Goal: Task Accomplishment & Management: Manage account settings

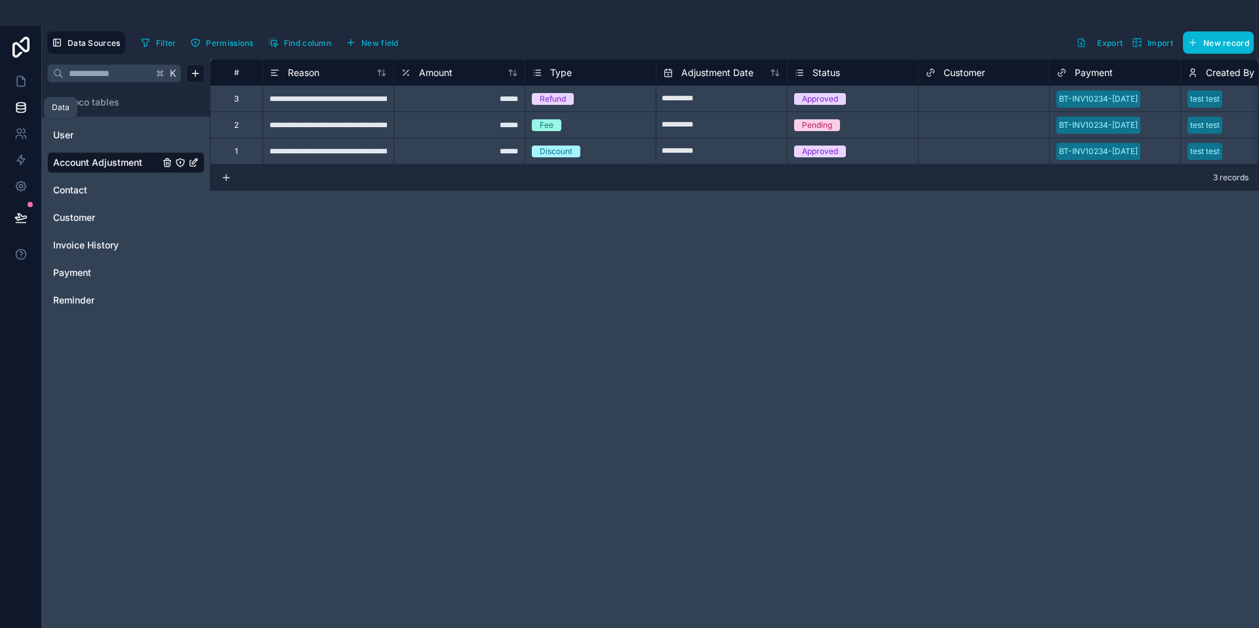
click at [24, 104] on icon at bounding box center [20, 107] width 13 height 13
click at [196, 71] on html "**********" at bounding box center [629, 413] width 1259 height 827
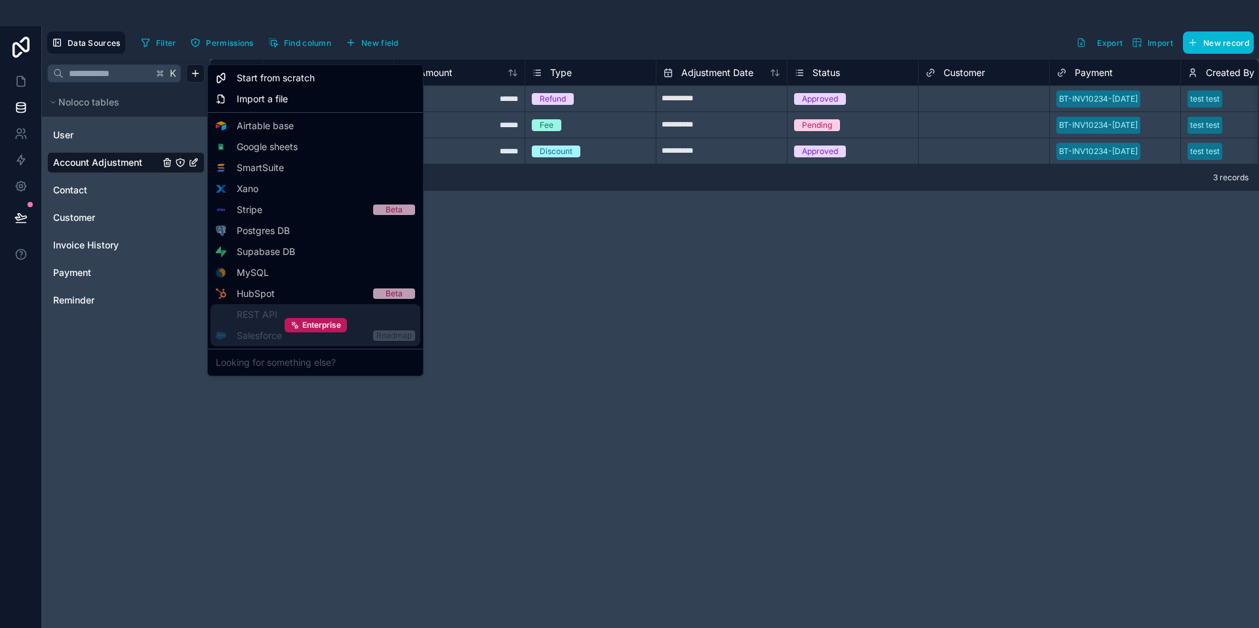
click at [280, 318] on div "Enterprise" at bounding box center [315, 325] width 210 height 42
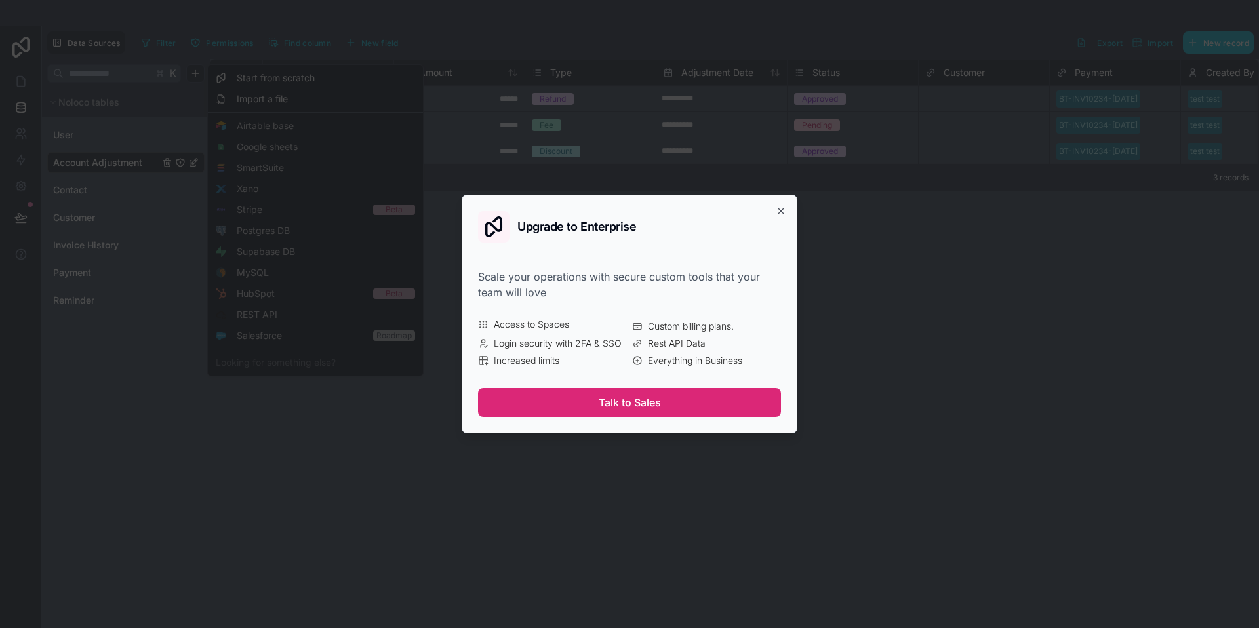
click at [626, 407] on button "Talk to Sales" at bounding box center [629, 402] width 303 height 29
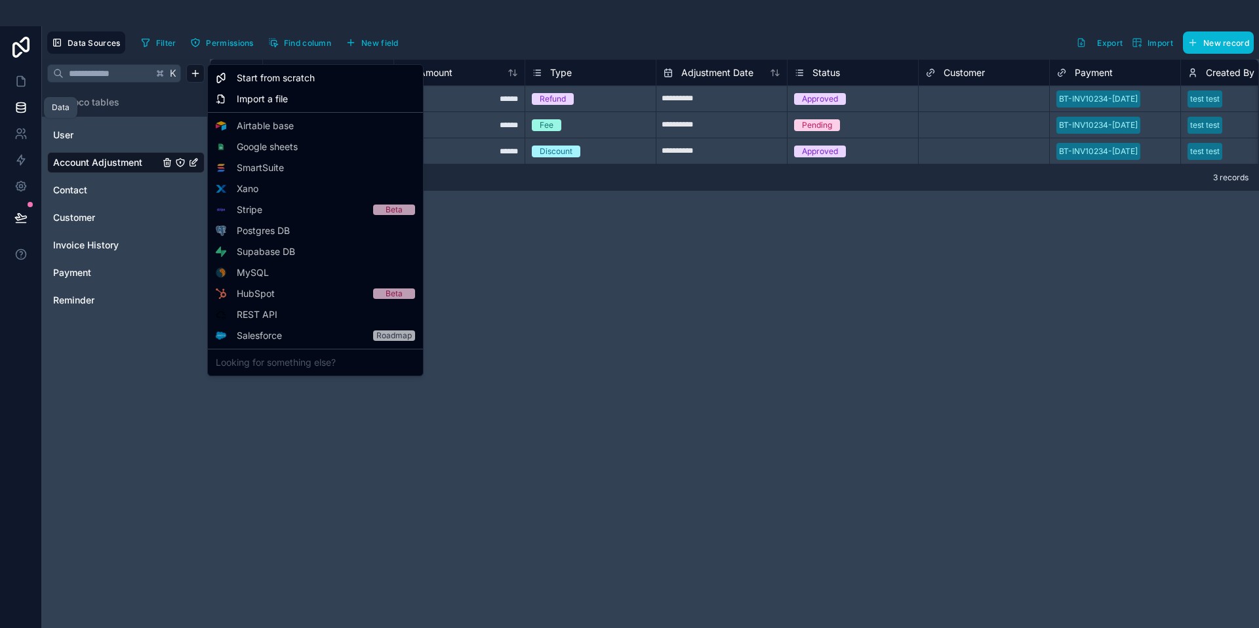
click at [30, 113] on html "**********" at bounding box center [629, 413] width 1259 height 827
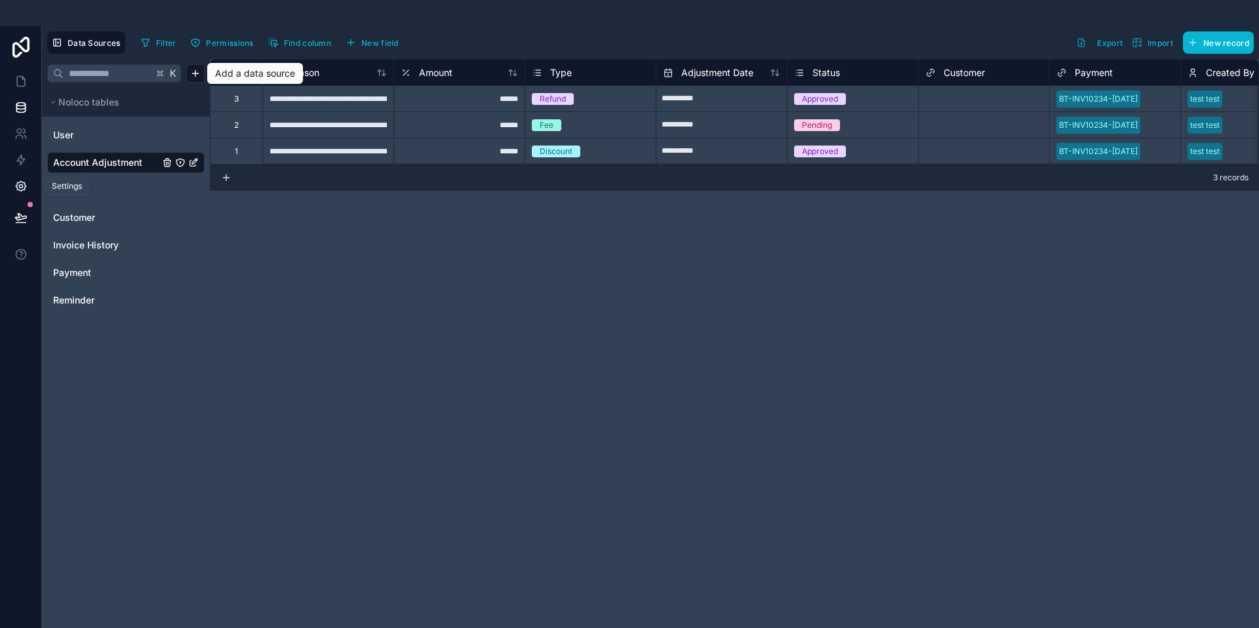
click at [24, 180] on icon at bounding box center [20, 186] width 13 height 13
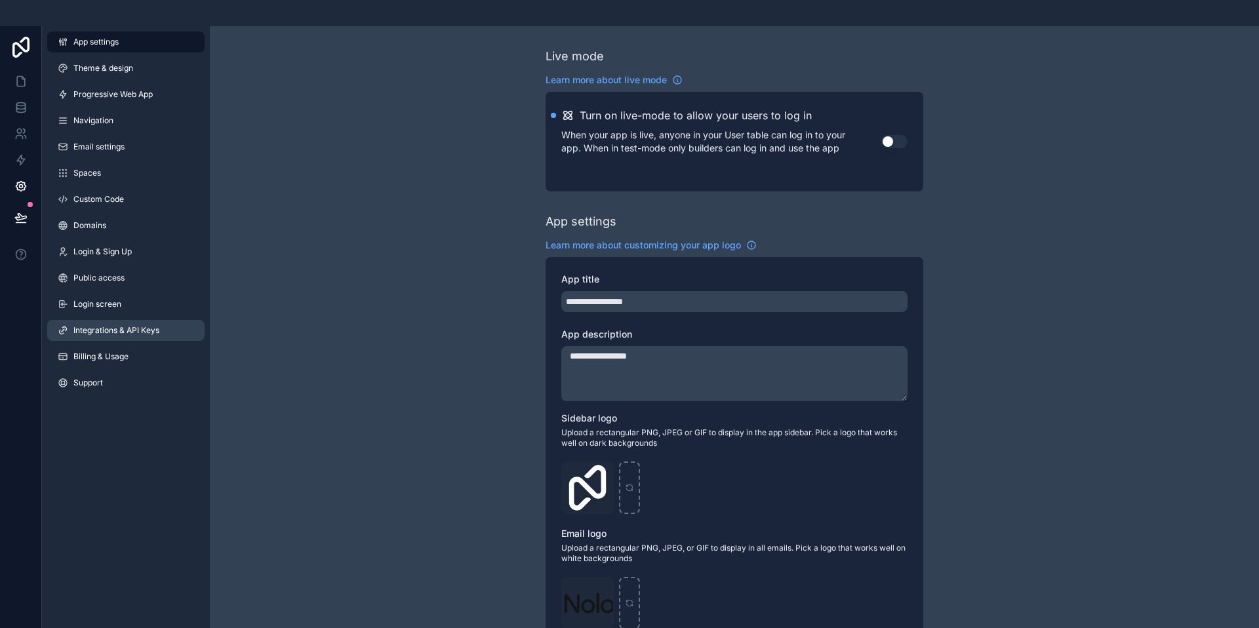
click at [115, 328] on span "Integrations & API Keys" at bounding box center [116, 330] width 86 height 10
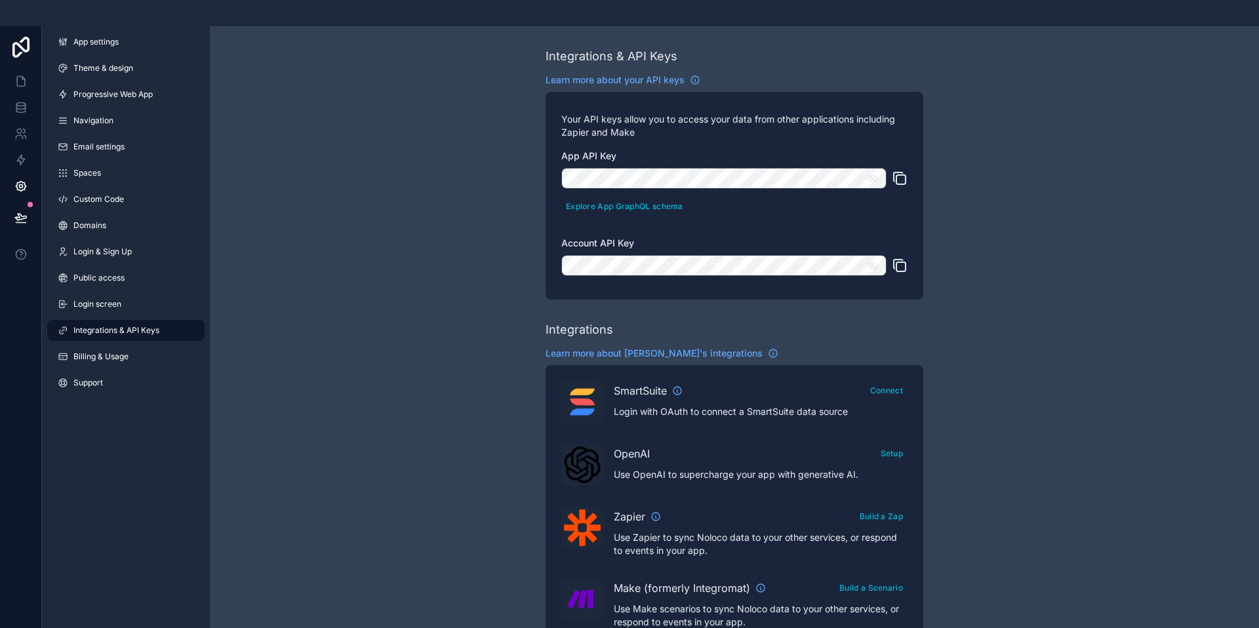
click at [876, 268] on icon "scrollable content" at bounding box center [872, 265] width 9 height 9
click at [875, 179] on icon "scrollable content" at bounding box center [873, 178] width 12 height 12
click at [835, 228] on div "App API Key Explore App GraphQL schema Account API Key" at bounding box center [734, 216] width 346 height 134
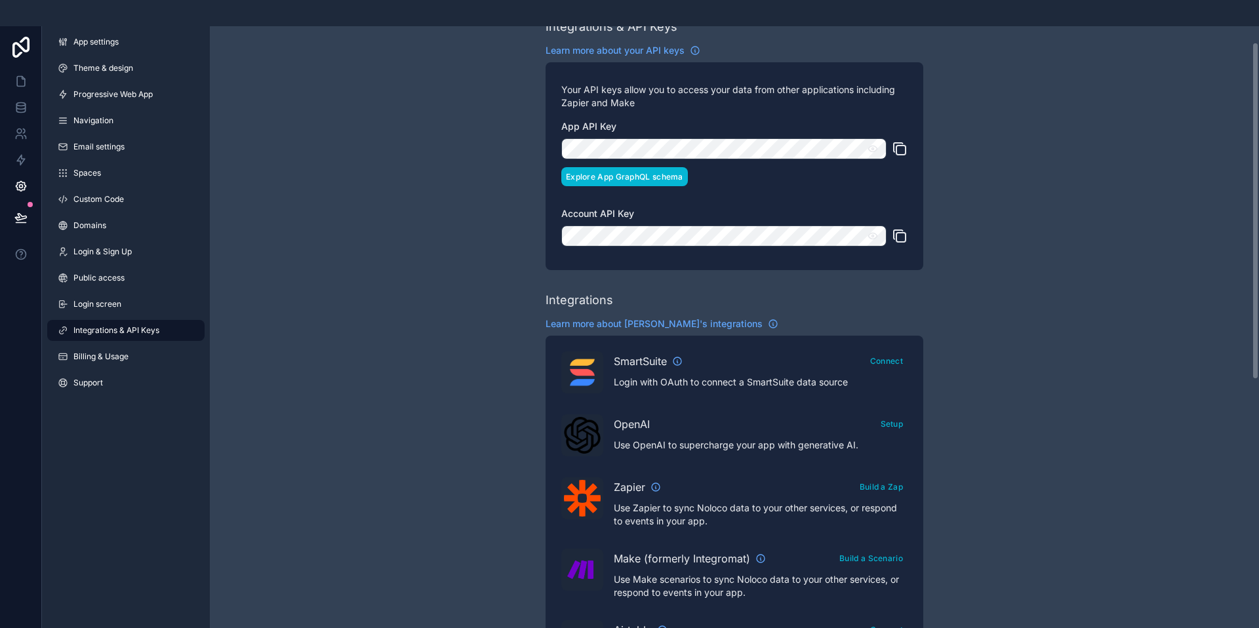
click at [624, 175] on button "Explore App GraphQL schema" at bounding box center [624, 176] width 127 height 19
click at [438, 165] on div "Integrations & API Keys Learn more about your API keys Your API keys allow you …" at bounding box center [734, 581] width 1049 height 1168
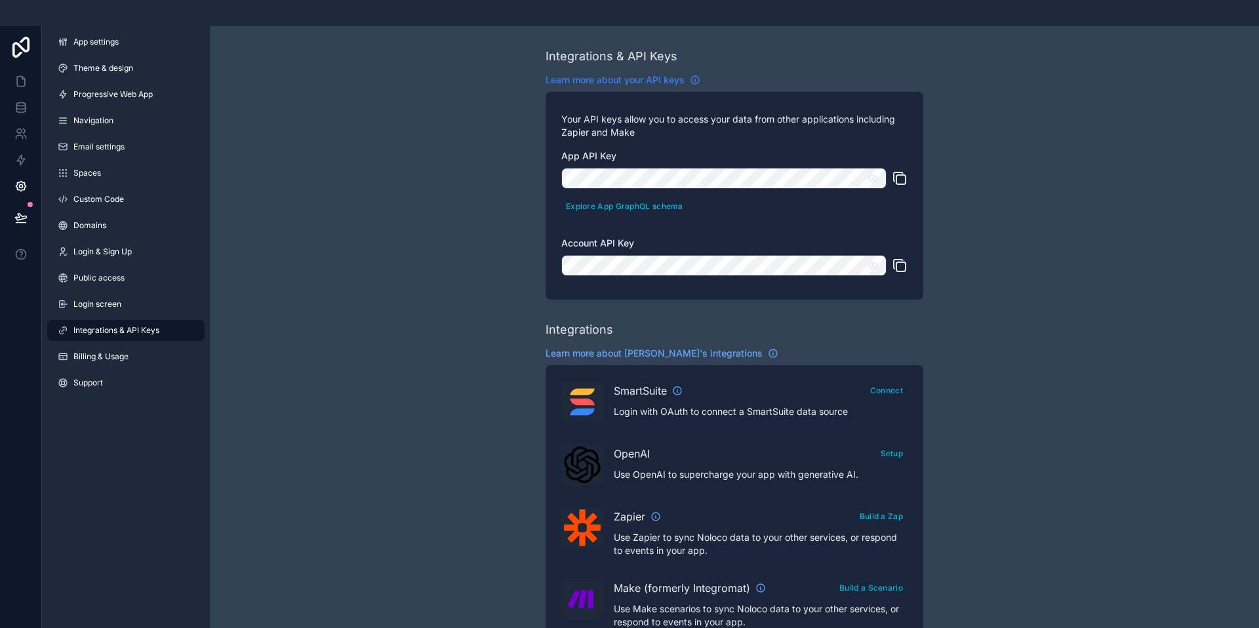
click at [697, 79] on icon "scrollable content" at bounding box center [695, 80] width 10 height 10
click at [85, 305] on span "Login screen" at bounding box center [97, 304] width 48 height 10
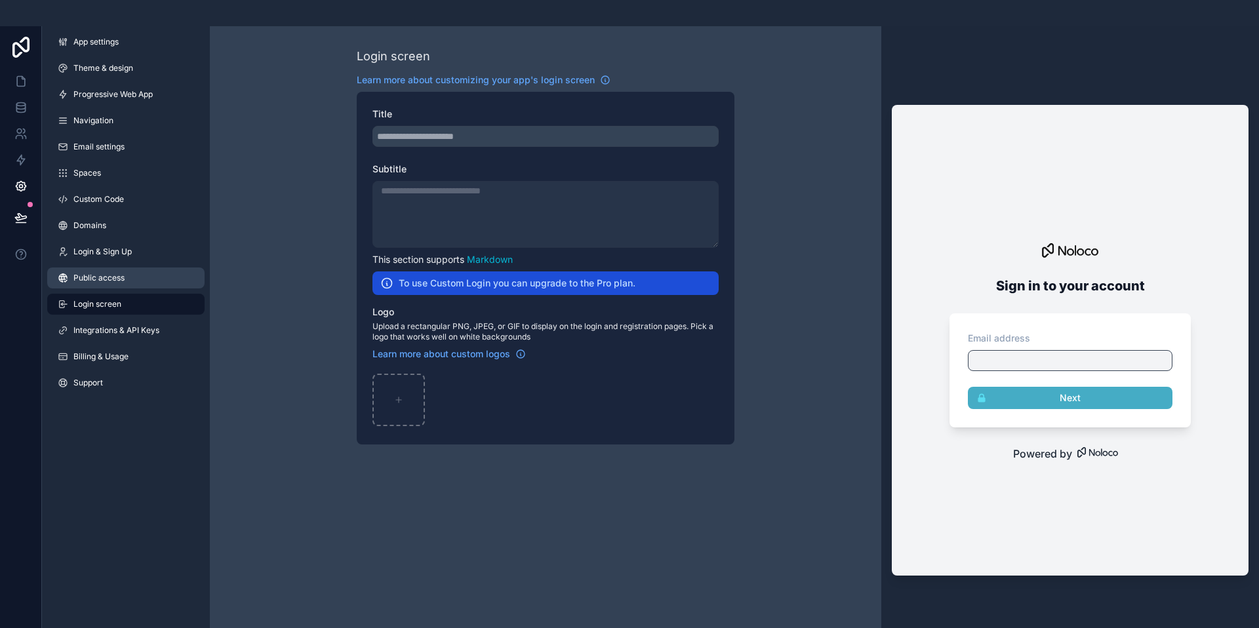
click at [108, 271] on link "Public access" at bounding box center [125, 278] width 157 height 21
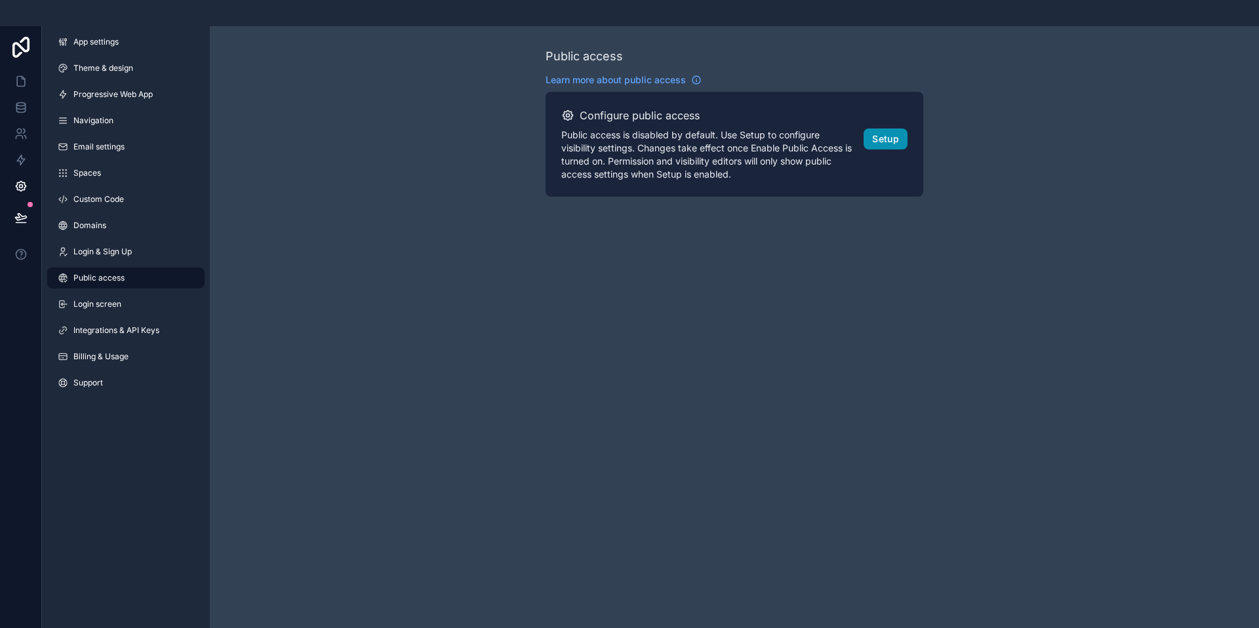
click at [875, 139] on button "Setup" at bounding box center [886, 139] width 44 height 21
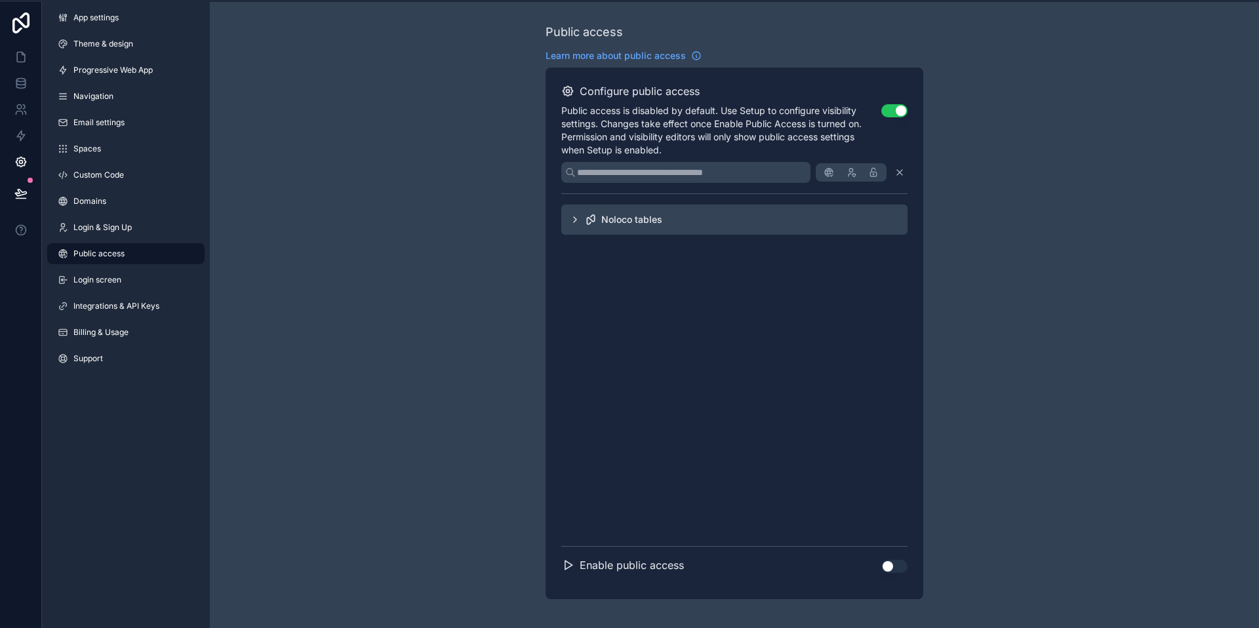
scroll to position [26, 0]
click at [897, 565] on button "Use setting" at bounding box center [894, 564] width 26 height 13
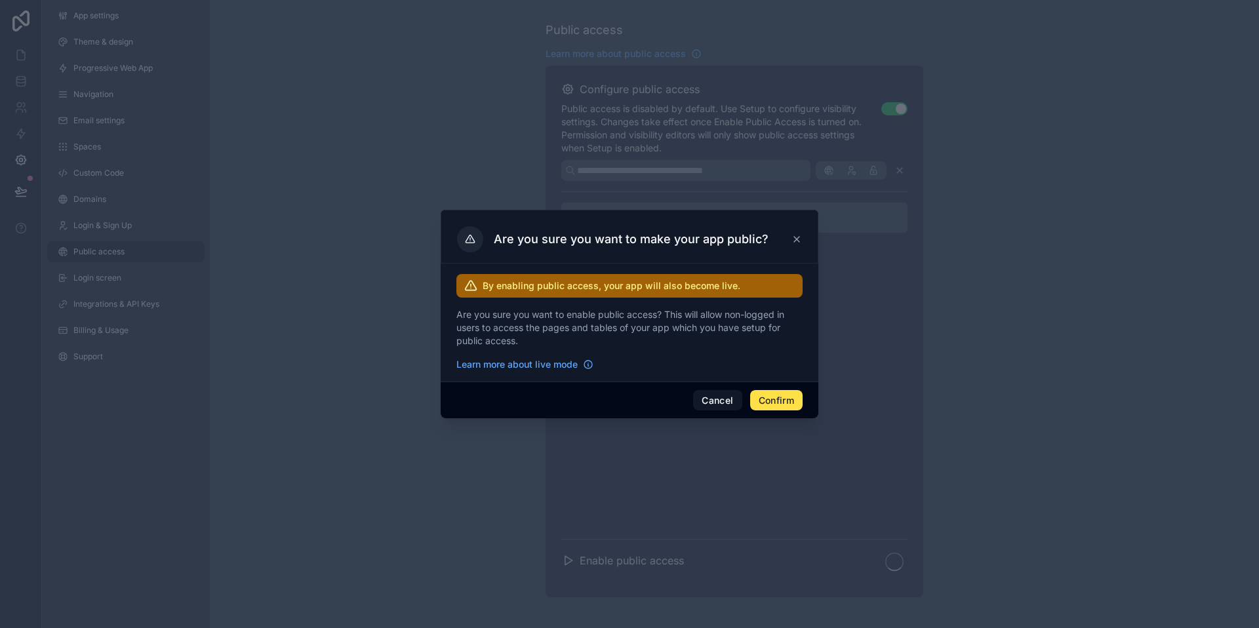
click at [797, 238] on icon at bounding box center [796, 239] width 10 height 10
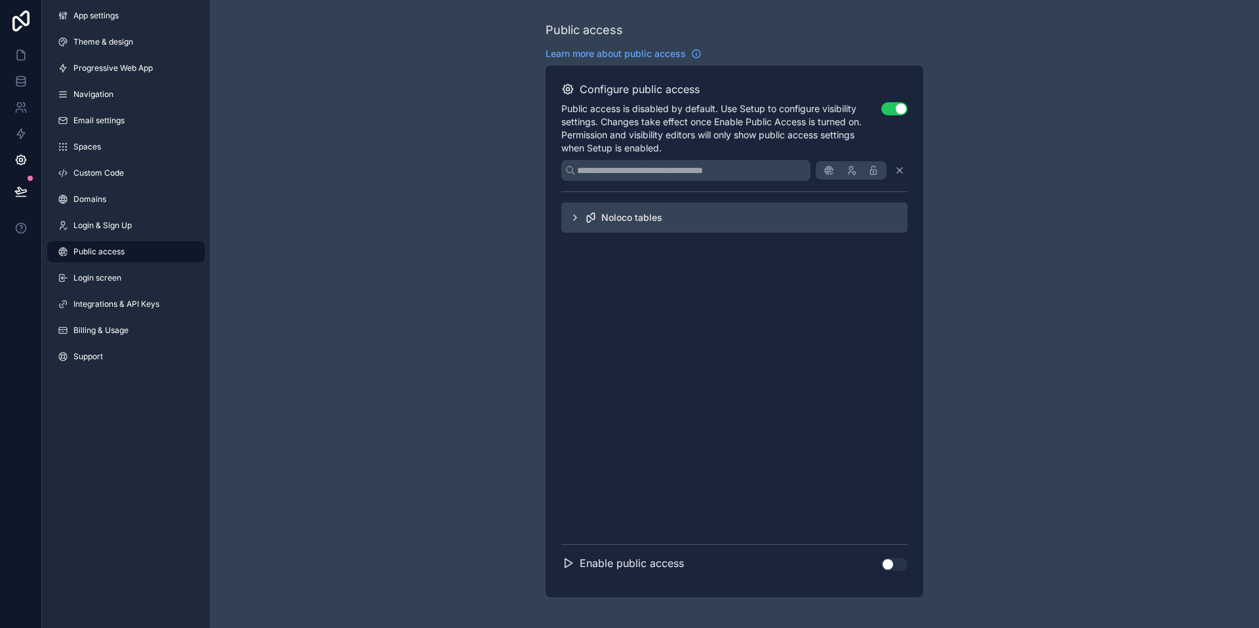
click at [883, 118] on div "Public access is disabled by default. Use Setup to configure visibility setting…" at bounding box center [734, 128] width 346 height 52
click at [894, 108] on button "Use setting" at bounding box center [894, 108] width 26 height 13
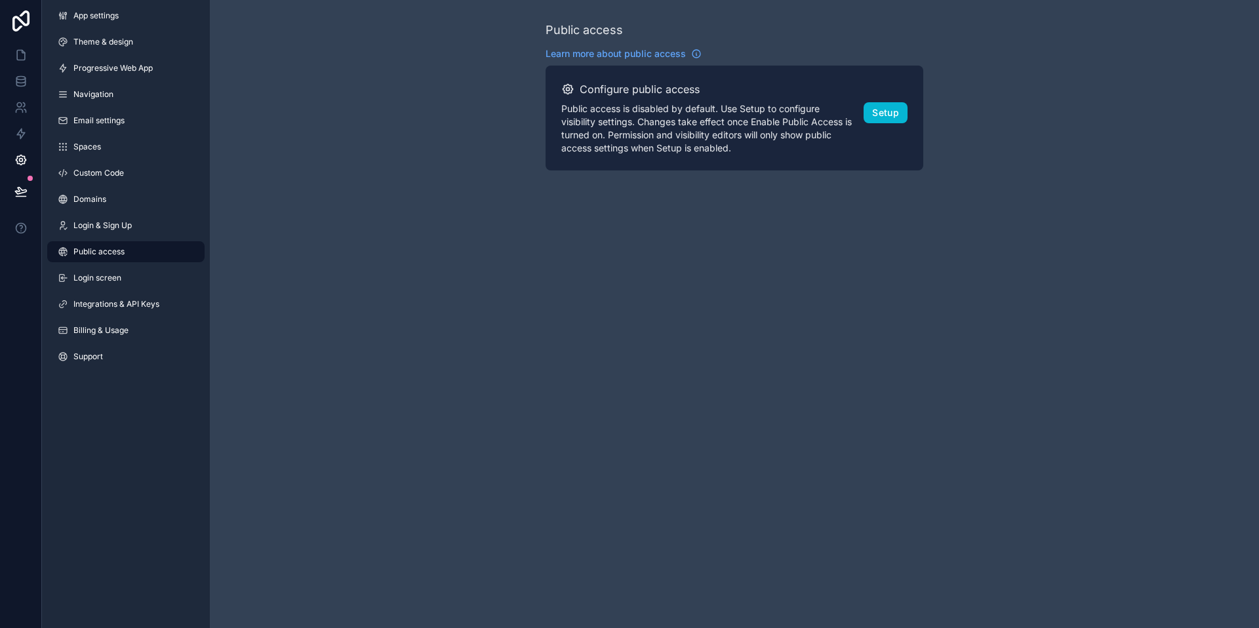
click at [953, 126] on div "Public access Learn more about public access Configure public access Public acc…" at bounding box center [734, 95] width 1049 height 191
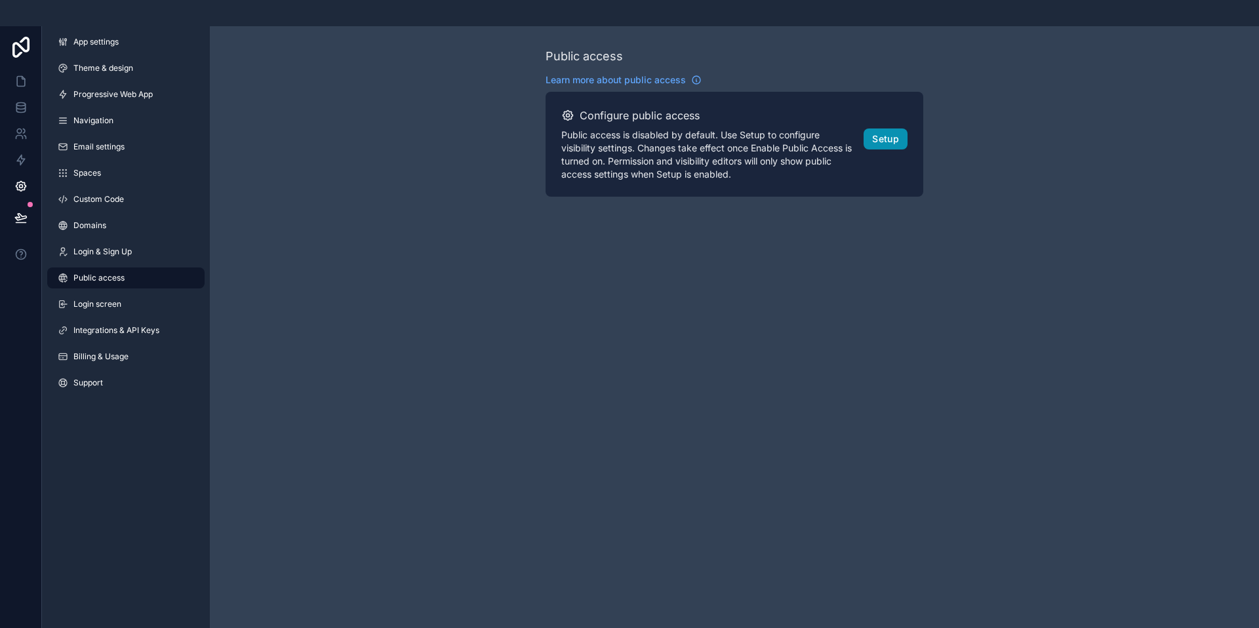
click at [893, 139] on button "Setup" at bounding box center [886, 139] width 44 height 21
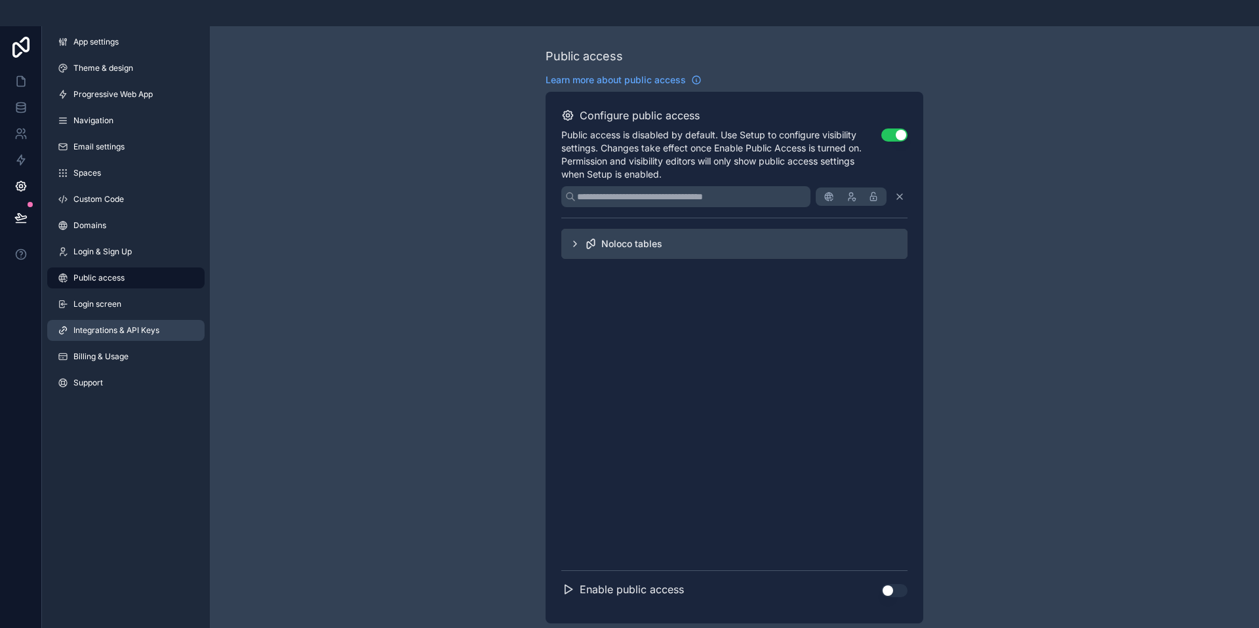
click at [121, 329] on span "Integrations & API Keys" at bounding box center [116, 330] width 86 height 10
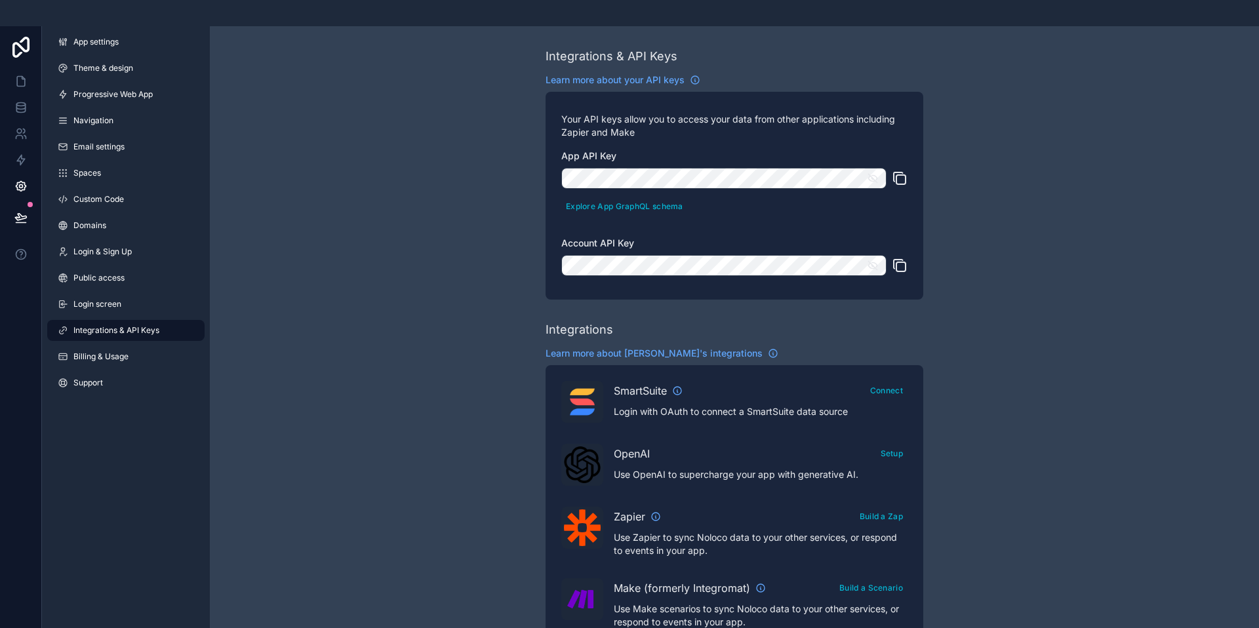
click at [900, 178] on icon "scrollable content" at bounding box center [900, 178] width 16 height 16
click at [877, 178] on icon "scrollable content" at bounding box center [872, 178] width 9 height 6
click at [875, 178] on icon "scrollable content" at bounding box center [873, 178] width 12 height 12
click at [875, 182] on icon "scrollable content" at bounding box center [873, 178] width 12 height 12
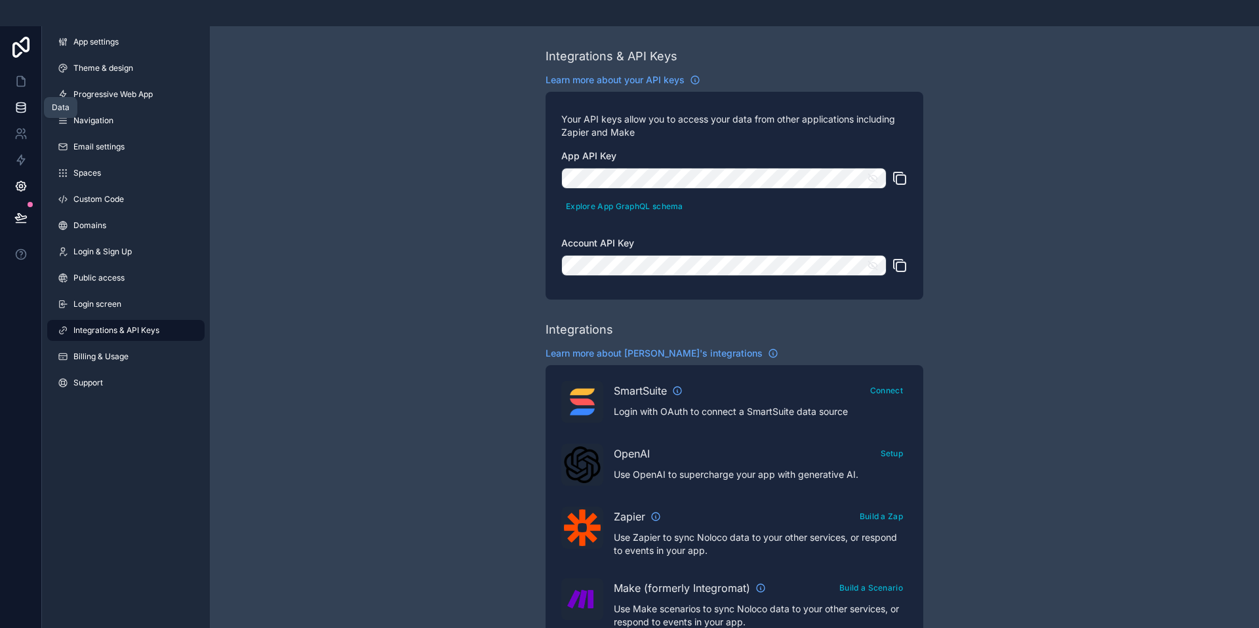
click at [23, 109] on icon at bounding box center [20, 107] width 13 height 13
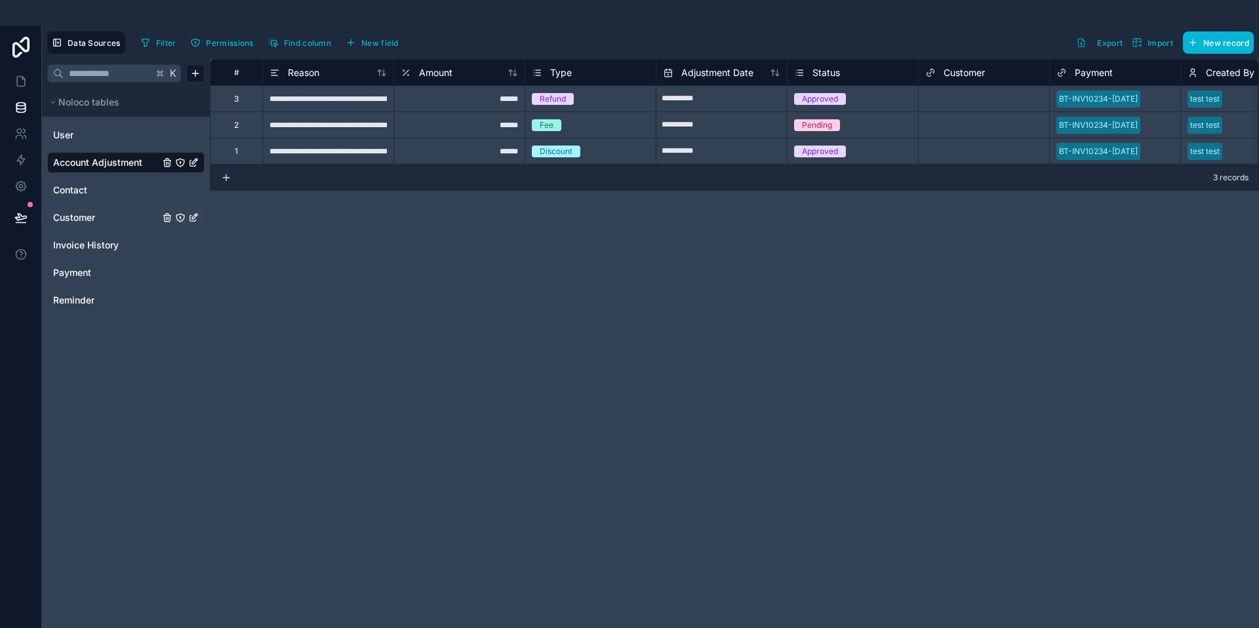
click at [134, 214] on link "Customer" at bounding box center [106, 217] width 106 height 13
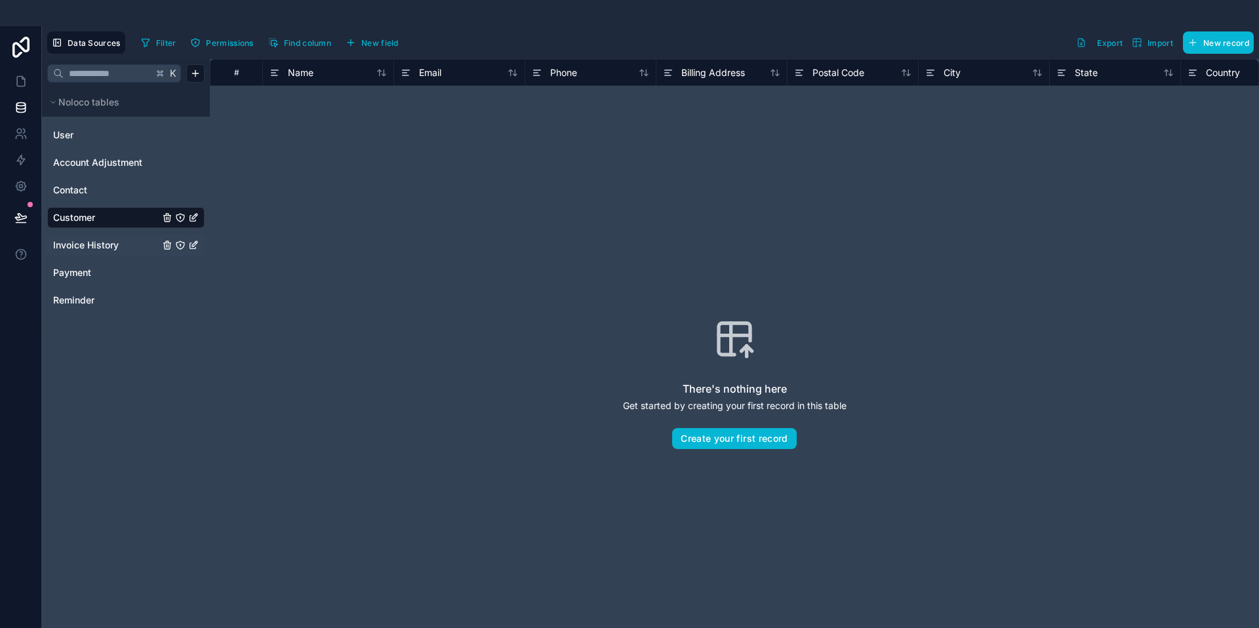
click at [132, 252] on div "Invoice History" at bounding box center [125, 245] width 157 height 21
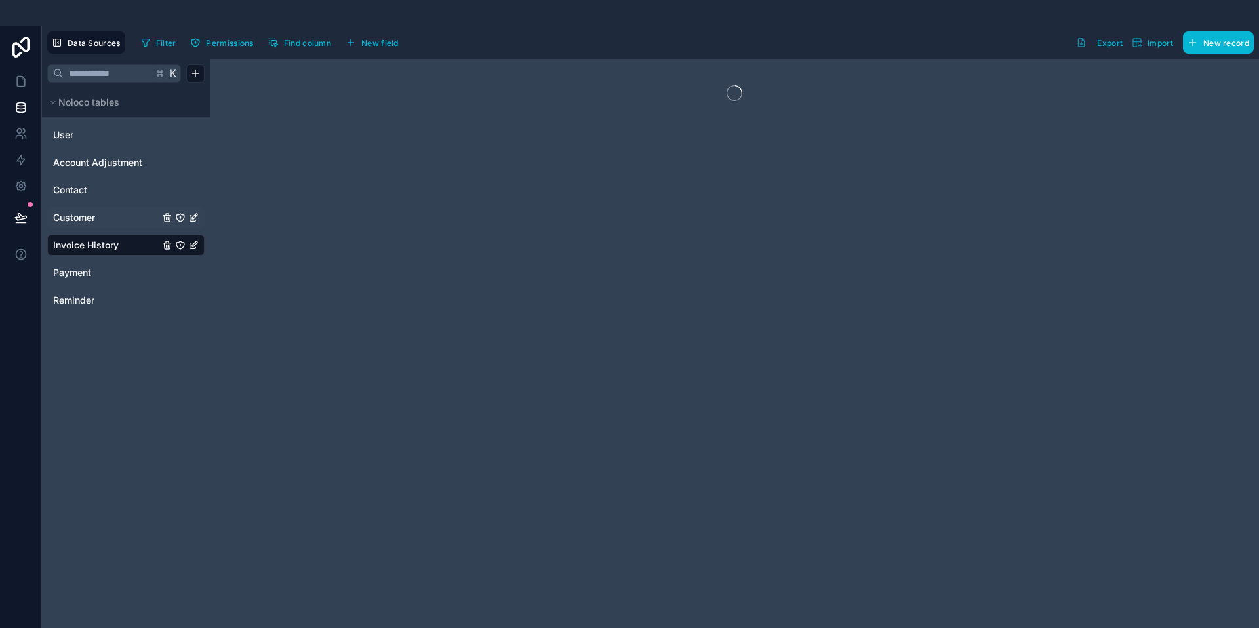
click at [176, 247] on icon "Invoice History" at bounding box center [180, 245] width 10 height 10
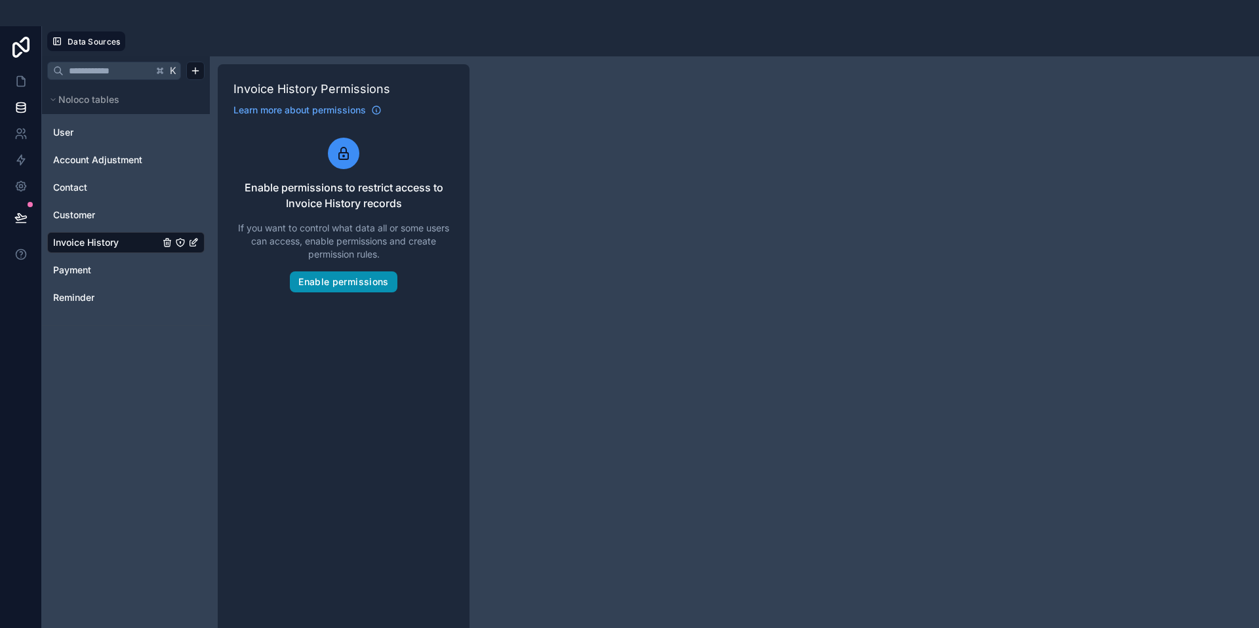
click at [337, 286] on button "Enable permissions" at bounding box center [343, 281] width 107 height 21
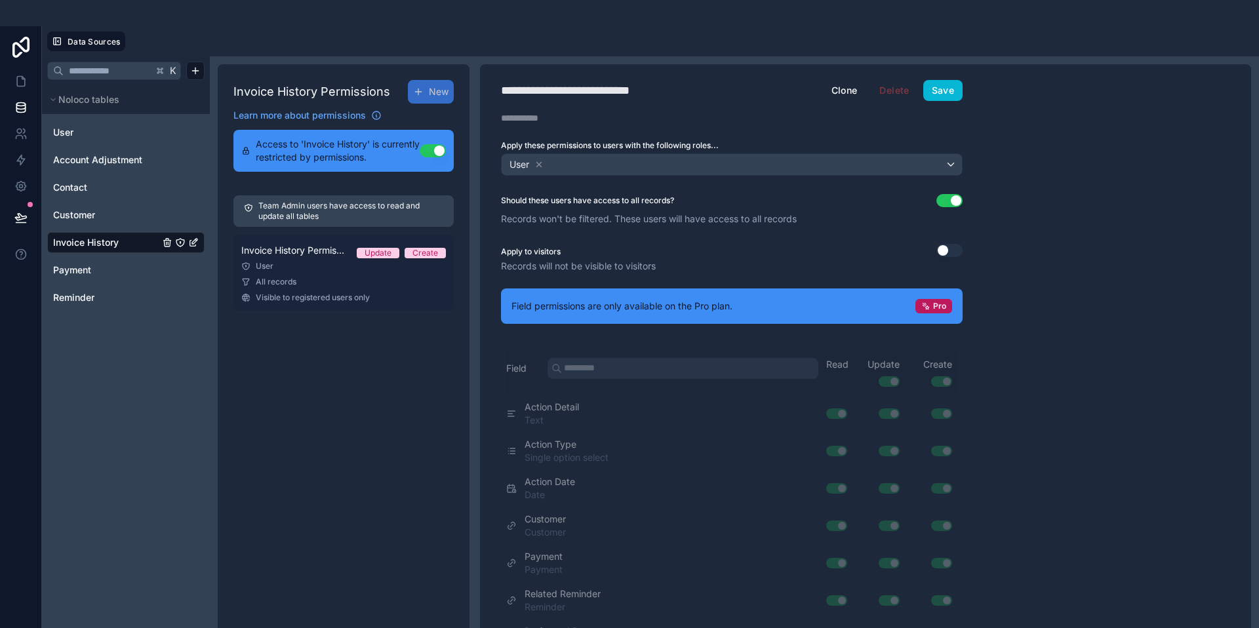
click at [314, 253] on span "Invoice History Permission 1" at bounding box center [293, 250] width 105 height 13
click at [425, 252] on div "Create" at bounding box center [425, 253] width 26 height 10
click at [370, 258] on div "Update" at bounding box center [378, 253] width 27 height 10
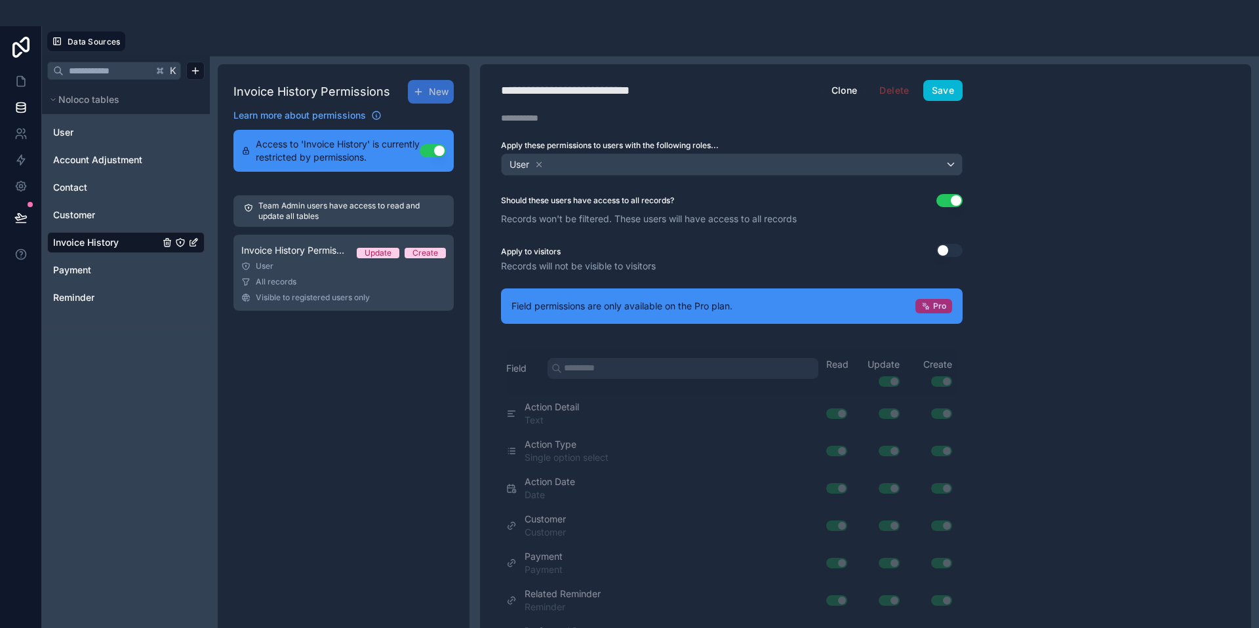
click at [932, 306] on div "Pro" at bounding box center [933, 306] width 37 height 14
click at [965, 313] on div "**********" at bounding box center [732, 355] width 504 height 582
click at [413, 339] on div "Invoice History Permissions New Learn more about permissions Access to 'Invoice…" at bounding box center [344, 355] width 252 height 582
click at [945, 95] on button "Save" at bounding box center [942, 90] width 39 height 21
click at [981, 225] on div "Should these users have access to all records? Use setting Records won't be fil…" at bounding box center [732, 209] width 504 height 31
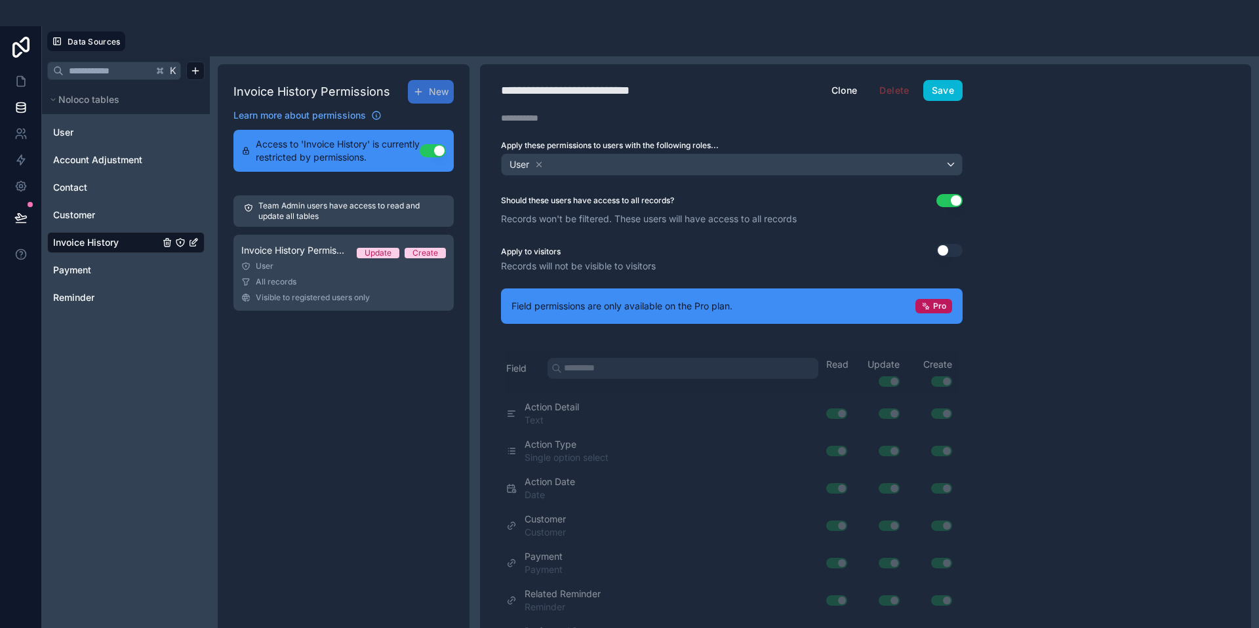
click at [944, 201] on button "Use setting" at bounding box center [949, 200] width 26 height 13
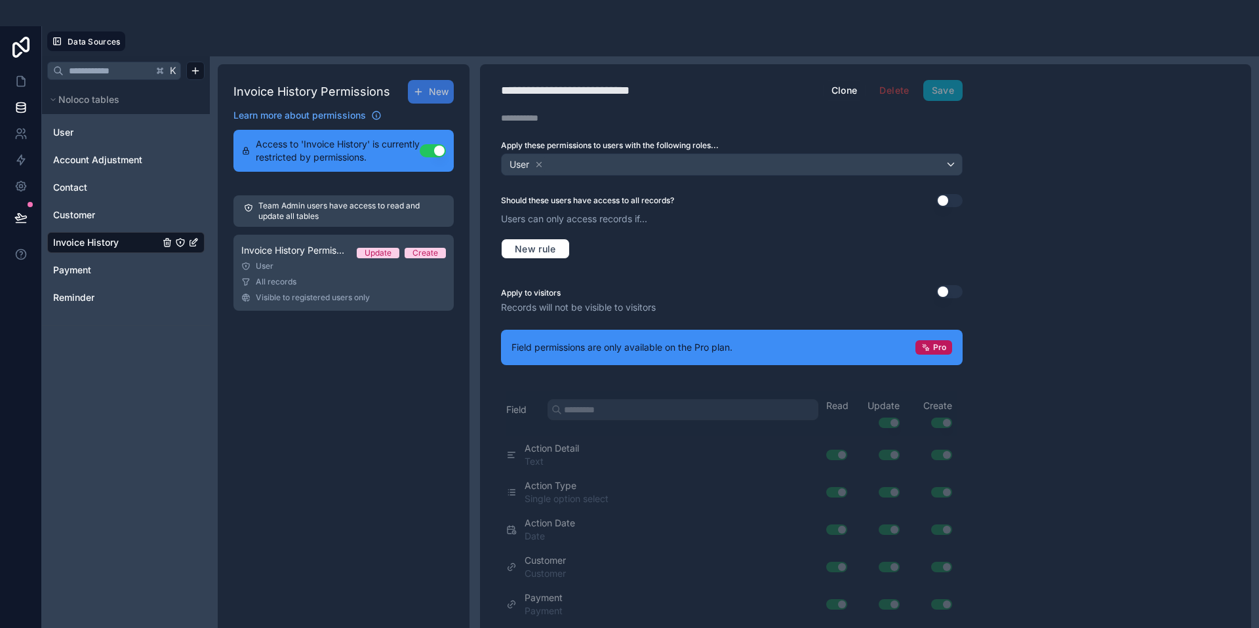
click at [951, 199] on button "Use setting" at bounding box center [949, 200] width 26 height 13
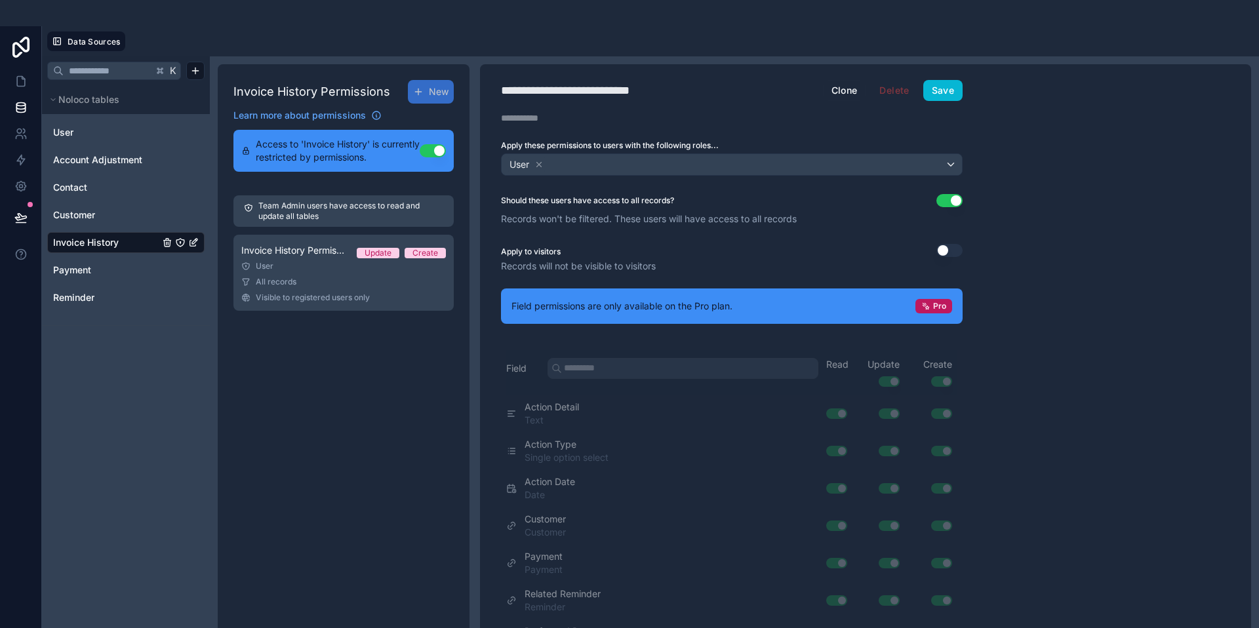
click at [940, 197] on button "Use setting" at bounding box center [949, 200] width 26 height 13
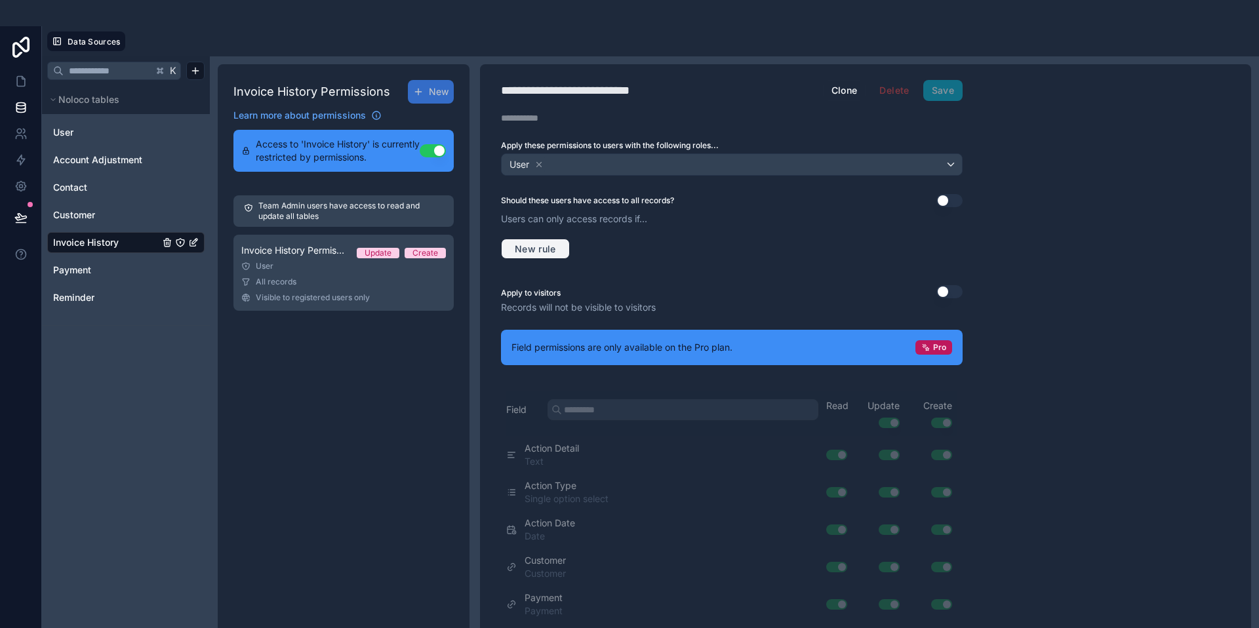
click at [547, 250] on span "New rule" at bounding box center [535, 249] width 52 height 12
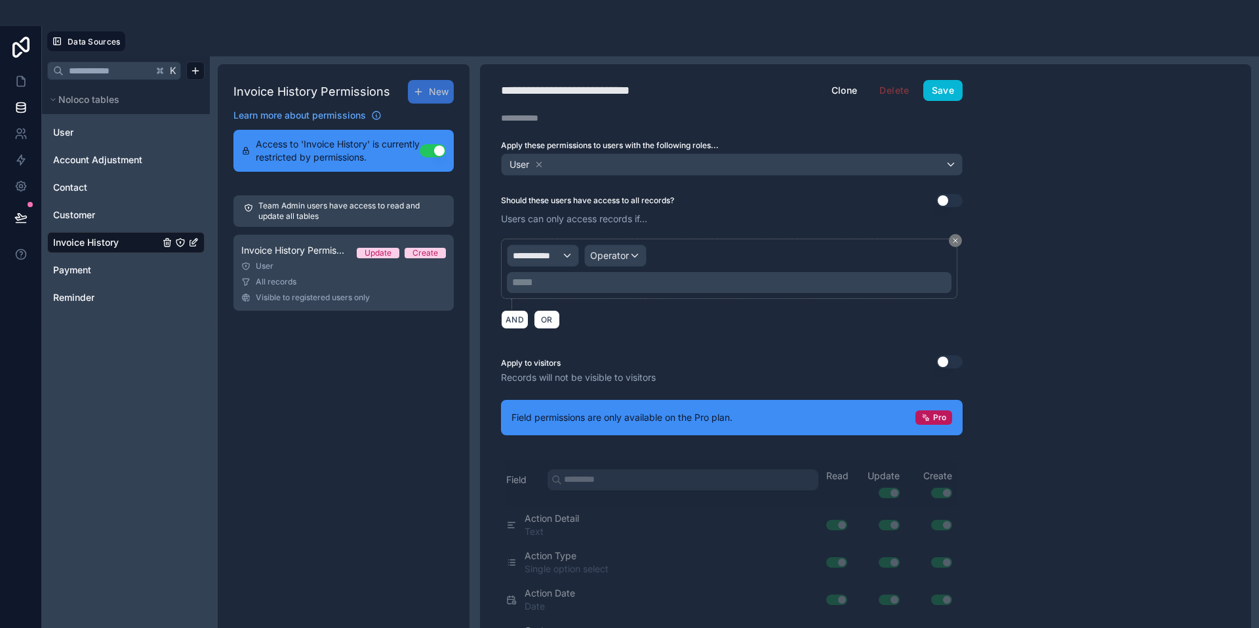
click at [561, 275] on p "***** ﻿" at bounding box center [730, 283] width 437 height 16
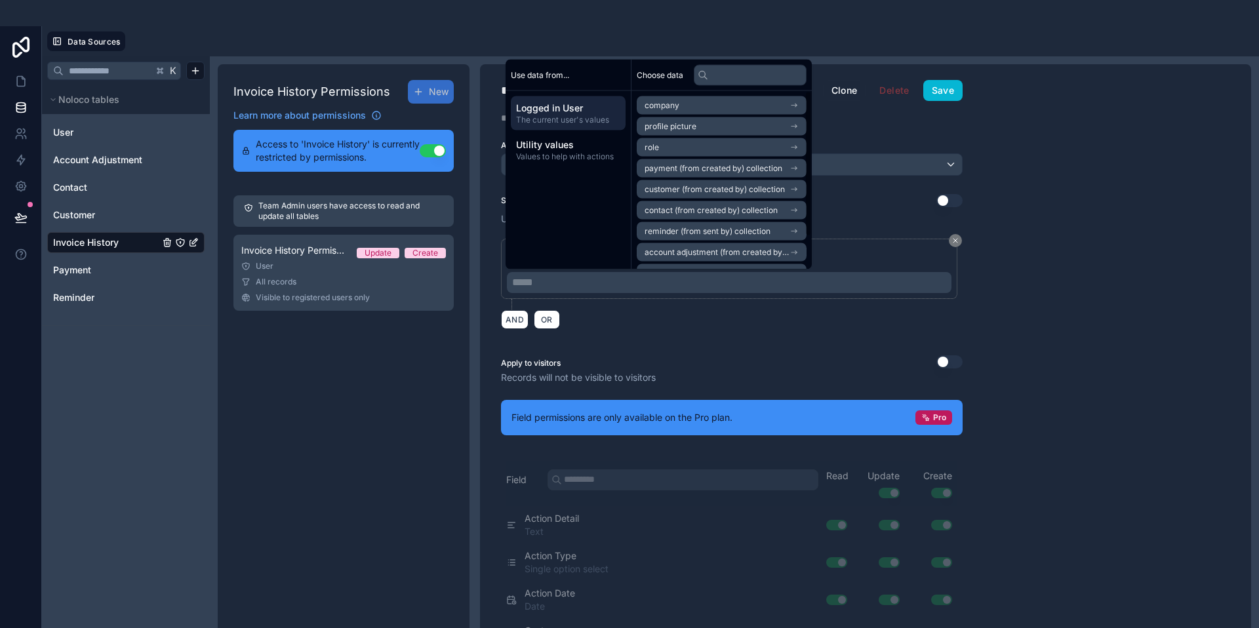
click at [746, 109] on li "company" at bounding box center [722, 105] width 170 height 18
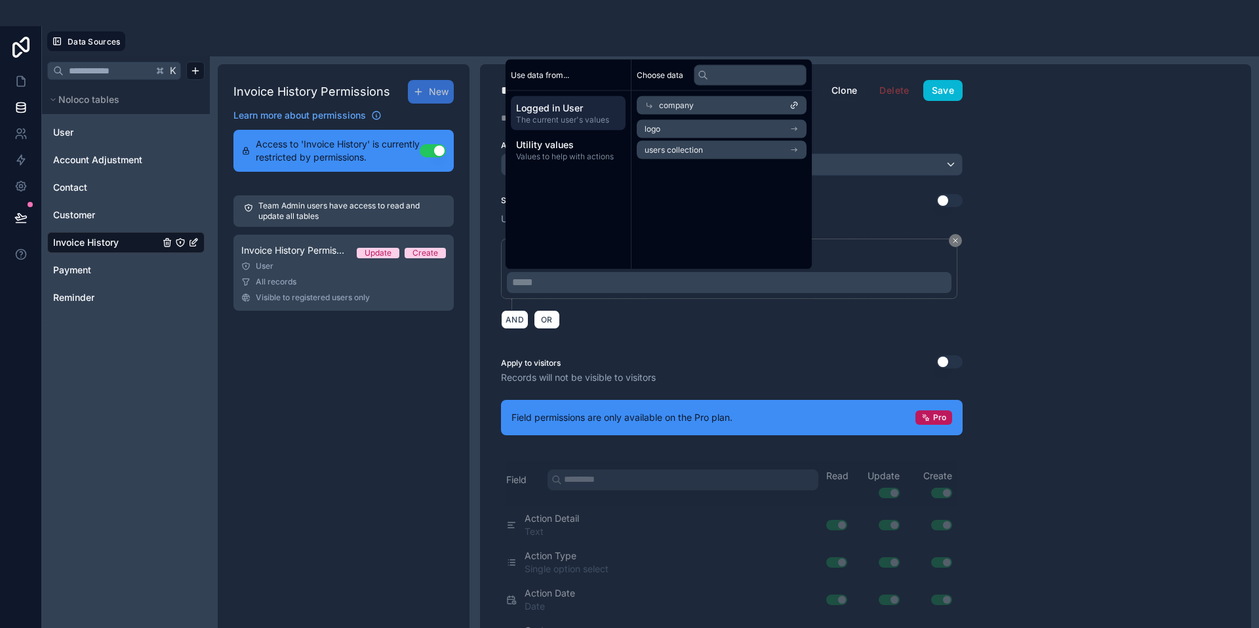
click at [757, 119] on div "logo users collection" at bounding box center [721, 140] width 180 height 50
click at [758, 132] on li "logo" at bounding box center [722, 129] width 170 height 18
click at [751, 125] on div "logo" at bounding box center [722, 126] width 170 height 18
click at [569, 150] on span "Utility values" at bounding box center [568, 144] width 104 height 13
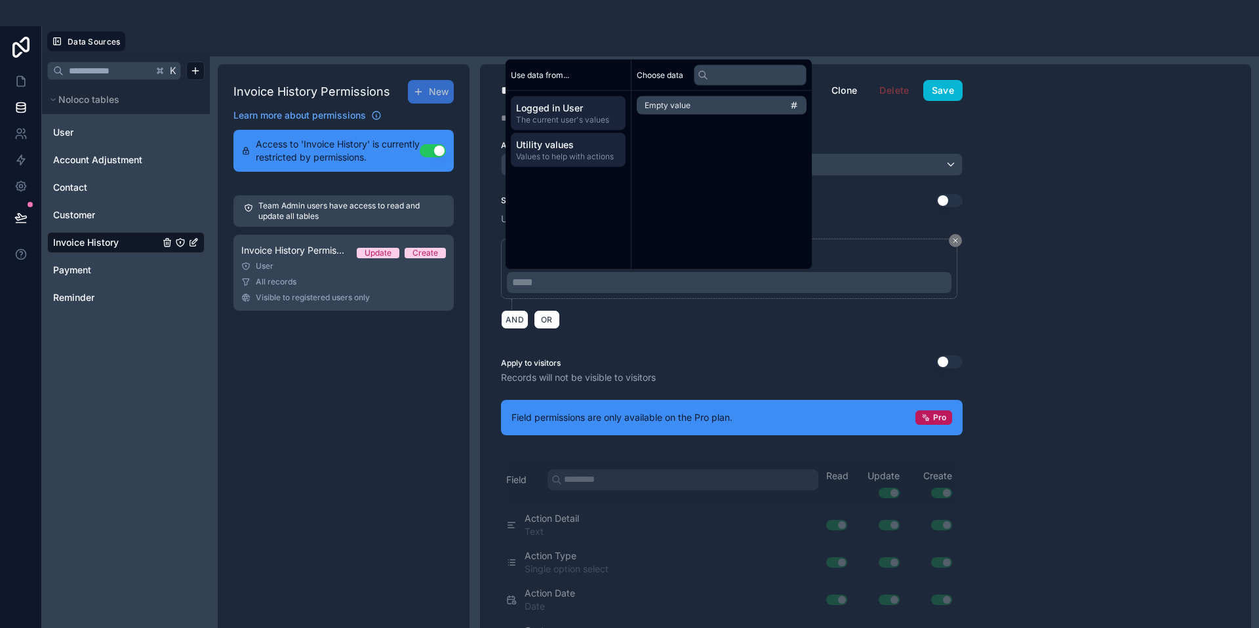
click at [549, 108] on span "Logged in User" at bounding box center [568, 108] width 104 height 13
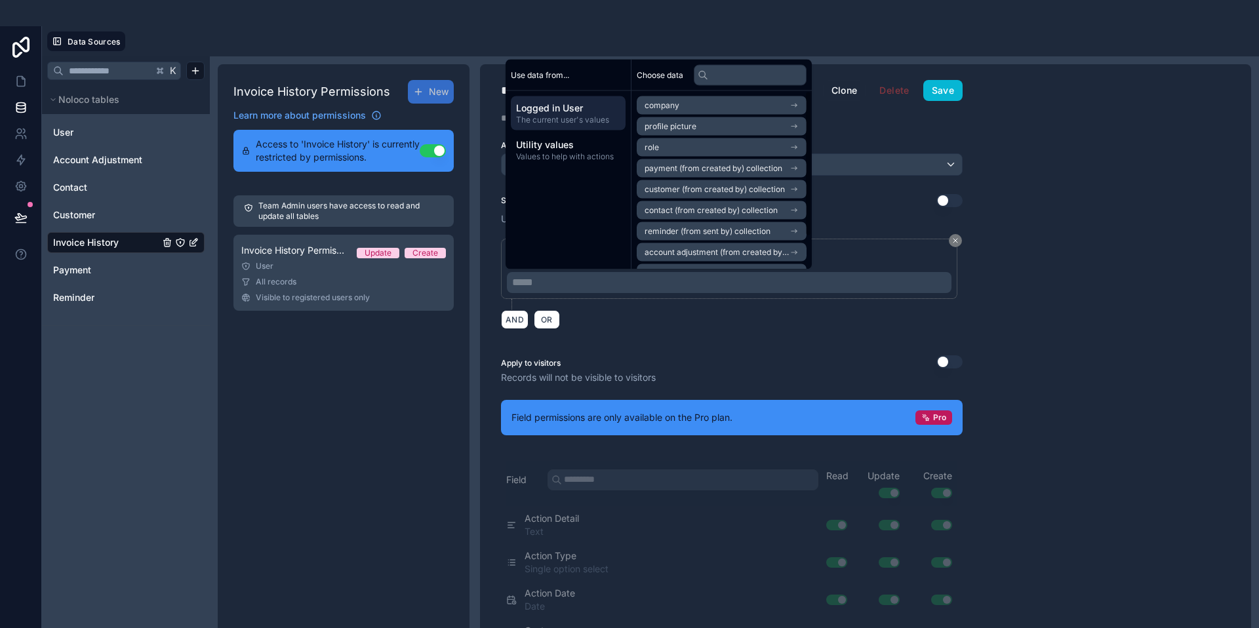
click at [730, 147] on li "role" at bounding box center [722, 147] width 170 height 18
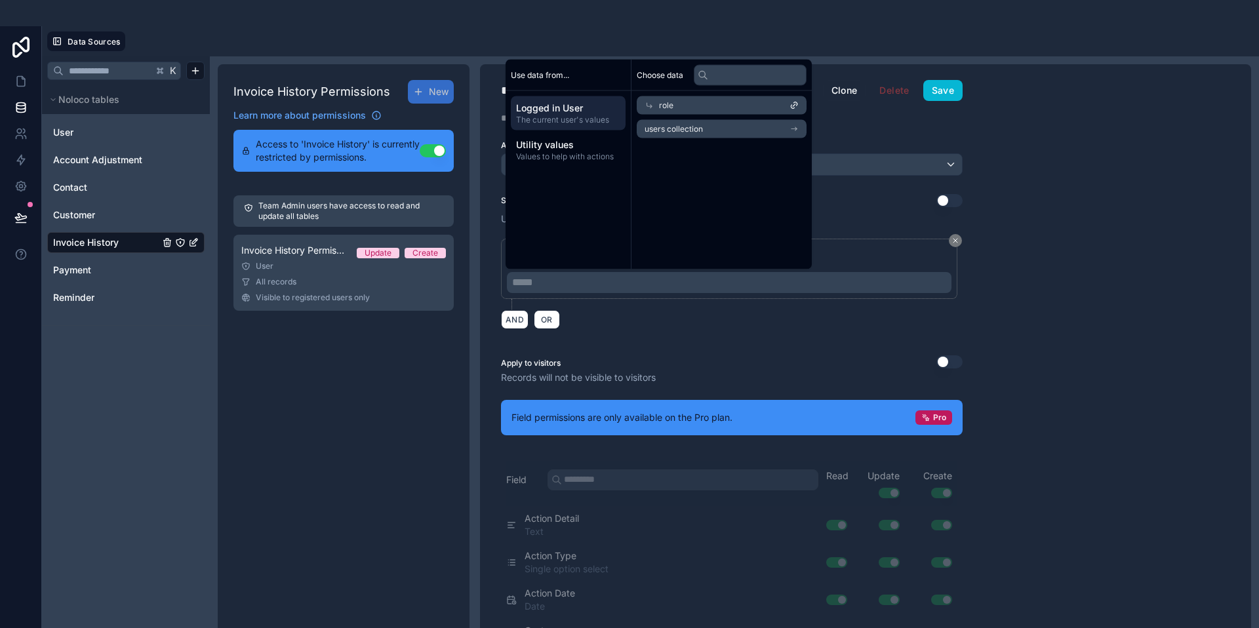
click at [726, 129] on li "users collection" at bounding box center [722, 129] width 170 height 18
click at [726, 127] on div "users collection" at bounding box center [722, 126] width 170 height 18
click at [566, 102] on span "Logged in User" at bounding box center [568, 108] width 104 height 13
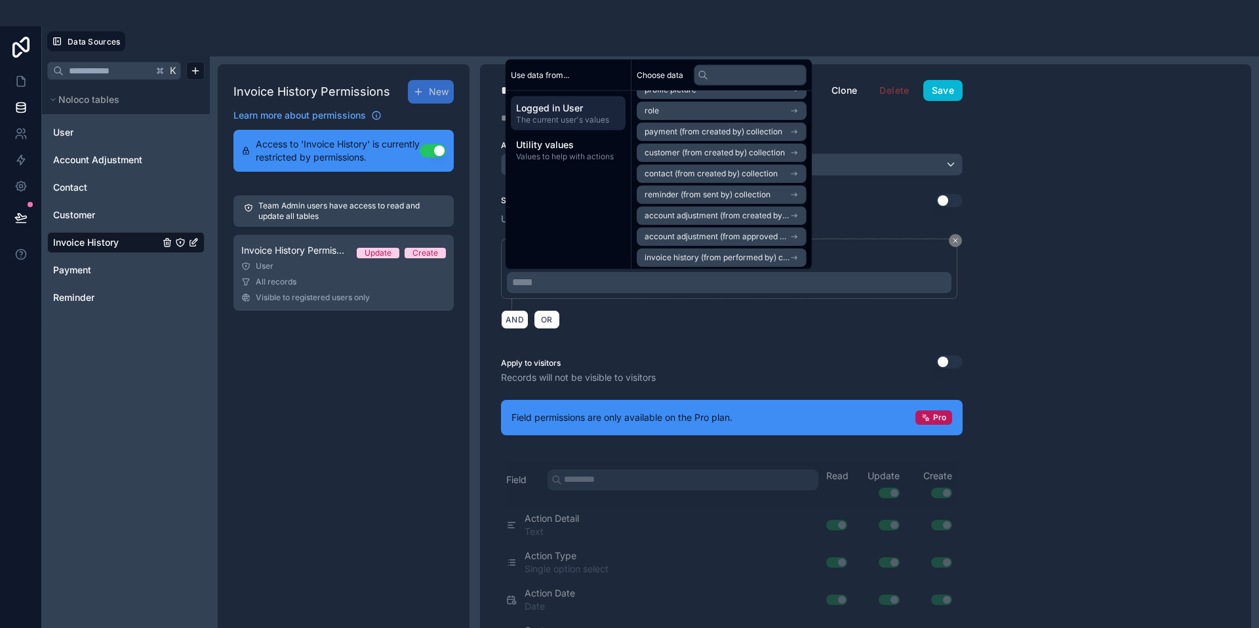
scroll to position [39, 0]
click at [700, 254] on span "invoice history (from performed by) collection" at bounding box center [717, 255] width 145 height 10
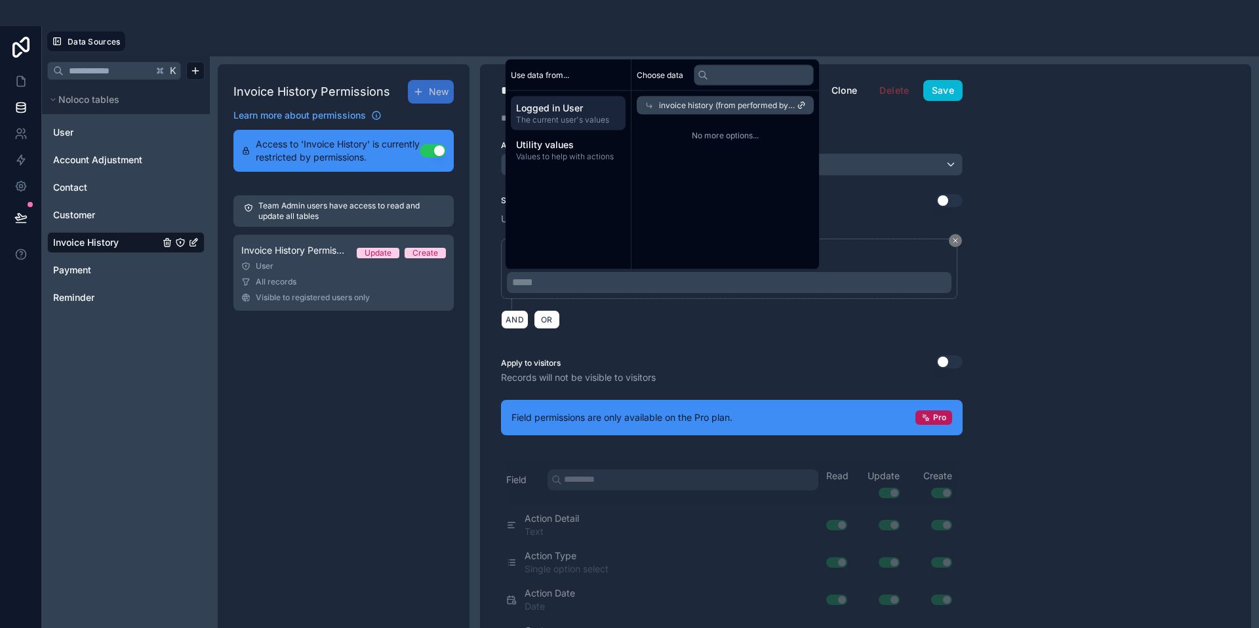
click at [749, 104] on span "invoice history (from performed by) collection" at bounding box center [728, 105] width 138 height 10
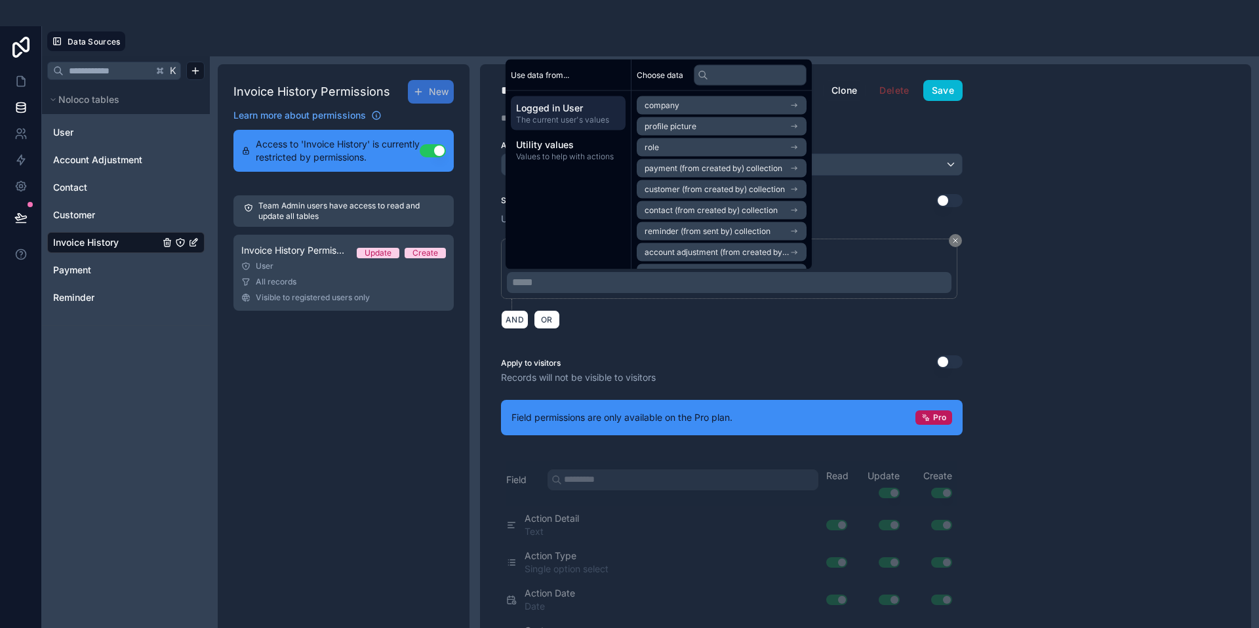
click at [744, 146] on li "role" at bounding box center [722, 147] width 170 height 18
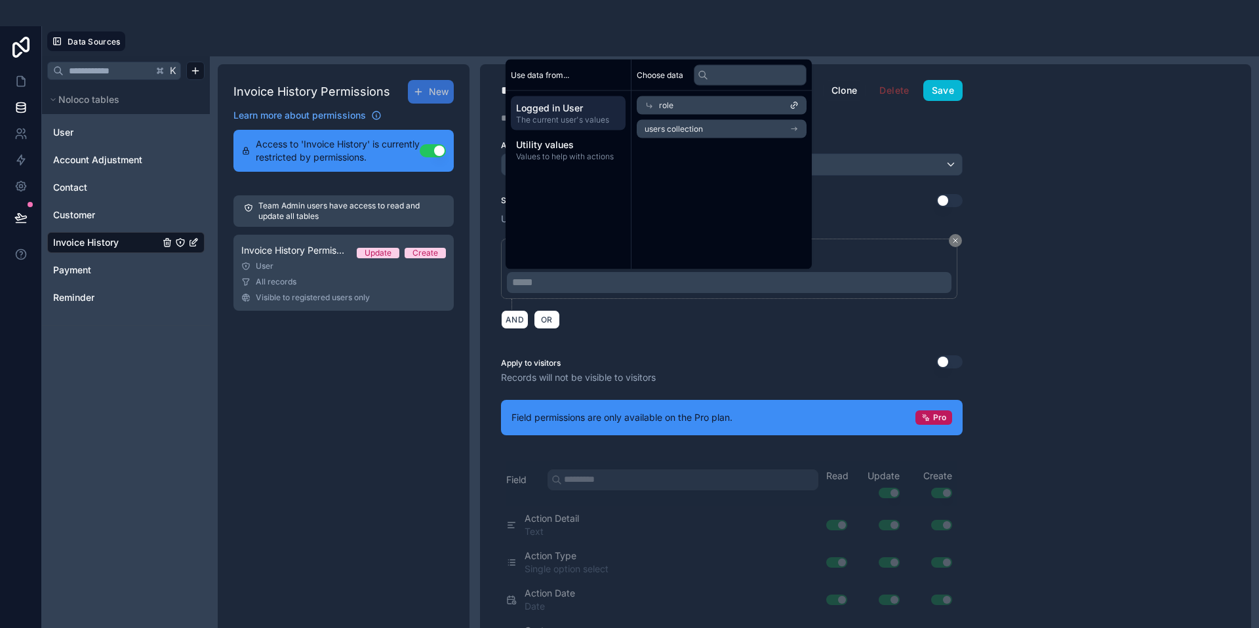
click at [718, 128] on li "users collection" at bounding box center [722, 129] width 170 height 18
click at [711, 124] on span "users collection" at bounding box center [688, 126] width 58 height 10
click at [711, 100] on div "role" at bounding box center [722, 105] width 170 height 18
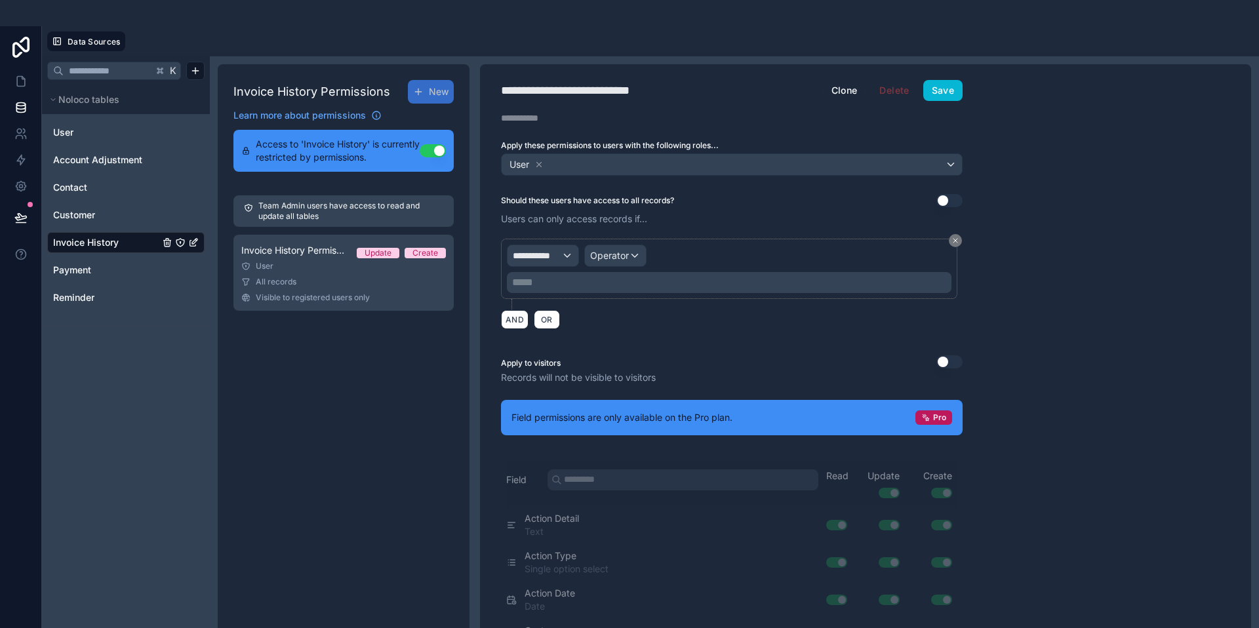
click at [606, 316] on div "AND OR" at bounding box center [732, 319] width 462 height 20
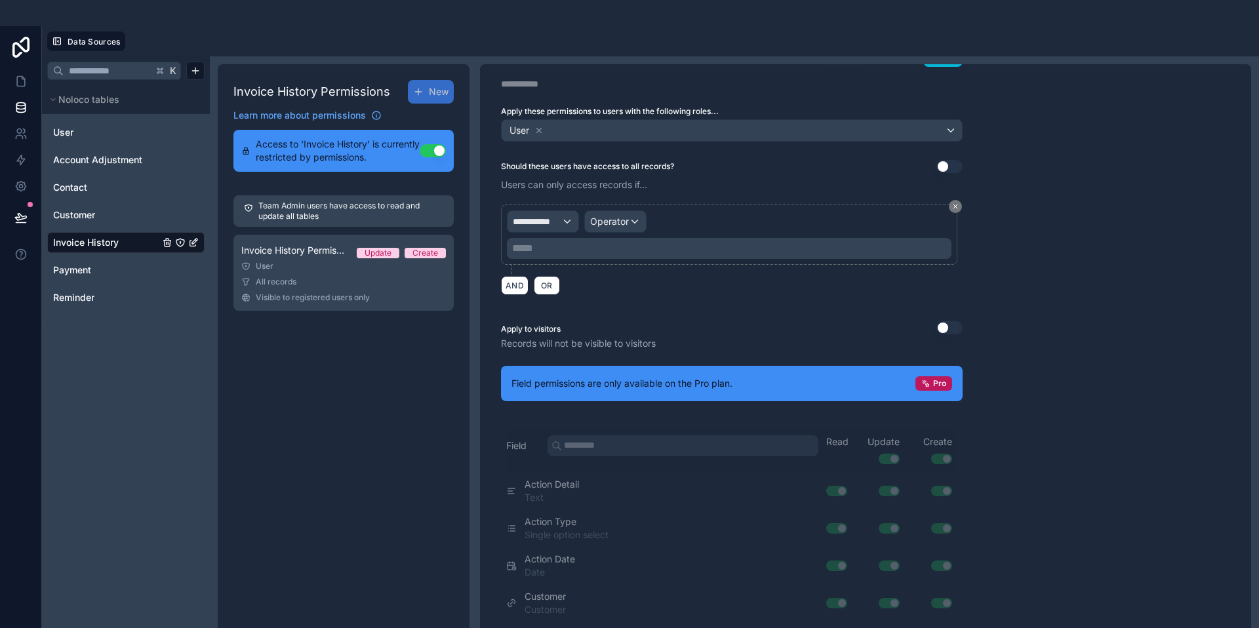
scroll to position [35, 0]
click at [567, 229] on div "**********" at bounding box center [542, 220] width 71 height 21
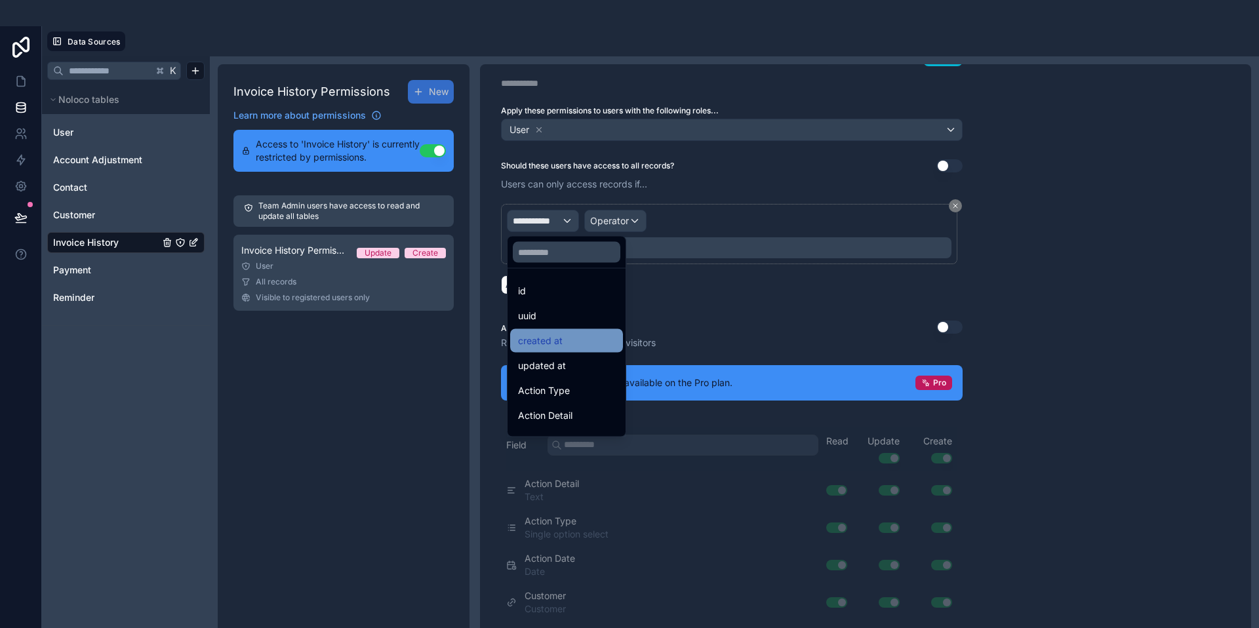
click at [563, 340] on div "created at" at bounding box center [566, 341] width 97 height 16
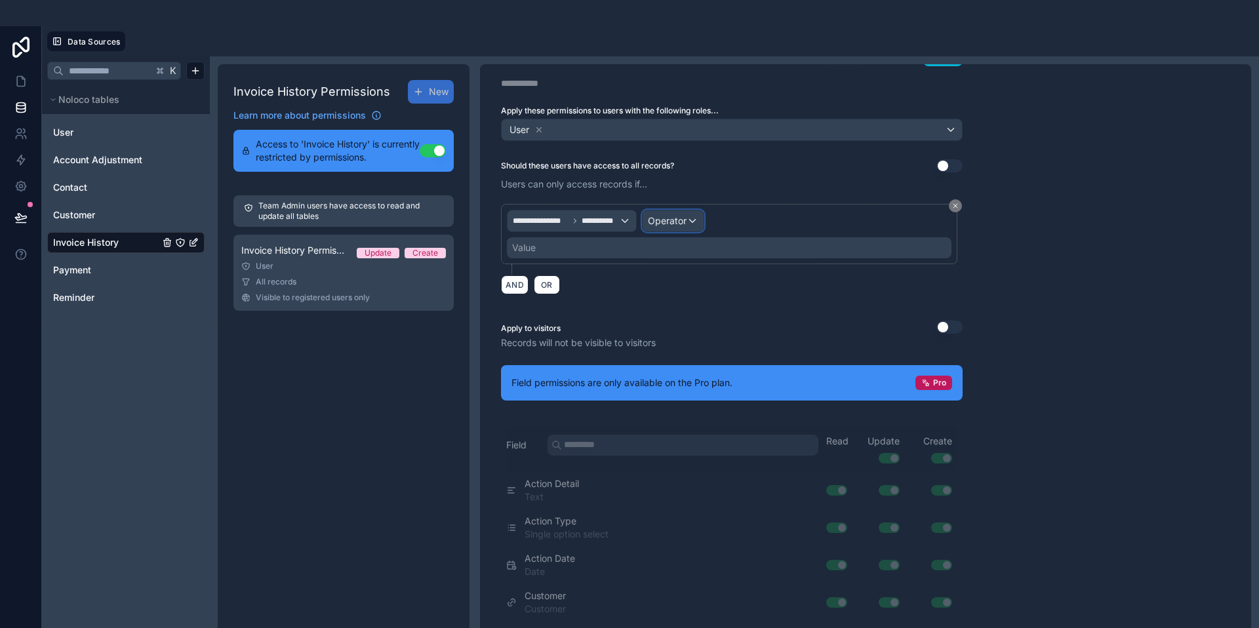
click at [667, 224] on span "Operator" at bounding box center [667, 220] width 39 height 11
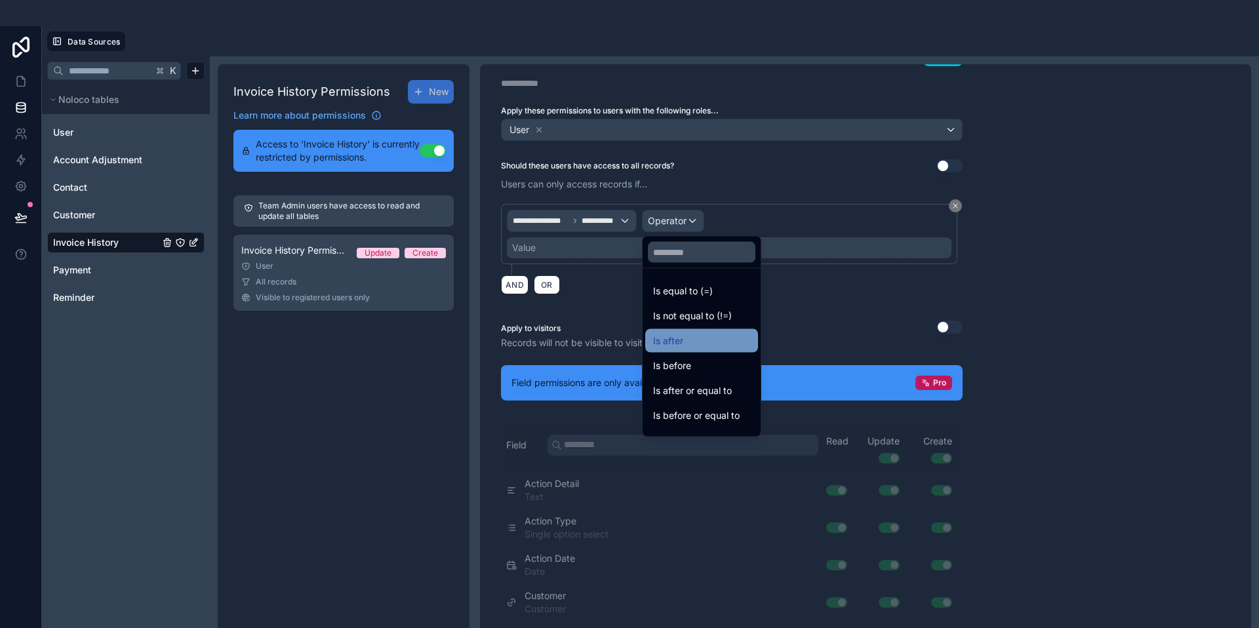
click at [680, 341] on span "Is after" at bounding box center [668, 341] width 30 height 16
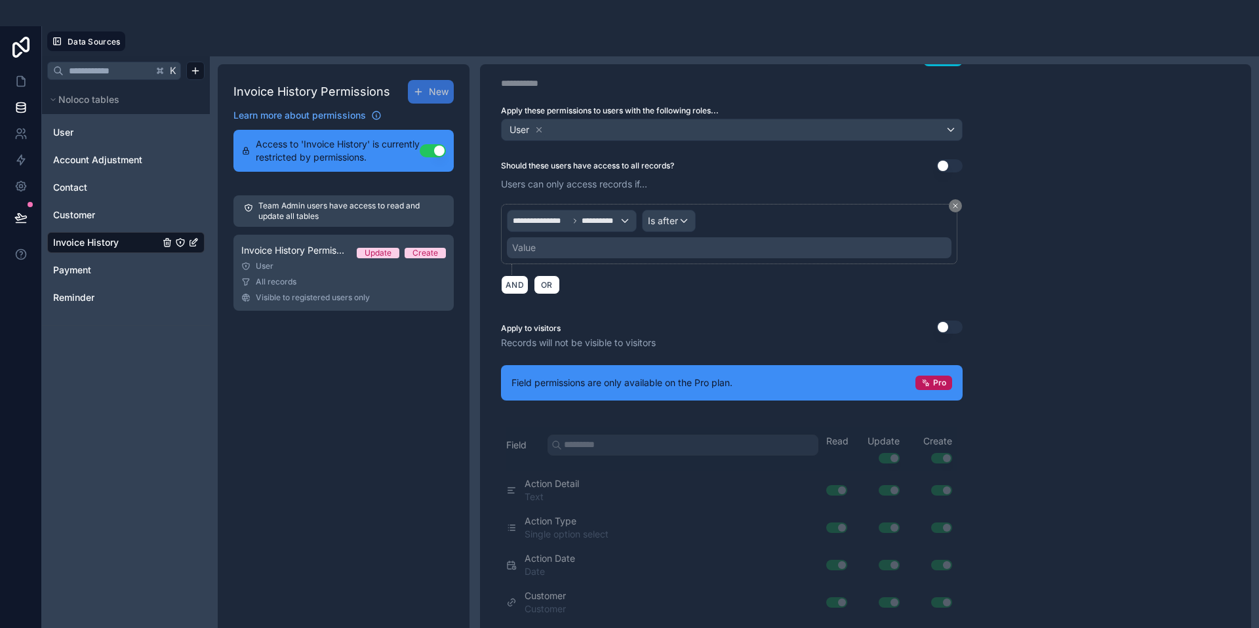
click at [634, 250] on div "Value" at bounding box center [729, 247] width 445 height 21
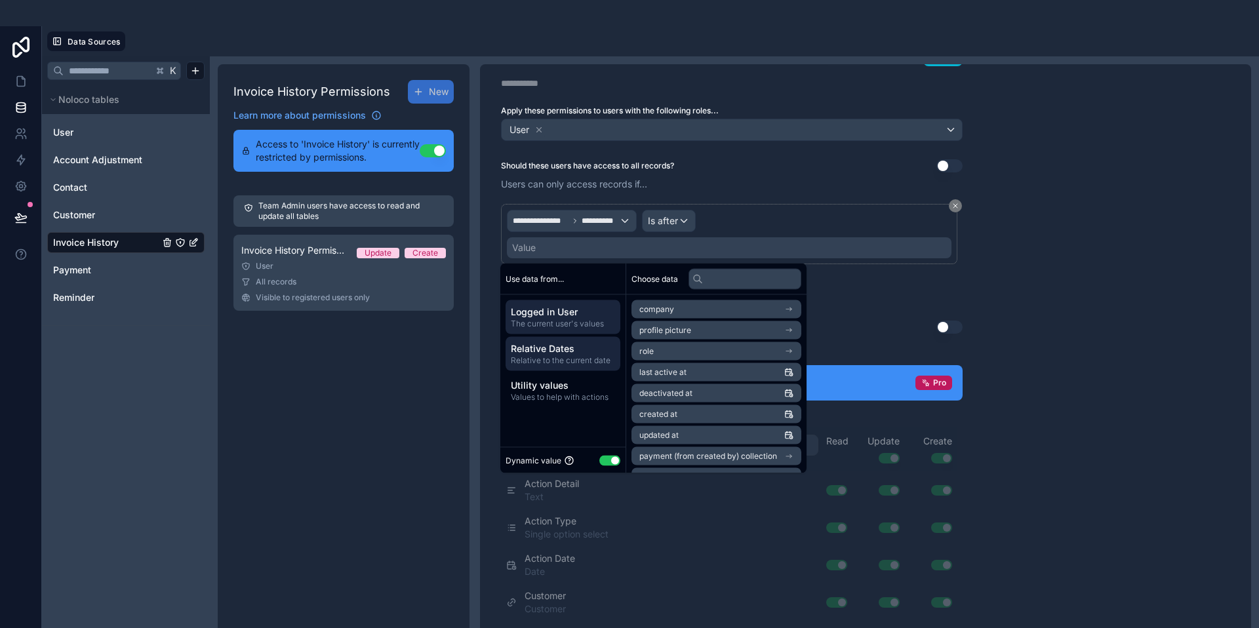
click at [589, 348] on span "Relative Dates" at bounding box center [563, 348] width 104 height 13
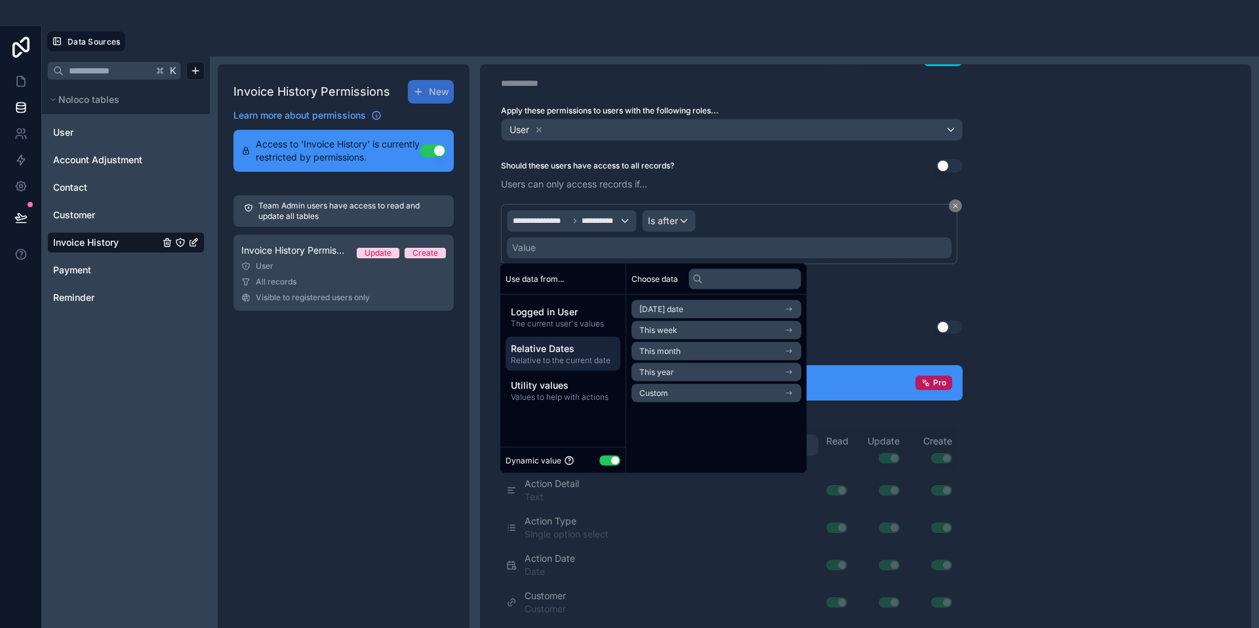
click at [688, 308] on li "[DATE] date" at bounding box center [716, 309] width 170 height 18
click at [711, 330] on li "Now" at bounding box center [716, 333] width 170 height 18
click at [711, 336] on li "Now" at bounding box center [716, 333] width 170 height 18
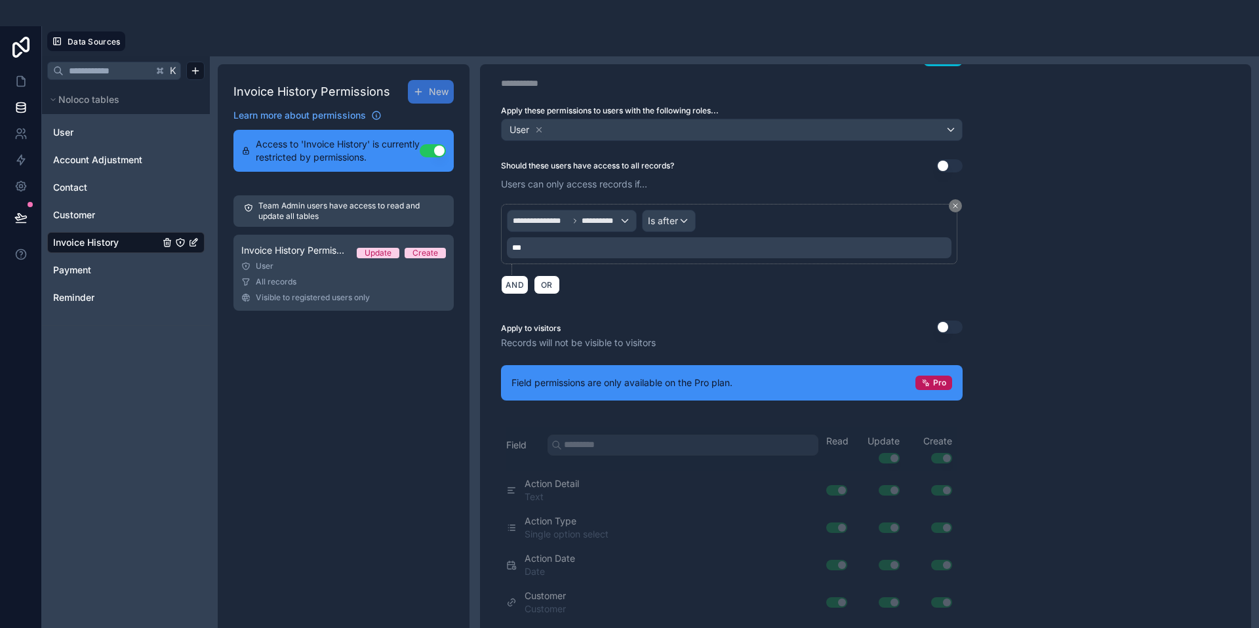
click at [875, 324] on div "Apply to visitors Use setting" at bounding box center [732, 329] width 462 height 16
click at [699, 299] on div "**********" at bounding box center [732, 249] width 462 height 106
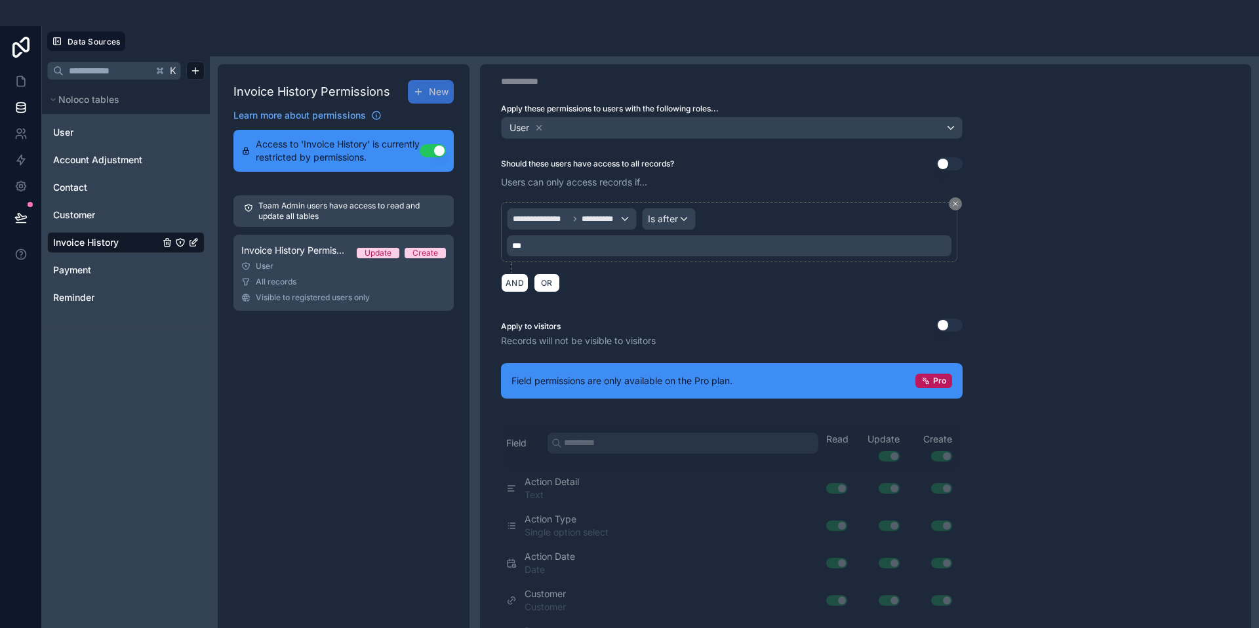
scroll to position [0, 0]
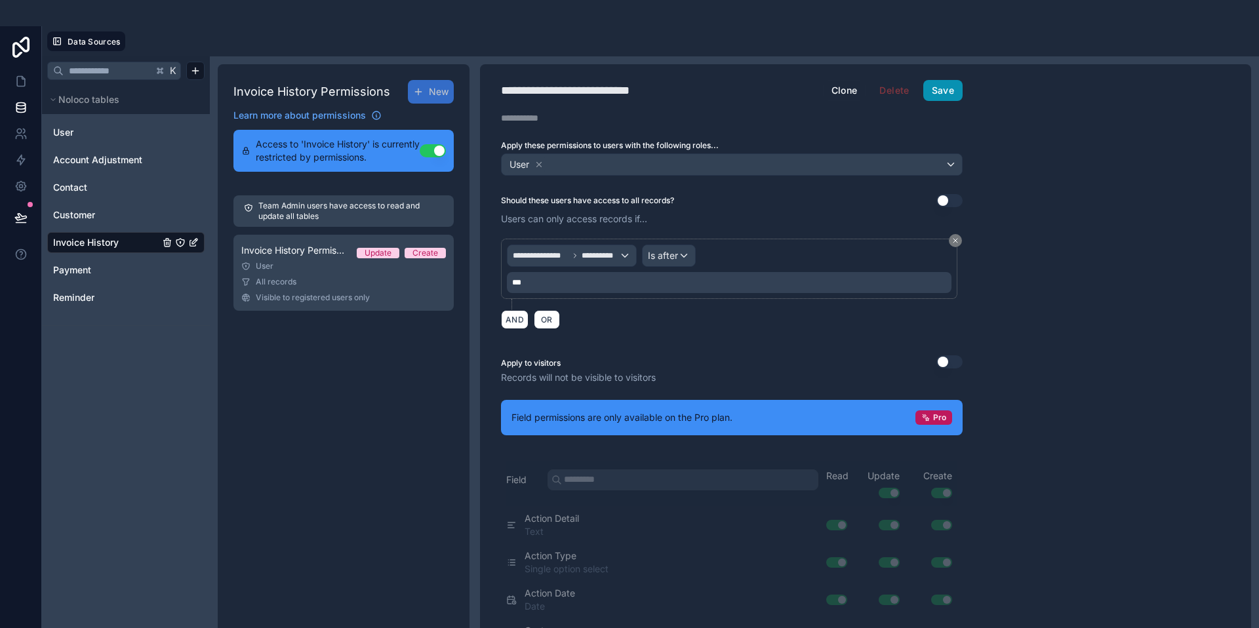
click at [944, 94] on button "Save" at bounding box center [942, 90] width 39 height 21
click at [940, 94] on button "Save" at bounding box center [942, 90] width 39 height 21
click at [984, 241] on div "**********" at bounding box center [865, 355] width 771 height 582
click at [845, 96] on button "Clone" at bounding box center [844, 90] width 43 height 21
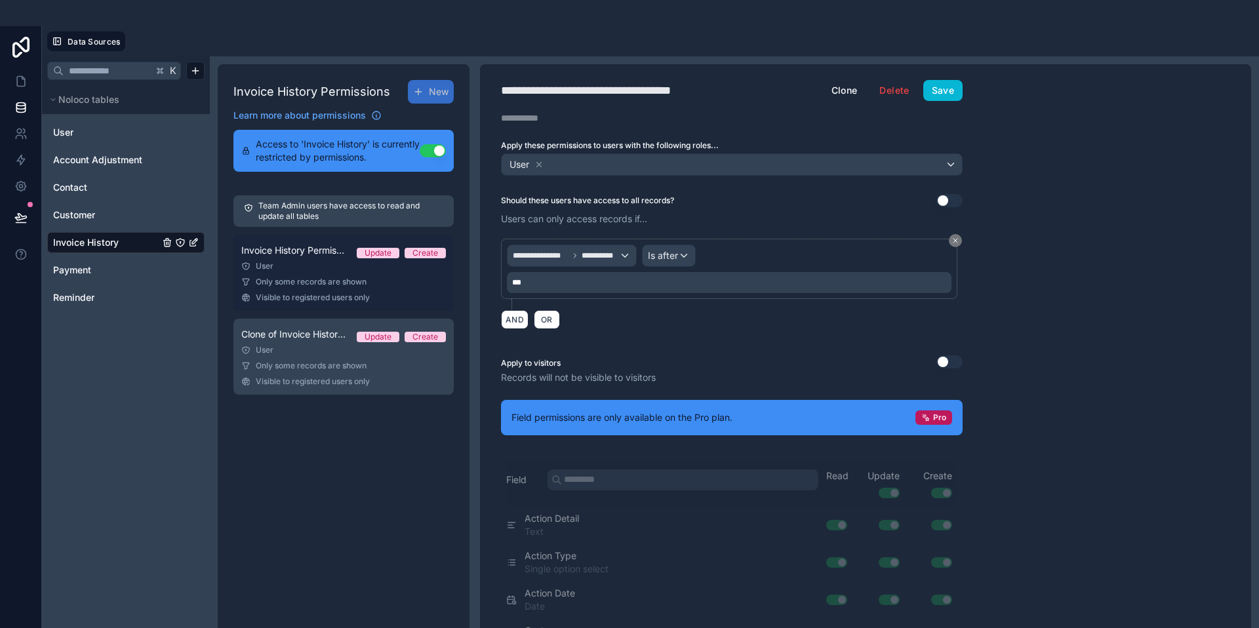
click at [283, 265] on div "User" at bounding box center [343, 266] width 205 height 10
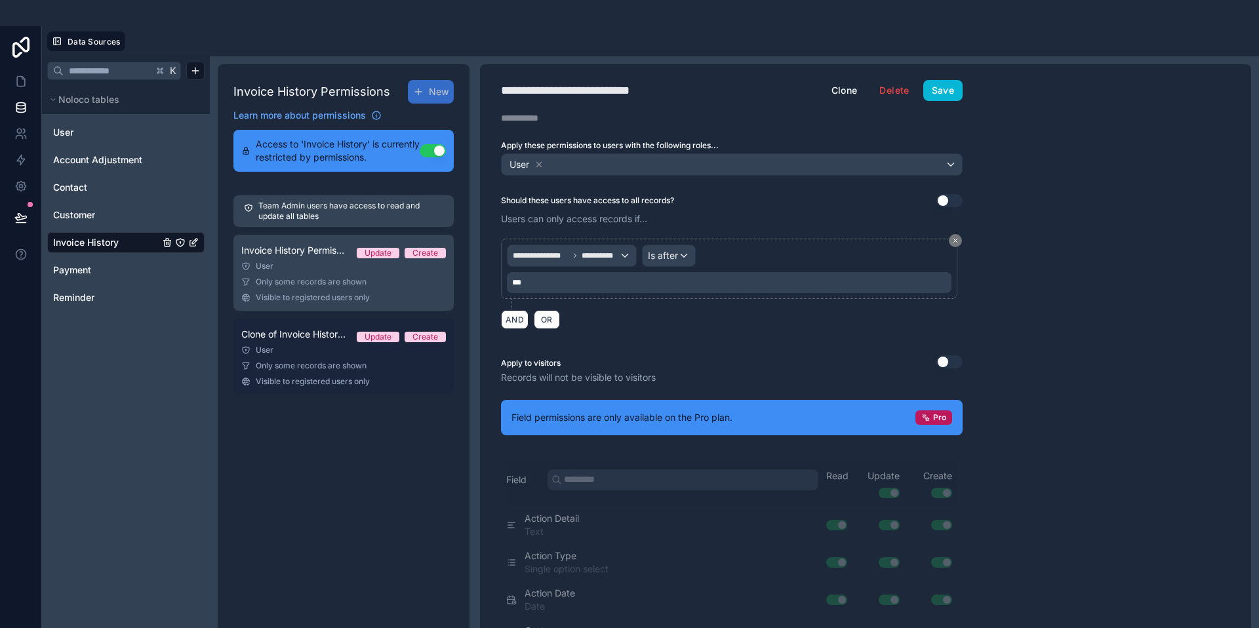
click at [331, 344] on link "Clone of Invoice History Permission 1 Update Create User Only some records are …" at bounding box center [343, 357] width 220 height 76
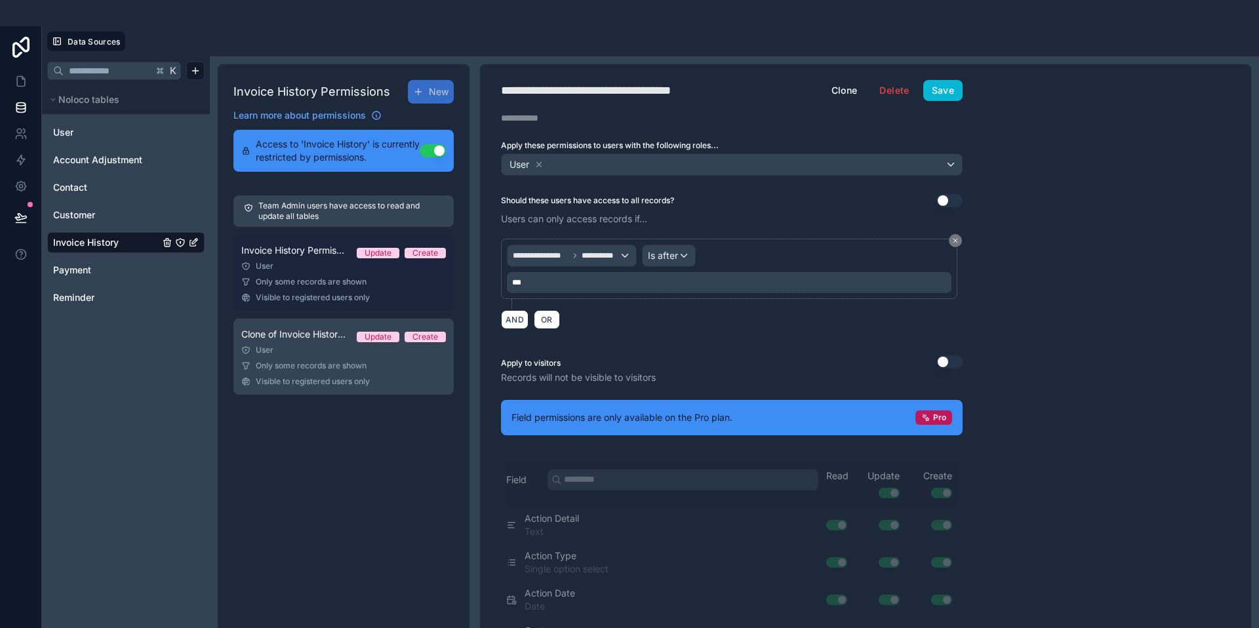
click at [316, 279] on span "Only some records are shown" at bounding box center [311, 282] width 111 height 10
click at [426, 257] on div "Create" at bounding box center [425, 253] width 26 height 10
click at [380, 248] on div "Update" at bounding box center [378, 253] width 27 height 10
click at [431, 248] on div "Create" at bounding box center [425, 253] width 26 height 10
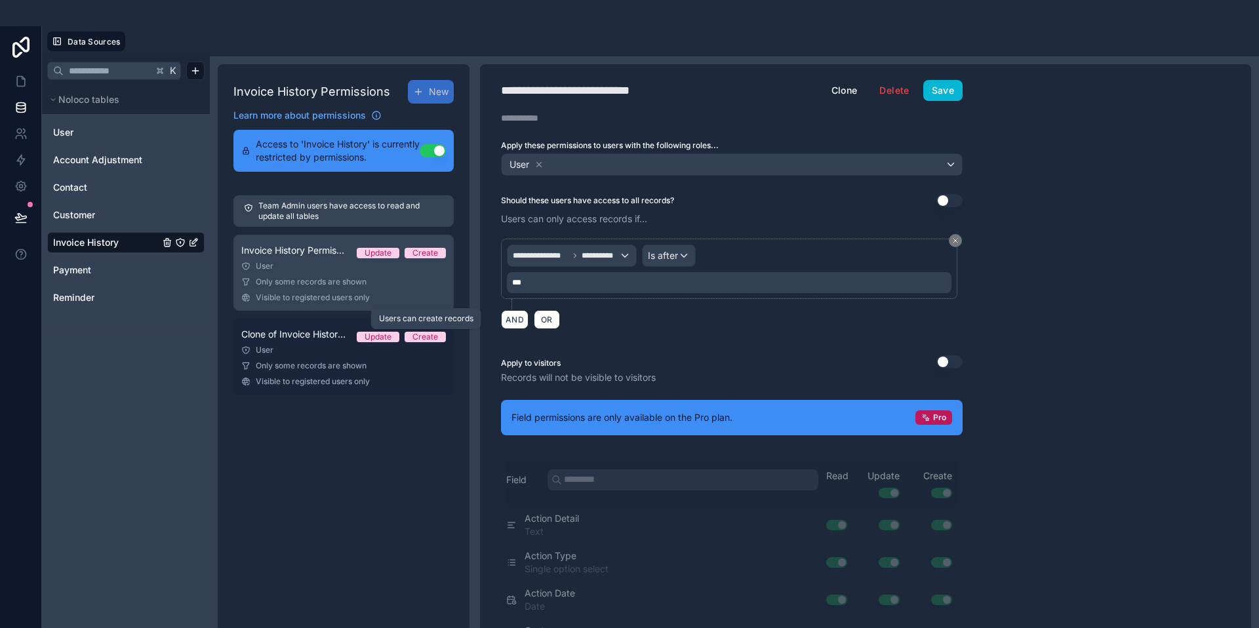
click at [429, 332] on div "Create" at bounding box center [425, 337] width 26 height 10
click at [365, 327] on div "Clone of Invoice History Permission 1 Update Create" at bounding box center [343, 335] width 205 height 16
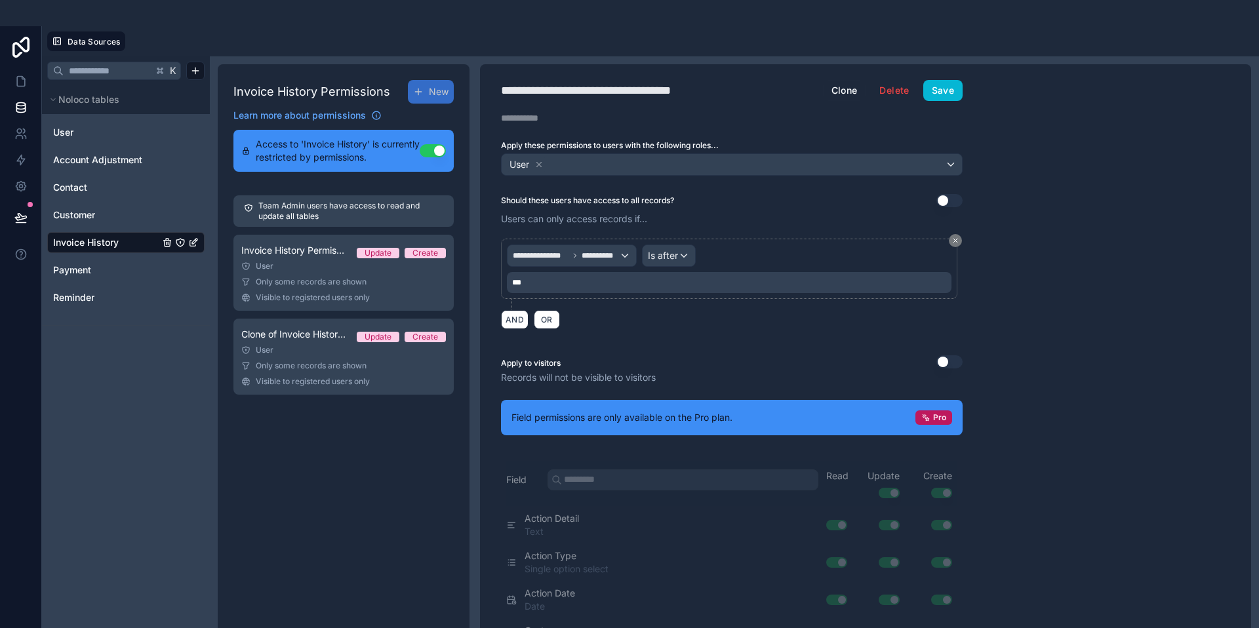
click at [766, 226] on div "**********" at bounding box center [732, 265] width 504 height 143
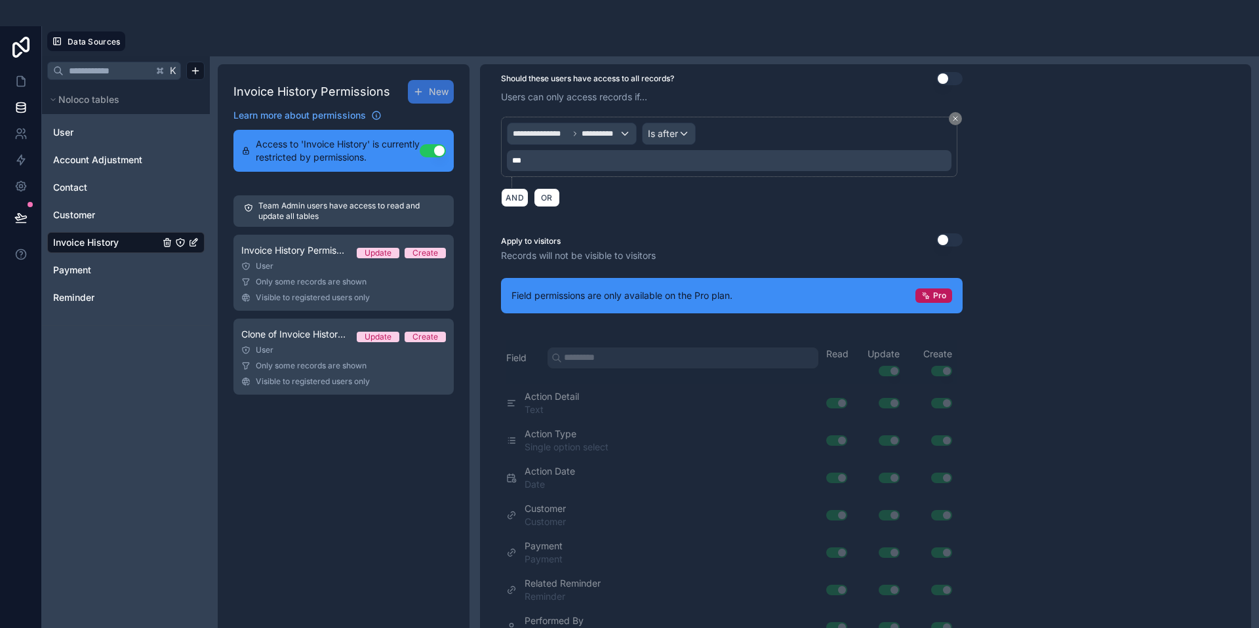
click at [780, 426] on div "**********" at bounding box center [732, 233] width 504 height 582
click at [936, 290] on div "Pro" at bounding box center [933, 295] width 37 height 14
click at [860, 253] on p "Records will not be visible to visitors" at bounding box center [732, 255] width 462 height 13
click at [958, 242] on button "Use setting" at bounding box center [949, 239] width 26 height 13
click at [945, 241] on button "Use setting" at bounding box center [949, 239] width 26 height 13
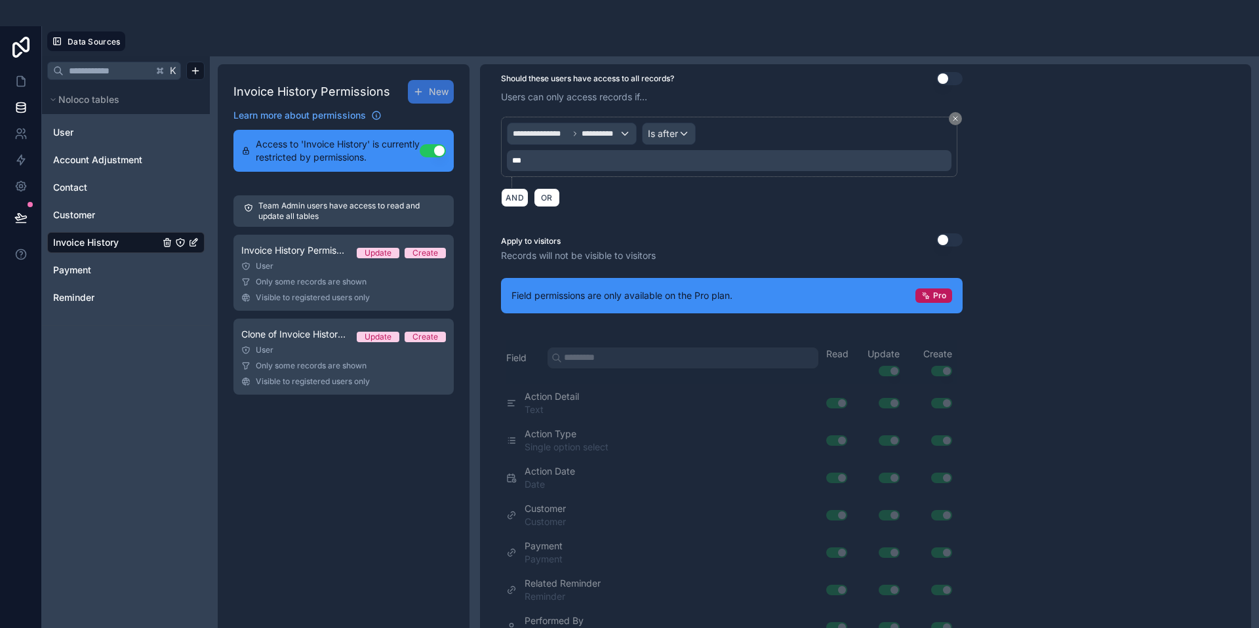
scroll to position [0, 0]
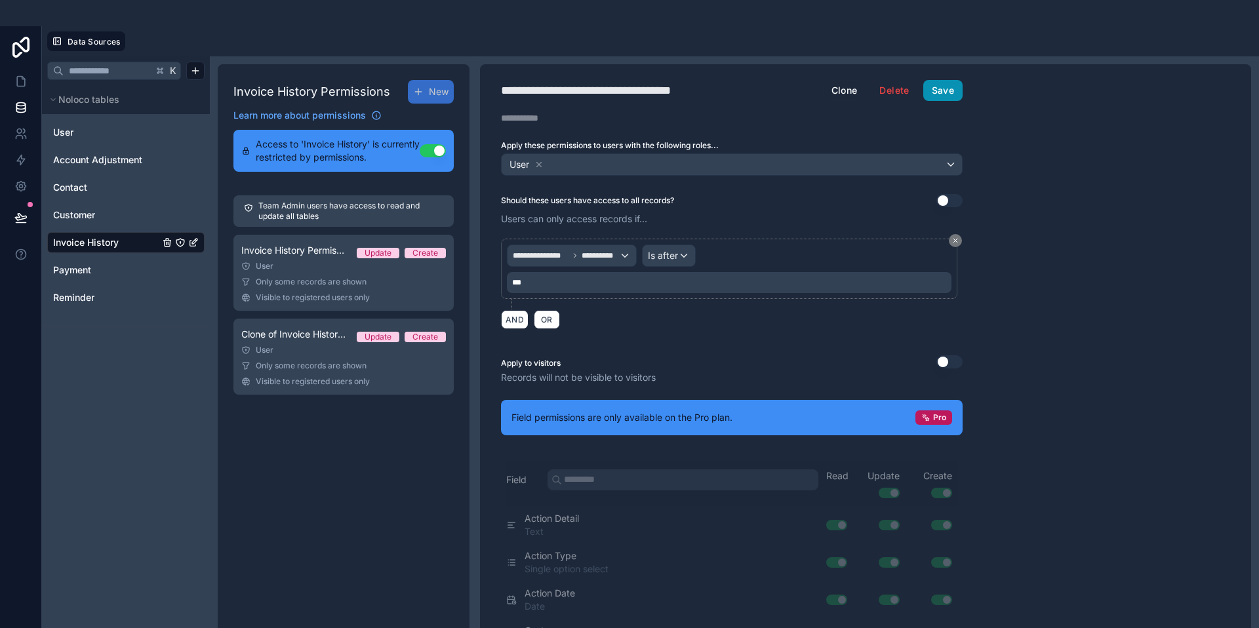
click at [951, 90] on button "Save" at bounding box center [942, 90] width 39 height 21
click at [838, 85] on button "Clone" at bounding box center [844, 90] width 43 height 21
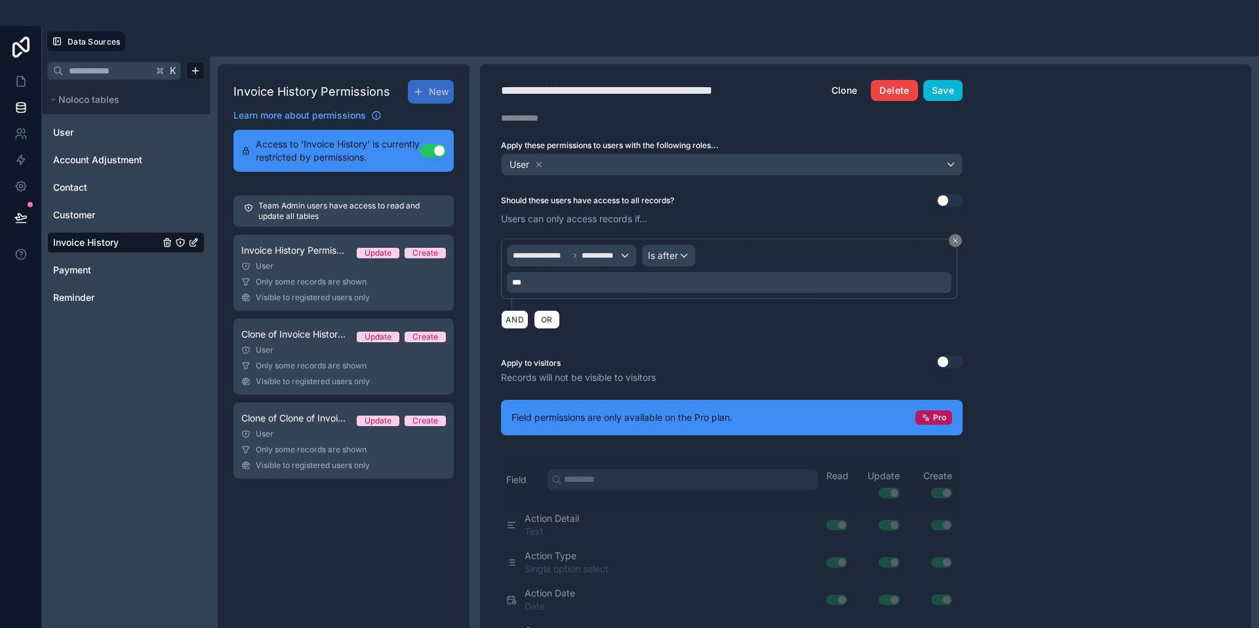
click at [905, 92] on button "Delete" at bounding box center [894, 90] width 47 height 21
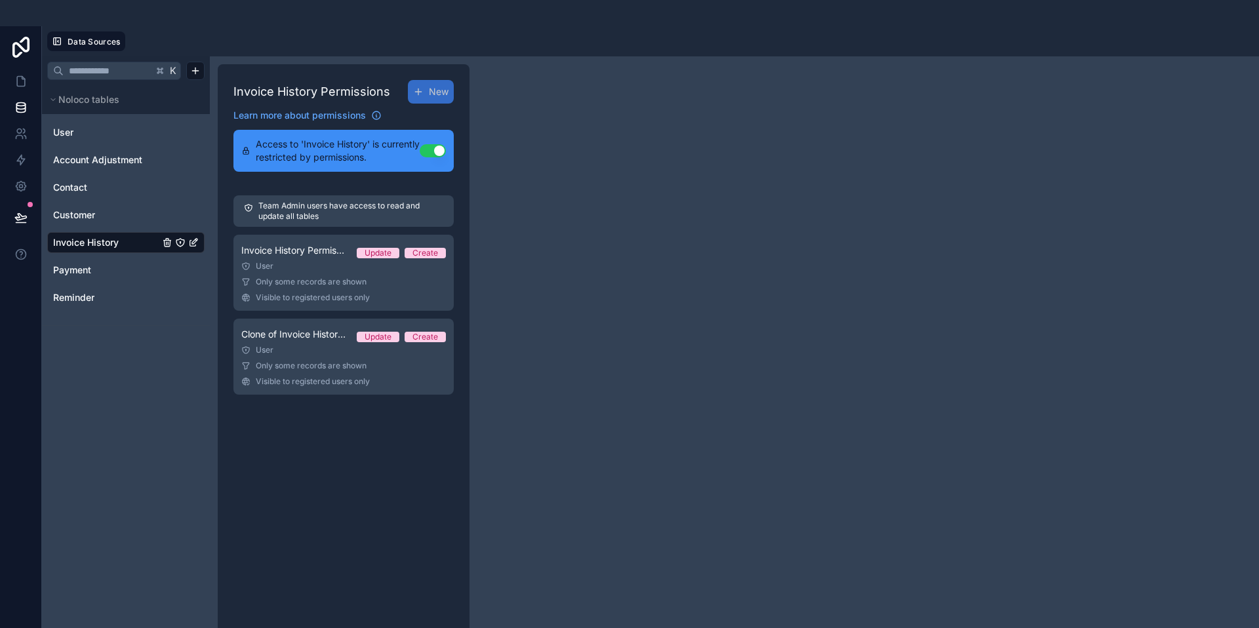
click at [305, 210] on p "Team Admin users have access to read and update all tables" at bounding box center [350, 211] width 185 height 21
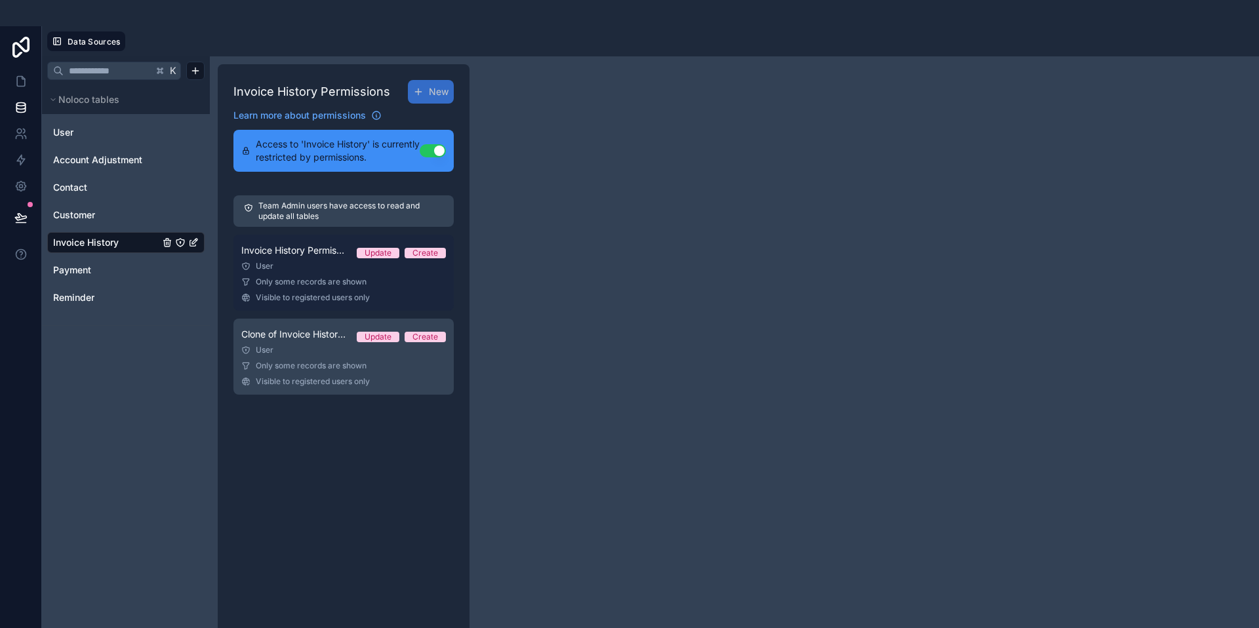
click at [294, 281] on span "Only some records are shown" at bounding box center [311, 282] width 111 height 10
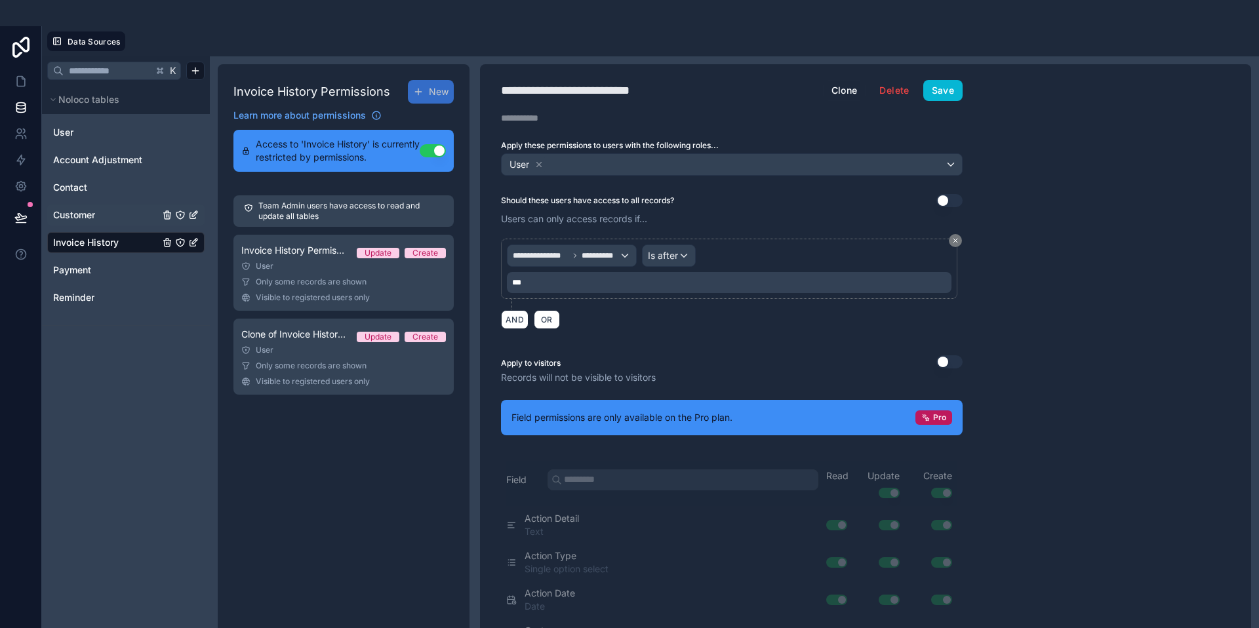
click at [113, 216] on link "Customer" at bounding box center [106, 215] width 106 height 13
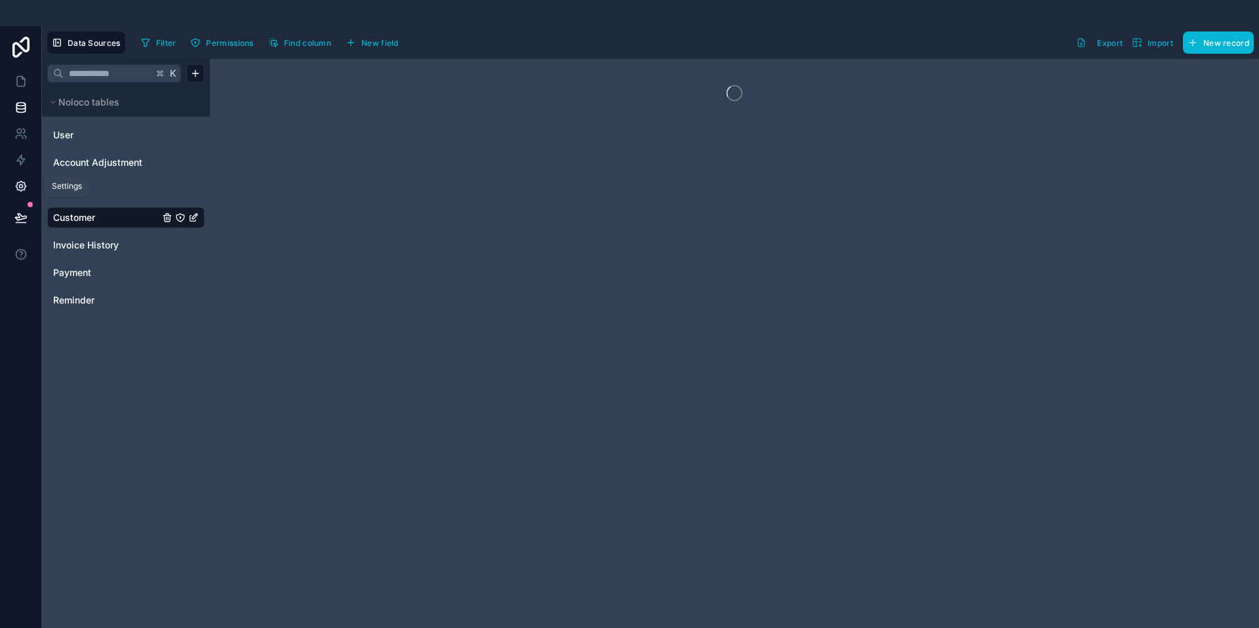
click at [17, 183] on icon at bounding box center [21, 187] width 10 height 10
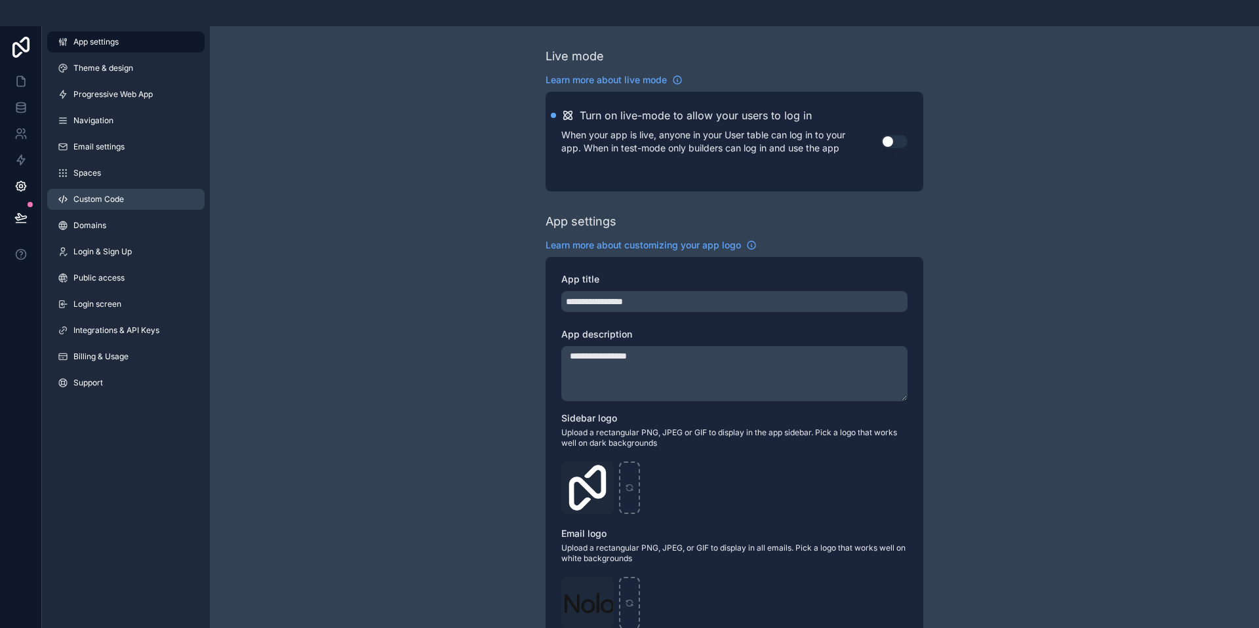
click at [98, 202] on span "Custom Code" at bounding box center [98, 199] width 50 height 10
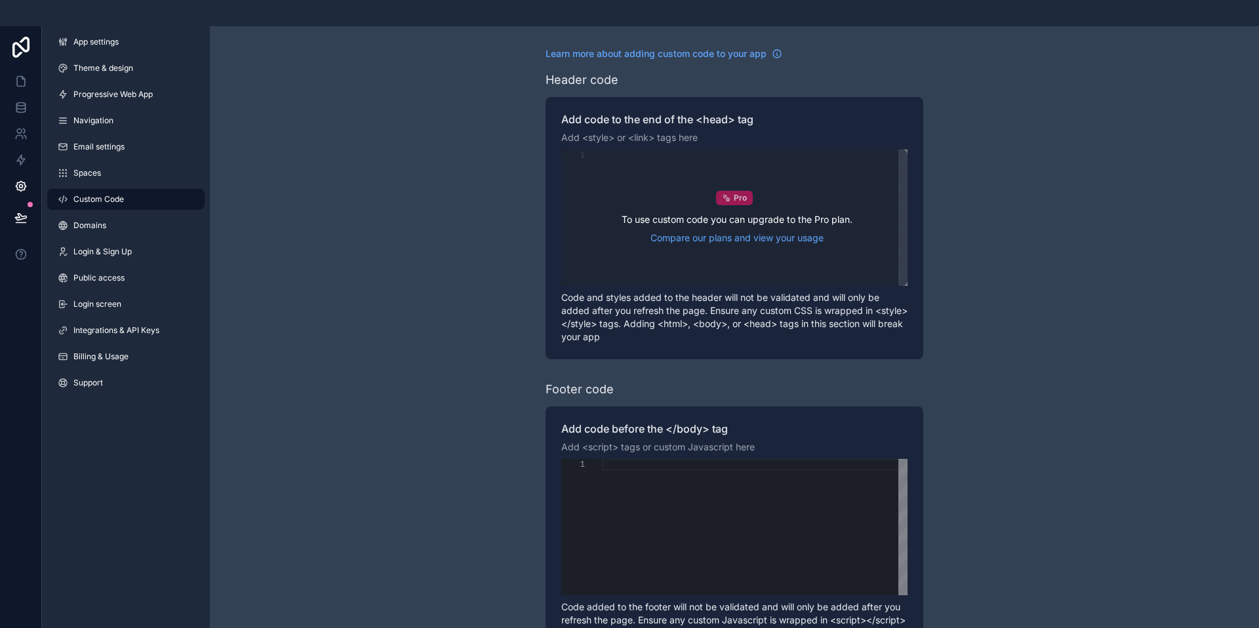
click at [727, 201] on icon "scrollable content" at bounding box center [727, 198] width 3 height 3
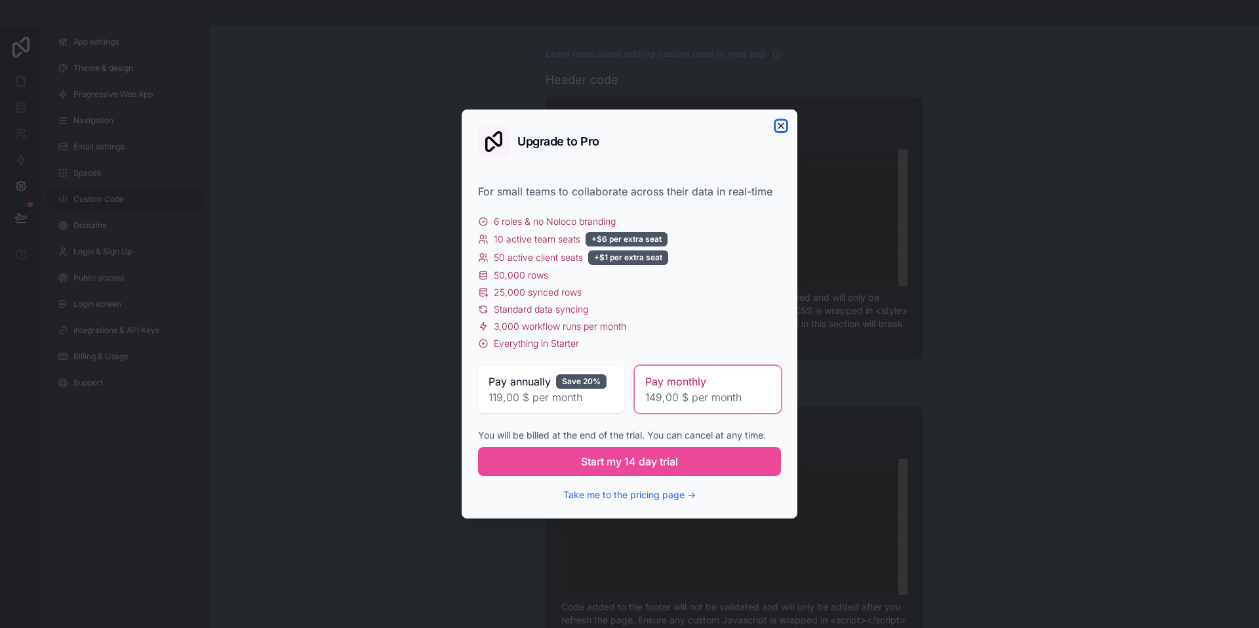
click at [781, 130] on icon "button" at bounding box center [781, 126] width 10 height 10
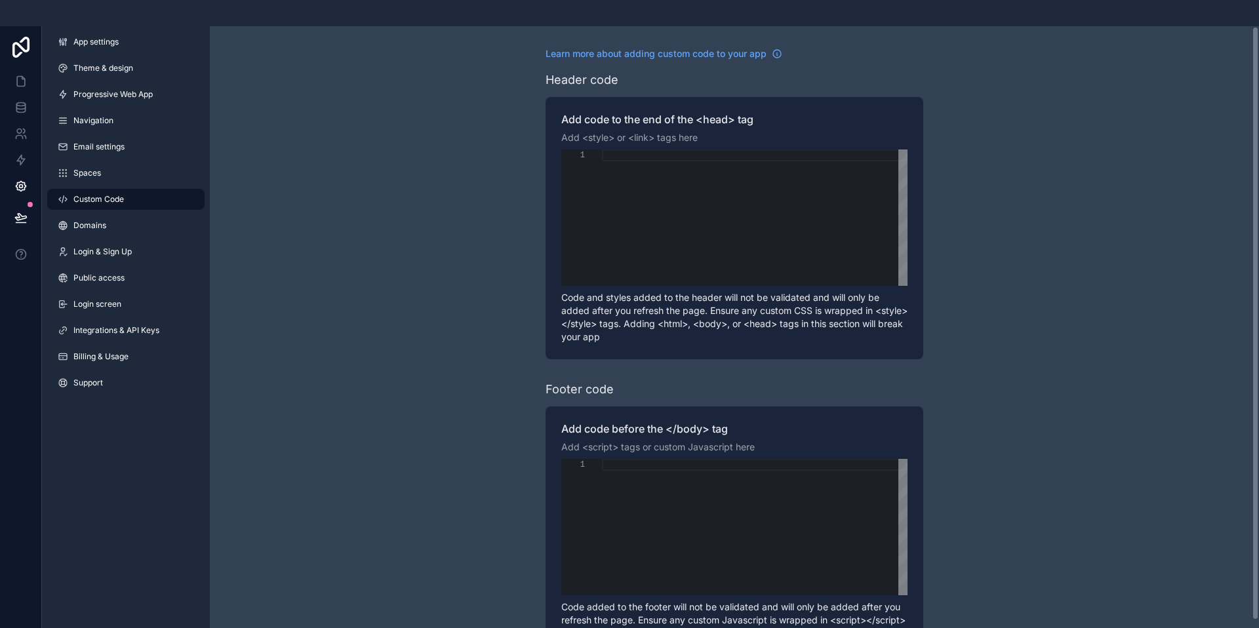
scroll to position [35, 0]
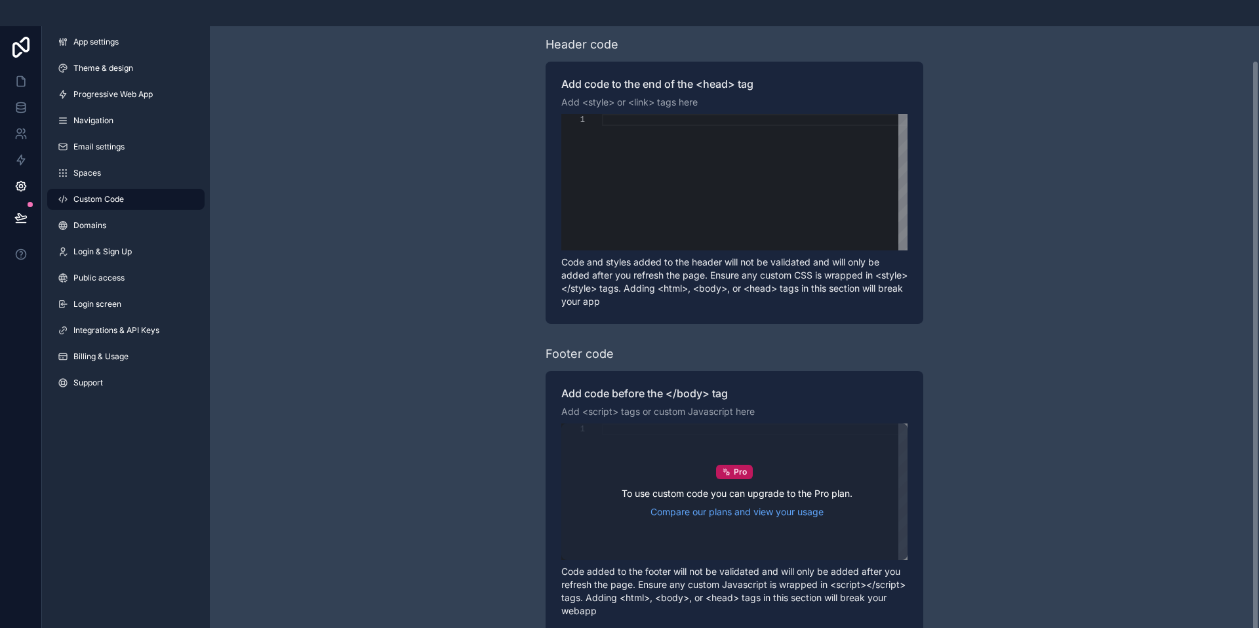
click at [704, 470] on div "Pro To use custom code you can upgrade to the Pro plan. Compare our plans and v…" at bounding box center [734, 492] width 346 height 136
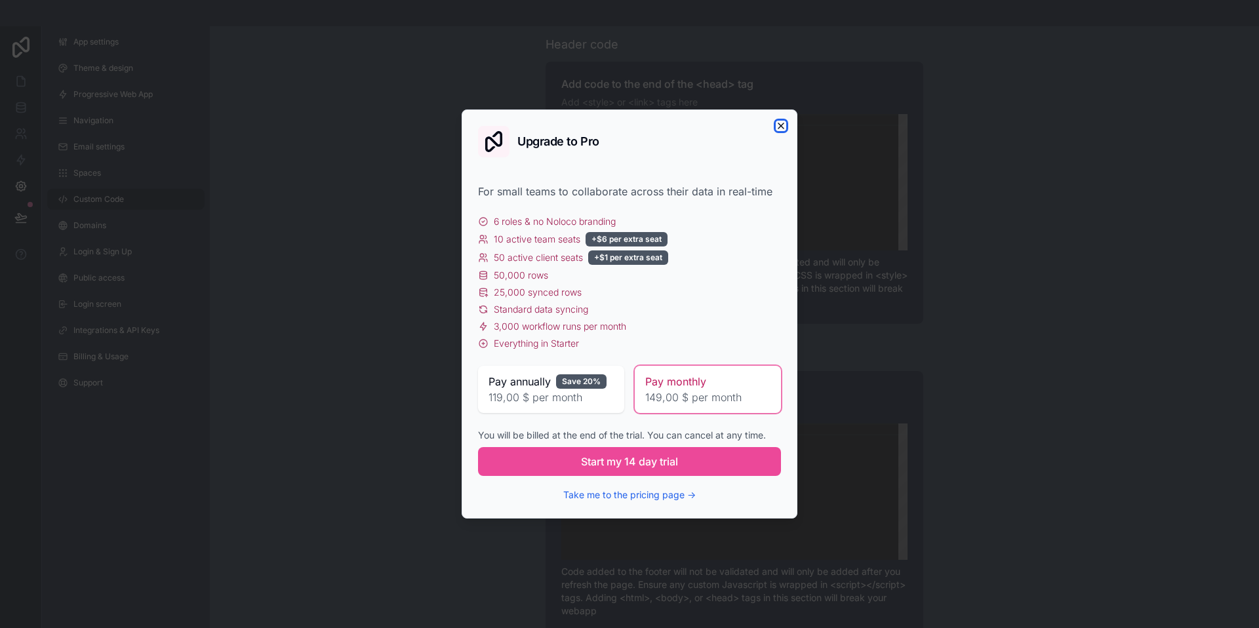
click at [781, 126] on icon "button" at bounding box center [780, 125] width 5 height 5
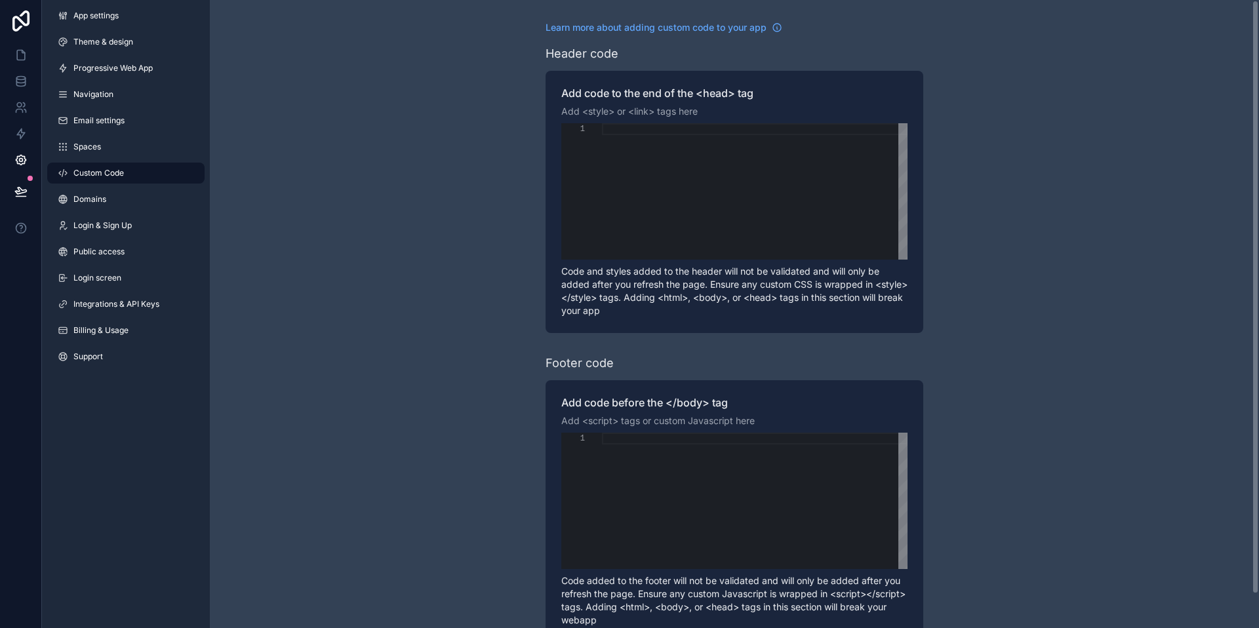
scroll to position [0, 0]
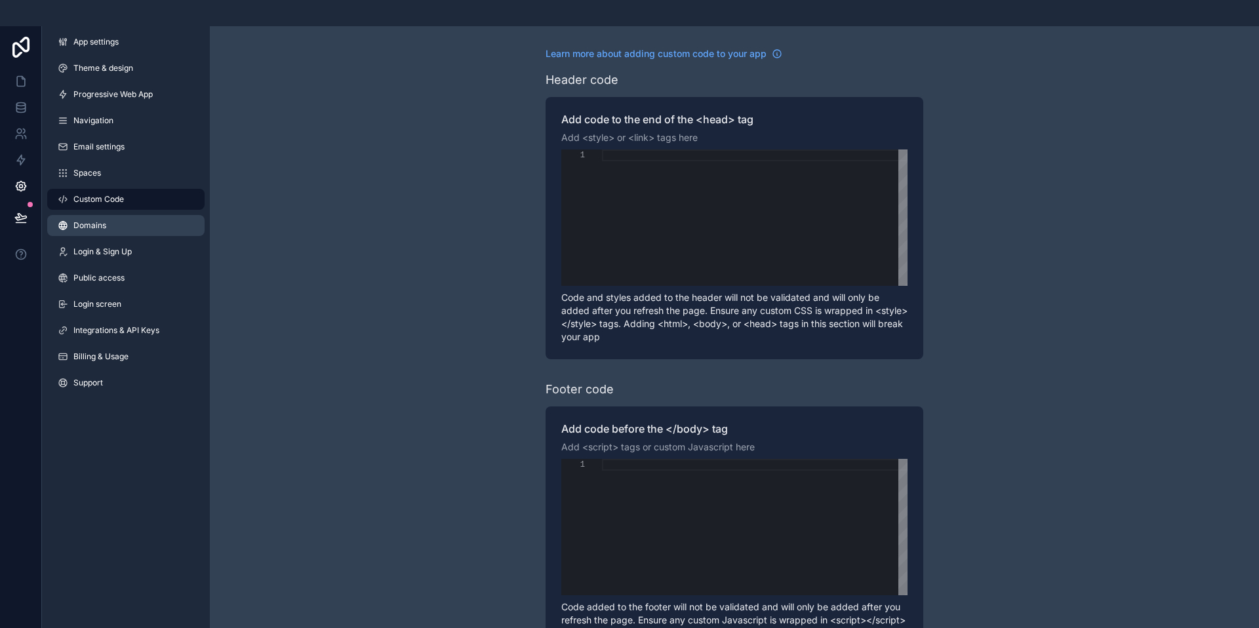
click at [94, 224] on span "Domains" at bounding box center [89, 225] width 33 height 10
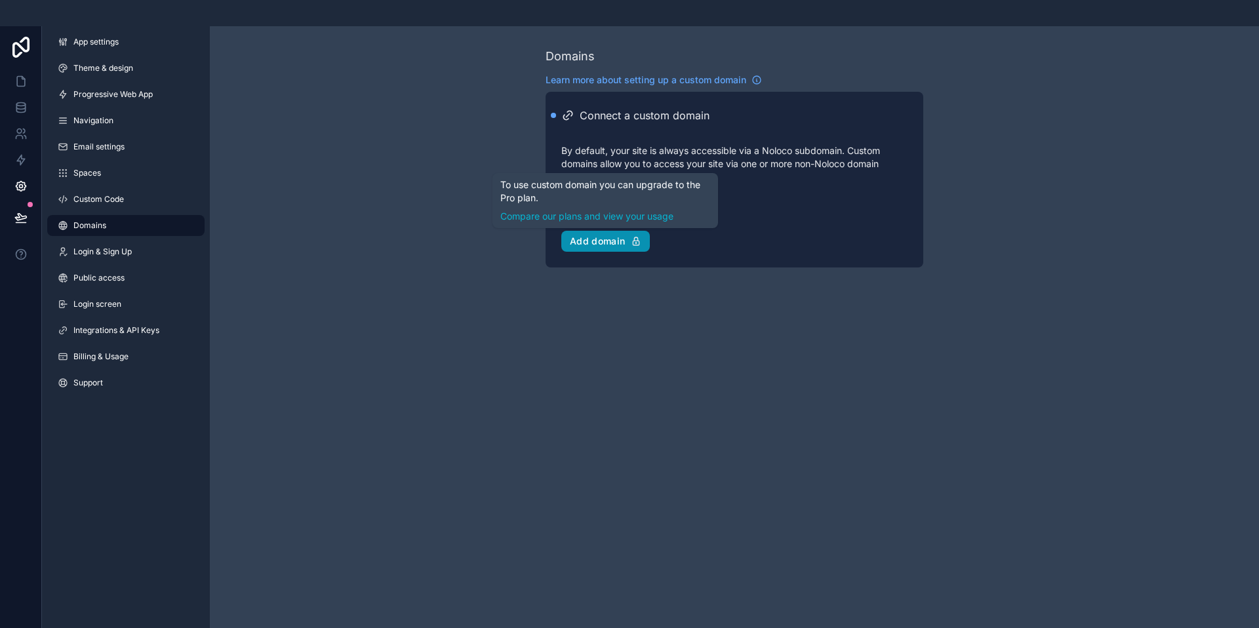
click at [597, 242] on div "Add domain" at bounding box center [605, 241] width 71 height 12
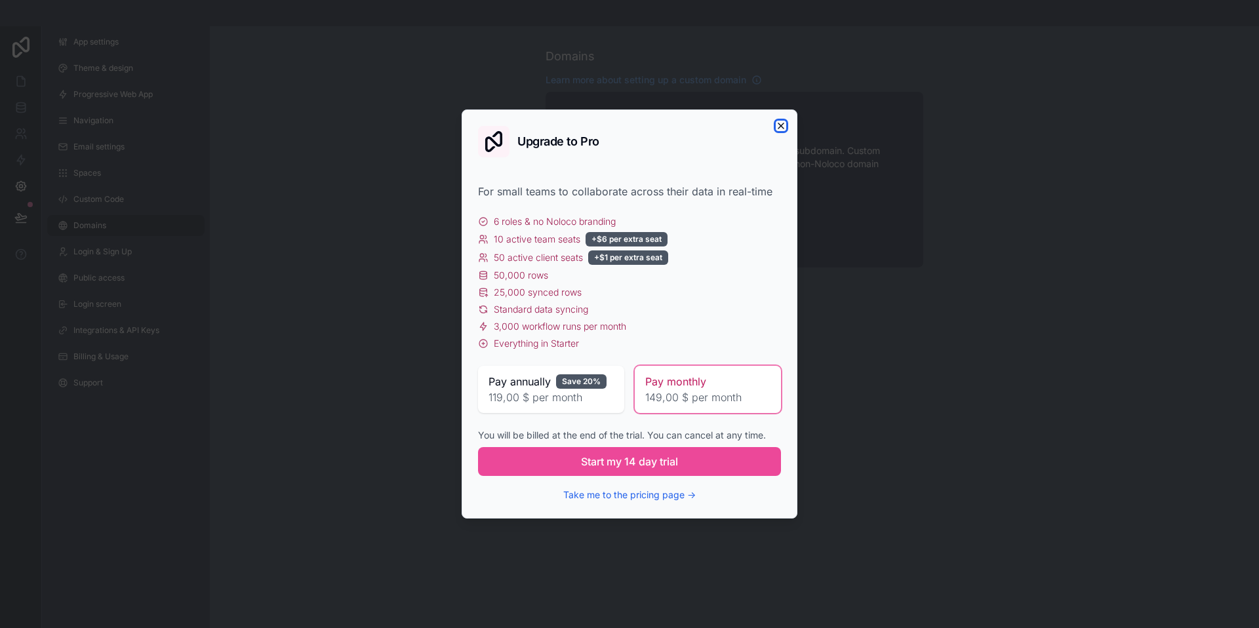
click at [781, 123] on icon "button" at bounding box center [781, 126] width 10 height 10
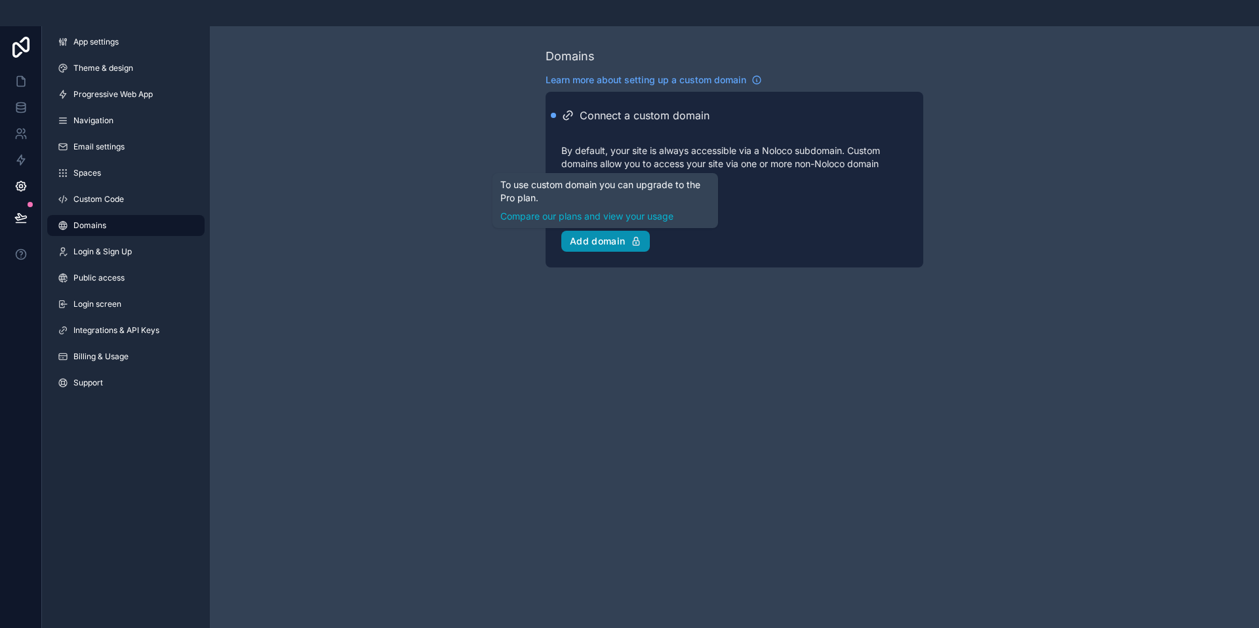
click at [606, 241] on div "Add domain" at bounding box center [605, 241] width 71 height 12
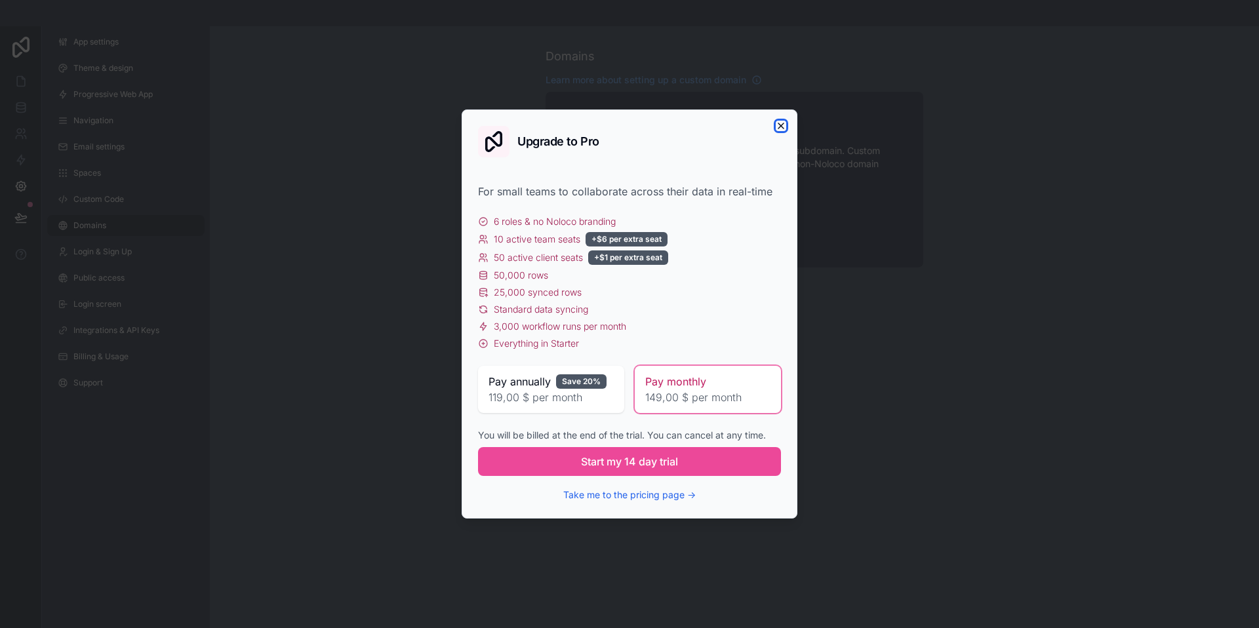
click at [784, 125] on icon "button" at bounding box center [781, 126] width 10 height 10
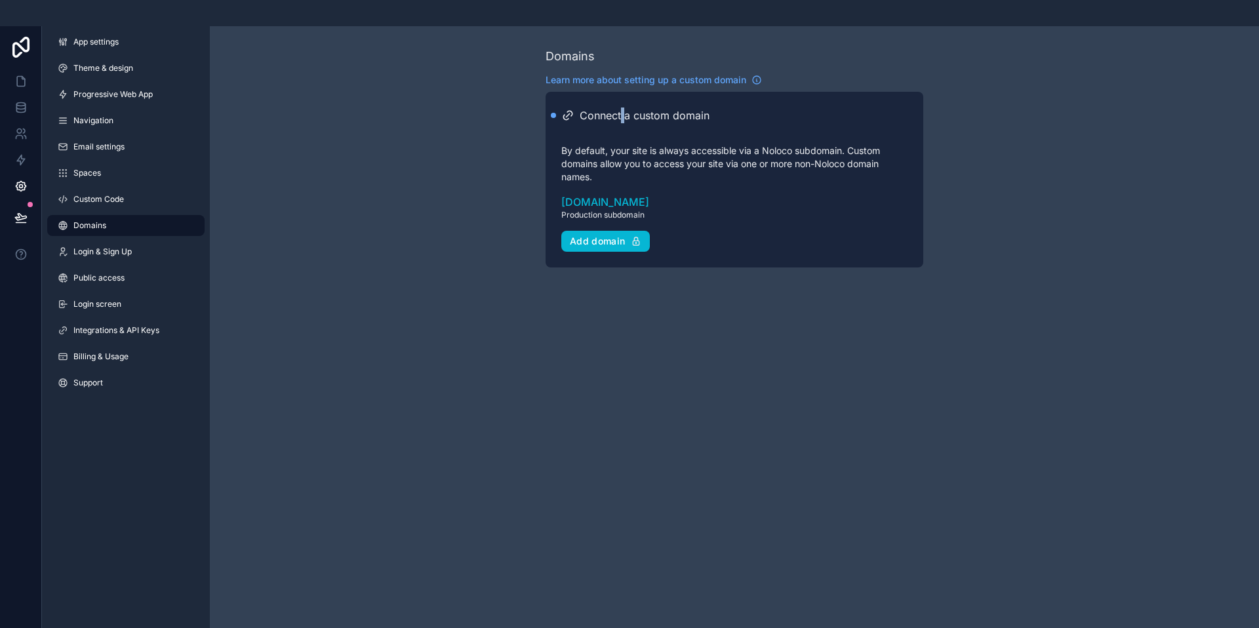
click at [622, 115] on h2 "Connect a custom domain" at bounding box center [645, 116] width 130 height 16
click at [549, 112] on div "Connect a custom domain By default, your site is always accessible via a Noloco…" at bounding box center [735, 180] width 378 height 176
click at [115, 252] on span "Login & Sign Up" at bounding box center [102, 252] width 58 height 10
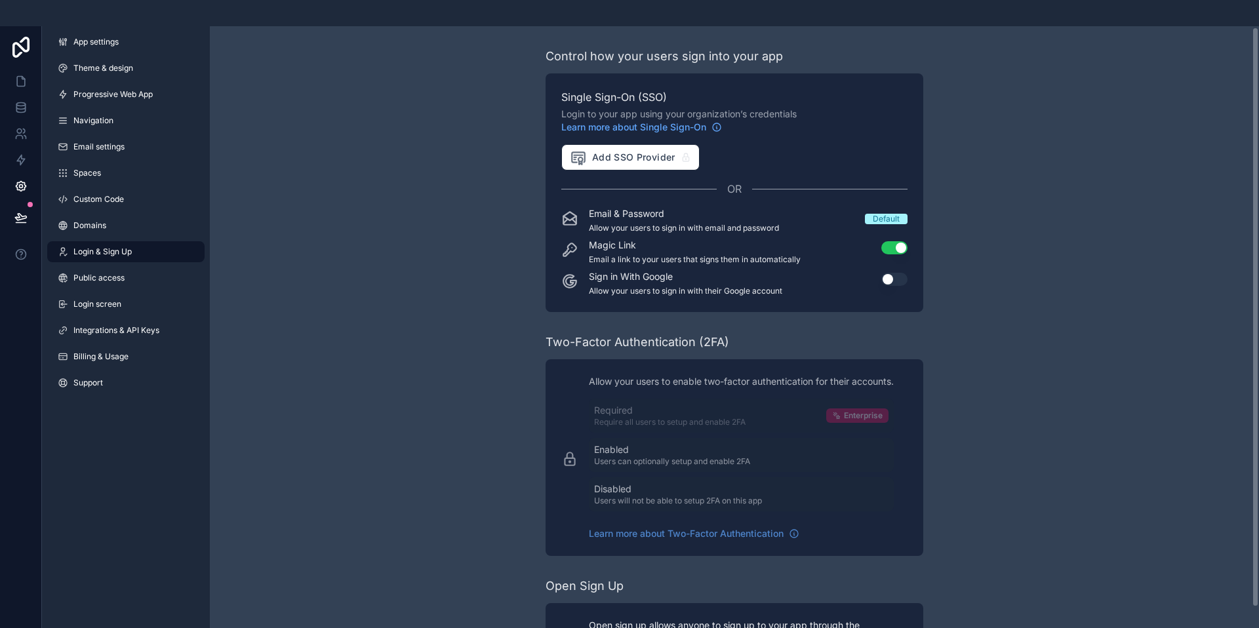
scroll to position [51, 0]
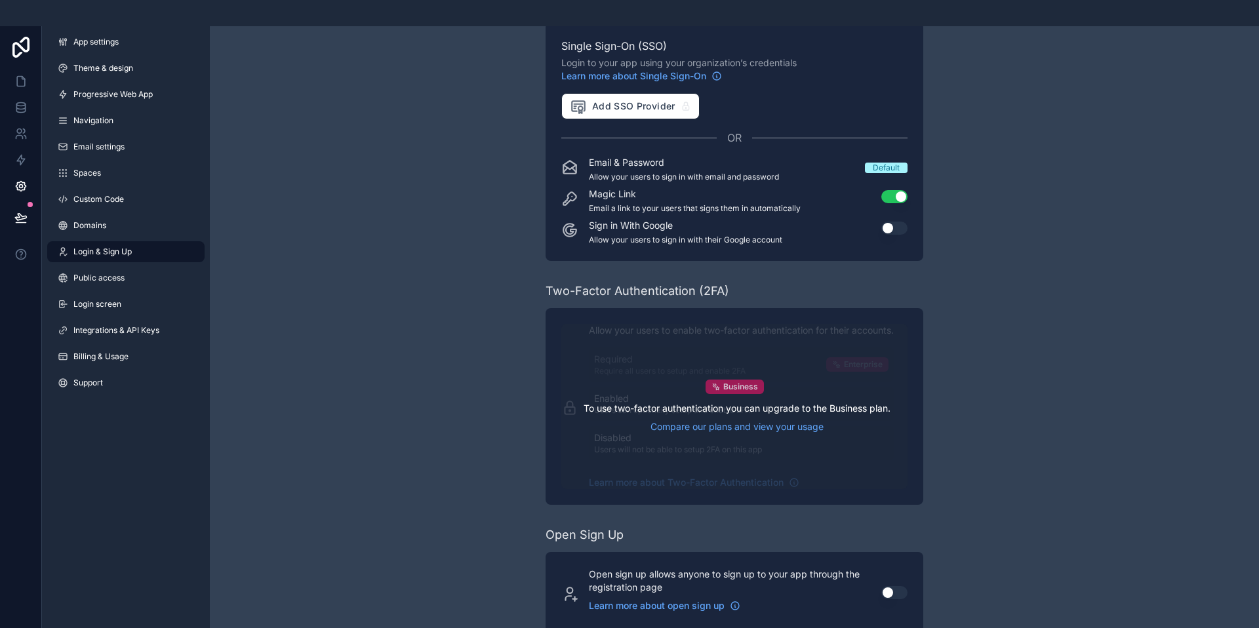
click at [734, 388] on span "Business" at bounding box center [740, 387] width 35 height 10
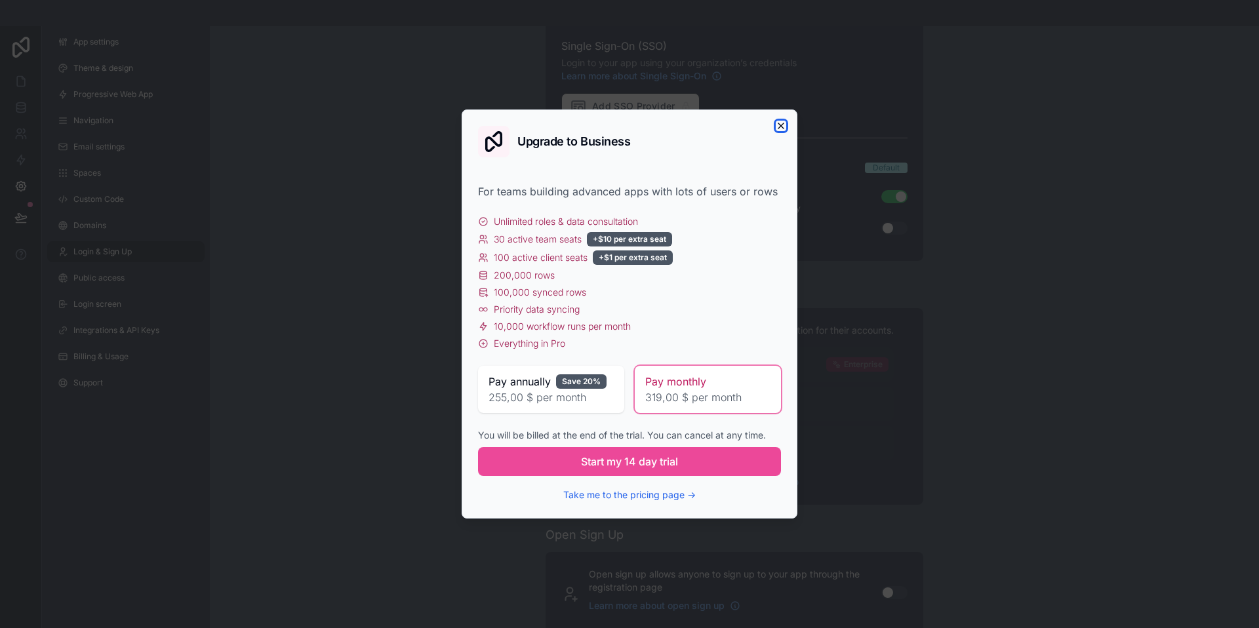
click at [780, 124] on icon "button" at bounding box center [781, 126] width 10 height 10
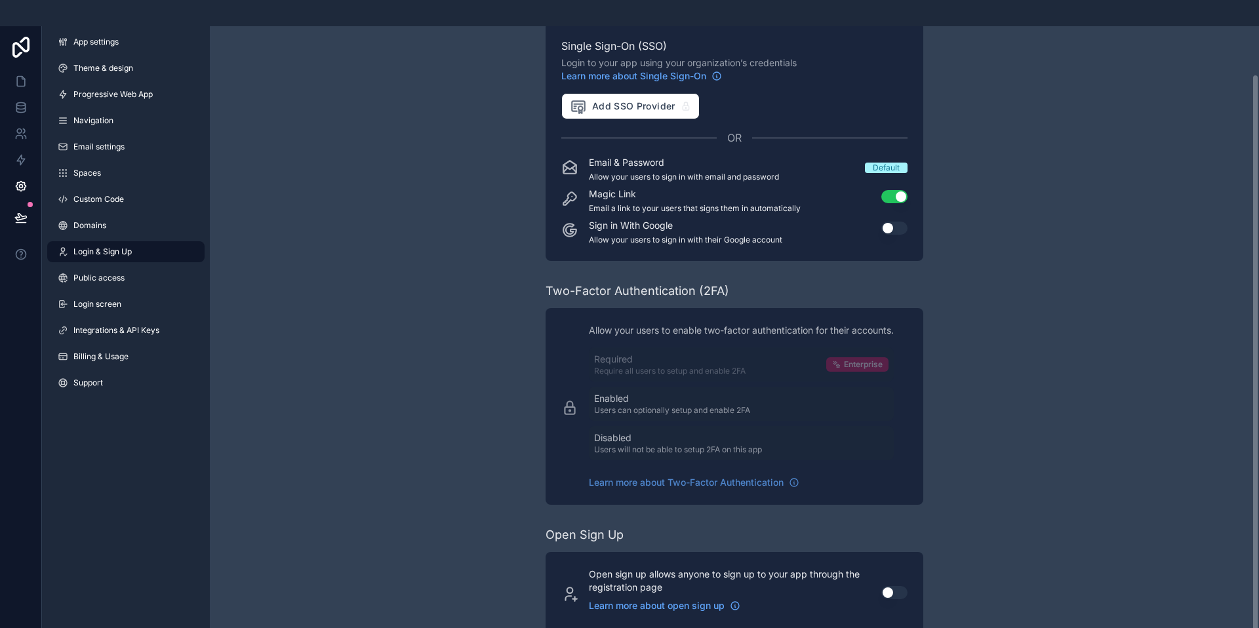
click at [378, 412] on div "Control how your users sign into your app Single Sign-On (SSO) Login to your ap…" at bounding box center [734, 314] width 1049 height 679
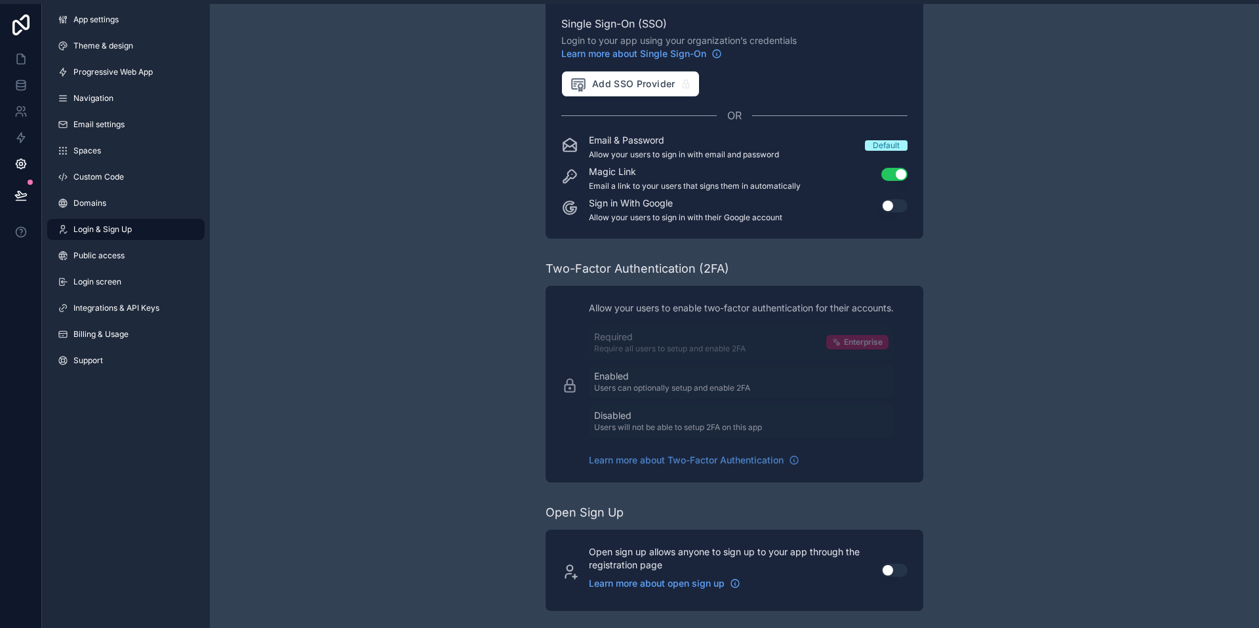
scroll to position [26, 0]
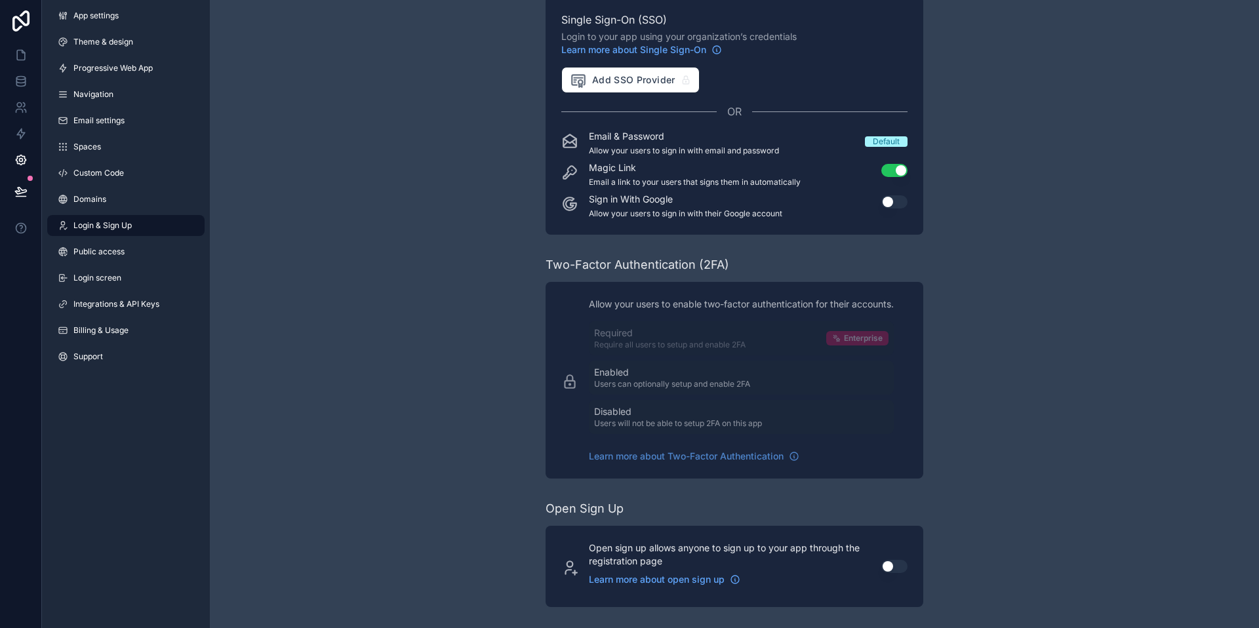
click at [896, 568] on button "Use setting" at bounding box center [894, 566] width 26 height 13
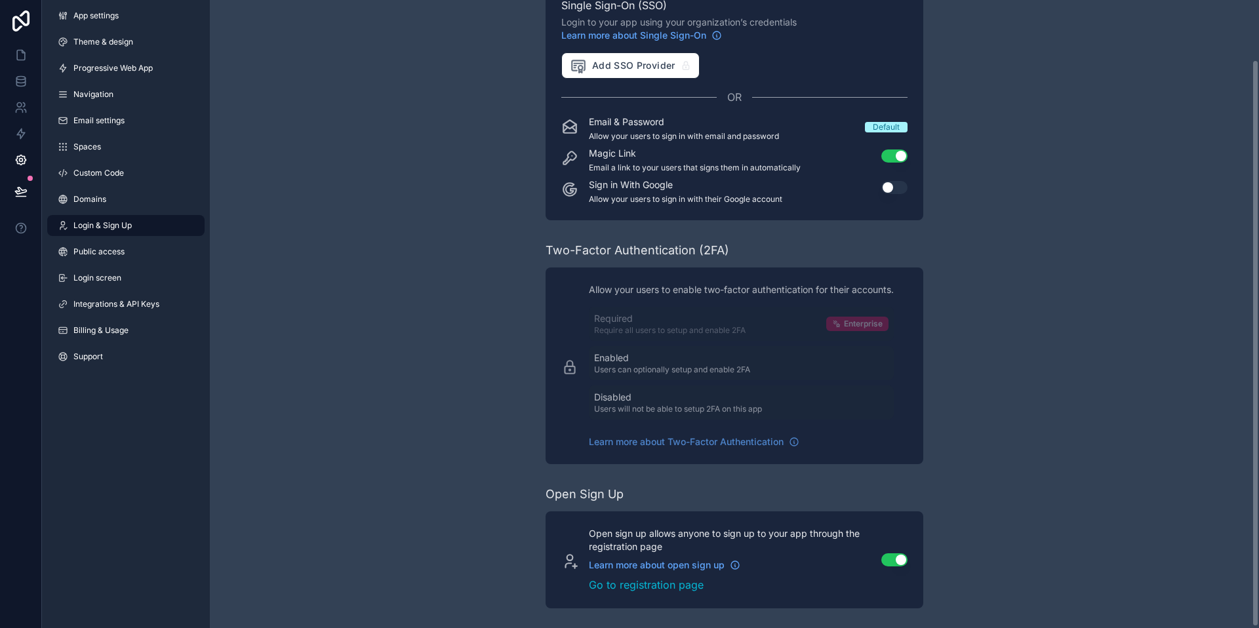
click at [888, 556] on button "Use setting" at bounding box center [894, 559] width 26 height 13
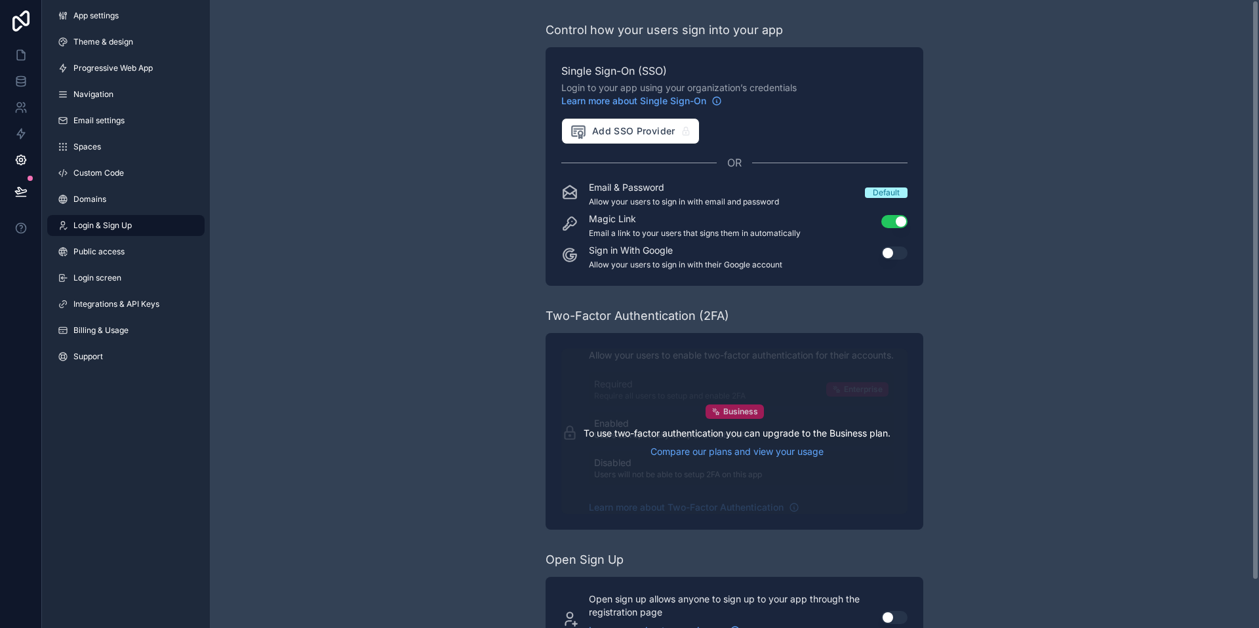
scroll to position [0, 0]
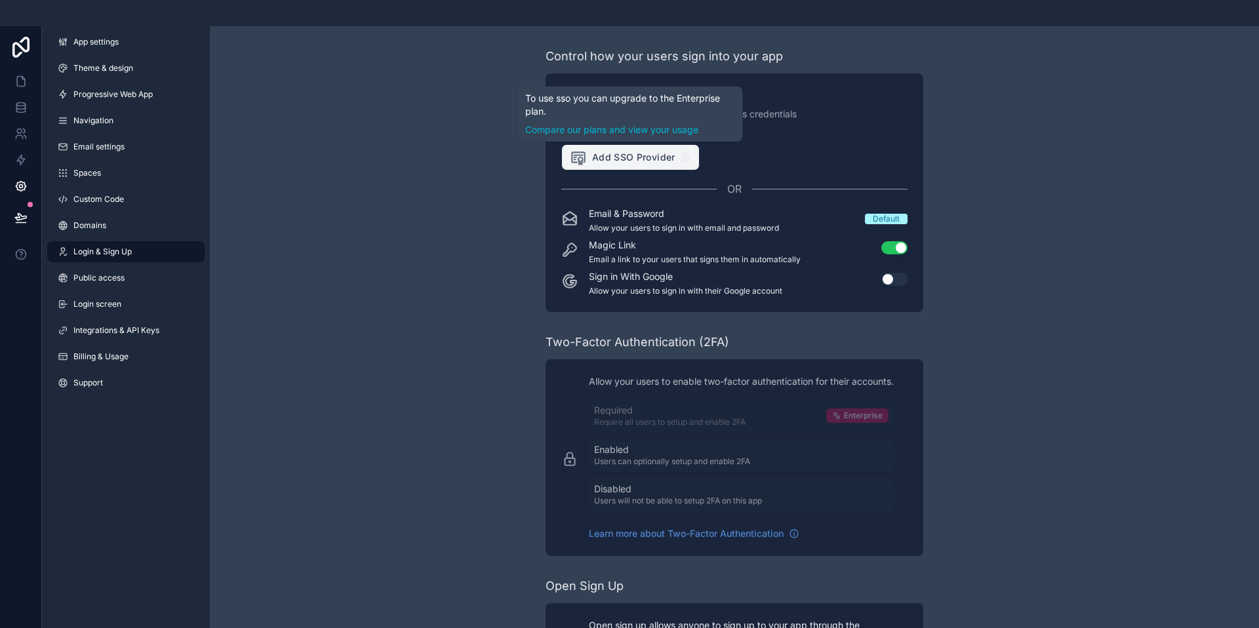
click at [652, 157] on span "Add SSO Provider" at bounding box center [623, 157] width 106 height 17
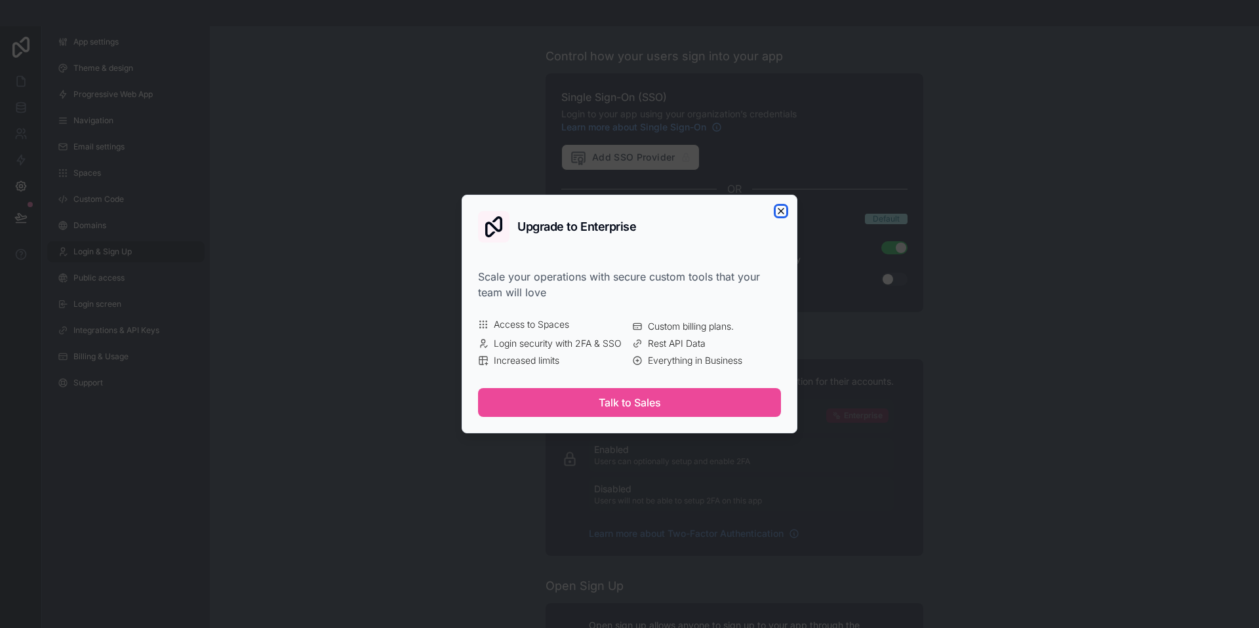
click at [782, 209] on icon "button" at bounding box center [781, 211] width 10 height 10
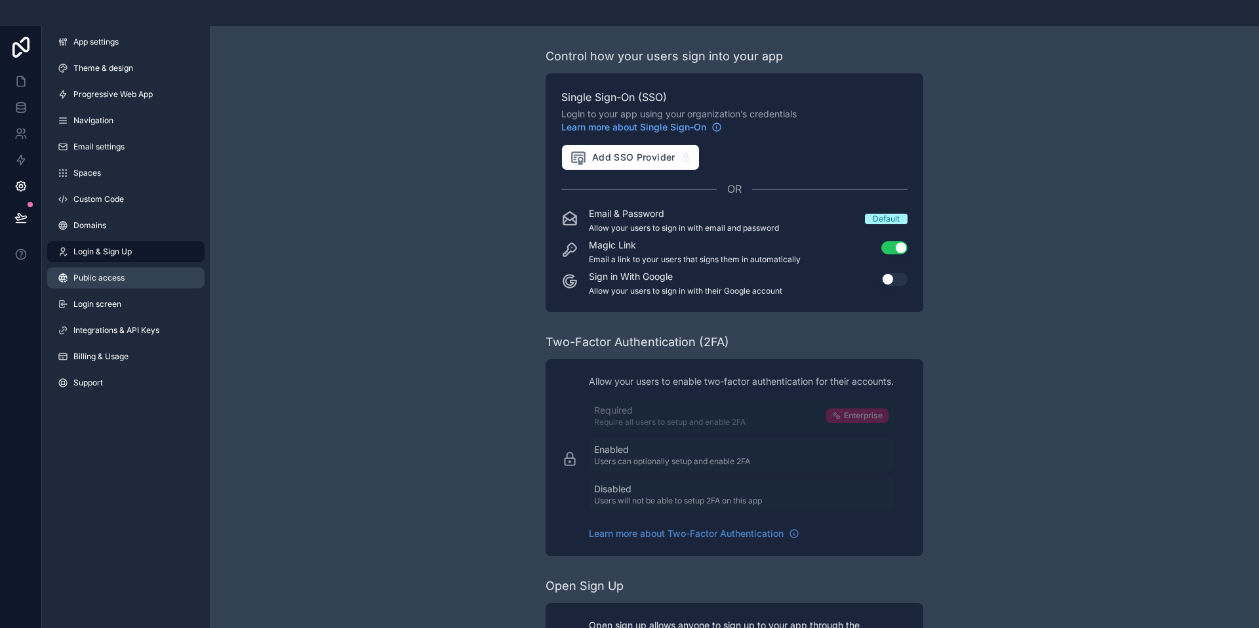
click at [91, 278] on span "Public access" at bounding box center [98, 278] width 51 height 10
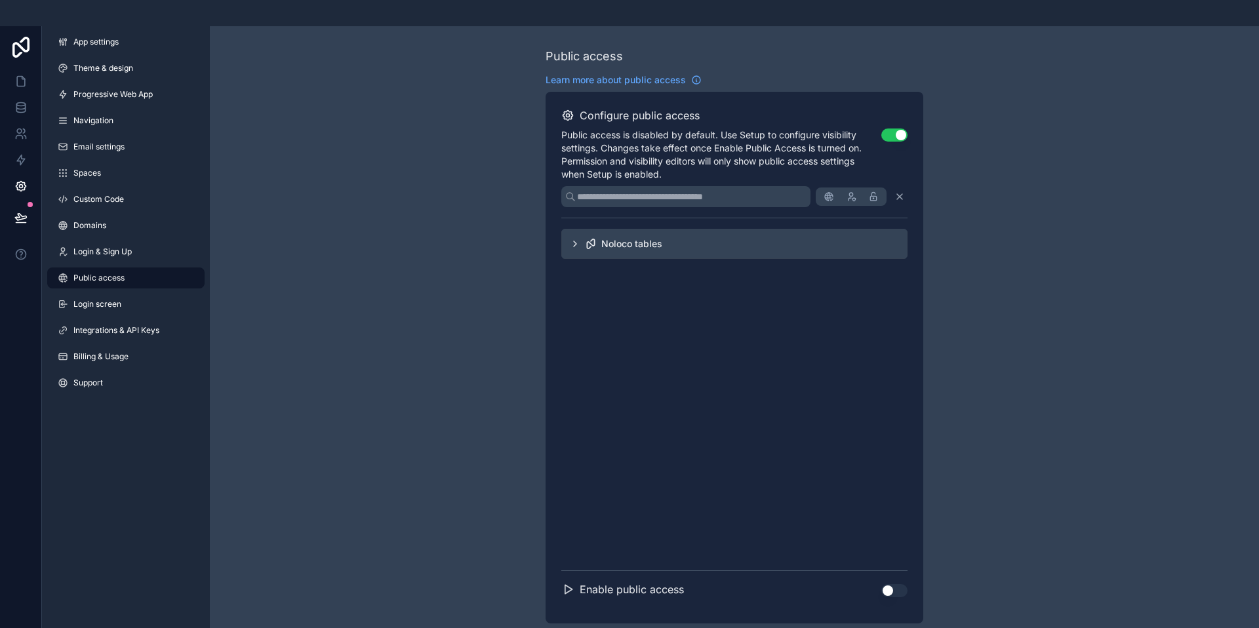
scroll to position [26, 0]
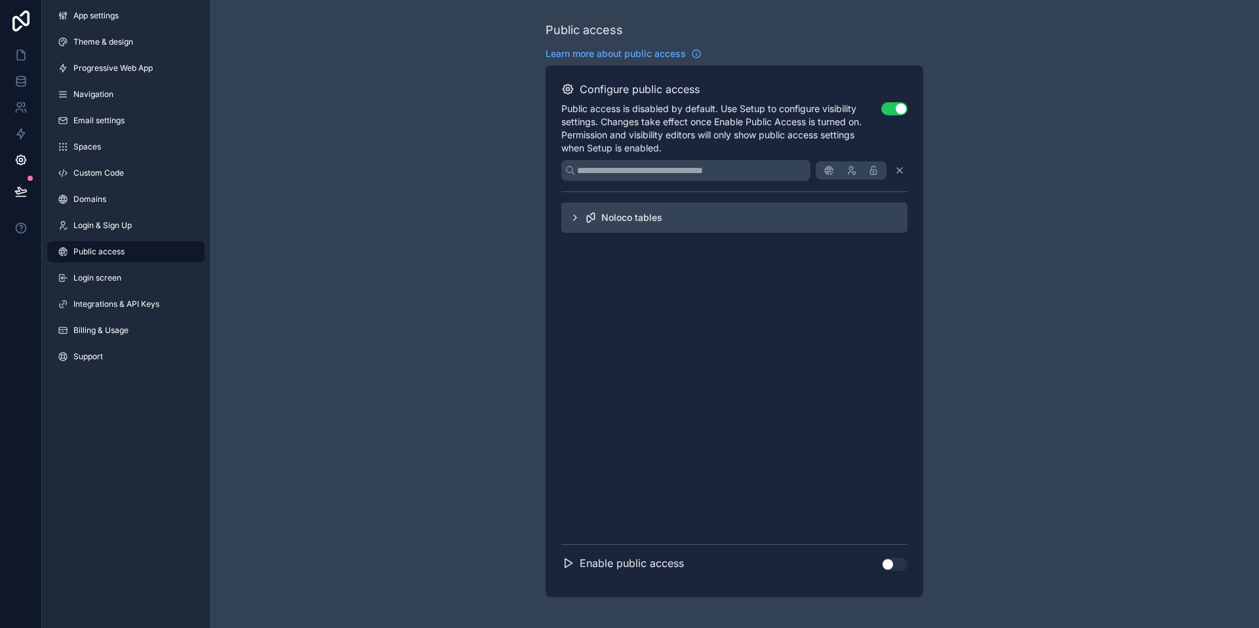
click at [566, 567] on icon "scrollable content" at bounding box center [567, 563] width 13 height 13
click at [898, 563] on button "Use setting" at bounding box center [894, 564] width 26 height 13
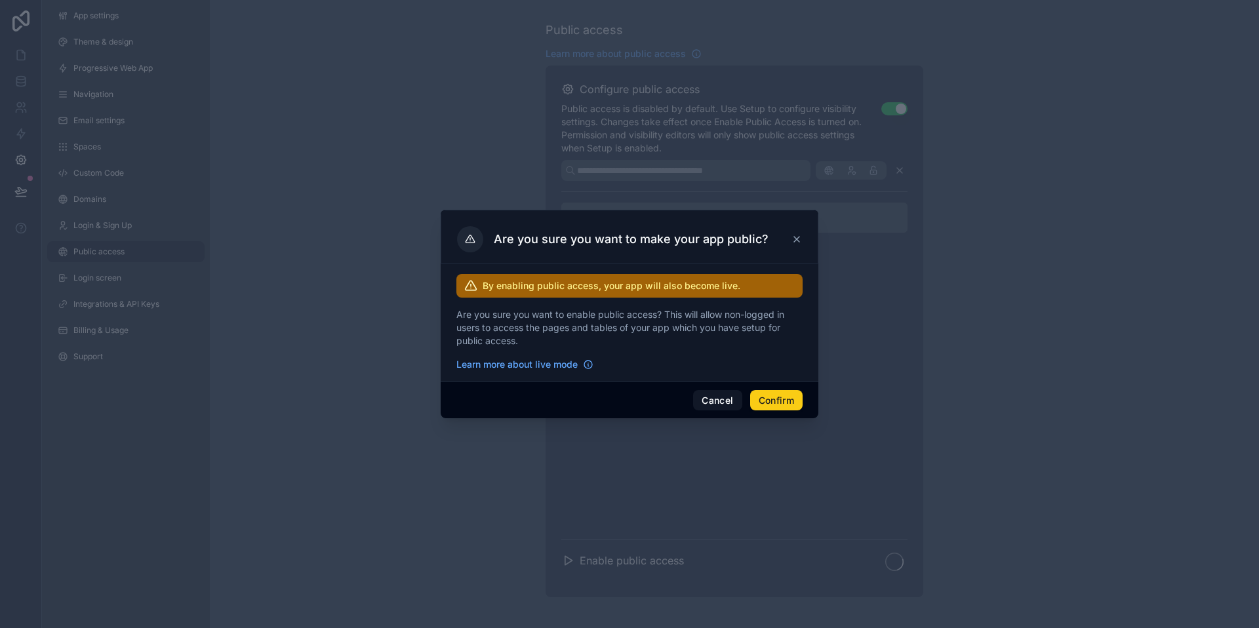
click at [792, 393] on button "Confirm" at bounding box center [776, 400] width 52 height 21
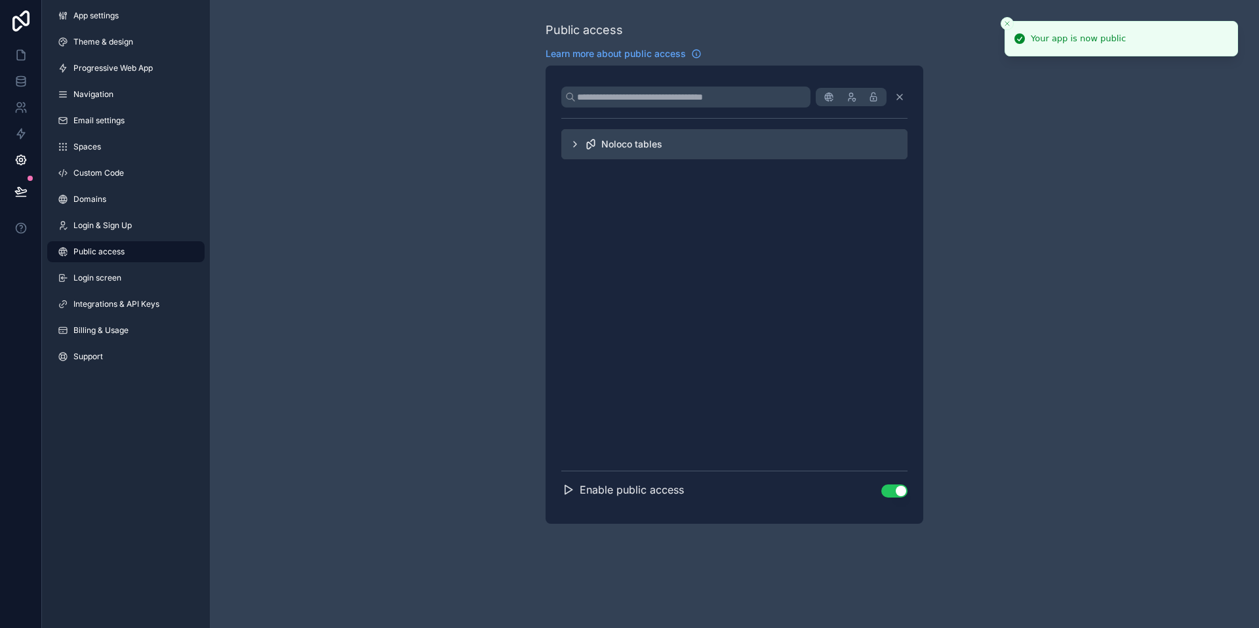
scroll to position [0, 0]
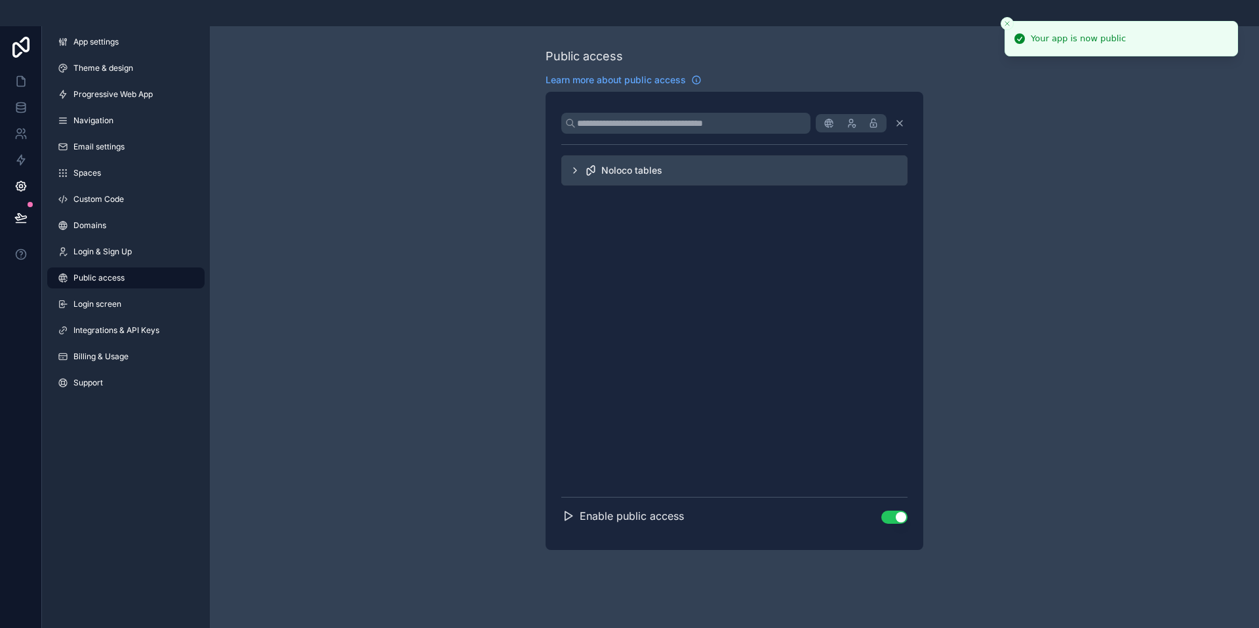
click at [885, 520] on button "Use setting" at bounding box center [894, 517] width 26 height 13
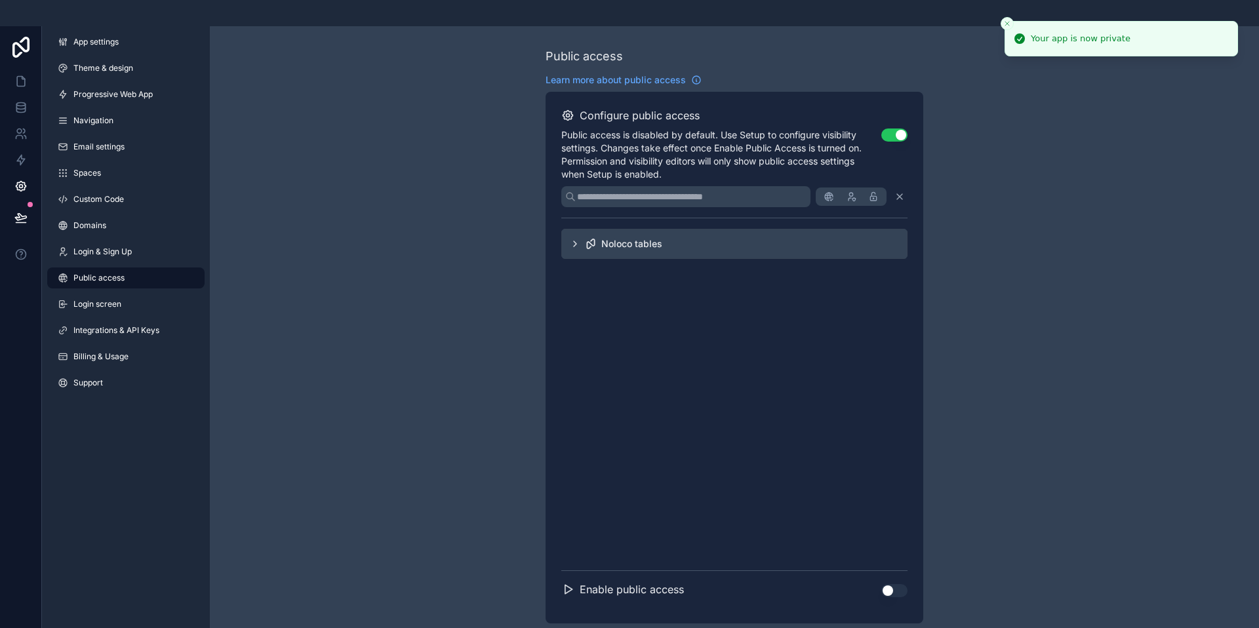
click at [894, 134] on button "Use setting" at bounding box center [894, 135] width 26 height 13
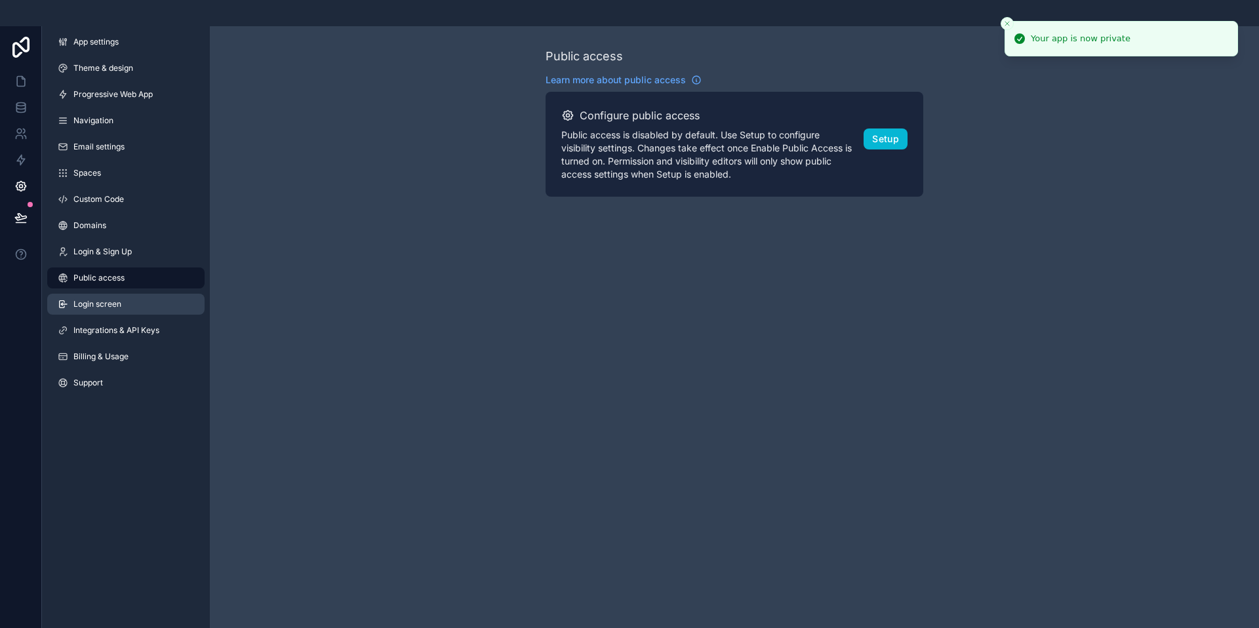
click at [96, 302] on span "Login screen" at bounding box center [97, 304] width 48 height 10
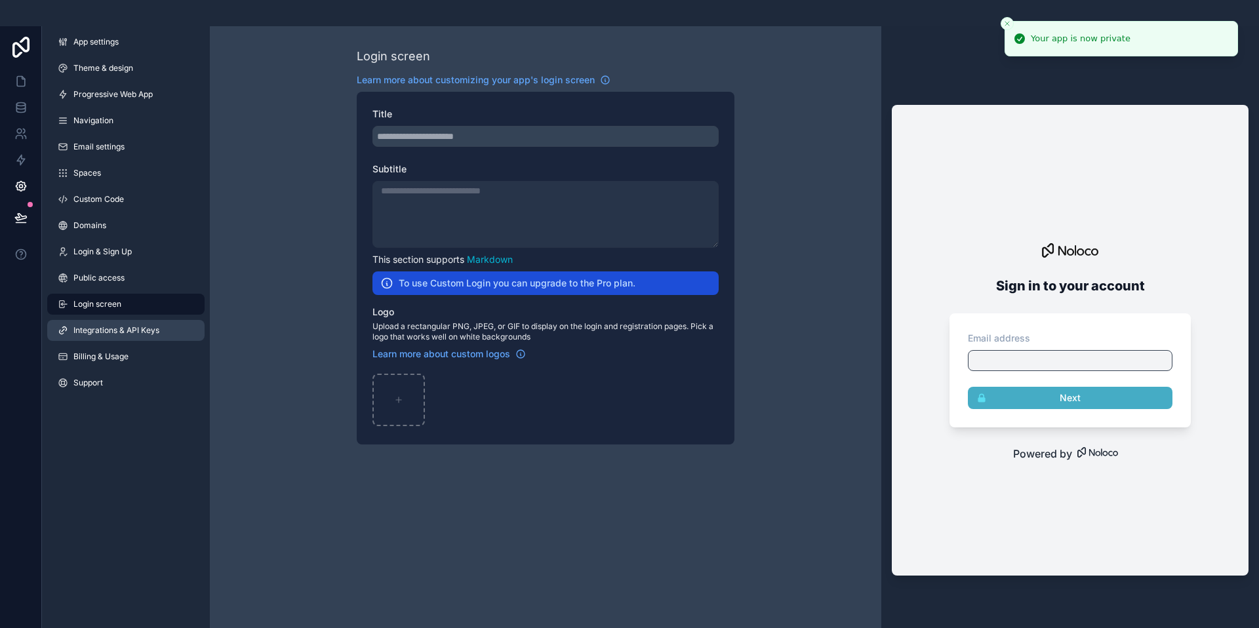
click at [92, 325] on span "Integrations & API Keys" at bounding box center [116, 330] width 86 height 10
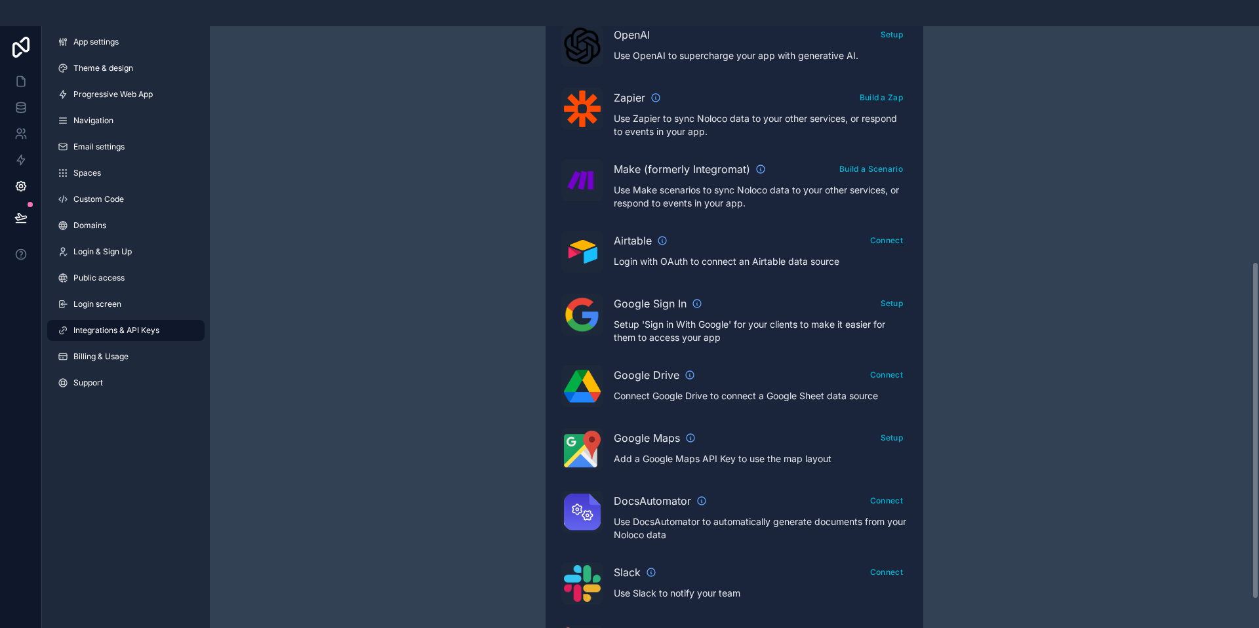
scroll to position [448, 0]
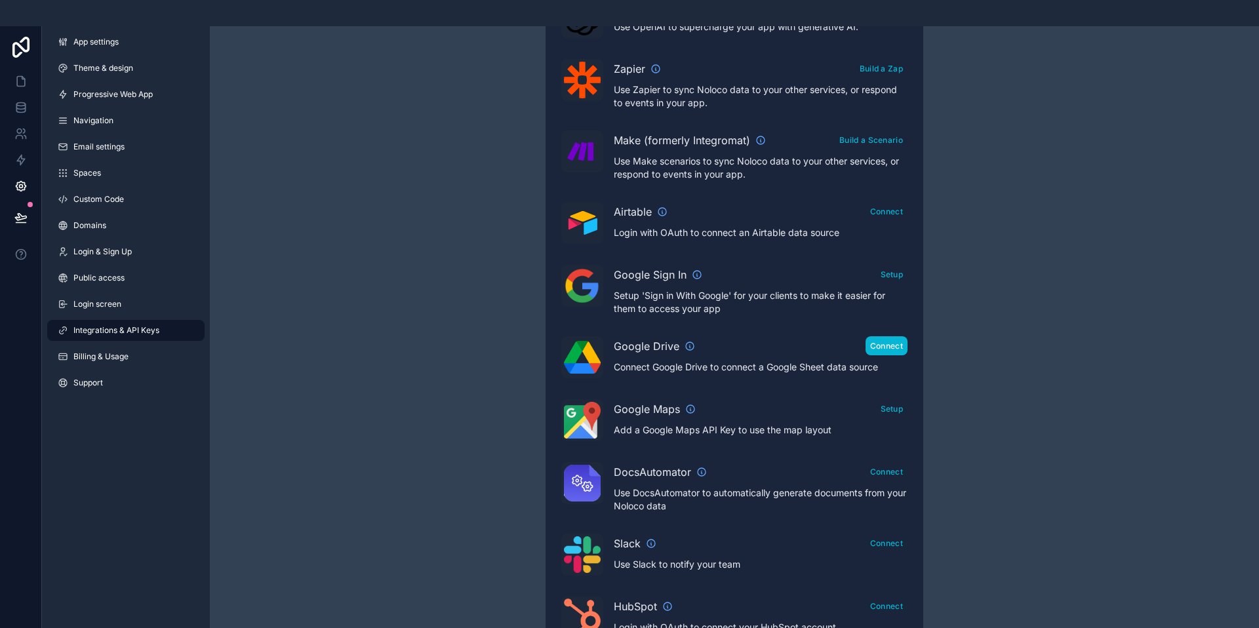
click at [887, 344] on button "Connect" at bounding box center [886, 345] width 42 height 19
click at [505, 327] on div "Integrations & API Keys Learn more about your API keys Your API keys allow you …" at bounding box center [734, 162] width 1049 height 1168
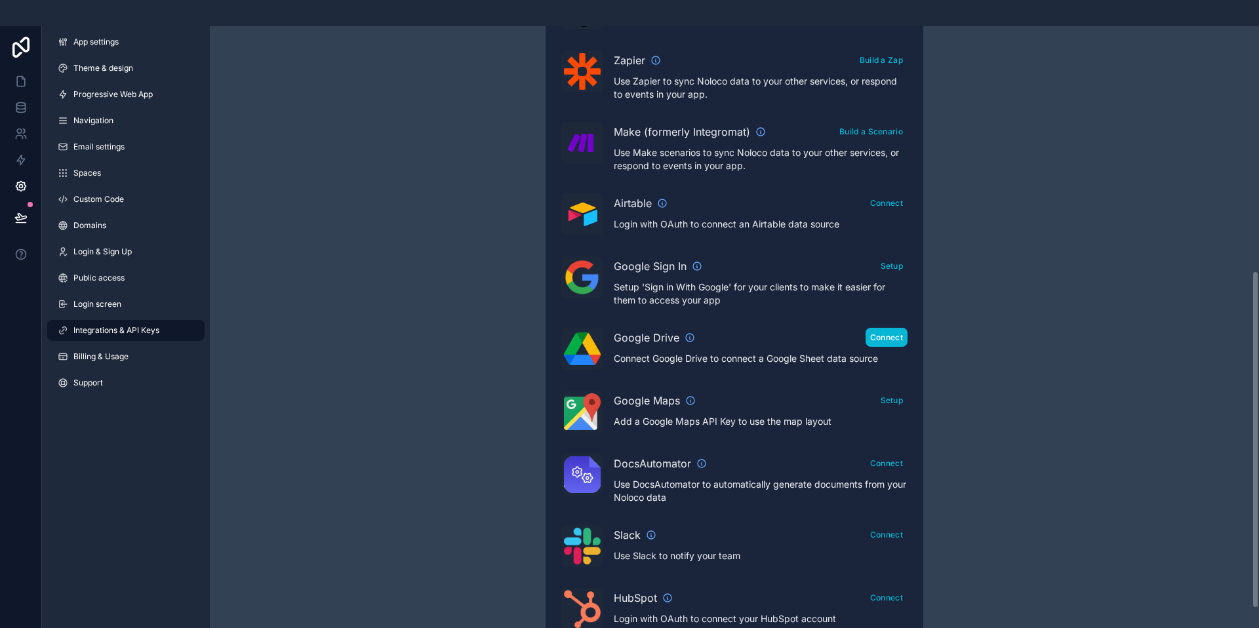
scroll to position [456, 0]
click at [888, 207] on button "Connect" at bounding box center [886, 203] width 42 height 19
click at [751, 216] on div "Airtable Connect Login with OAuth to connect an Airtable data source" at bounding box center [761, 212] width 294 height 37
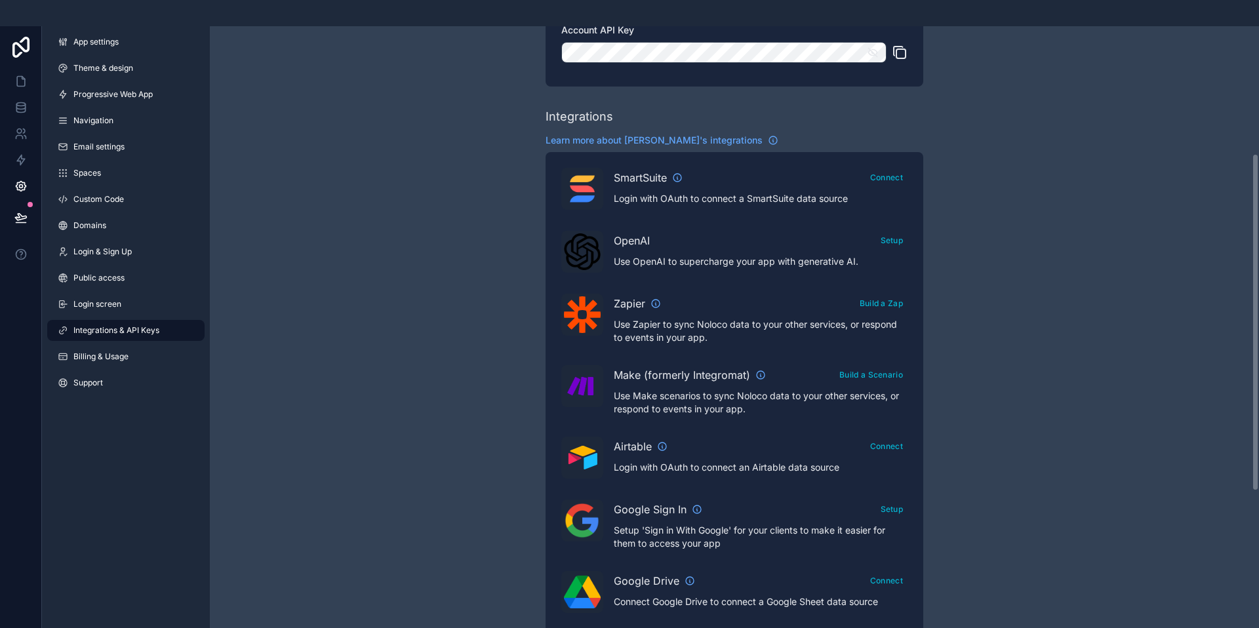
scroll to position [197, 0]
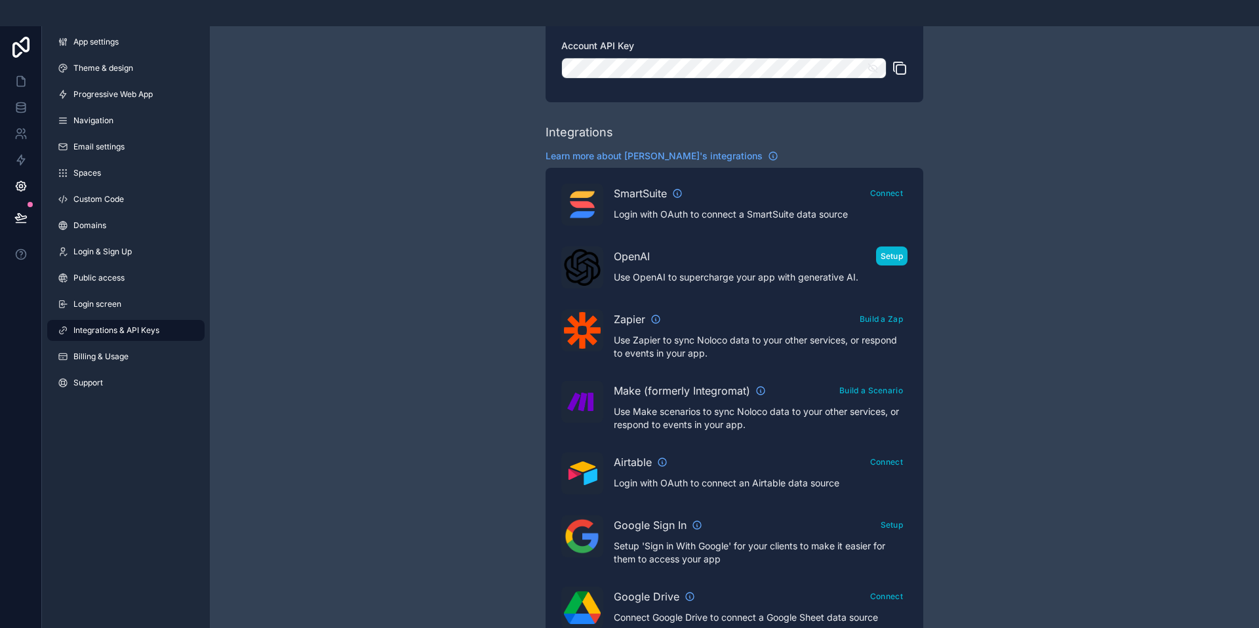
click at [896, 258] on button "Setup" at bounding box center [892, 256] width 32 height 19
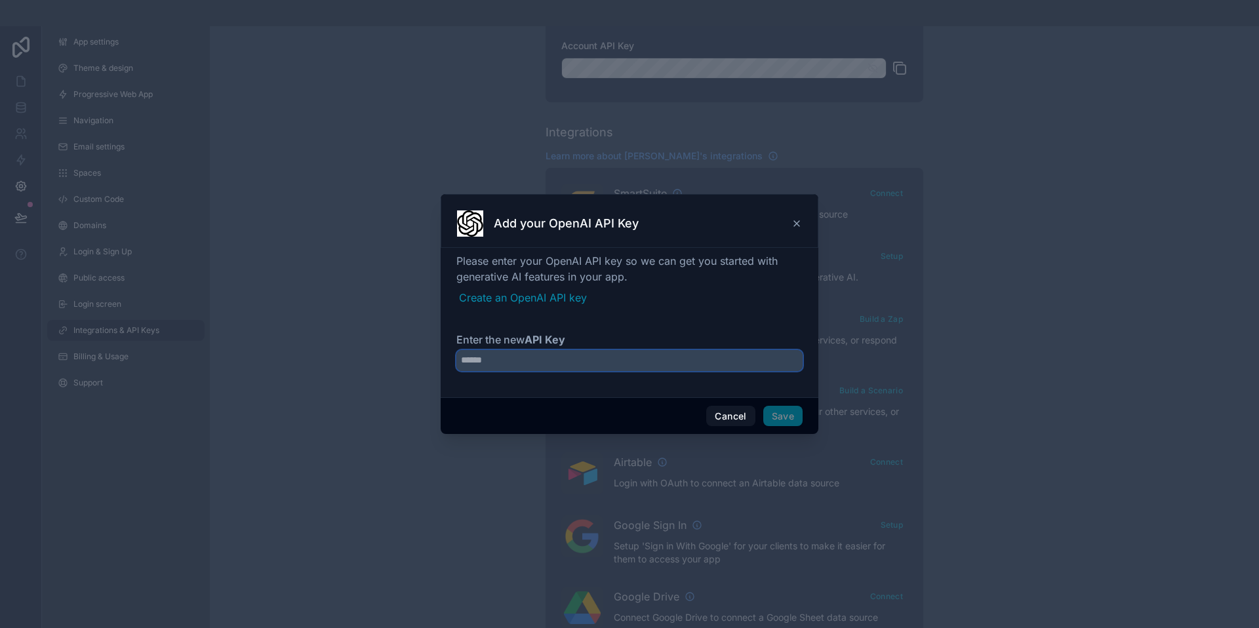
click at [567, 353] on input "Enter the new API Key" at bounding box center [629, 360] width 346 height 21
click at [794, 231] on div "Add your OpenAI API Key" at bounding box center [629, 223] width 345 height 26
click at [796, 227] on icon at bounding box center [796, 223] width 10 height 10
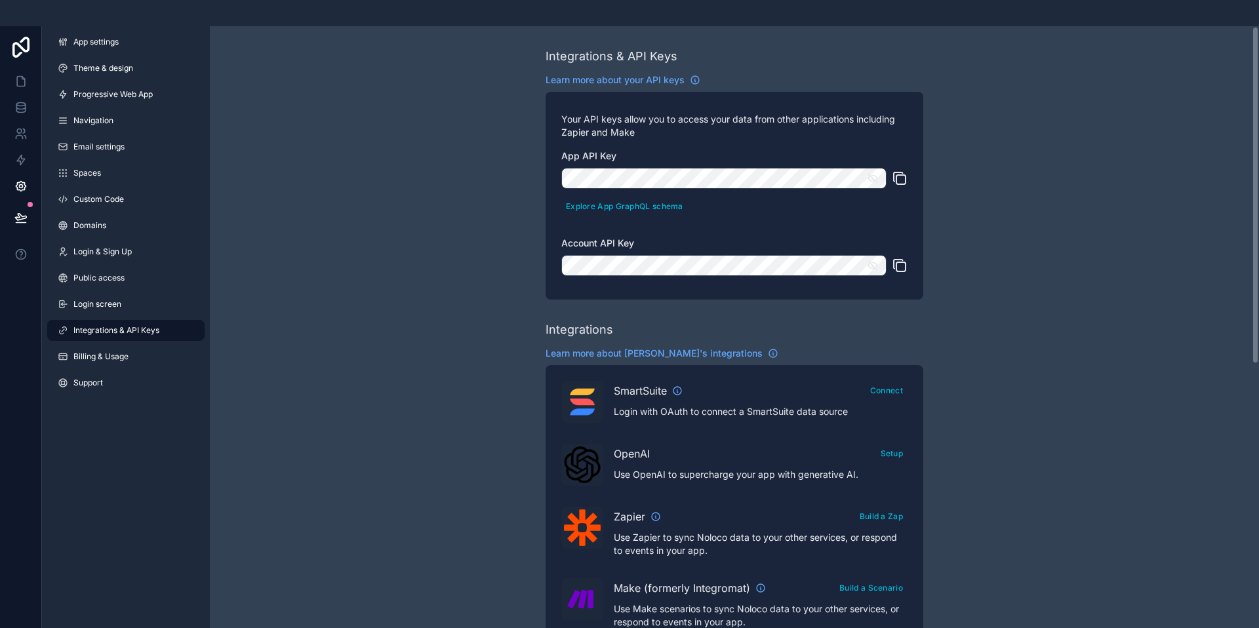
scroll to position [540, 0]
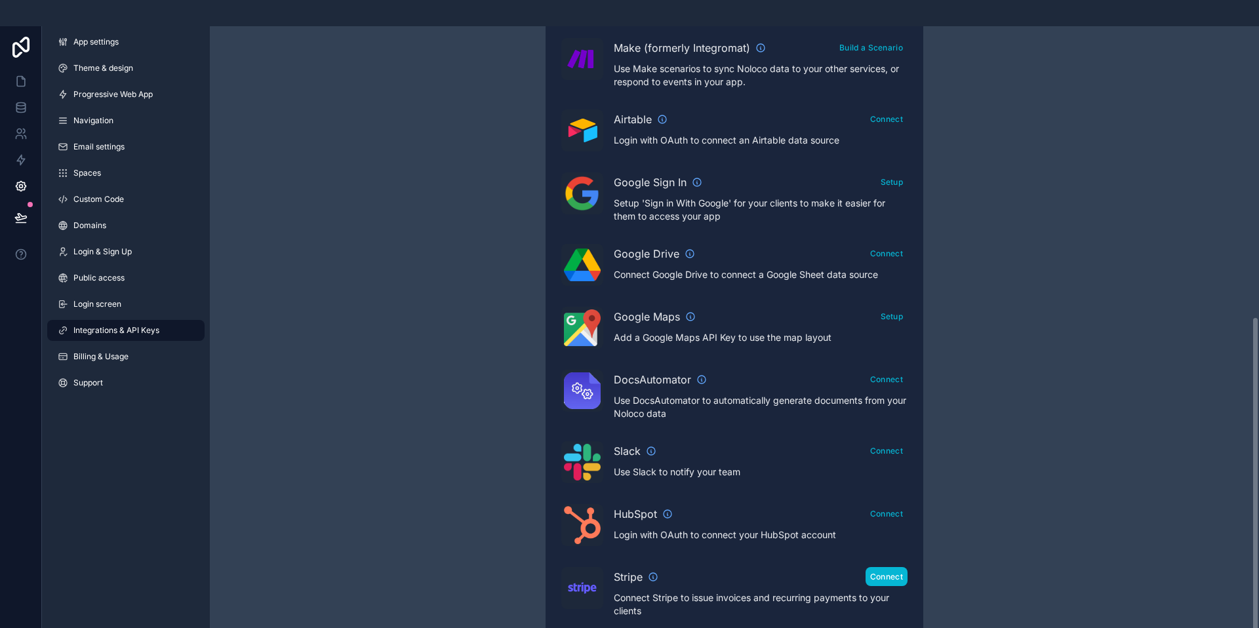
click at [892, 574] on button "Connect" at bounding box center [886, 576] width 42 height 19
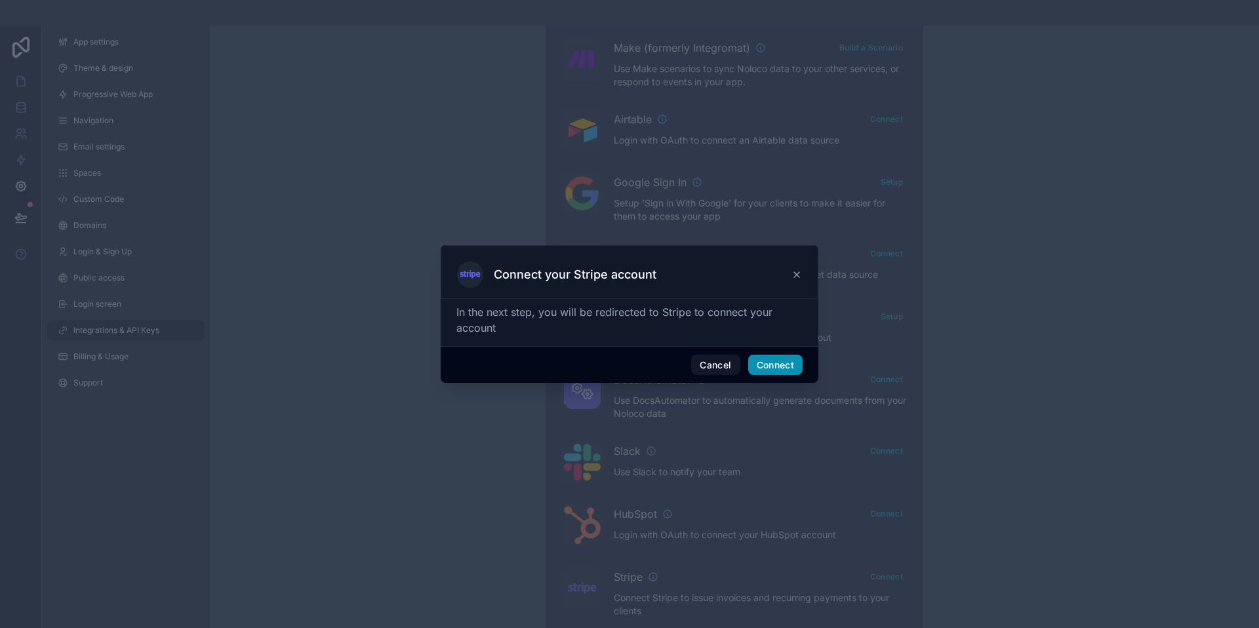
click at [776, 363] on button "Connect" at bounding box center [775, 365] width 54 height 21
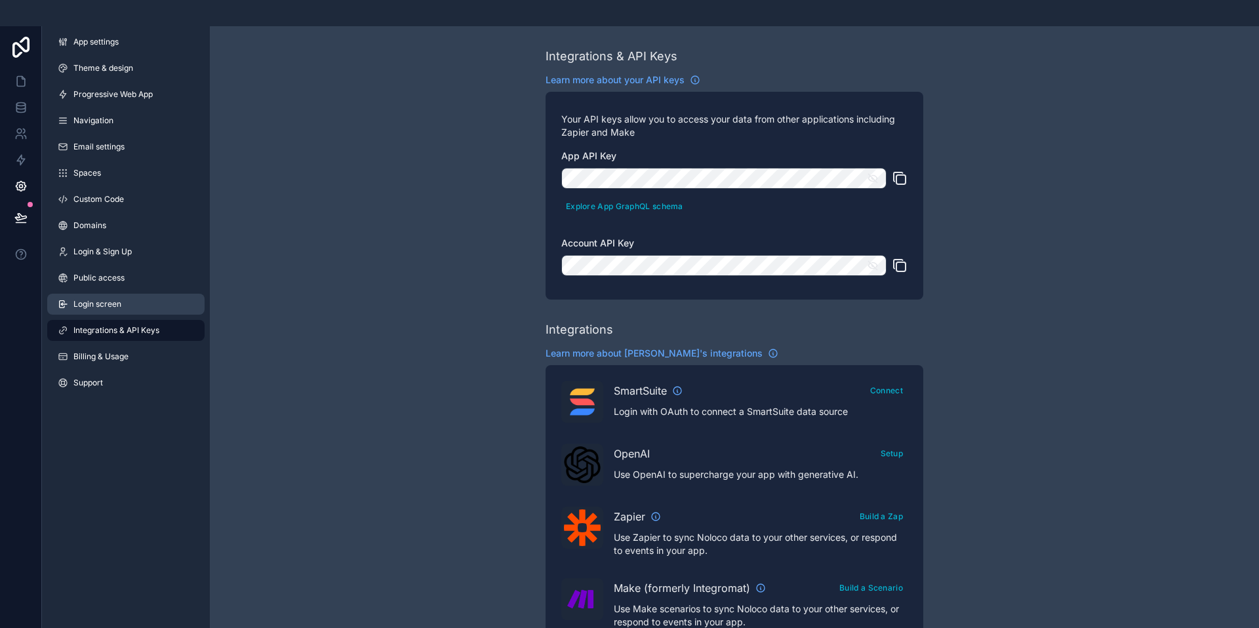
click at [87, 301] on span "Login screen" at bounding box center [97, 304] width 48 height 10
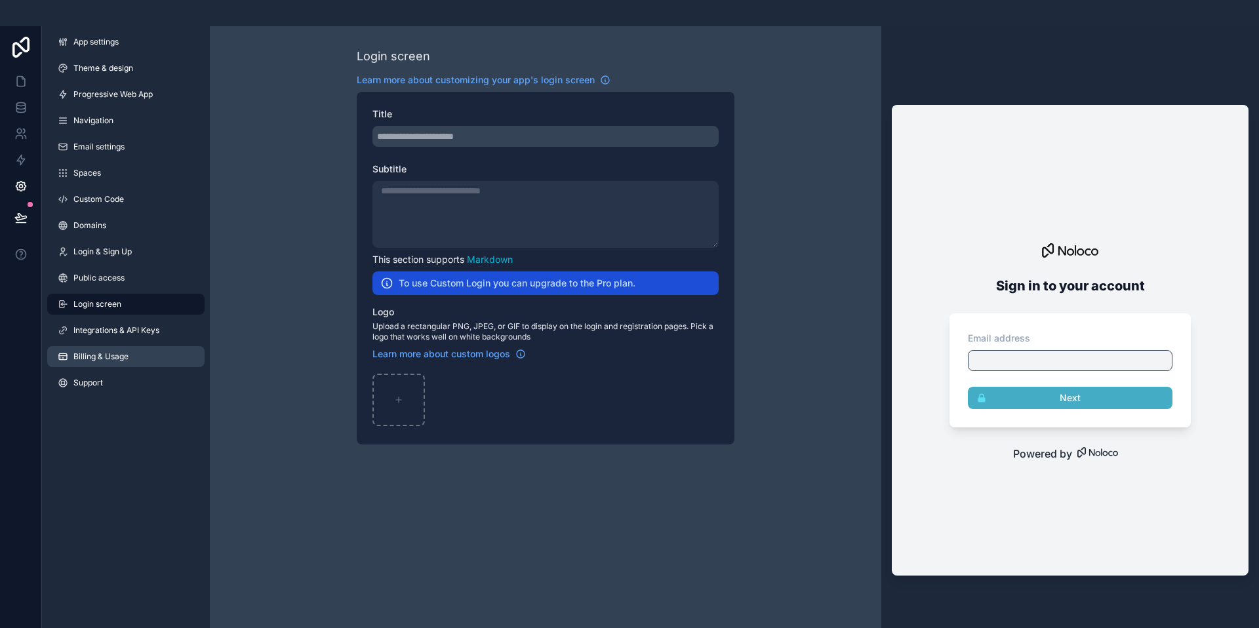
click at [85, 359] on span "Billing & Usage" at bounding box center [100, 356] width 55 height 10
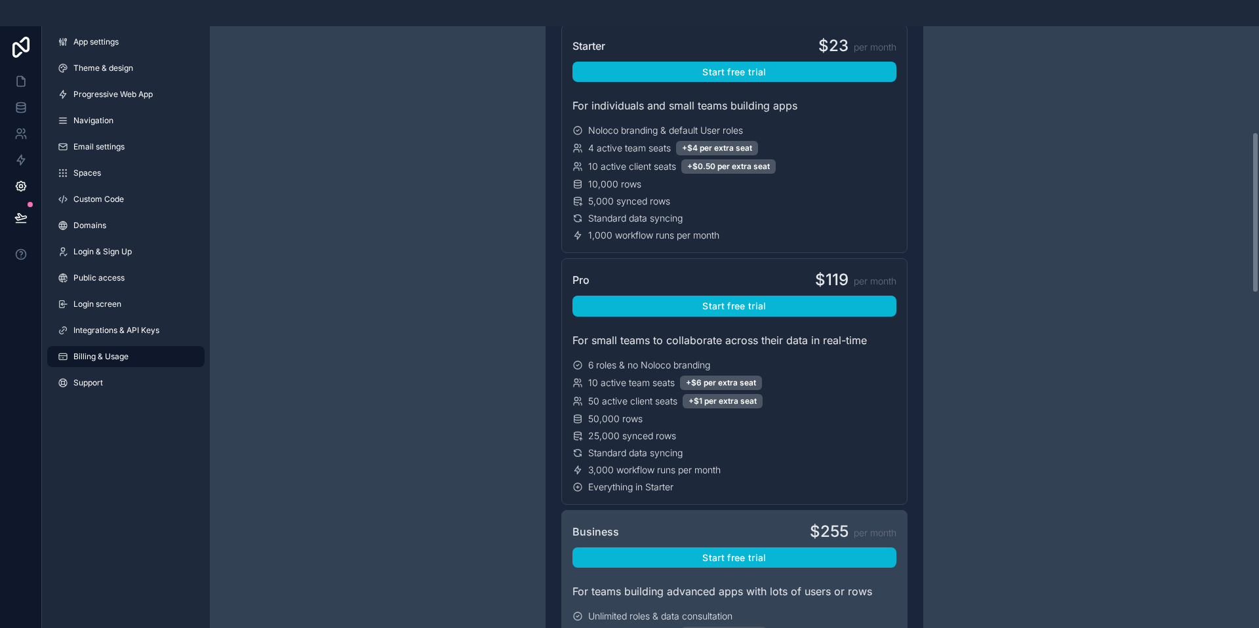
scroll to position [407, 0]
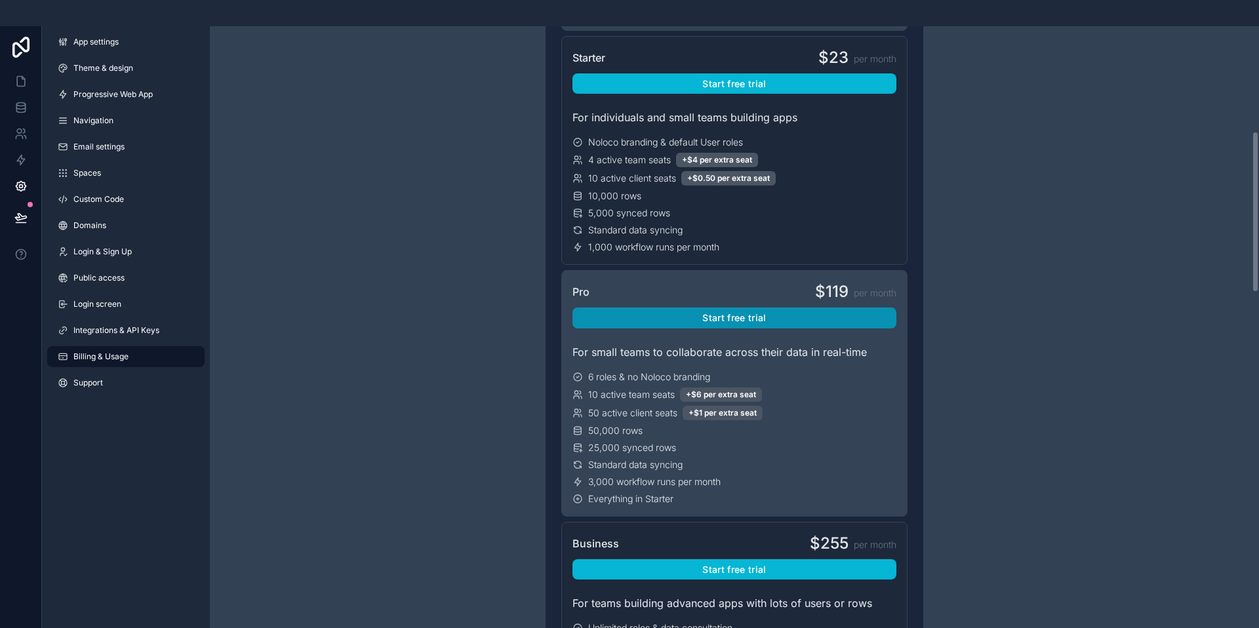
click at [742, 316] on button "Start free trial" at bounding box center [734, 318] width 324 height 21
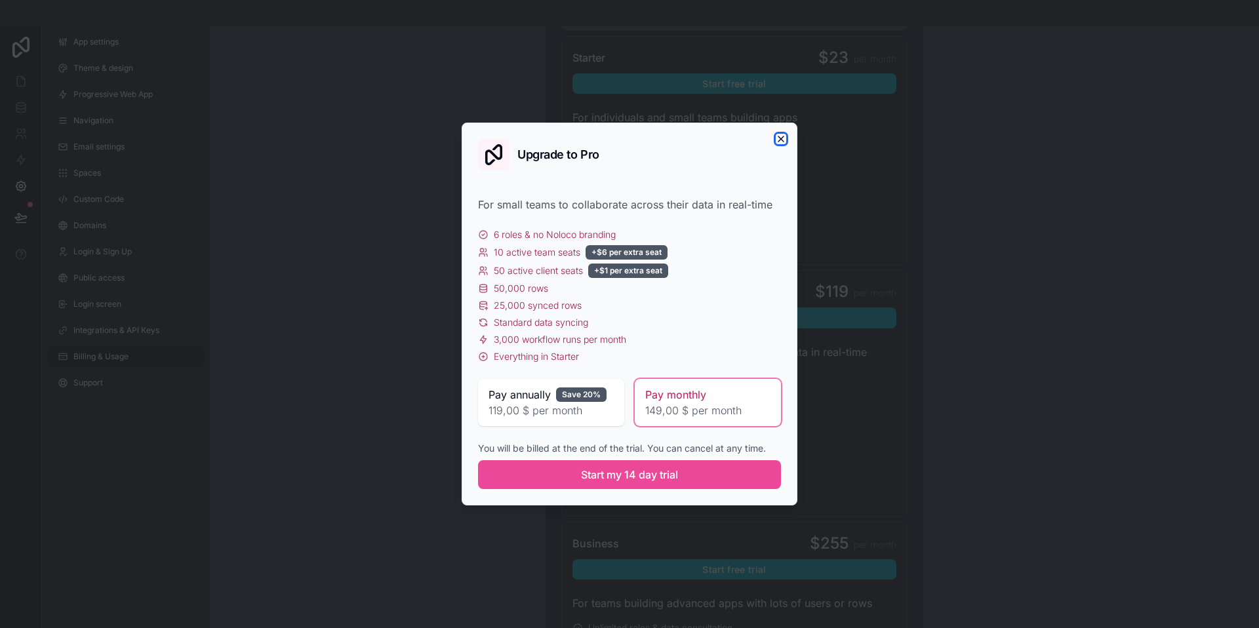
click at [778, 139] on icon "button" at bounding box center [781, 139] width 10 height 10
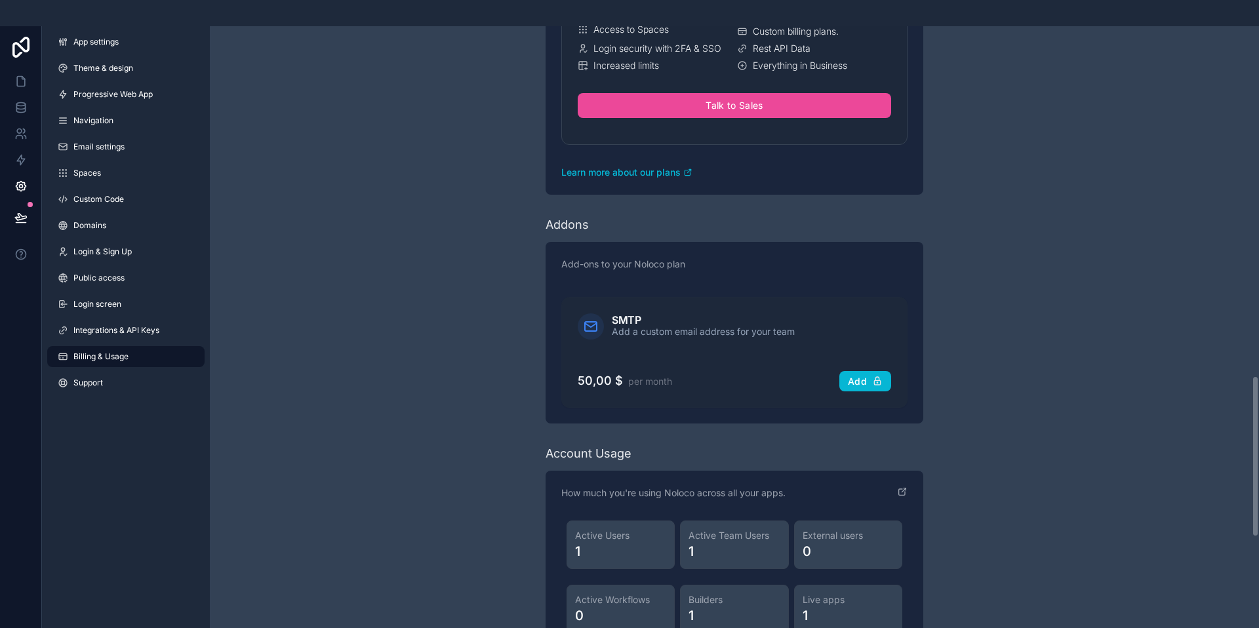
scroll to position [1370, 0]
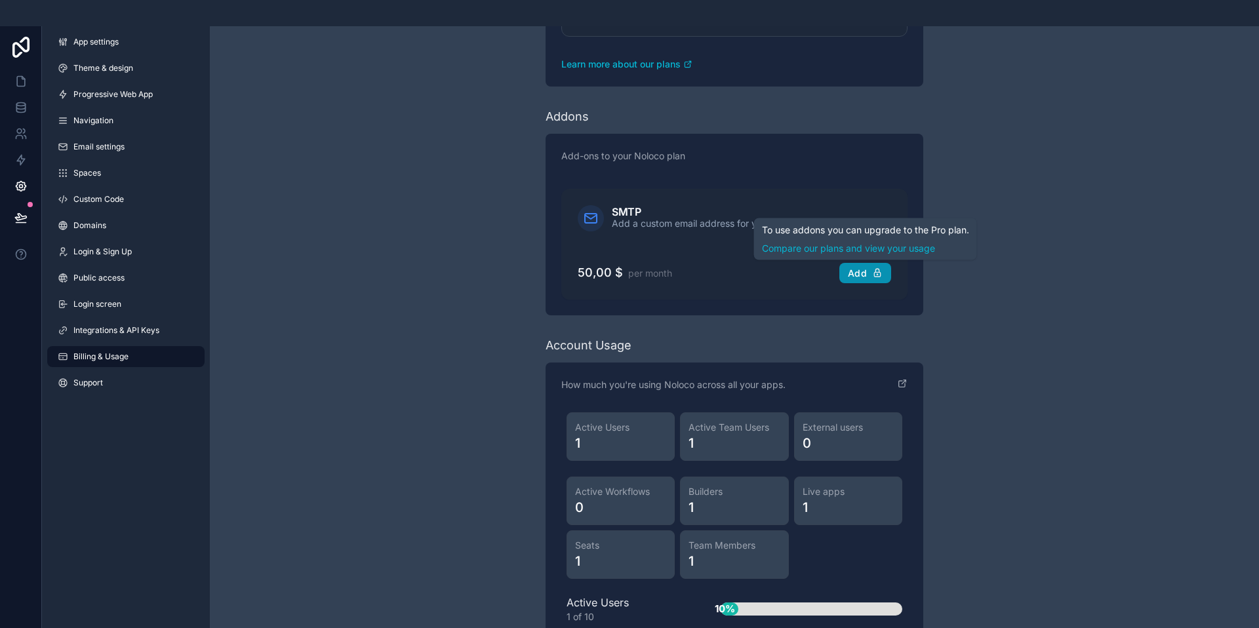
click at [865, 276] on div "Add" at bounding box center [865, 274] width 35 height 12
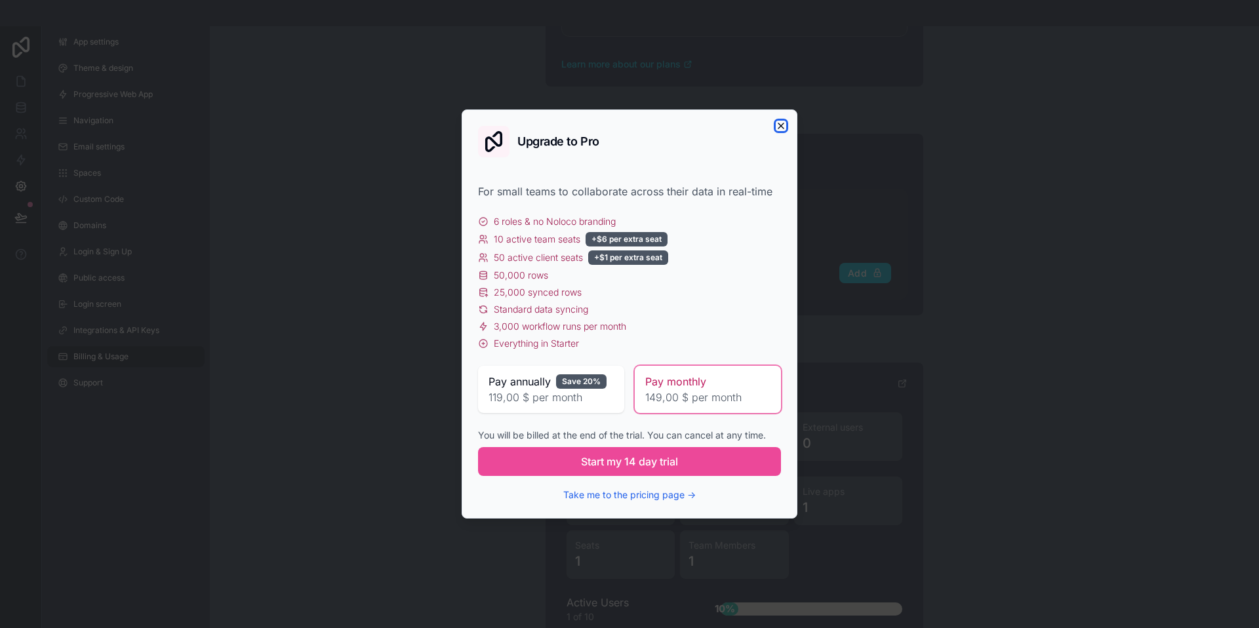
click at [781, 124] on icon "button" at bounding box center [781, 126] width 10 height 10
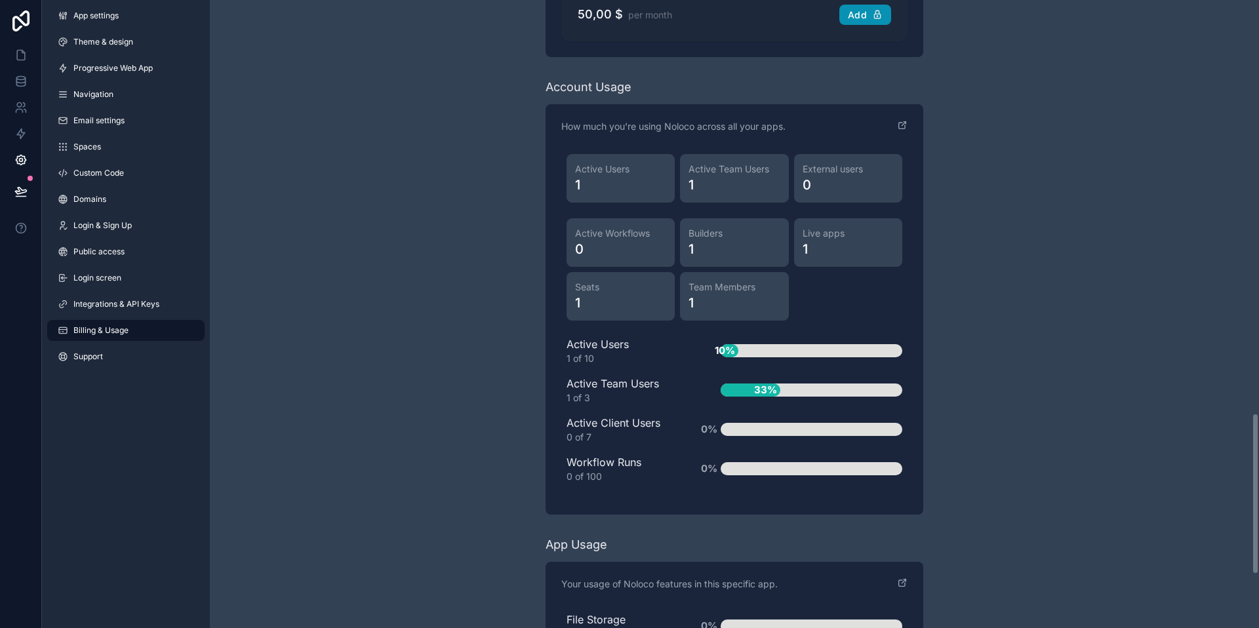
scroll to position [1595, 0]
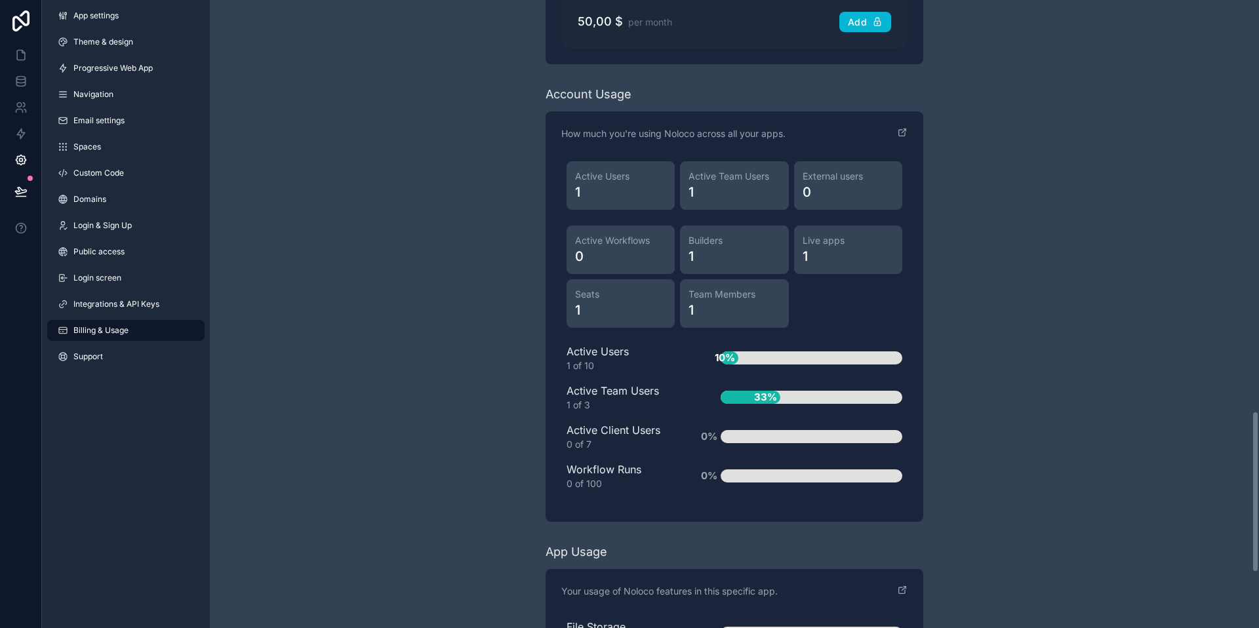
click at [617, 363] on div "1 of 10" at bounding box center [623, 365] width 112 height 13
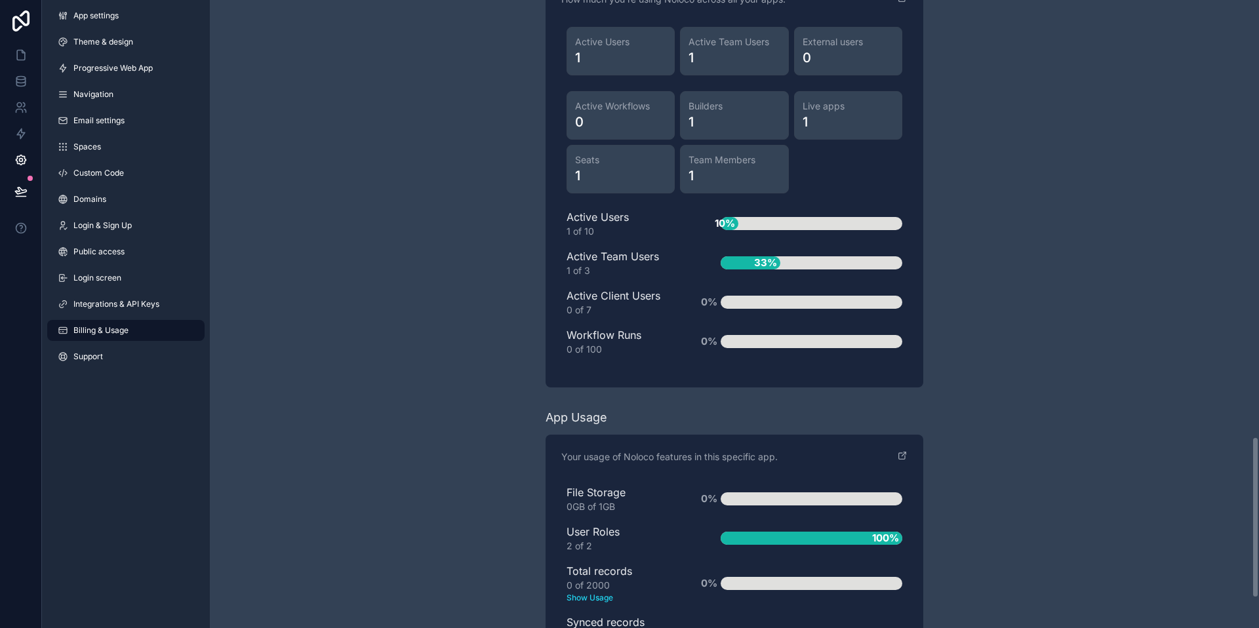
scroll to position [1747, 0]
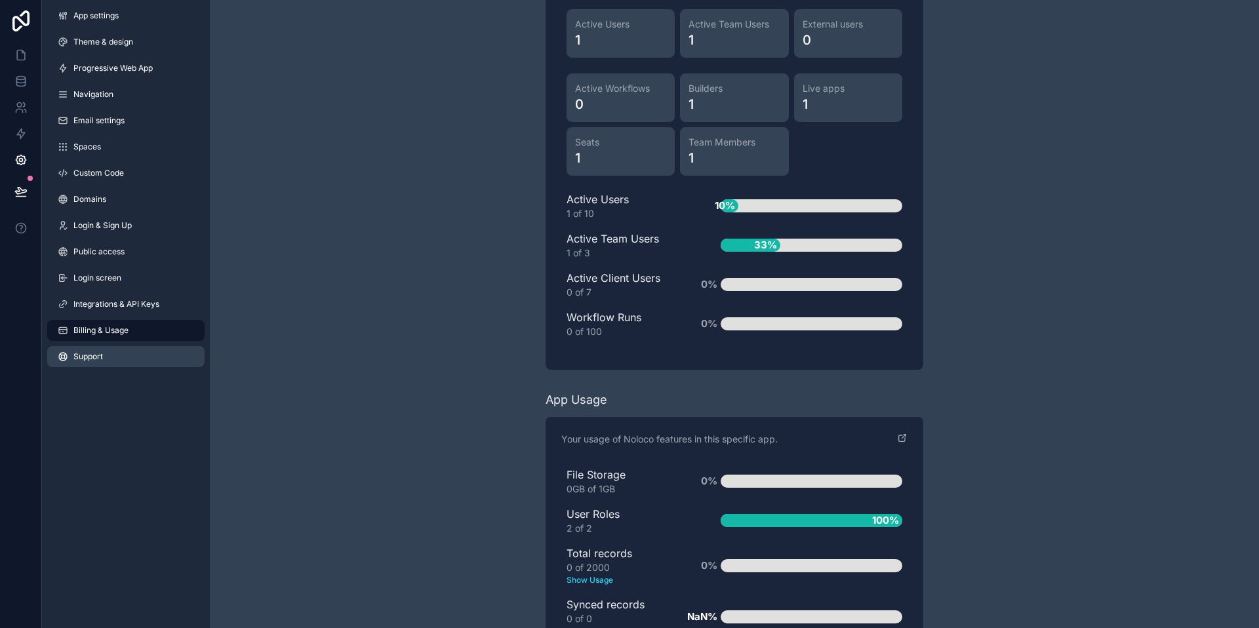
click at [86, 363] on link "Support" at bounding box center [125, 356] width 157 height 21
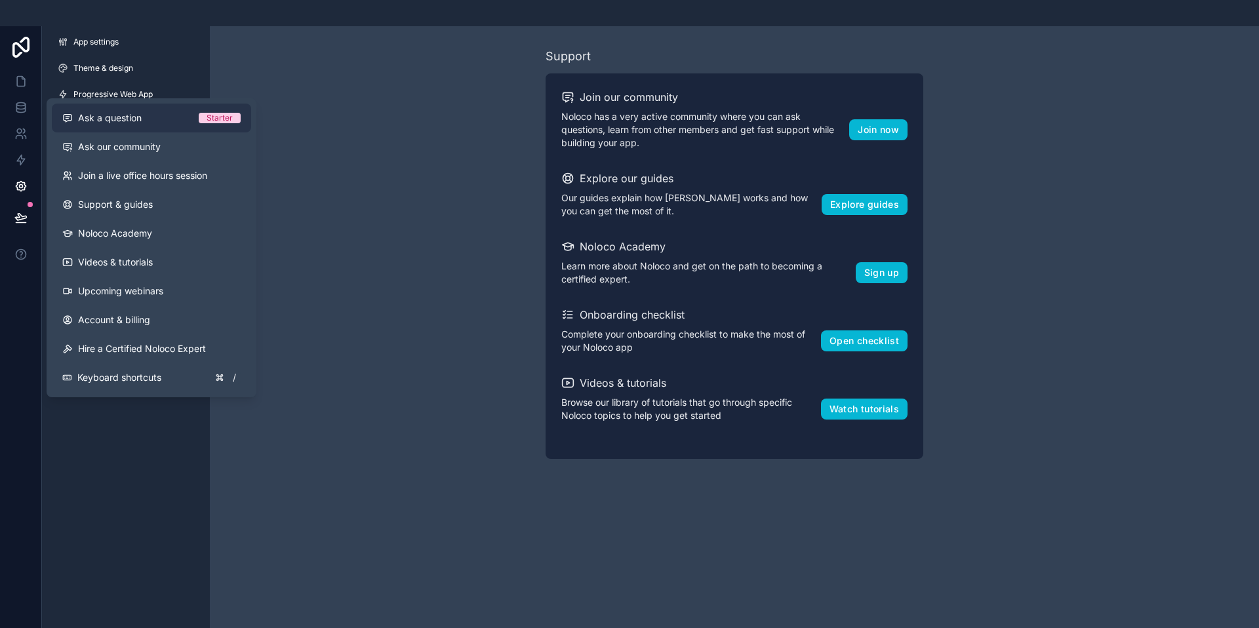
click at [188, 125] on button "Ask a question Starter" at bounding box center [151, 118] width 199 height 29
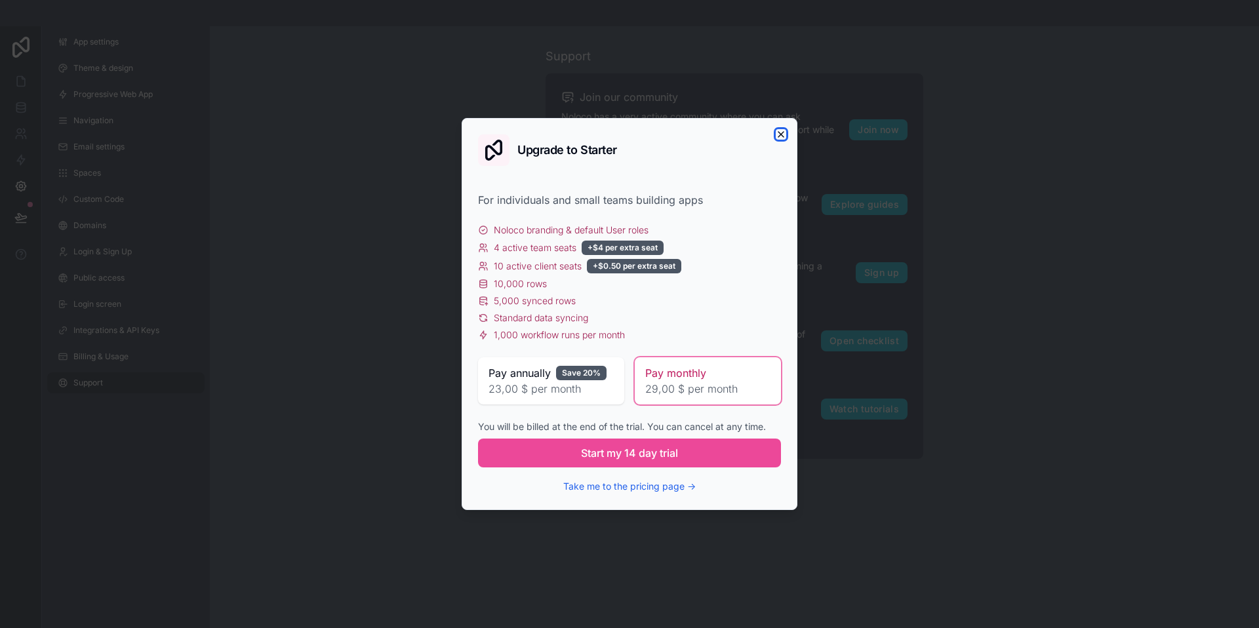
click at [781, 134] on icon "button" at bounding box center [780, 134] width 5 height 5
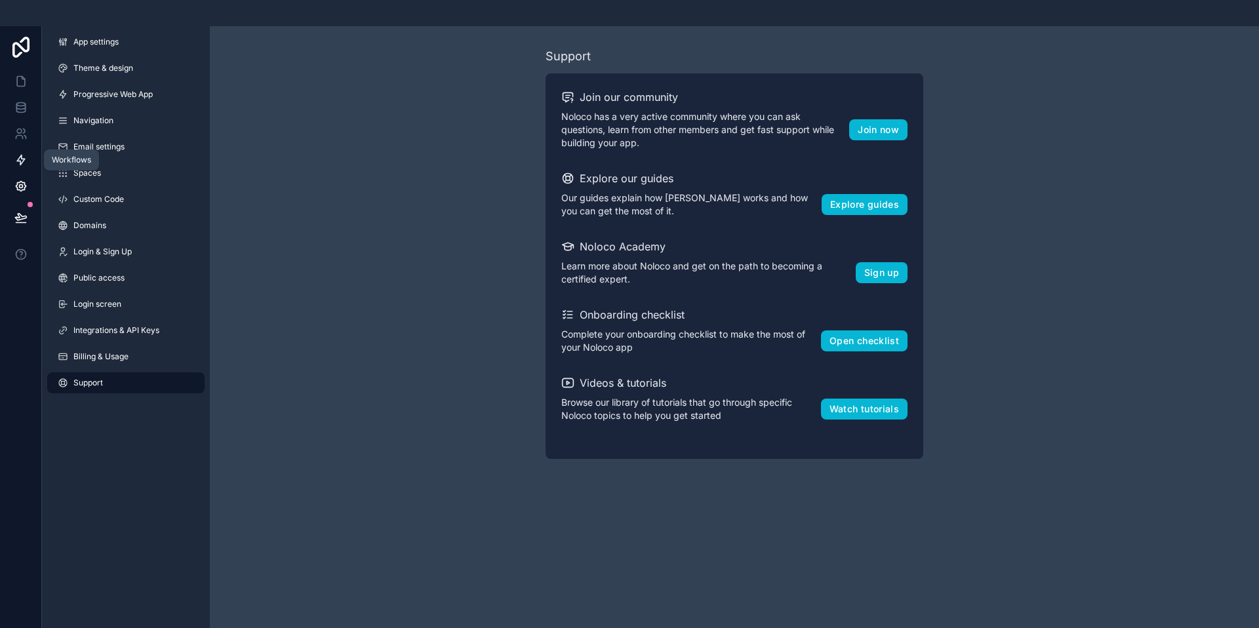
click at [24, 158] on icon at bounding box center [20, 159] width 13 height 13
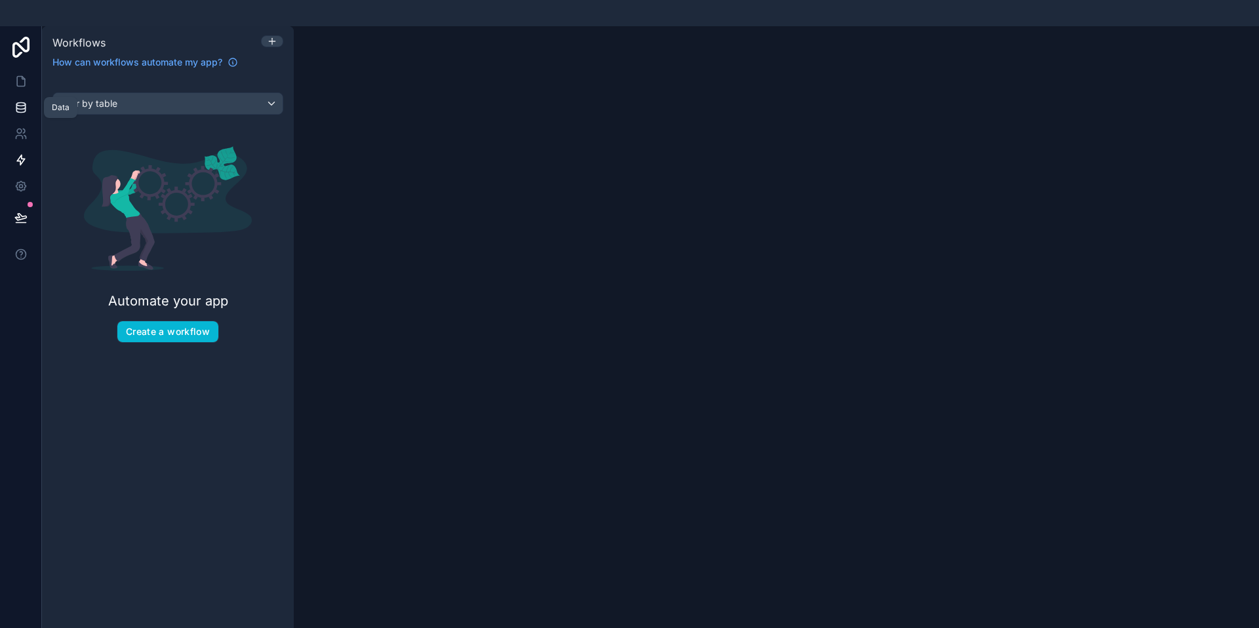
click at [24, 108] on icon at bounding box center [20, 110] width 9 height 5
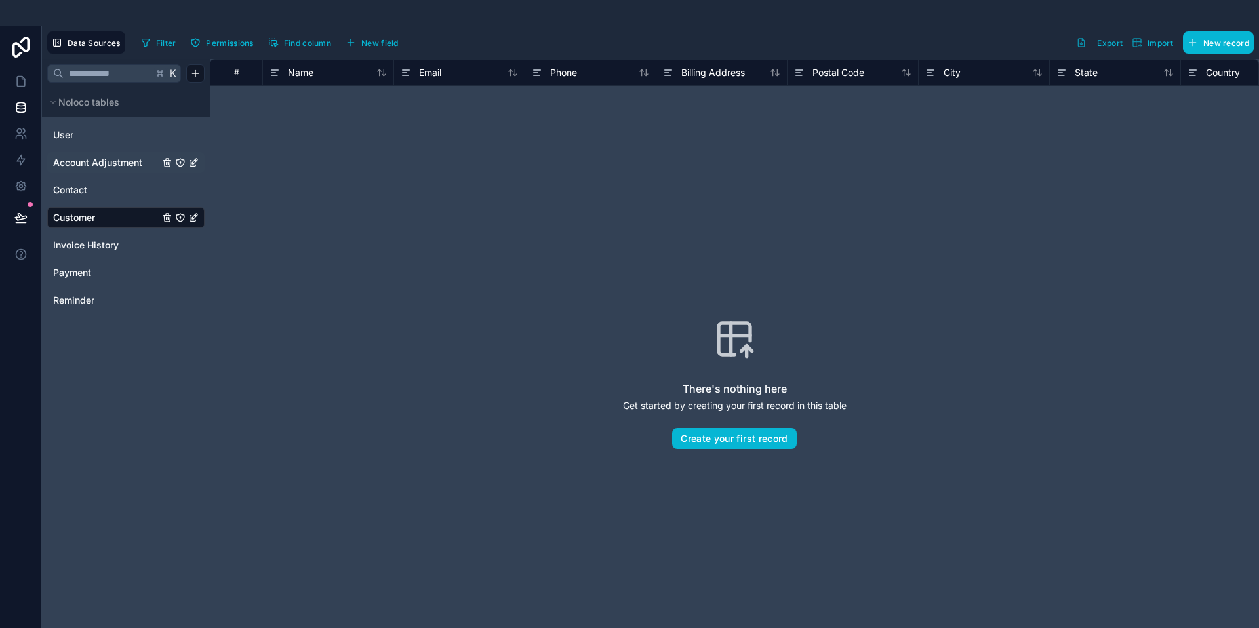
click at [87, 161] on span "Account Adjustment" at bounding box center [97, 162] width 89 height 13
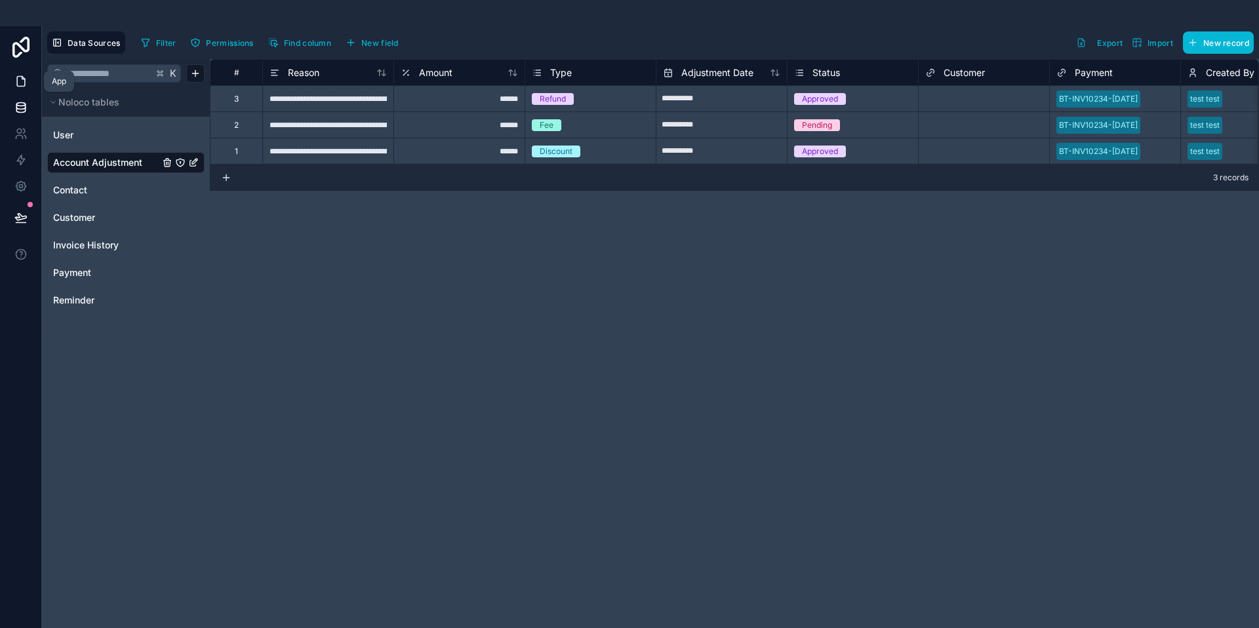
click at [30, 81] on link at bounding box center [20, 81] width 41 height 26
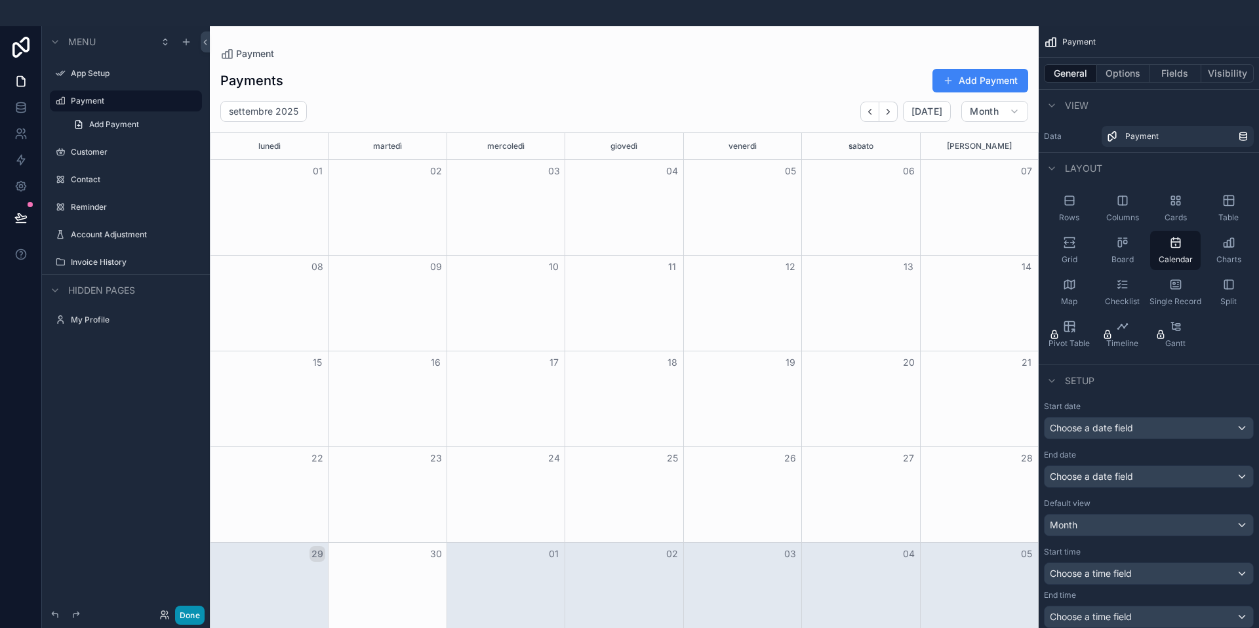
click at [183, 615] on button "Done" at bounding box center [190, 615] width 30 height 19
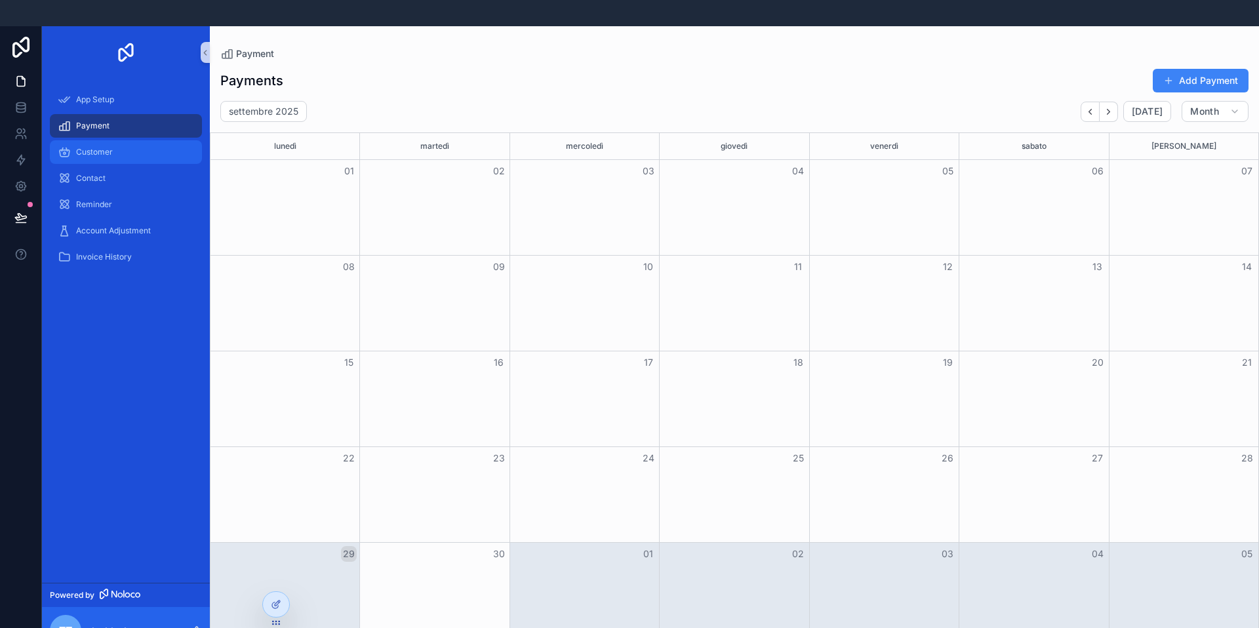
click at [133, 153] on div "Customer" at bounding box center [126, 152] width 136 height 21
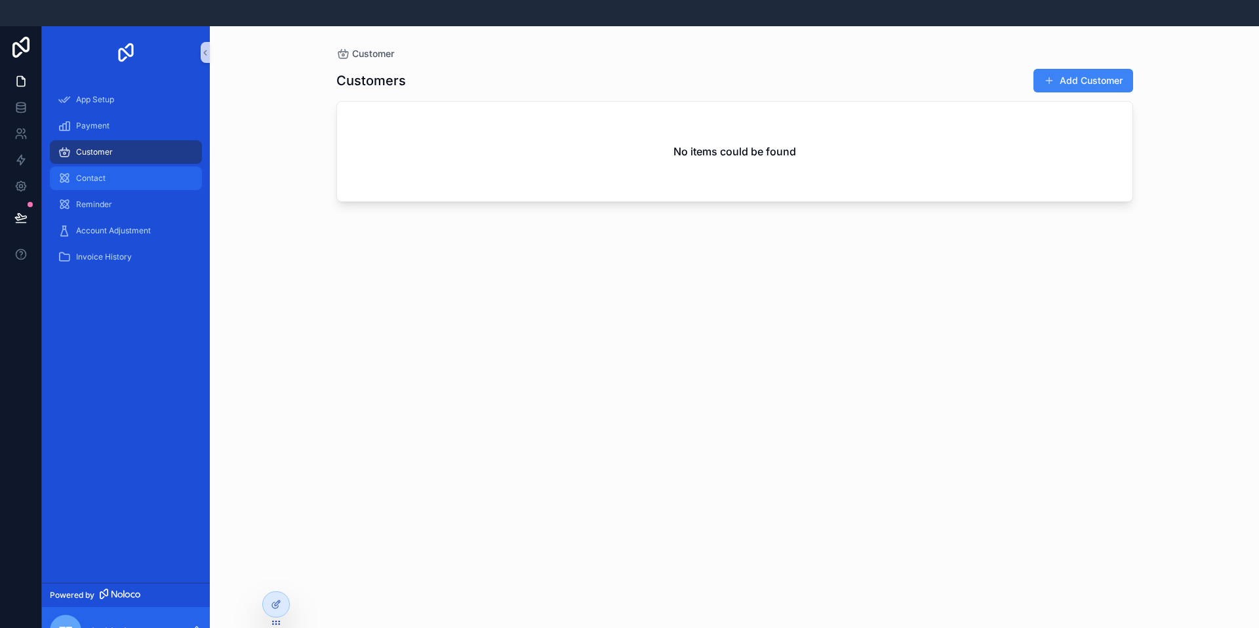
click at [129, 181] on div "Contact" at bounding box center [126, 178] width 136 height 21
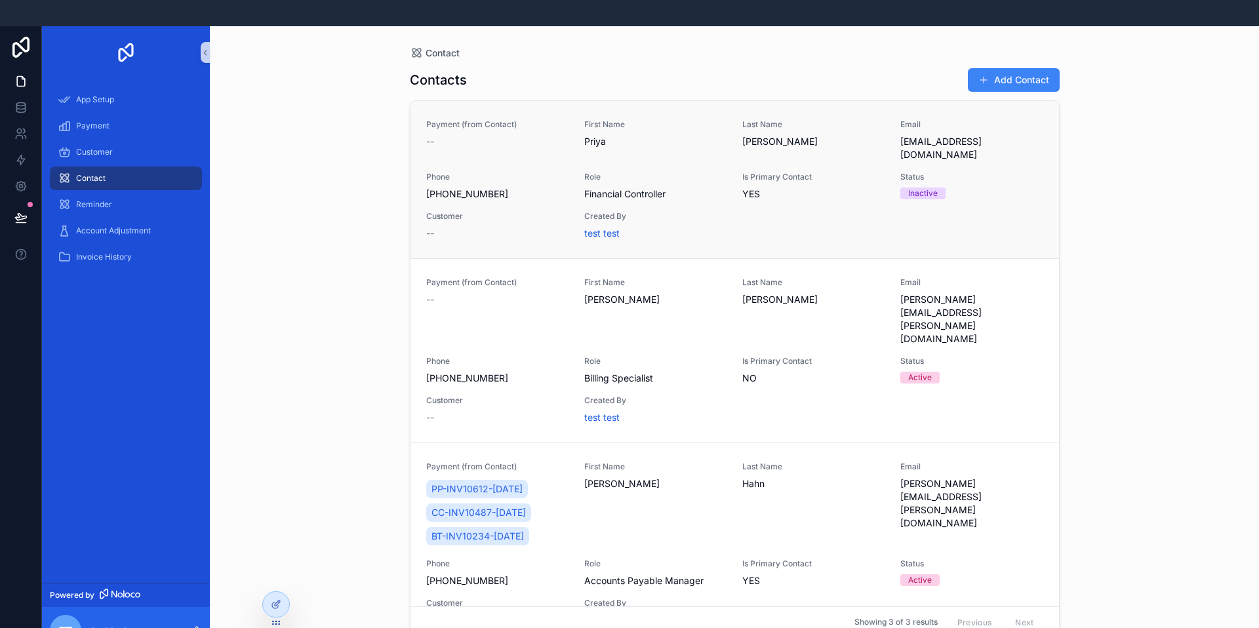
click at [968, 209] on div "Payment (from Contact) -- First Name [PERSON_NAME] Last Name [PERSON_NAME] Emai…" at bounding box center [734, 179] width 617 height 121
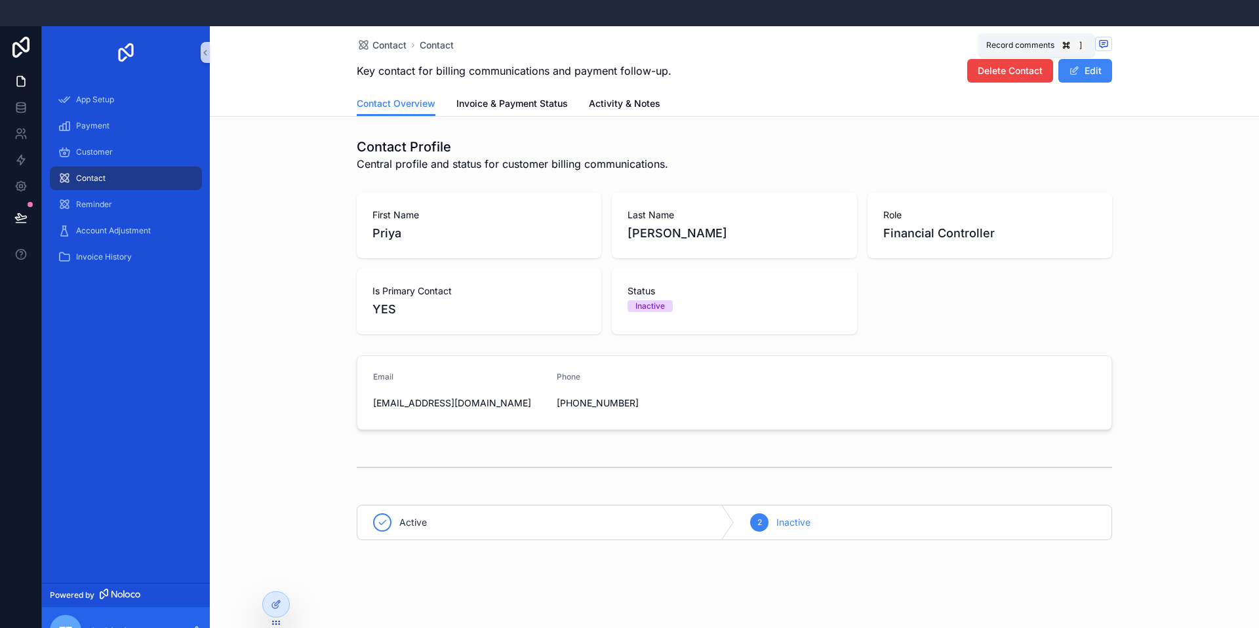
click at [1104, 39] on icon "scrollable content" at bounding box center [1103, 44] width 10 height 10
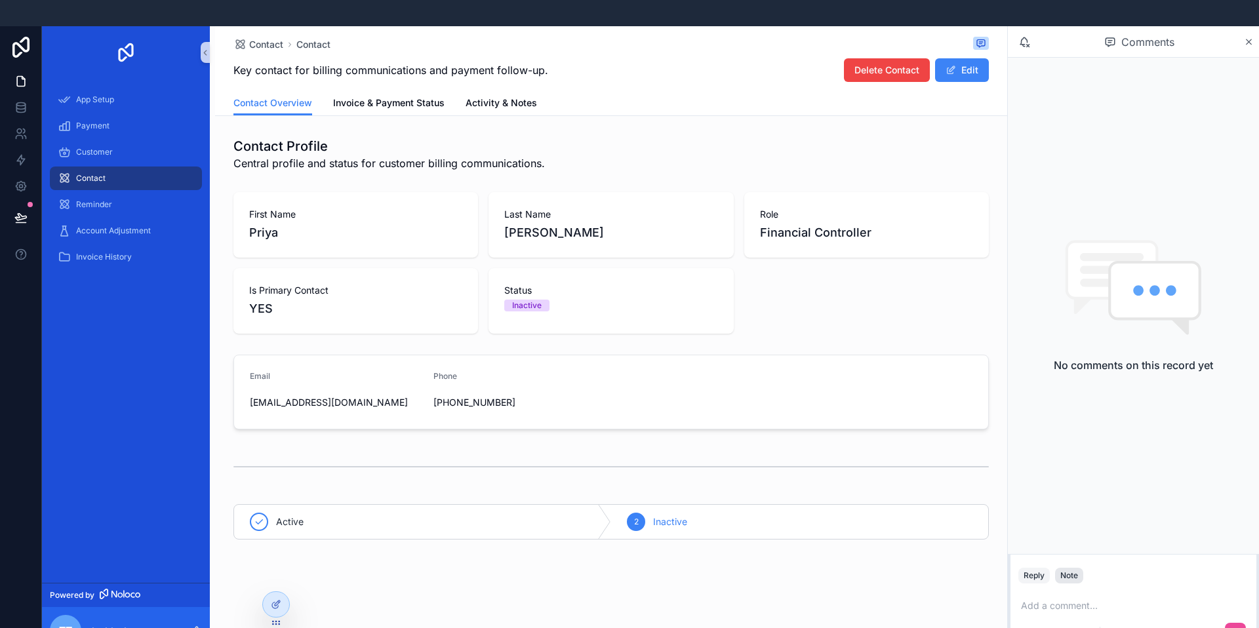
click at [1066, 576] on div "Note" at bounding box center [1069, 575] width 18 height 10
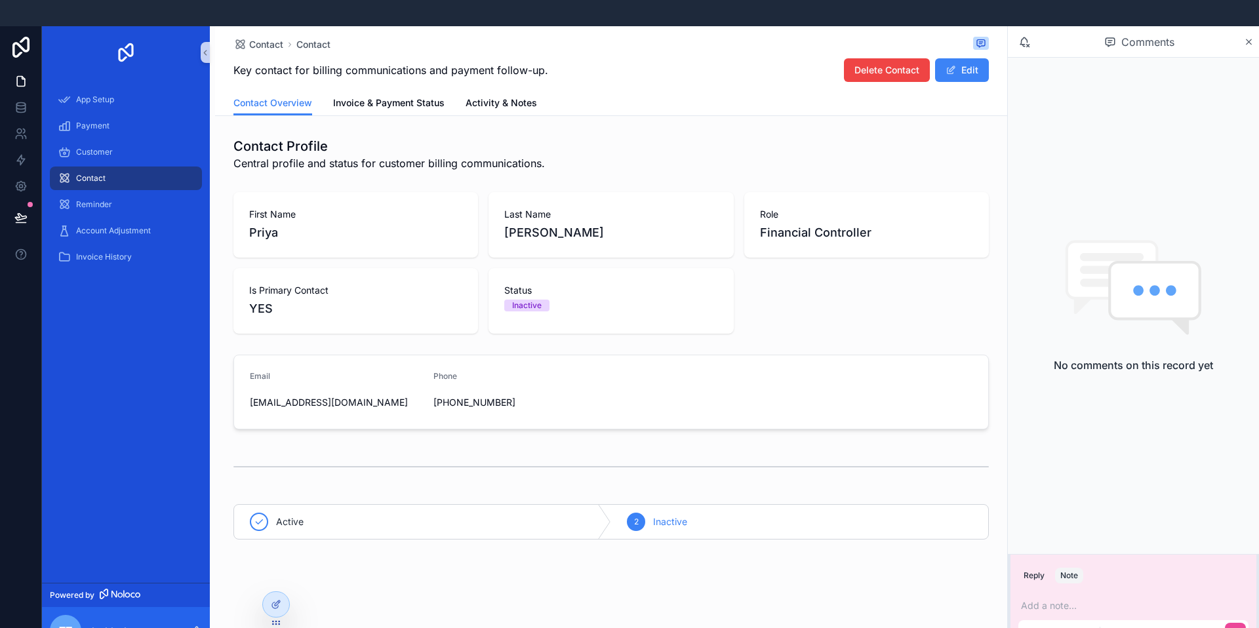
scroll to position [26, 0]
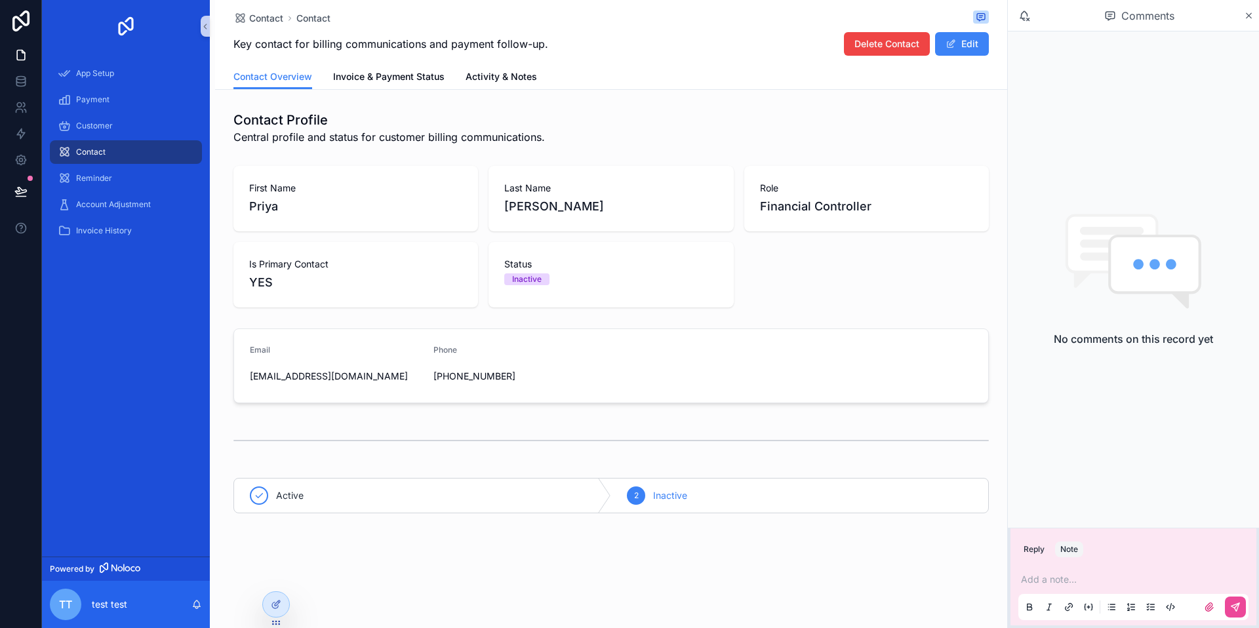
click at [1055, 576] on p "scrollable content" at bounding box center [1136, 579] width 230 height 13
click at [1231, 599] on button "scrollable content" at bounding box center [1235, 607] width 21 height 21
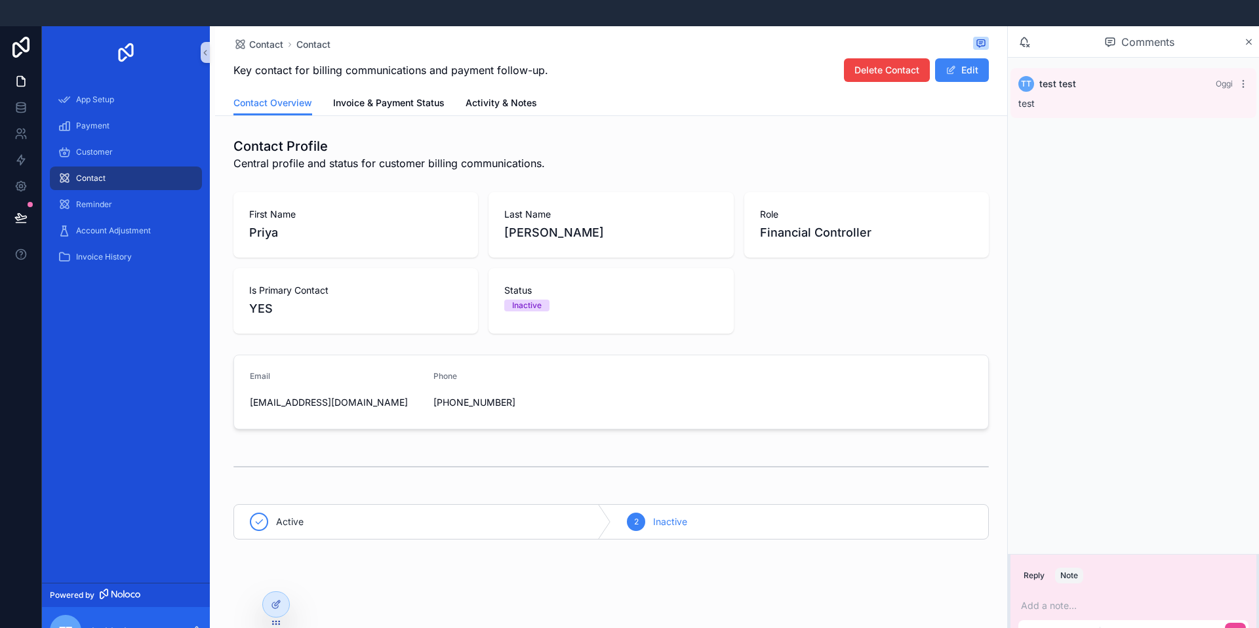
scroll to position [22, 0]
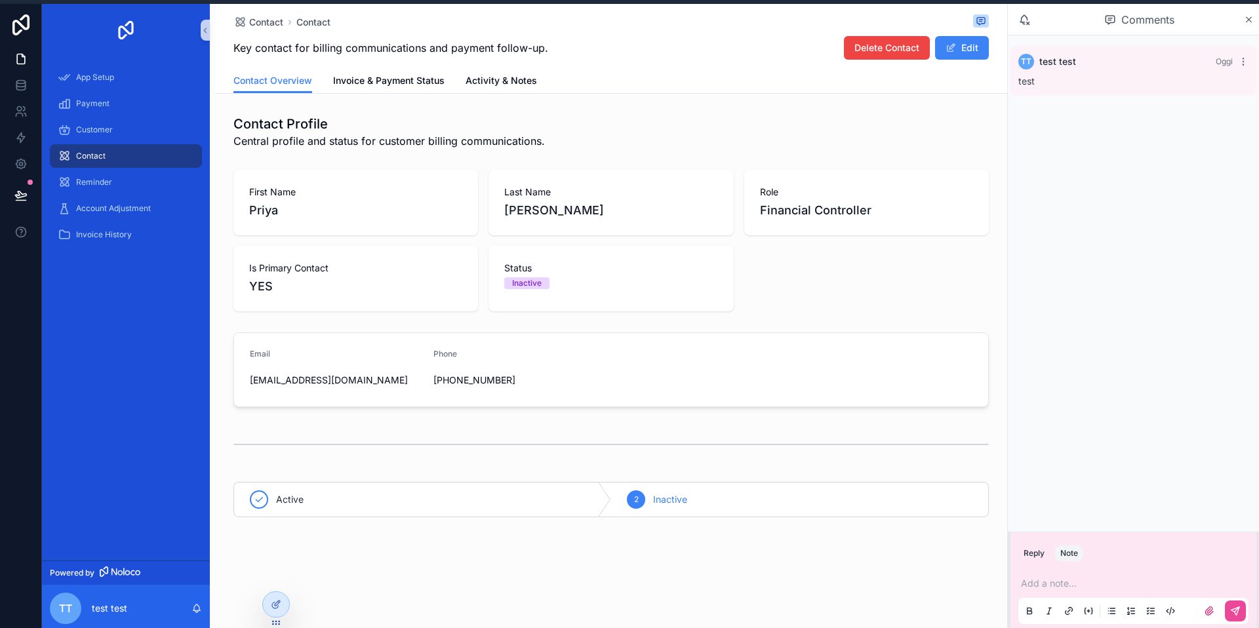
click at [1222, 444] on div "tt test test Oggi test" at bounding box center [1133, 283] width 251 height 496
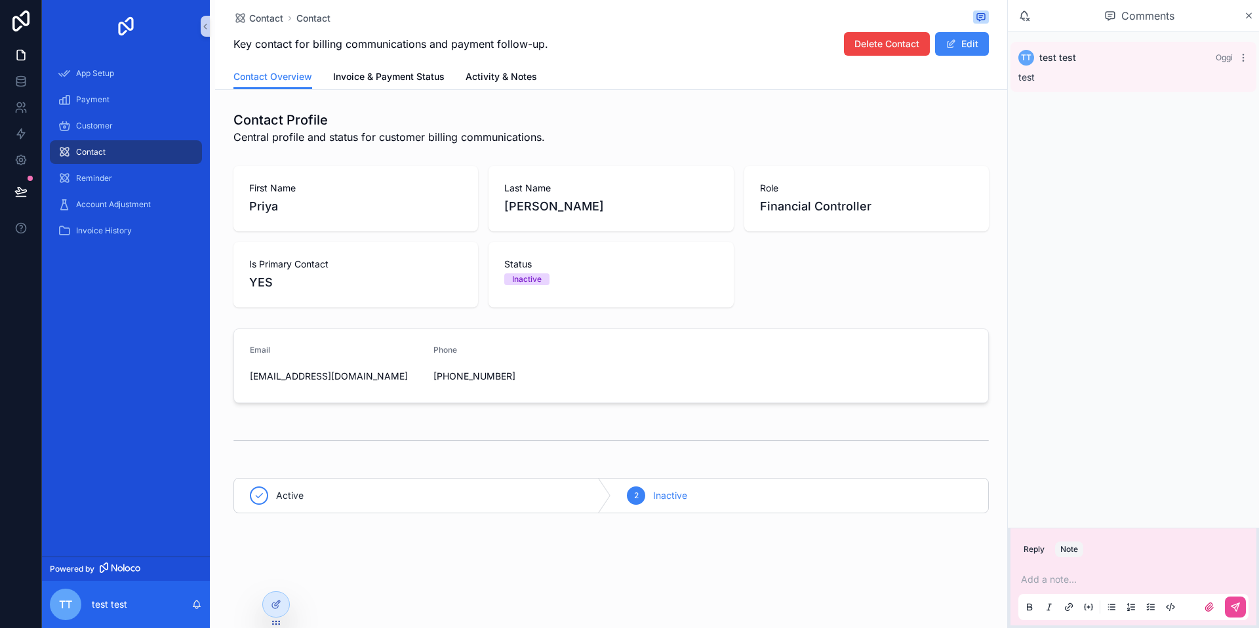
click at [21, 161] on icon at bounding box center [20, 160] width 3 height 3
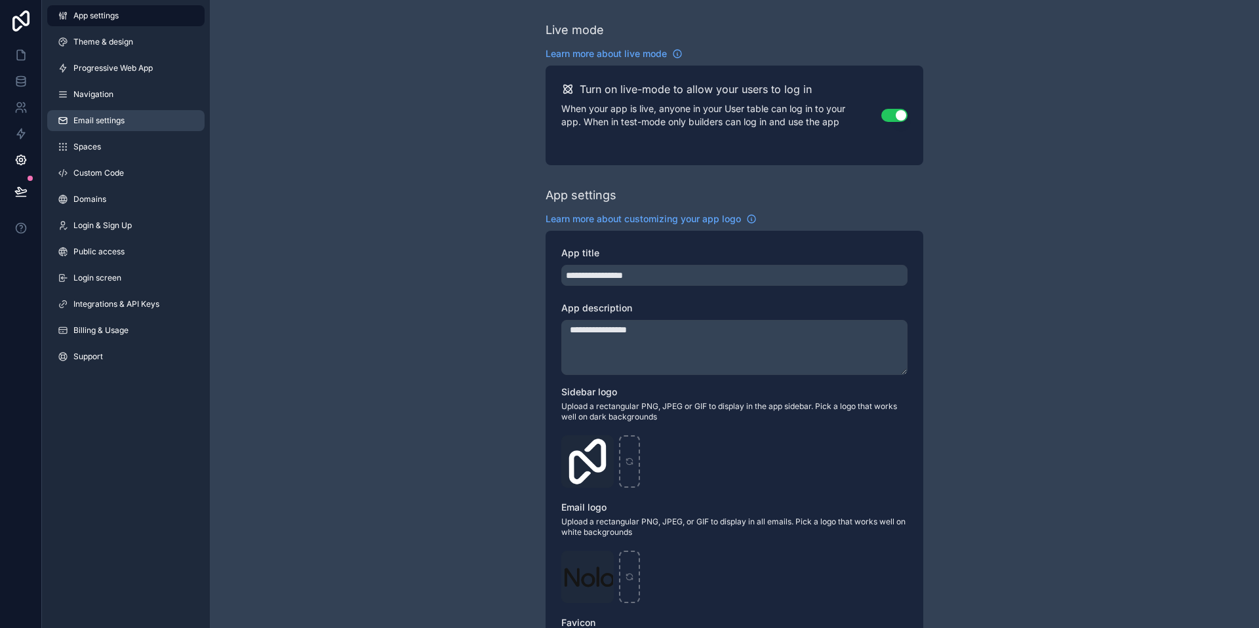
click at [93, 125] on span "Email settings" at bounding box center [98, 120] width 51 height 10
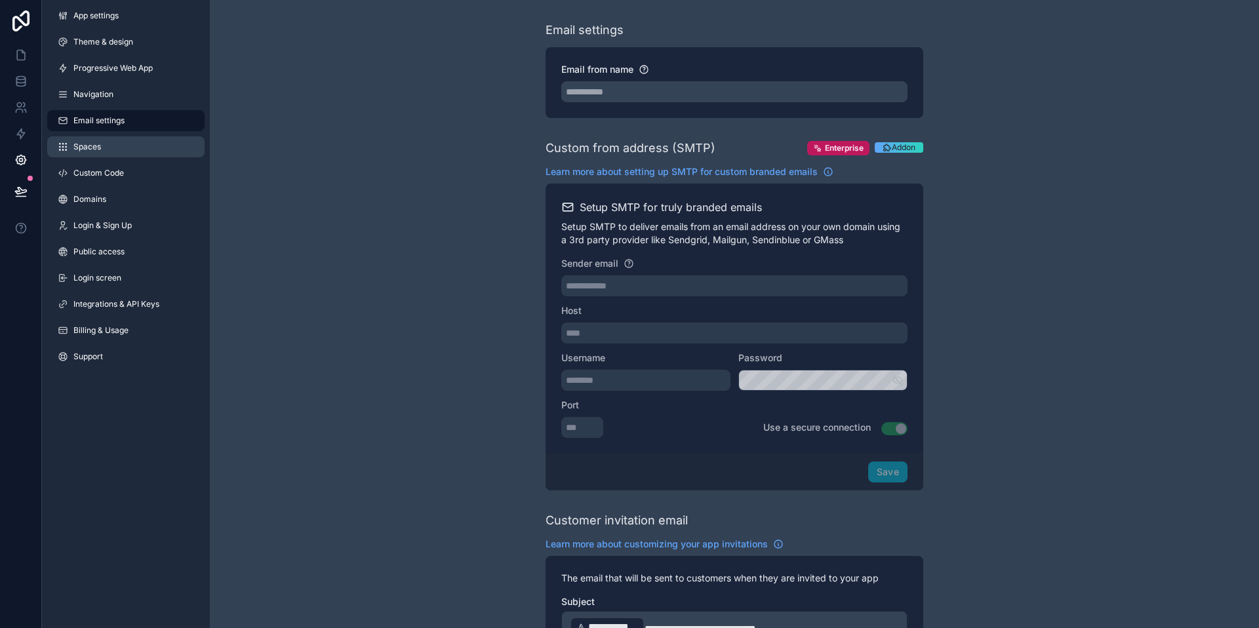
click at [89, 151] on link "Spaces" at bounding box center [125, 146] width 157 height 21
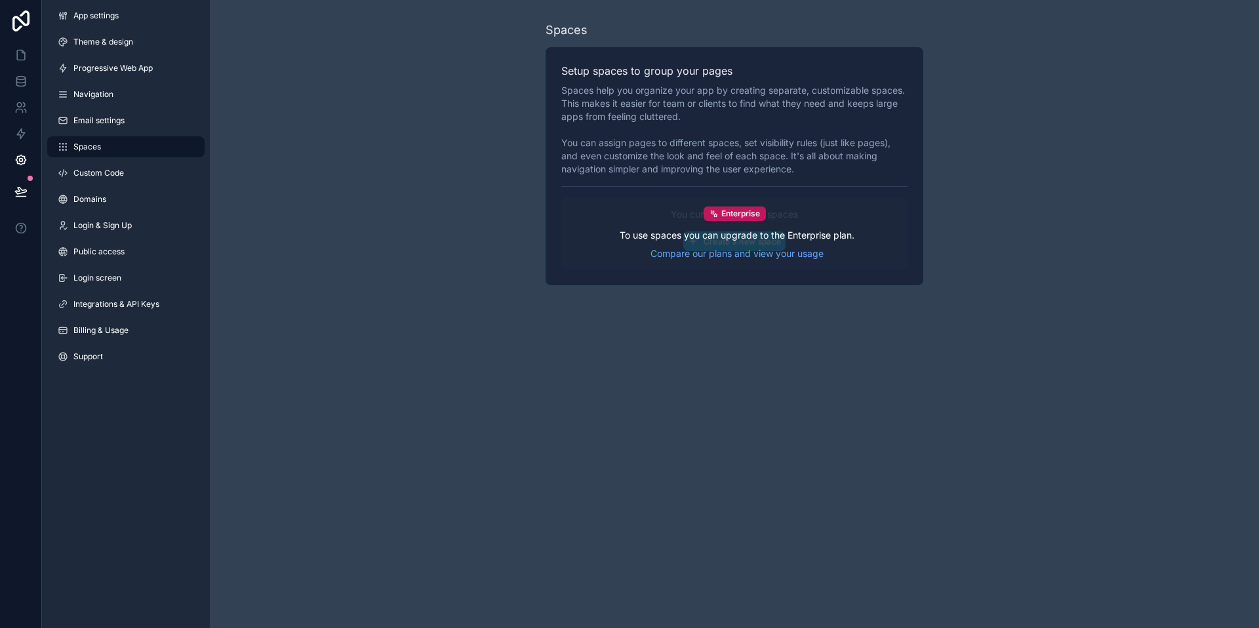
click at [698, 199] on div "Enterprise To use spaces you can upgrade to the Enterprise plan. Compare our pl…" at bounding box center [734, 233] width 346 height 72
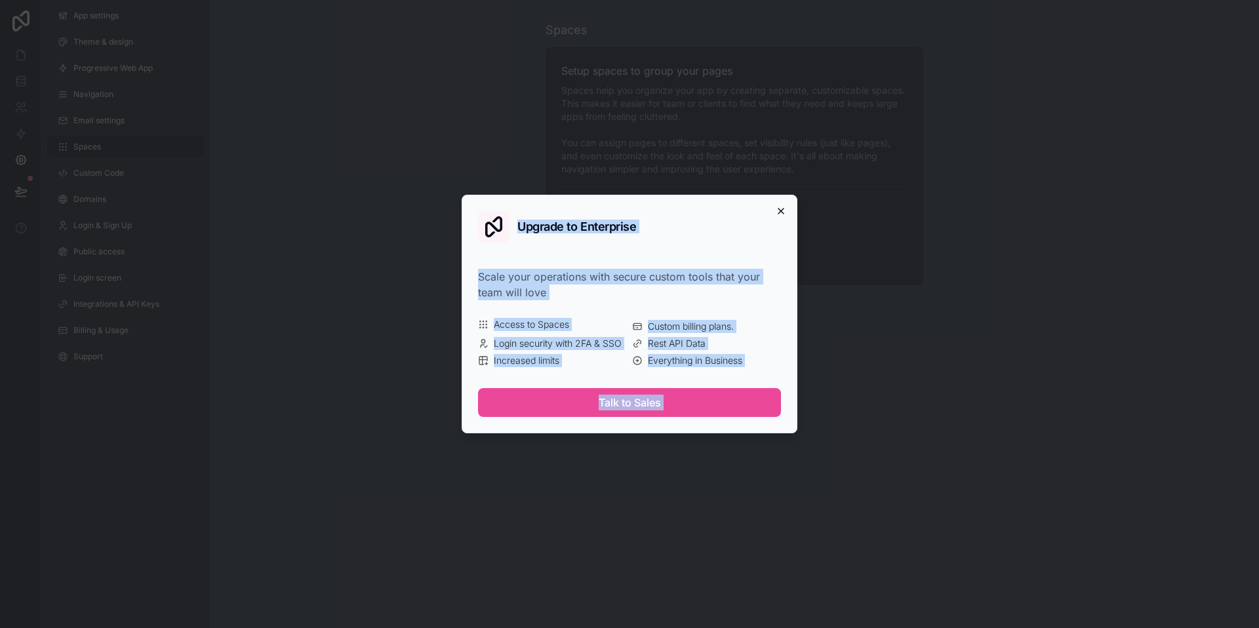
click at [785, 206] on div "Upgrade to Enterprise Scale your operations with secure custom tools that your …" at bounding box center [630, 314] width 336 height 239
click at [780, 209] on icon "button" at bounding box center [781, 211] width 10 height 10
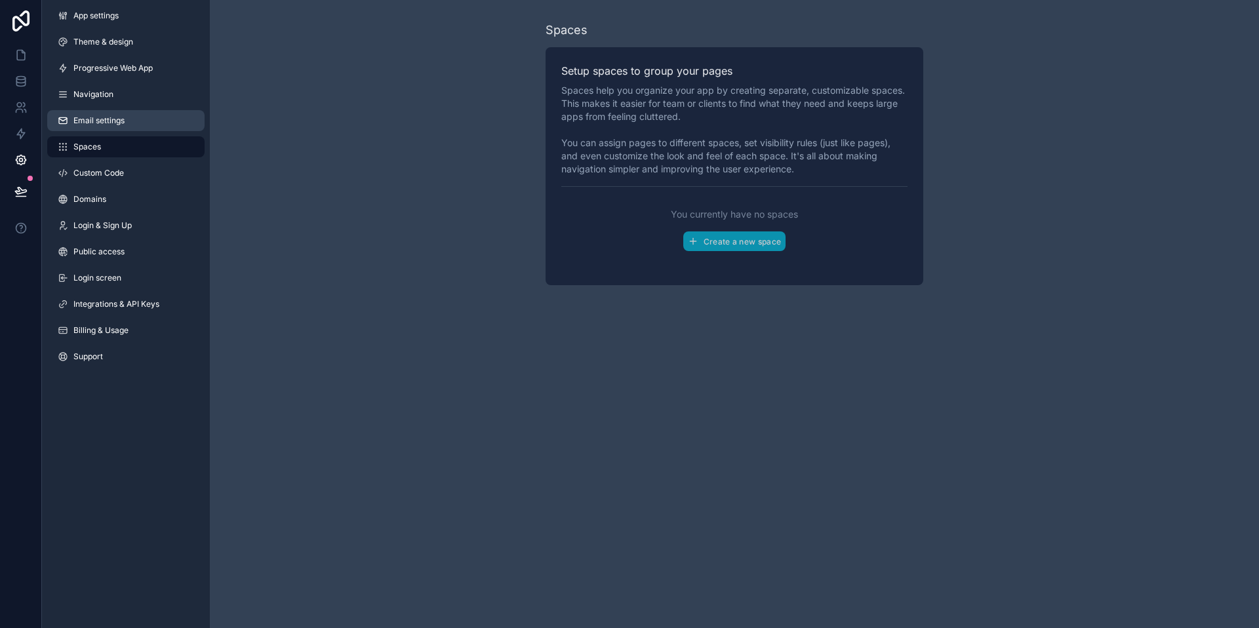
click at [106, 118] on span "Email settings" at bounding box center [98, 120] width 51 height 10
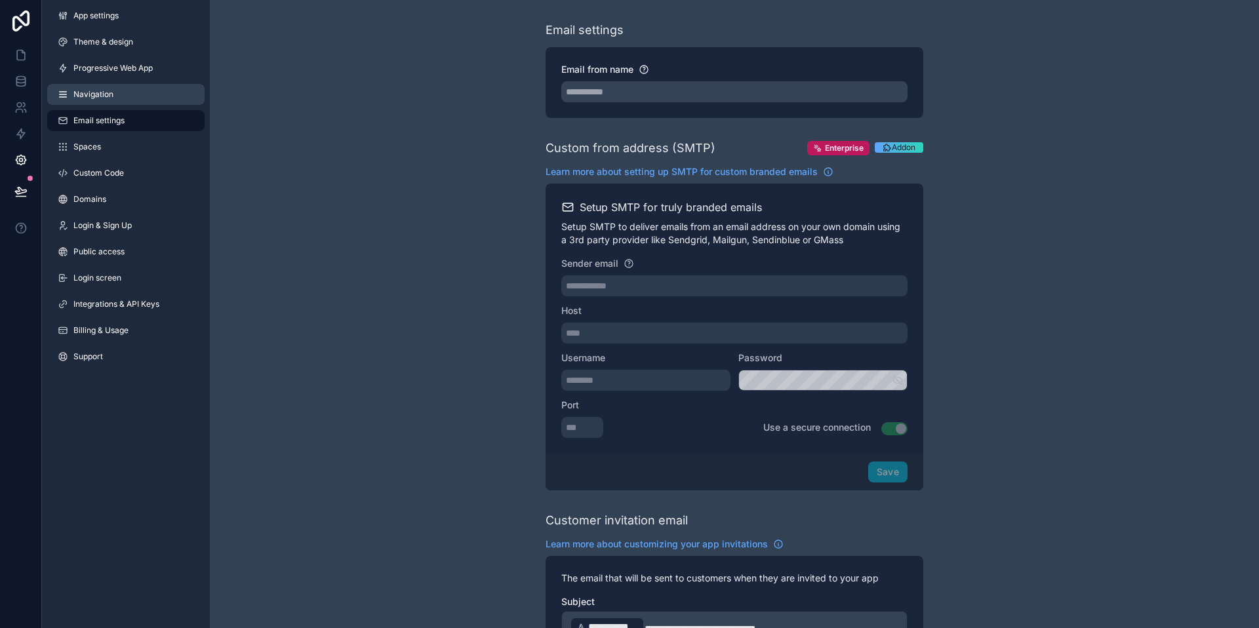
click at [96, 91] on span "Navigation" at bounding box center [93, 94] width 40 height 10
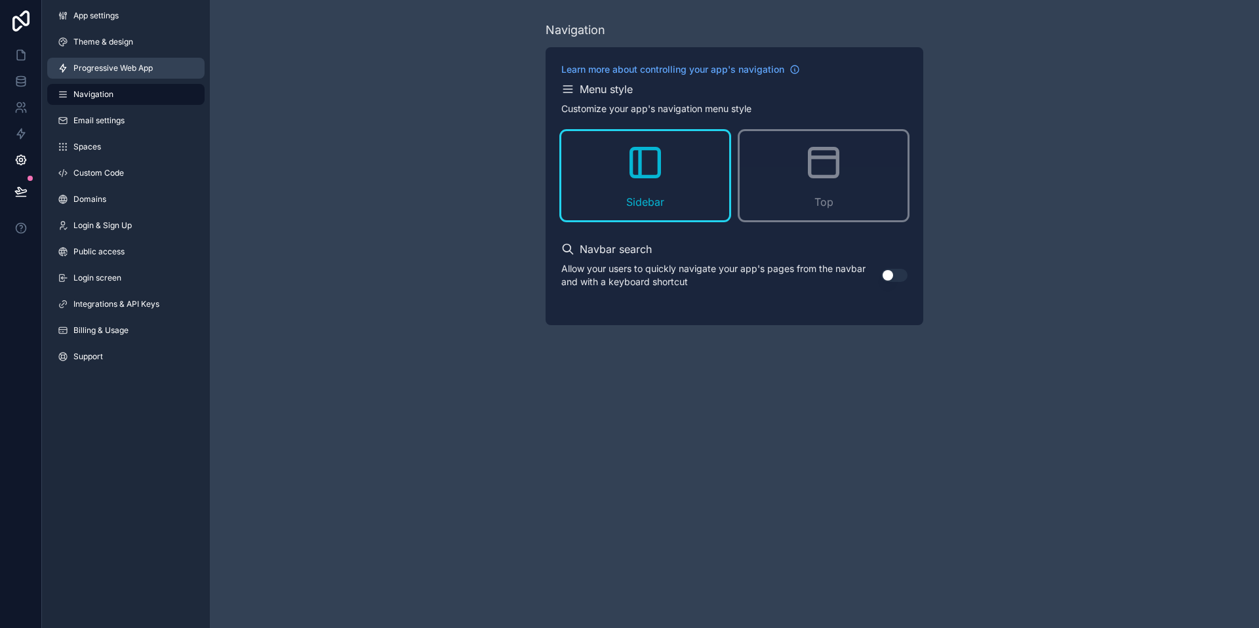
click at [98, 64] on span "Progressive Web App" at bounding box center [112, 68] width 79 height 10
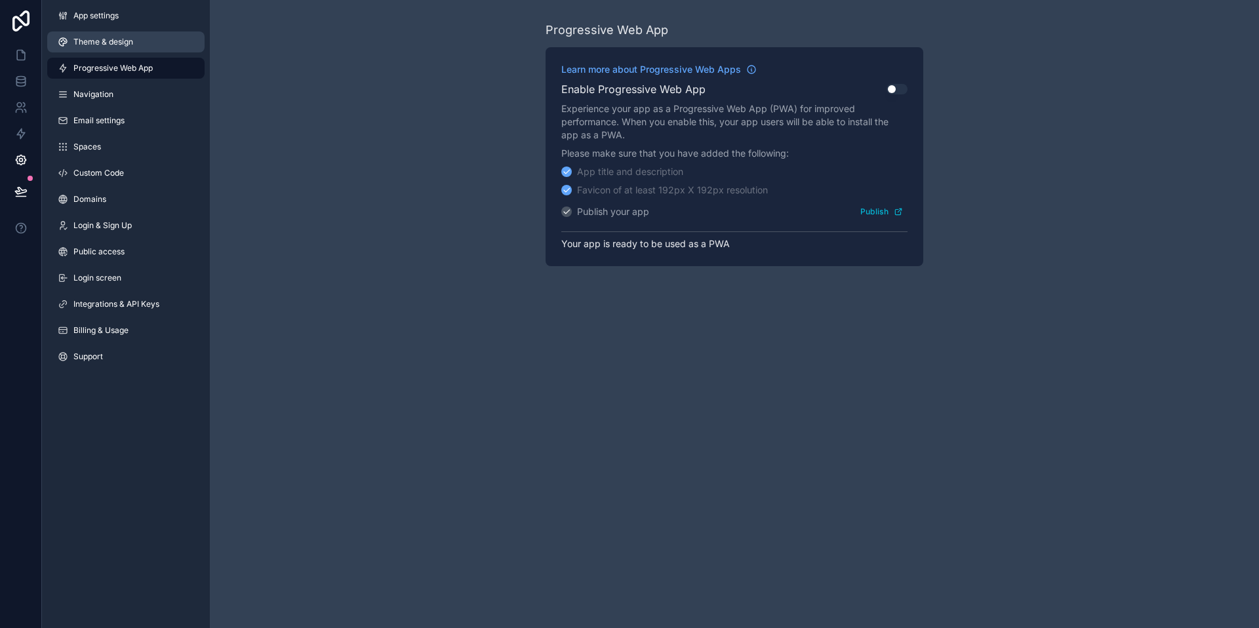
click at [98, 41] on span "Theme & design" at bounding box center [103, 42] width 60 height 10
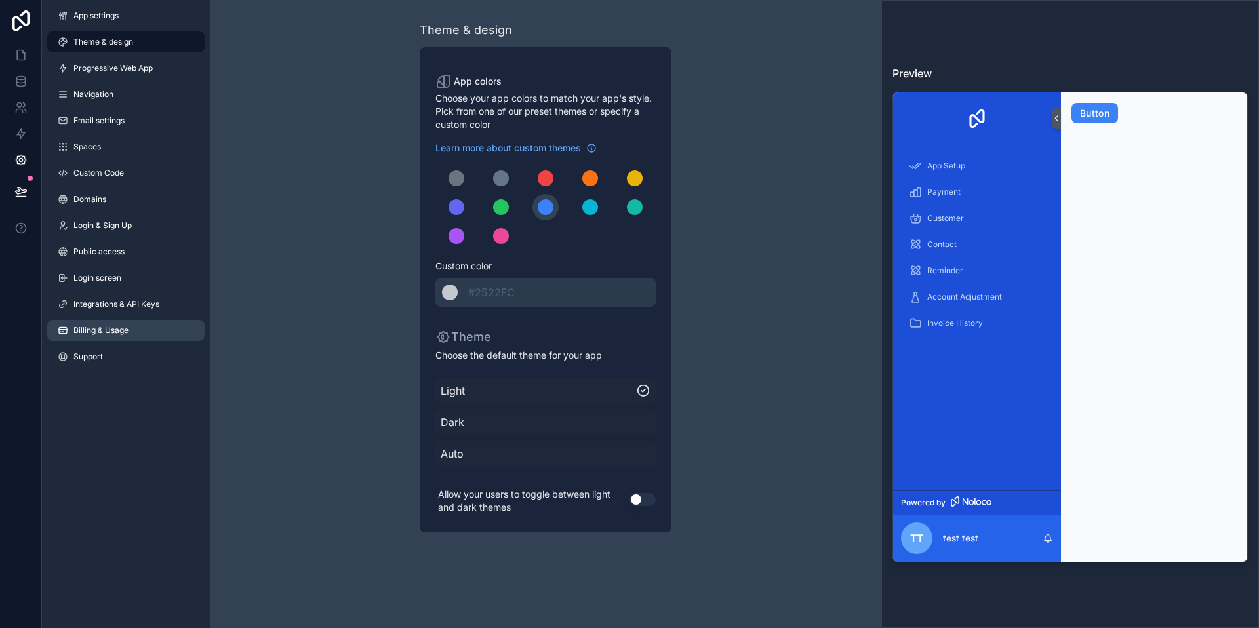
click at [93, 334] on span "Billing & Usage" at bounding box center [100, 330] width 55 height 10
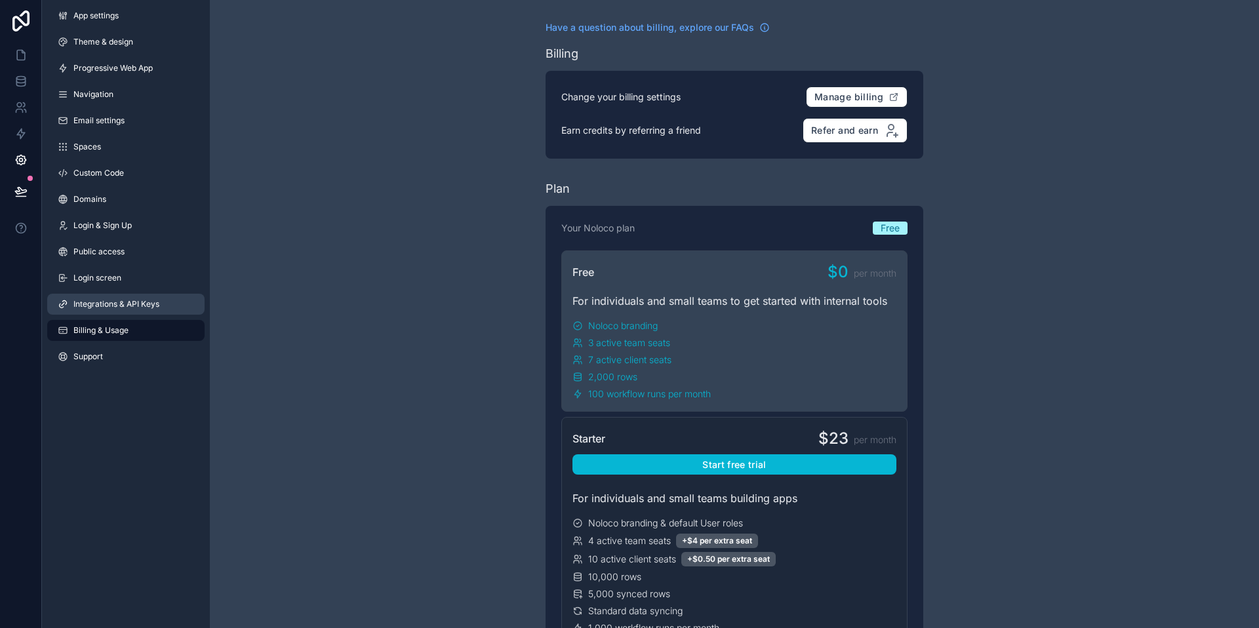
click at [93, 300] on span "Integrations & API Keys" at bounding box center [116, 304] width 86 height 10
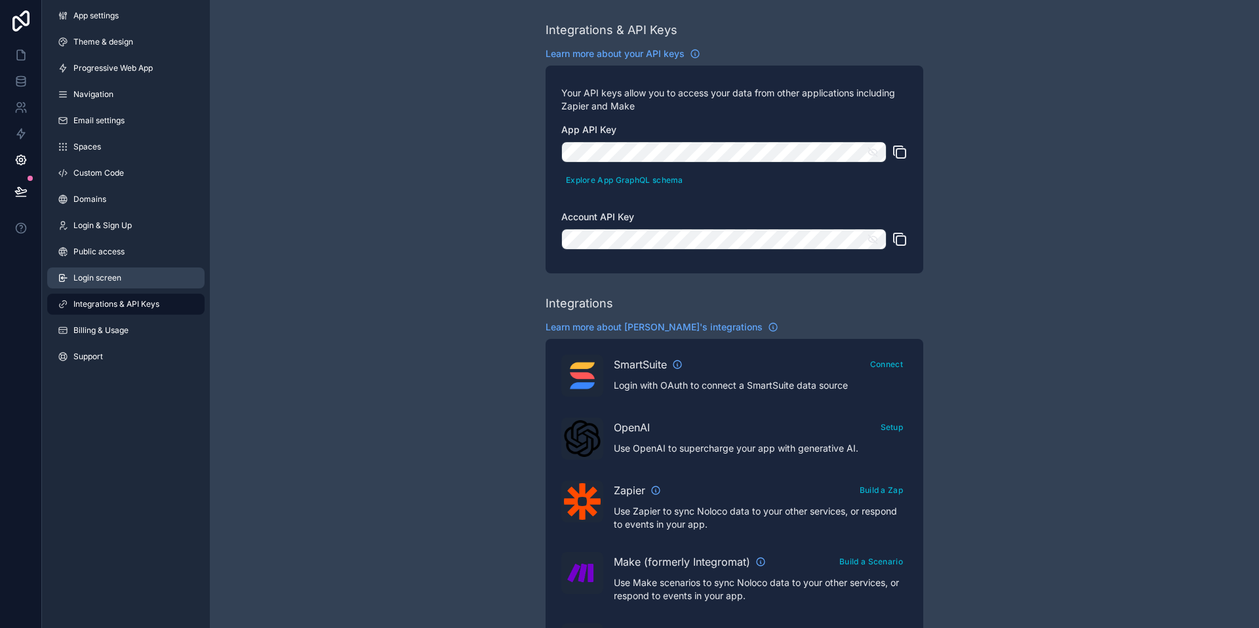
click at [92, 270] on link "Login screen" at bounding box center [125, 278] width 157 height 21
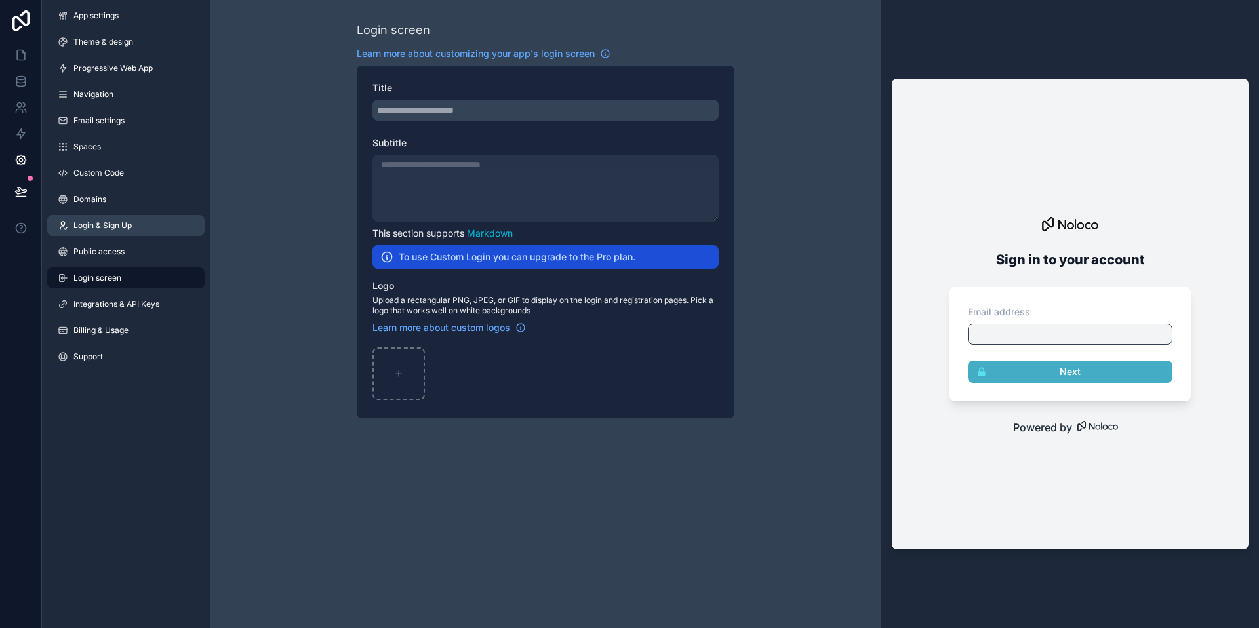
click at [93, 232] on link "Login & Sign Up" at bounding box center [125, 225] width 157 height 21
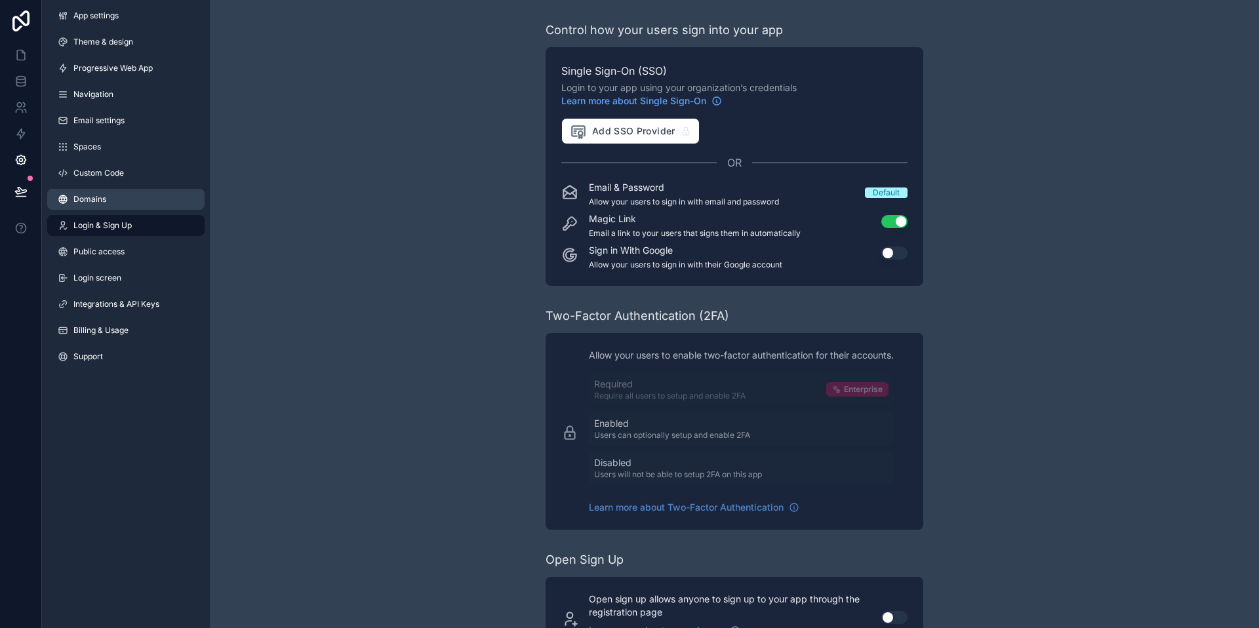
click at [92, 189] on link "Domains" at bounding box center [125, 199] width 157 height 21
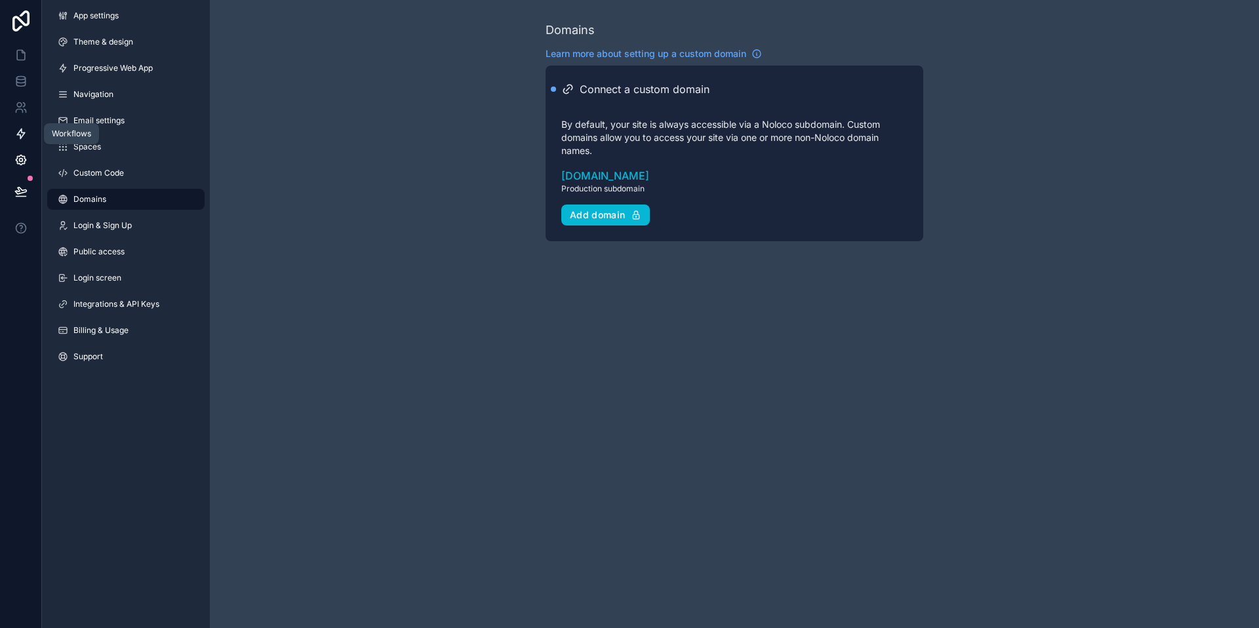
click at [28, 127] on link at bounding box center [20, 134] width 41 height 26
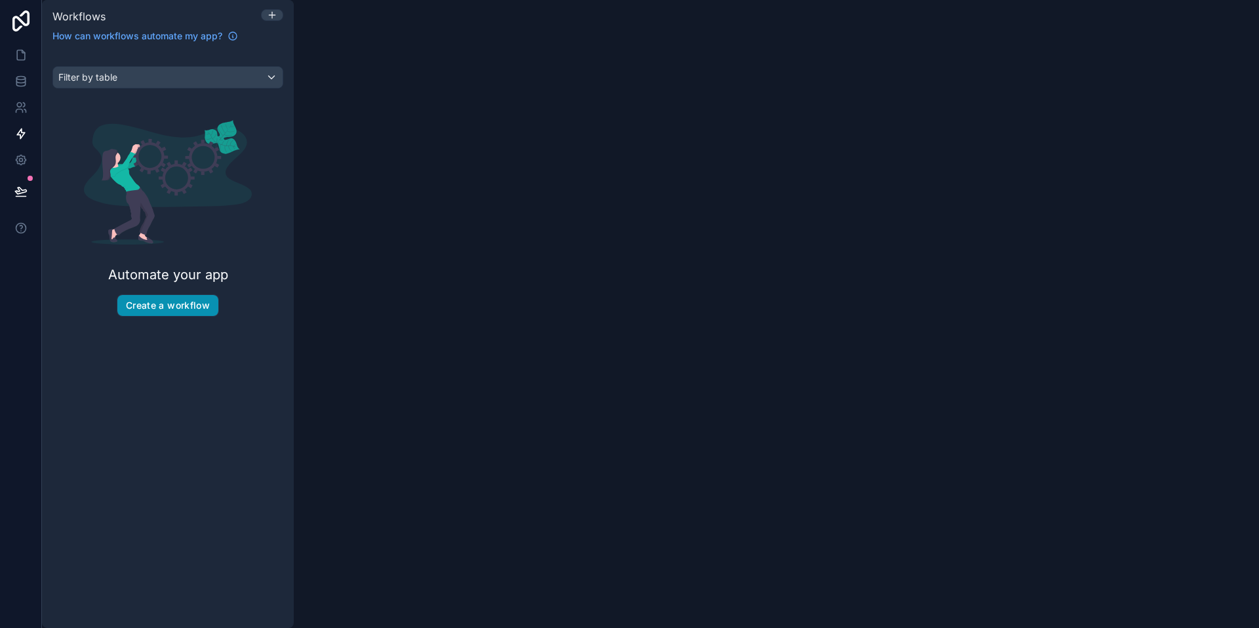
click at [181, 308] on button "Create a workflow" at bounding box center [167, 305] width 101 height 21
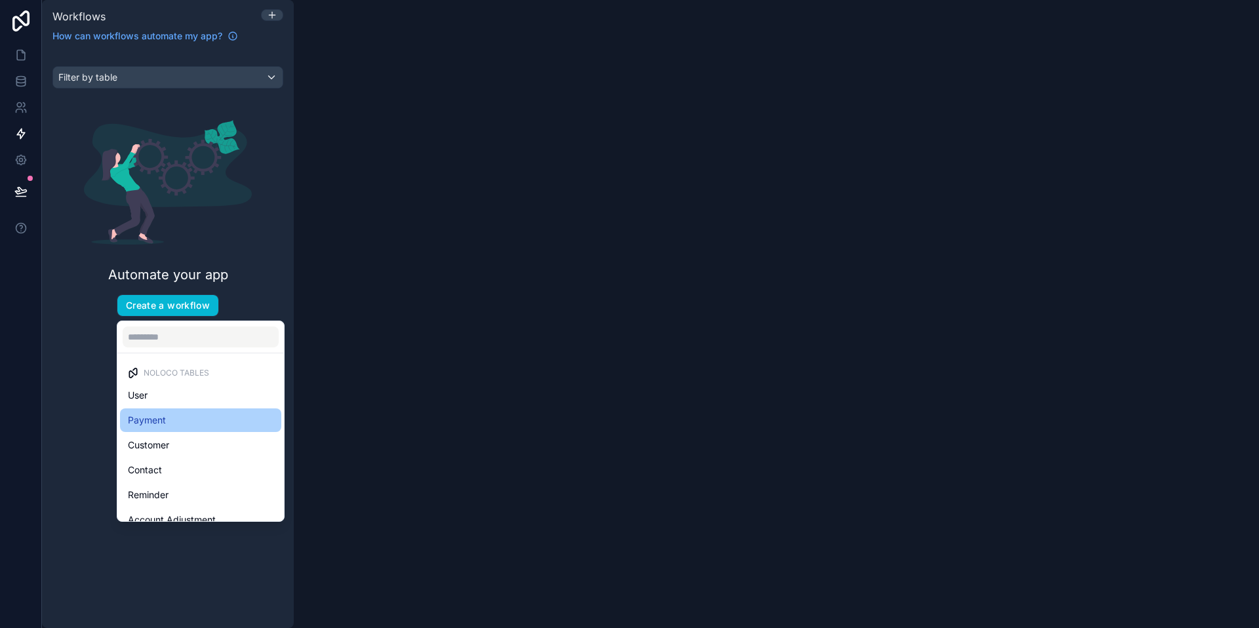
click at [172, 418] on div "Payment" at bounding box center [201, 420] width 146 height 16
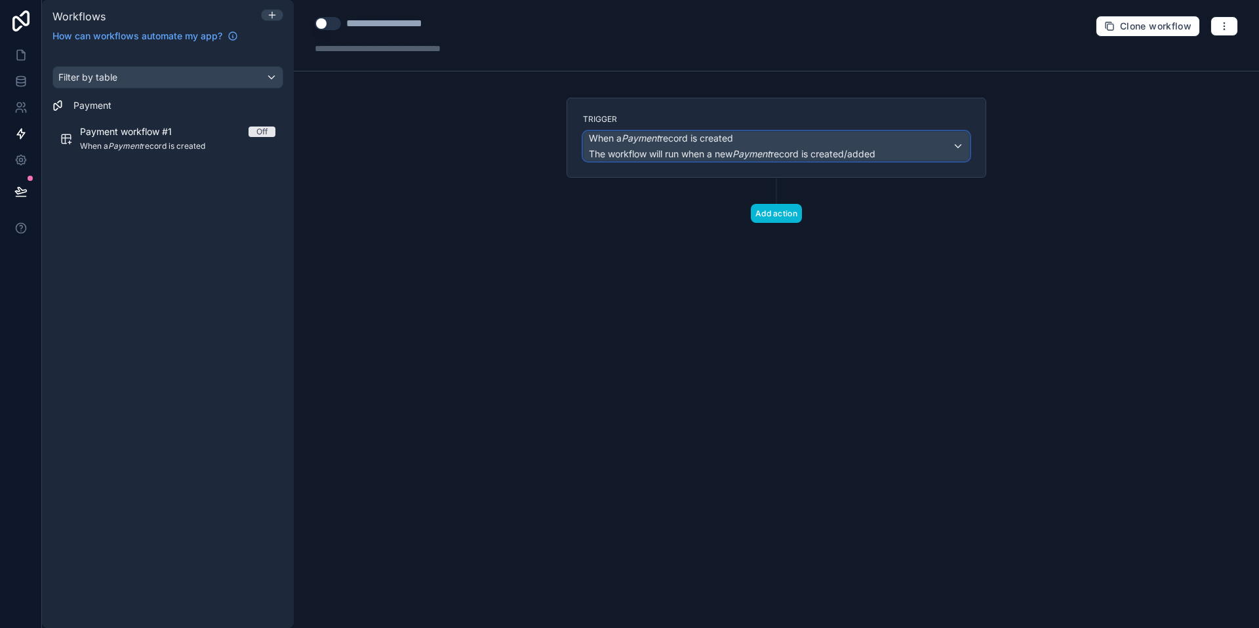
click at [770, 153] on em "Payment" at bounding box center [751, 153] width 38 height 11
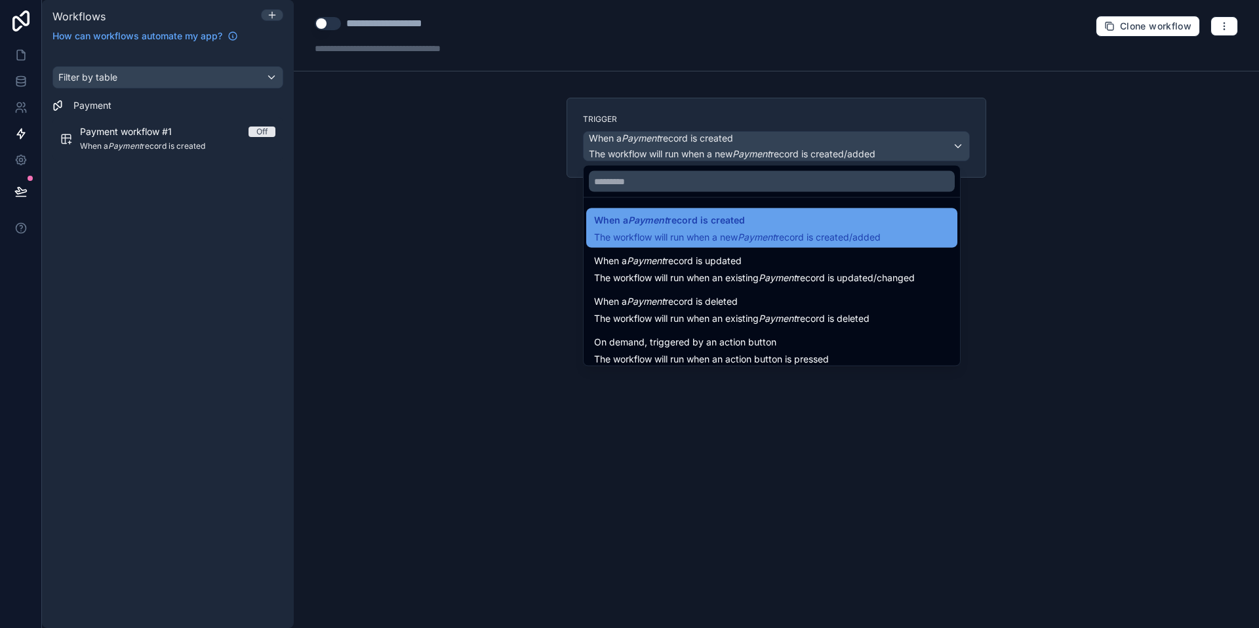
click at [760, 220] on span "When a Payment record is created" at bounding box center [737, 220] width 287 height 16
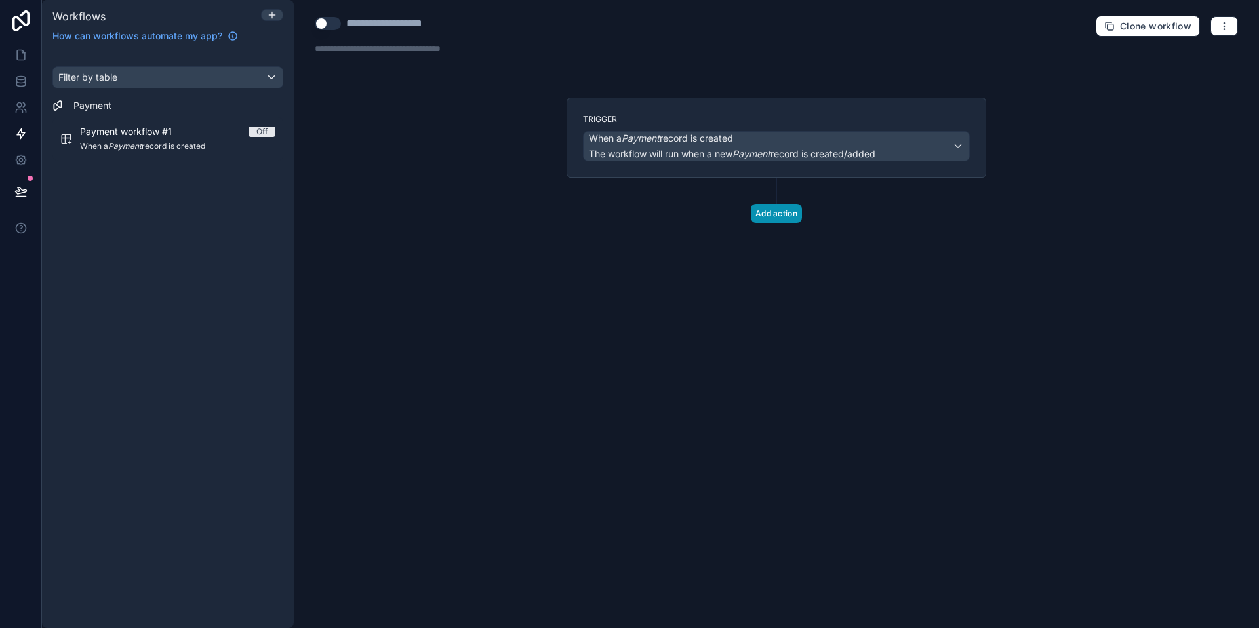
click at [777, 210] on button "Add action" at bounding box center [776, 213] width 51 height 19
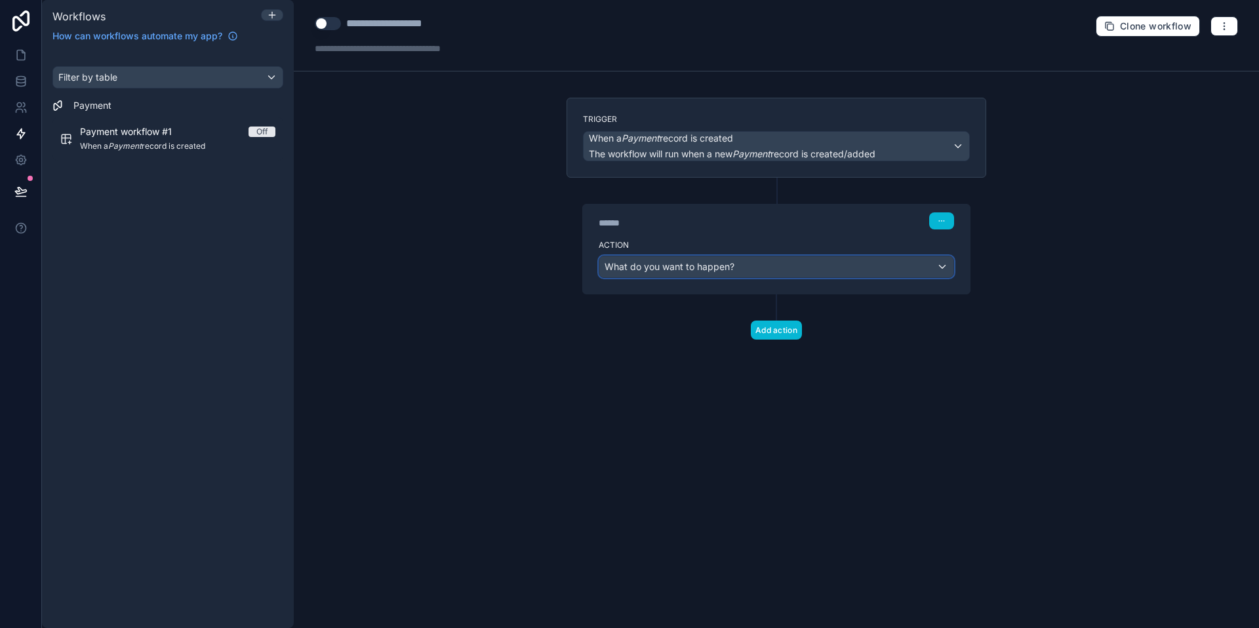
click at [761, 266] on div "What do you want to happen?" at bounding box center [776, 266] width 354 height 21
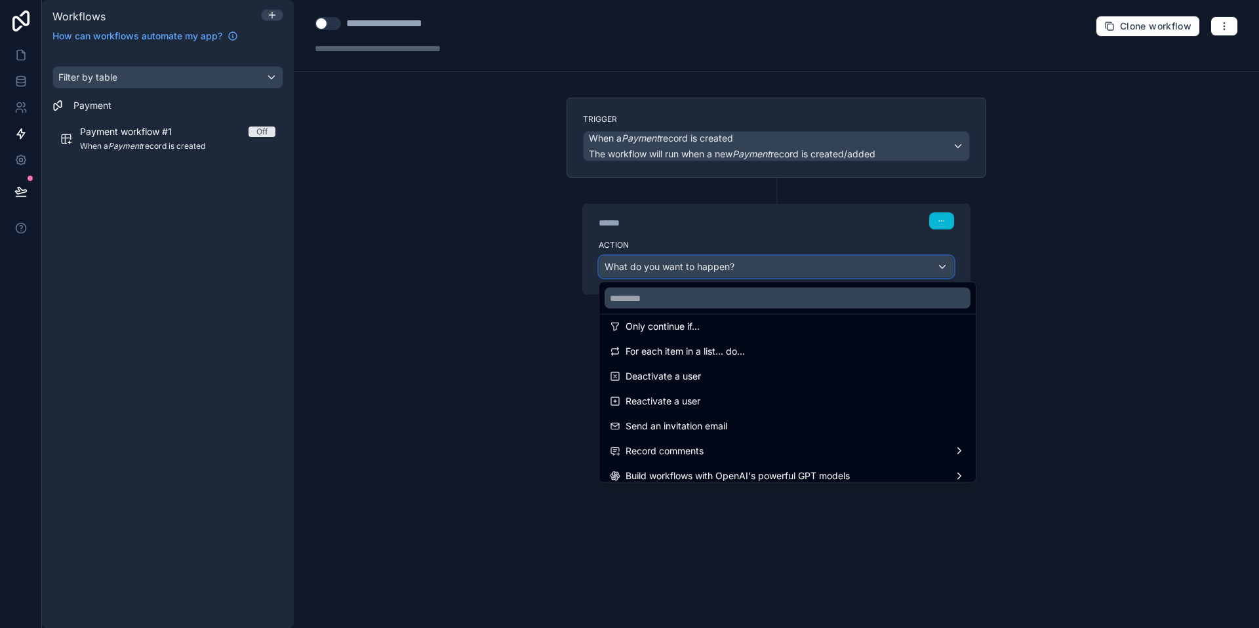
scroll to position [243, 0]
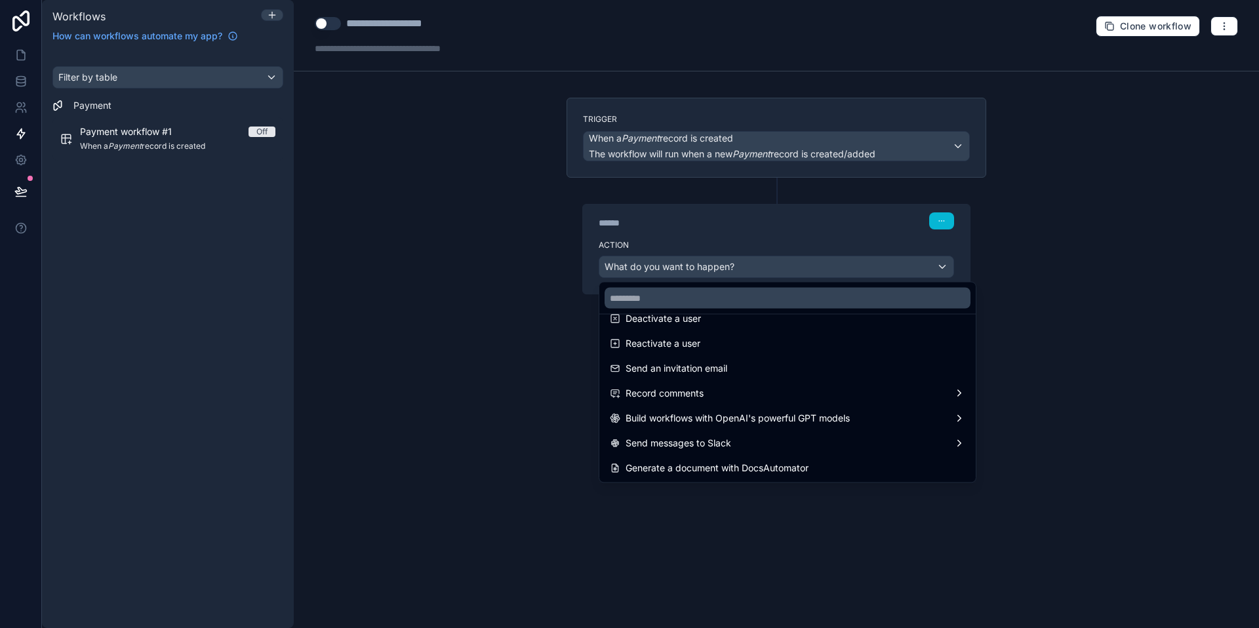
click at [1078, 193] on div at bounding box center [629, 314] width 1259 height 628
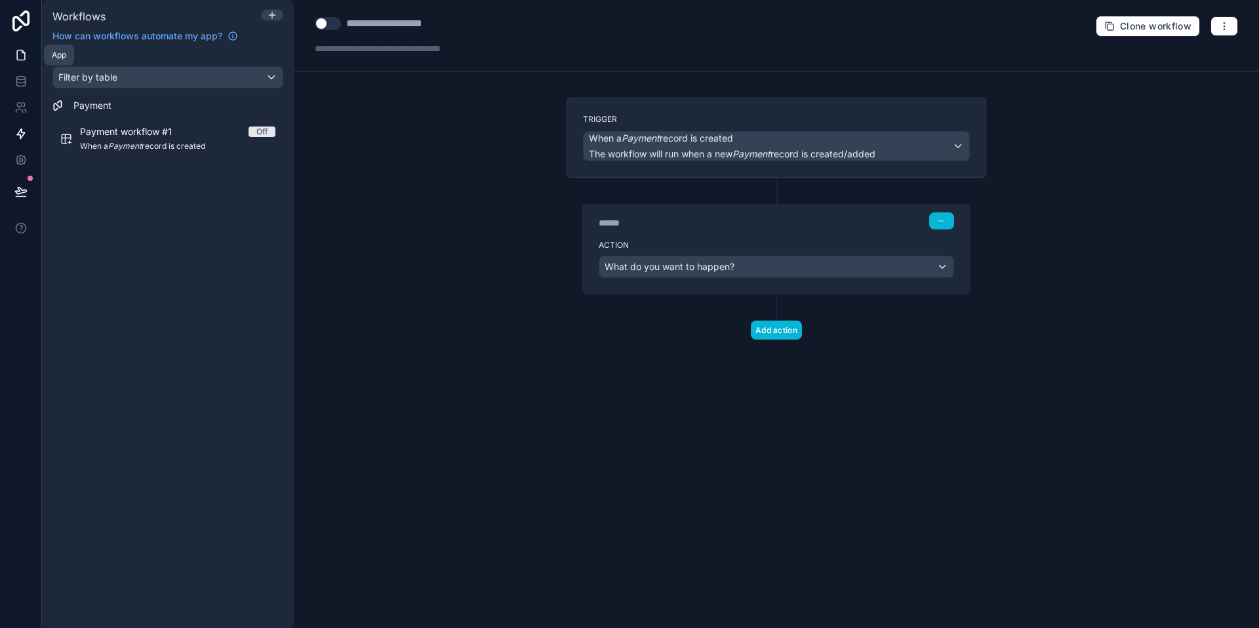
click at [20, 60] on icon at bounding box center [20, 55] width 13 height 13
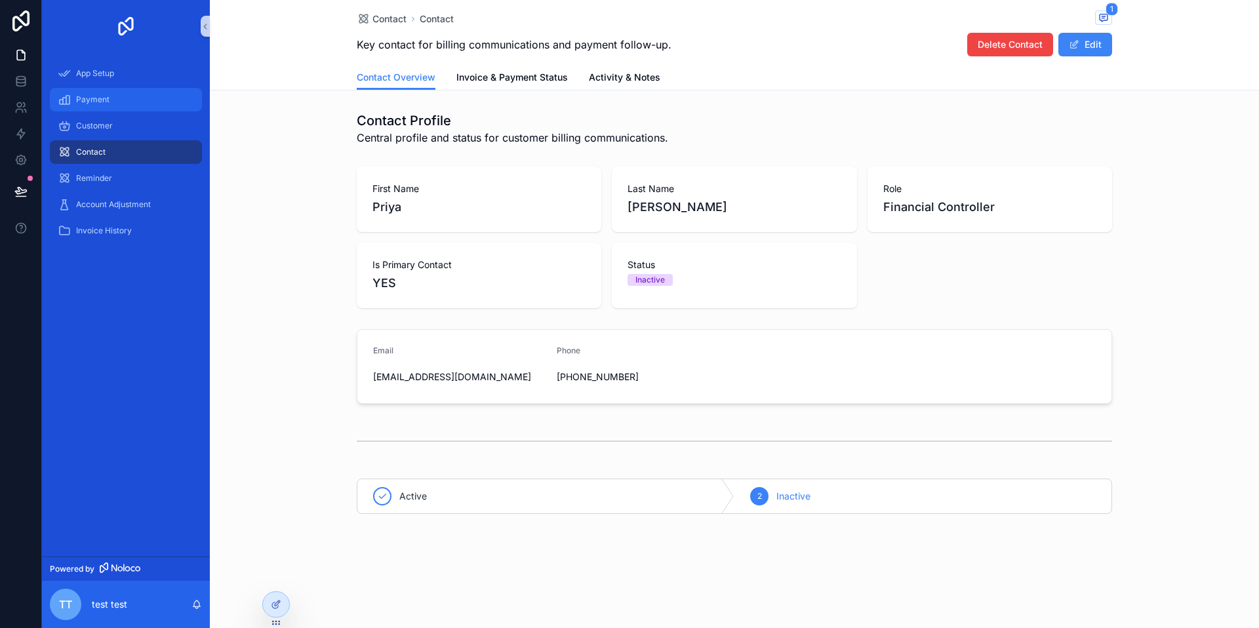
click at [71, 96] on div "Payment" at bounding box center [126, 99] width 136 height 21
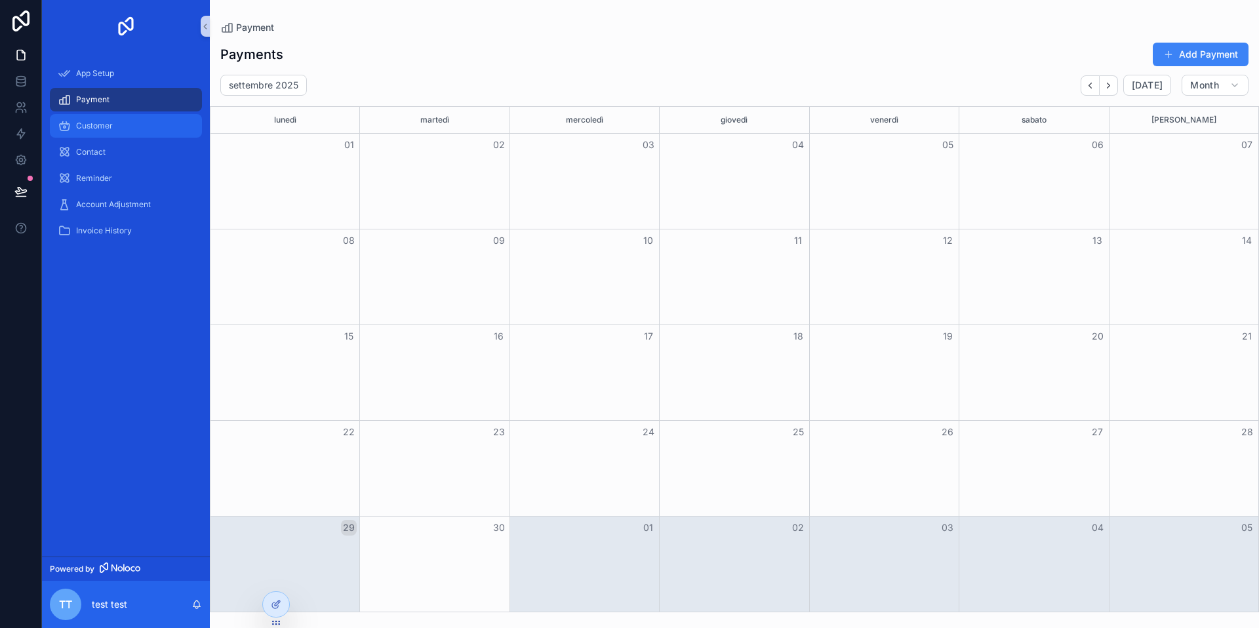
click at [81, 122] on span "Customer" at bounding box center [94, 126] width 37 height 10
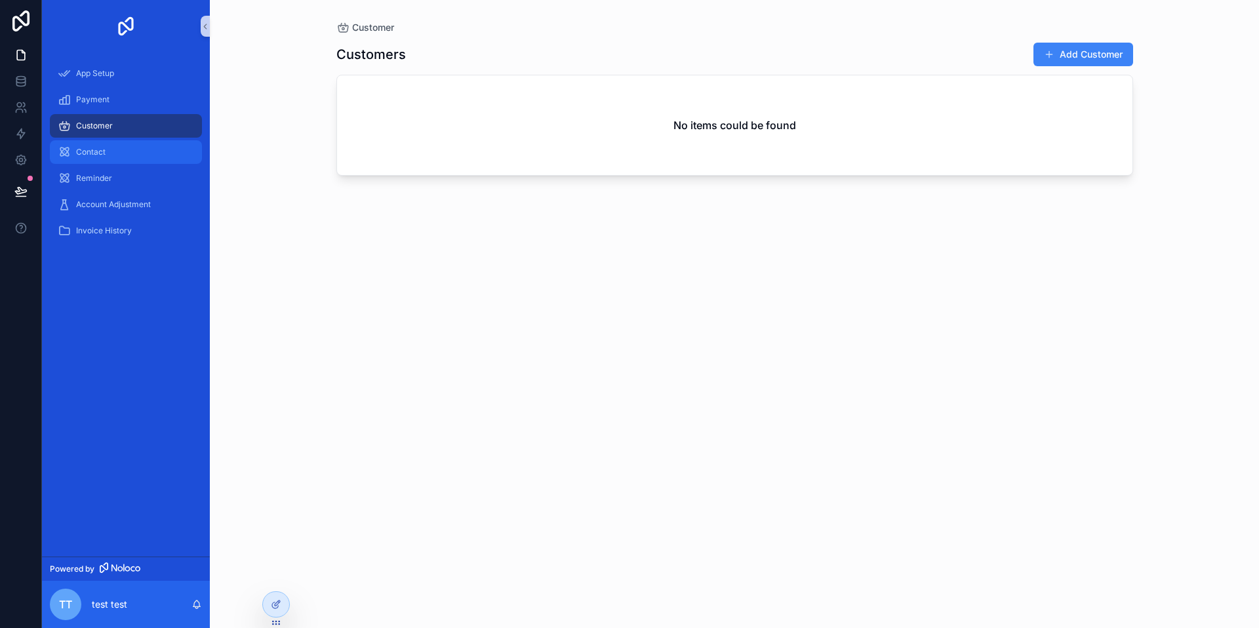
click at [85, 159] on div "Contact" at bounding box center [126, 152] width 136 height 21
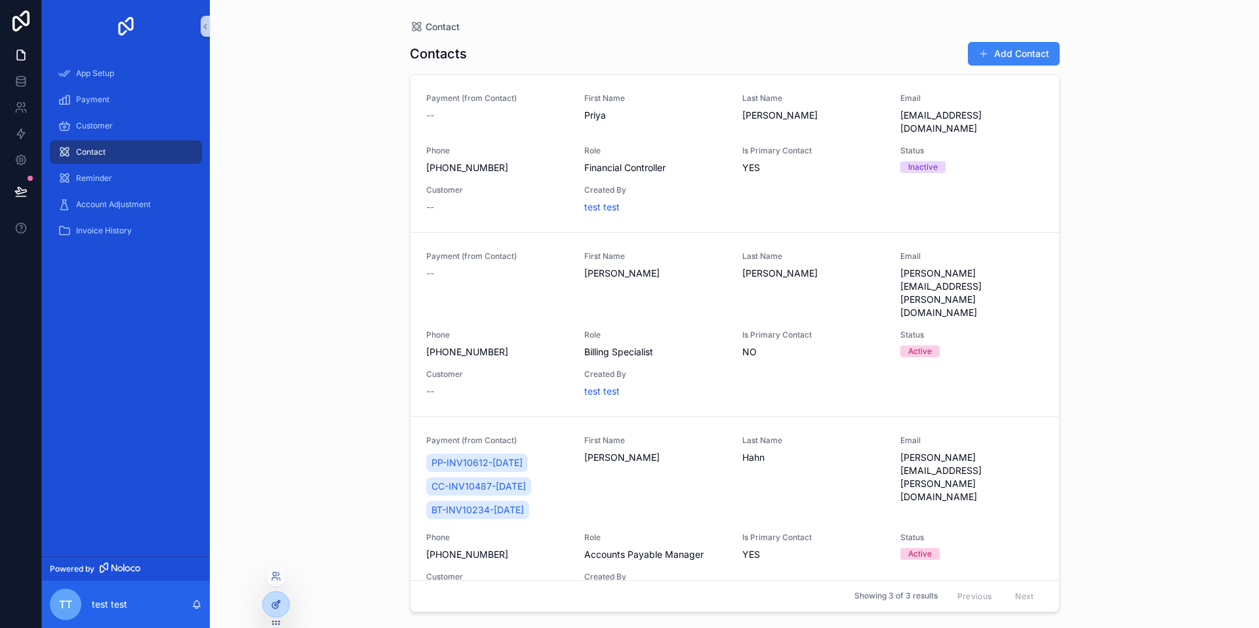
click at [274, 604] on icon at bounding box center [276, 604] width 10 height 10
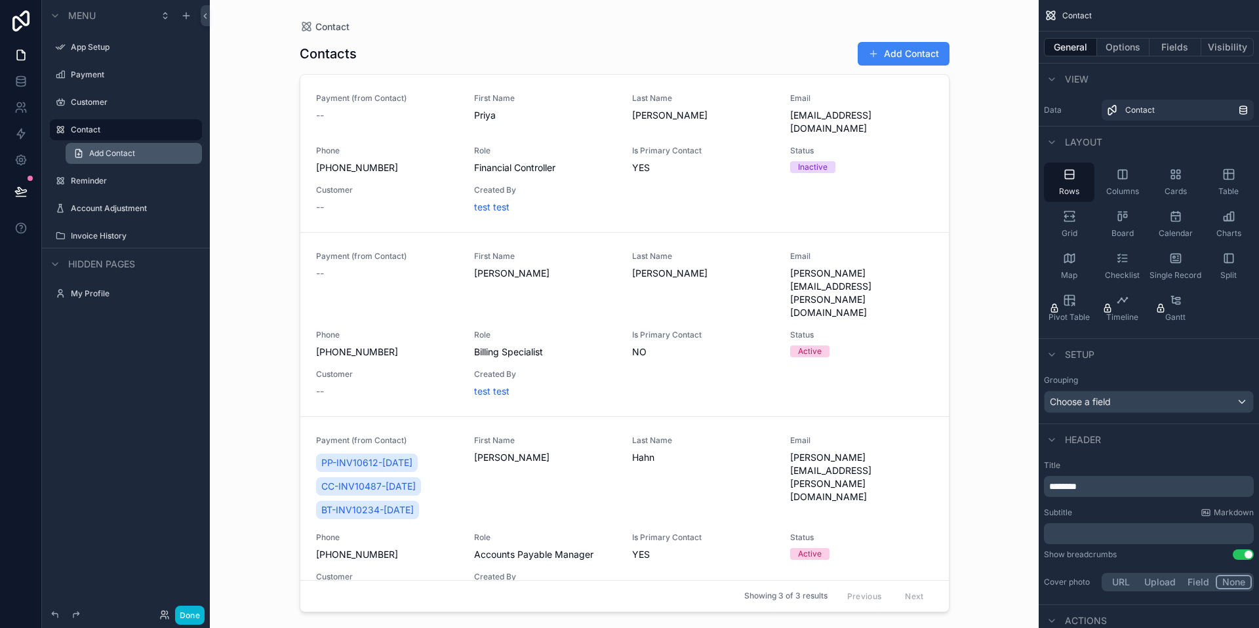
click at [121, 155] on span "Add Contact" at bounding box center [112, 153] width 46 height 10
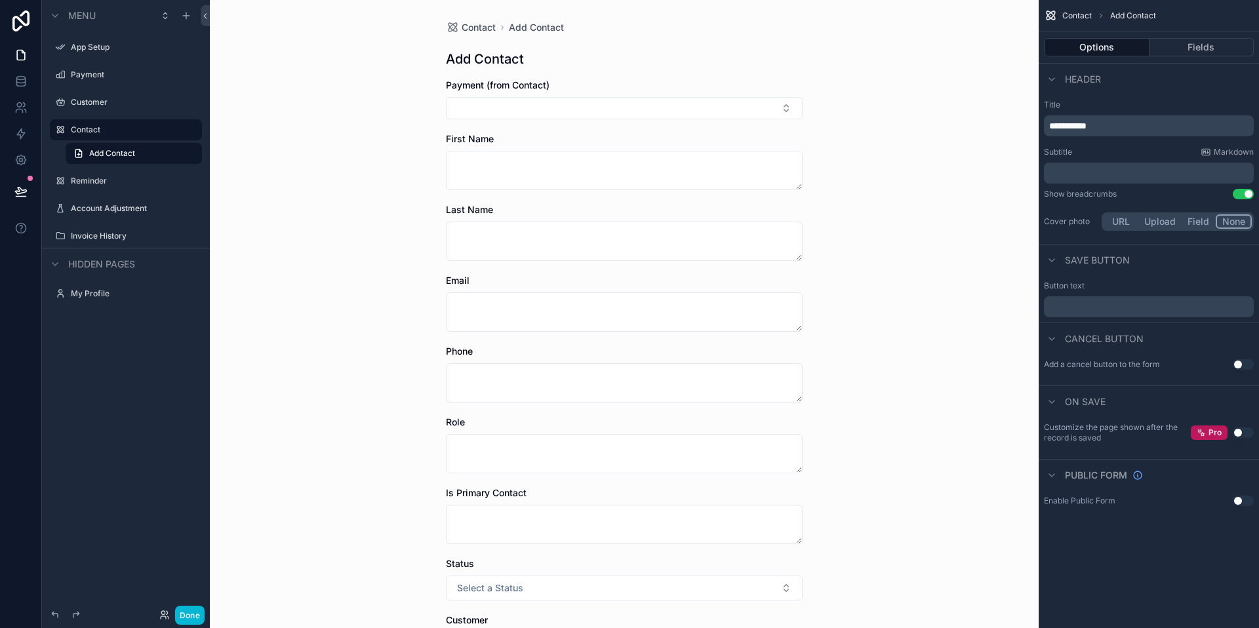
scroll to position [209, 0]
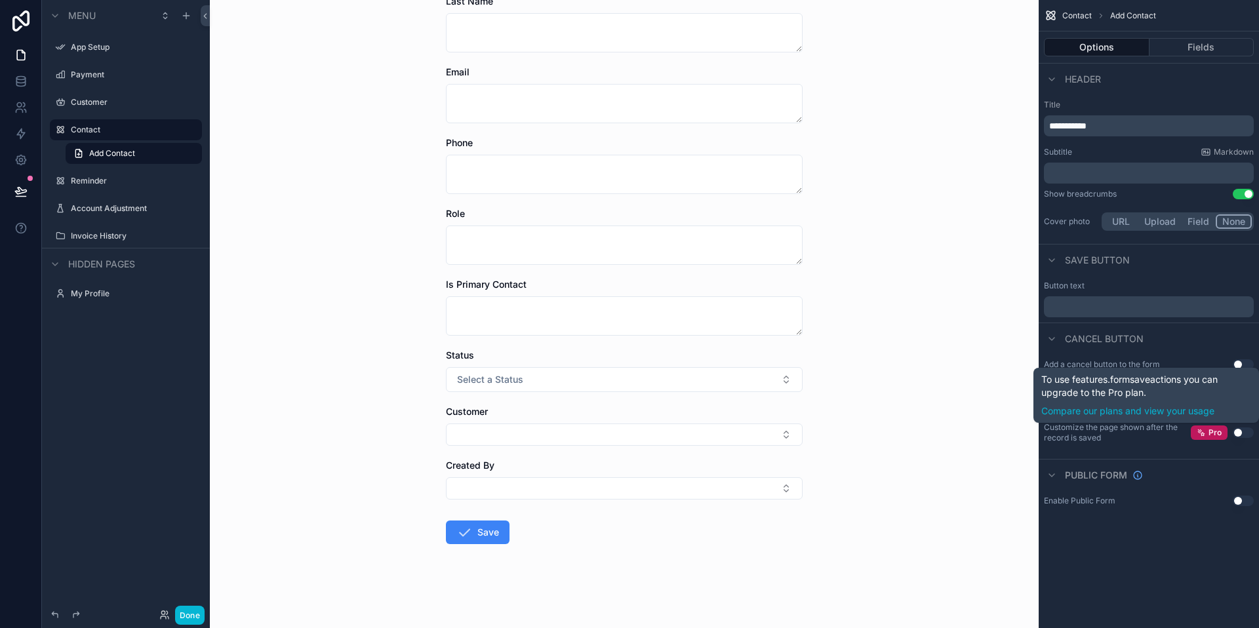
click at [1163, 434] on label "Customize the page shown after the record is saved" at bounding box center [1117, 432] width 147 height 21
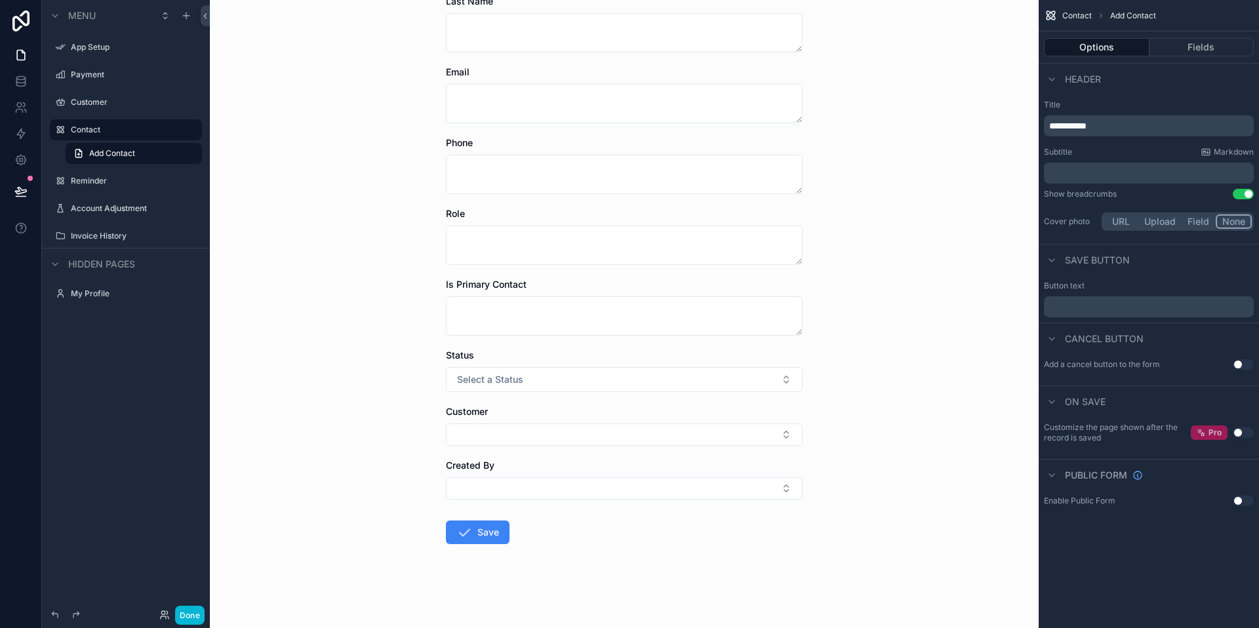
click at [1199, 435] on icon "scrollable content" at bounding box center [1201, 432] width 9 height 9
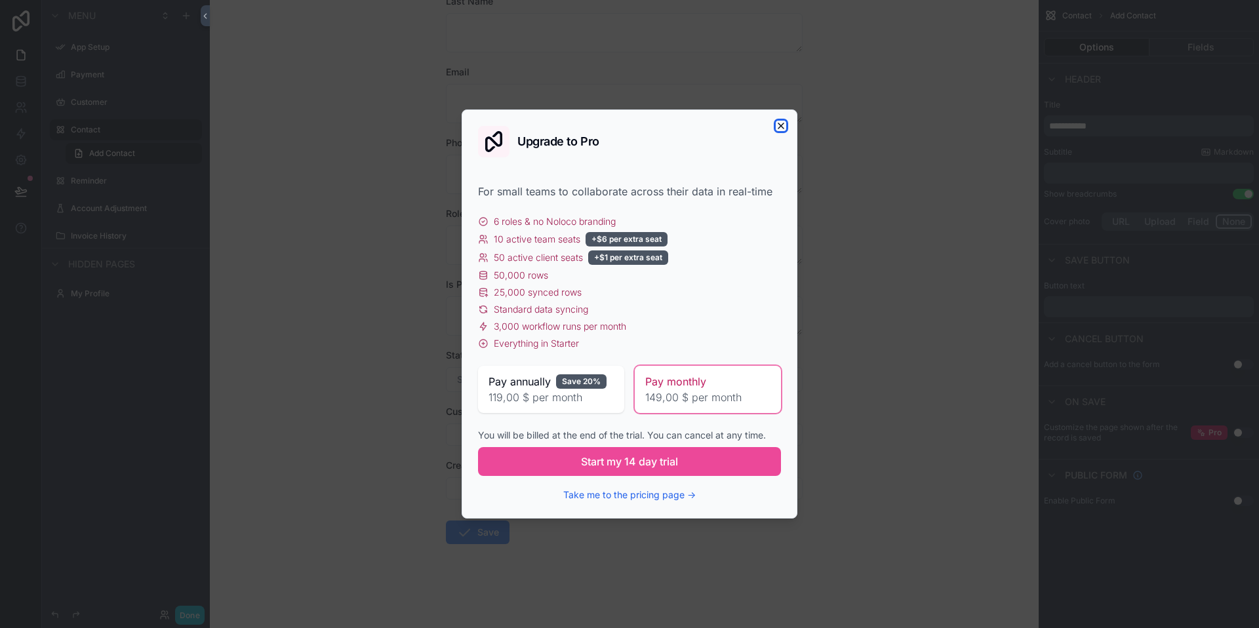
click at [780, 129] on icon "button" at bounding box center [781, 126] width 10 height 10
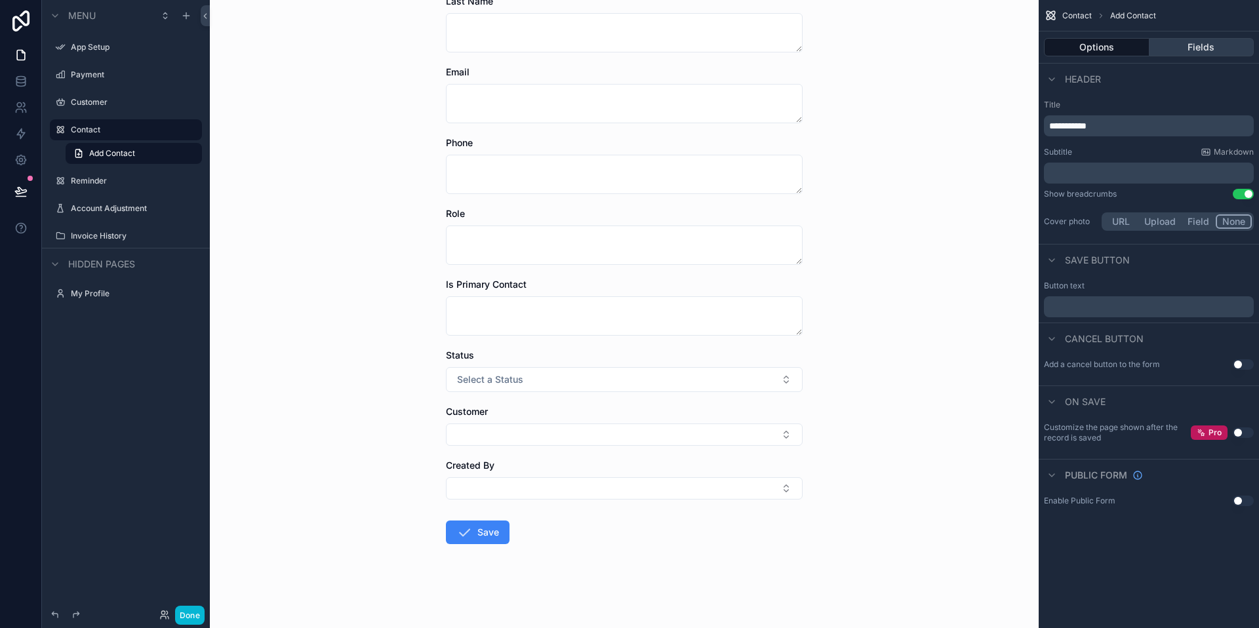
click at [1206, 45] on button "Fields" at bounding box center [1201, 47] width 105 height 18
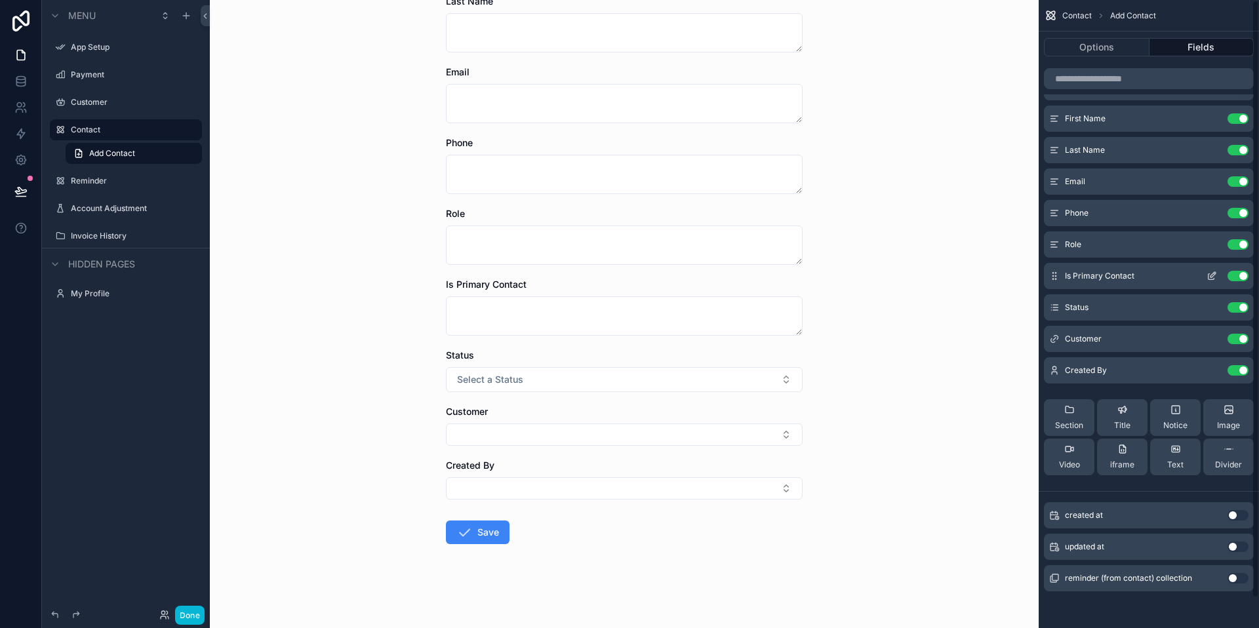
scroll to position [0, 0]
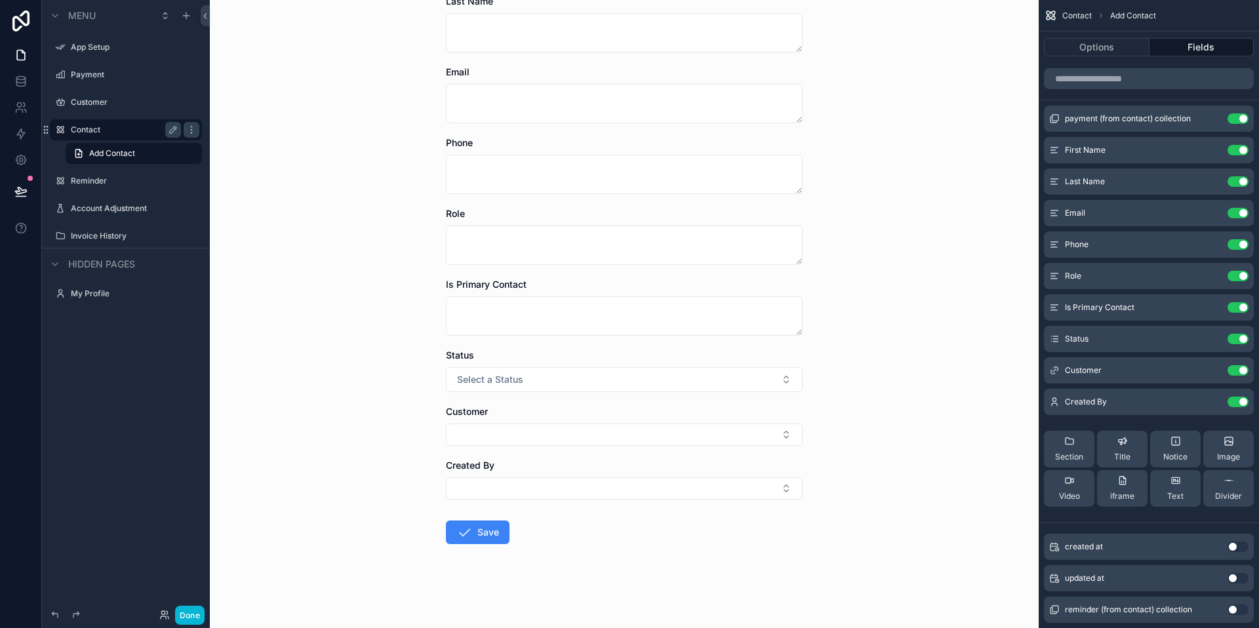
click at [105, 130] on label "Contact" at bounding box center [123, 130] width 105 height 10
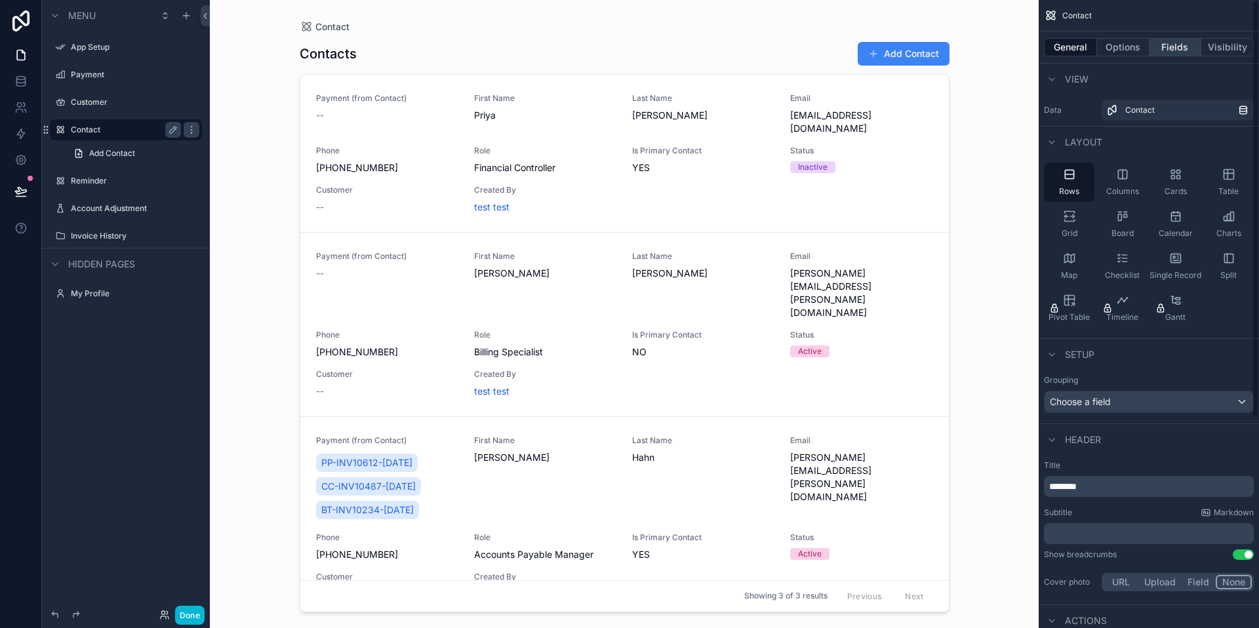
click at [1172, 47] on button "Fields" at bounding box center [1175, 47] width 52 height 18
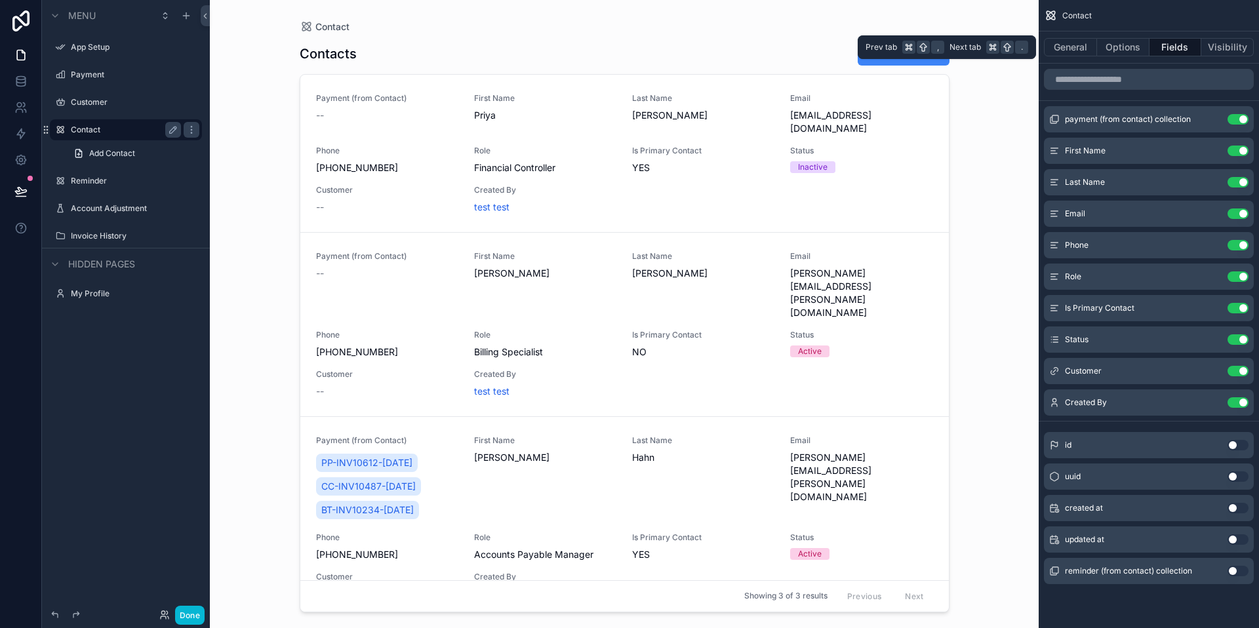
click at [1226, 56] on div "General Options Fields Visibility" at bounding box center [1149, 46] width 220 height 31
click at [1226, 45] on button "Visibility" at bounding box center [1227, 47] width 52 height 18
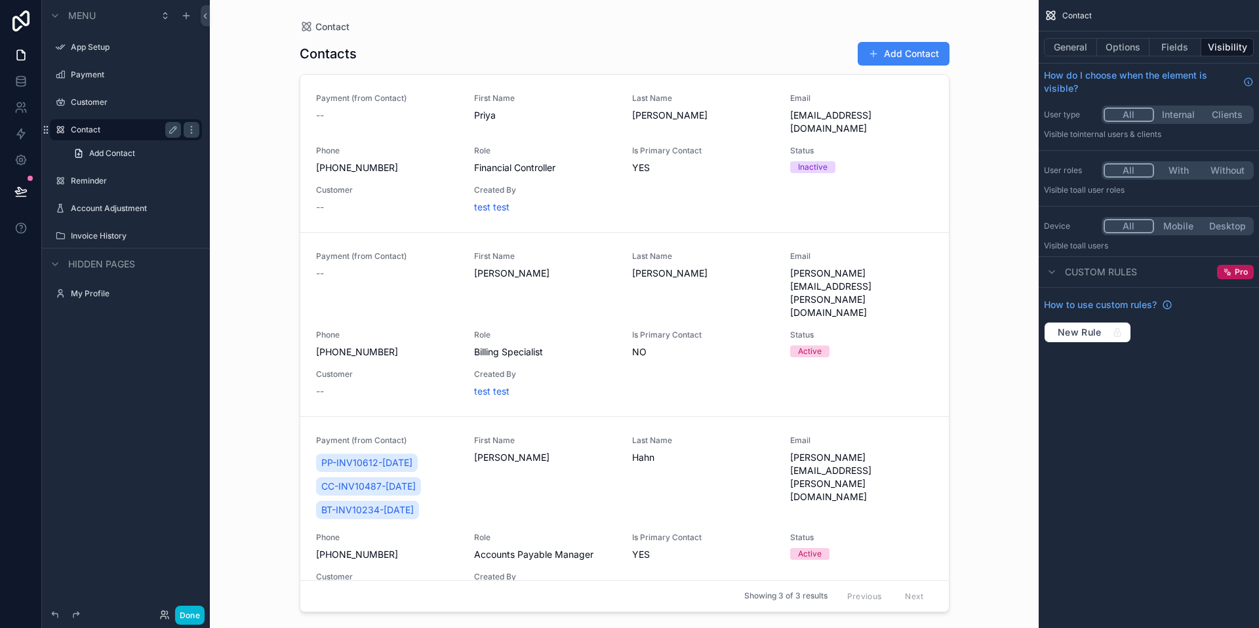
click at [1176, 273] on div "Custom rules Pro" at bounding box center [1149, 271] width 220 height 31
click at [1222, 274] on div "Pro" at bounding box center [1235, 272] width 37 height 14
click at [1133, 275] on span "Custom rules" at bounding box center [1101, 272] width 72 height 13
click at [1083, 273] on span "Custom rules" at bounding box center [1101, 272] width 72 height 13
click at [1172, 50] on button "Fields" at bounding box center [1175, 47] width 52 height 18
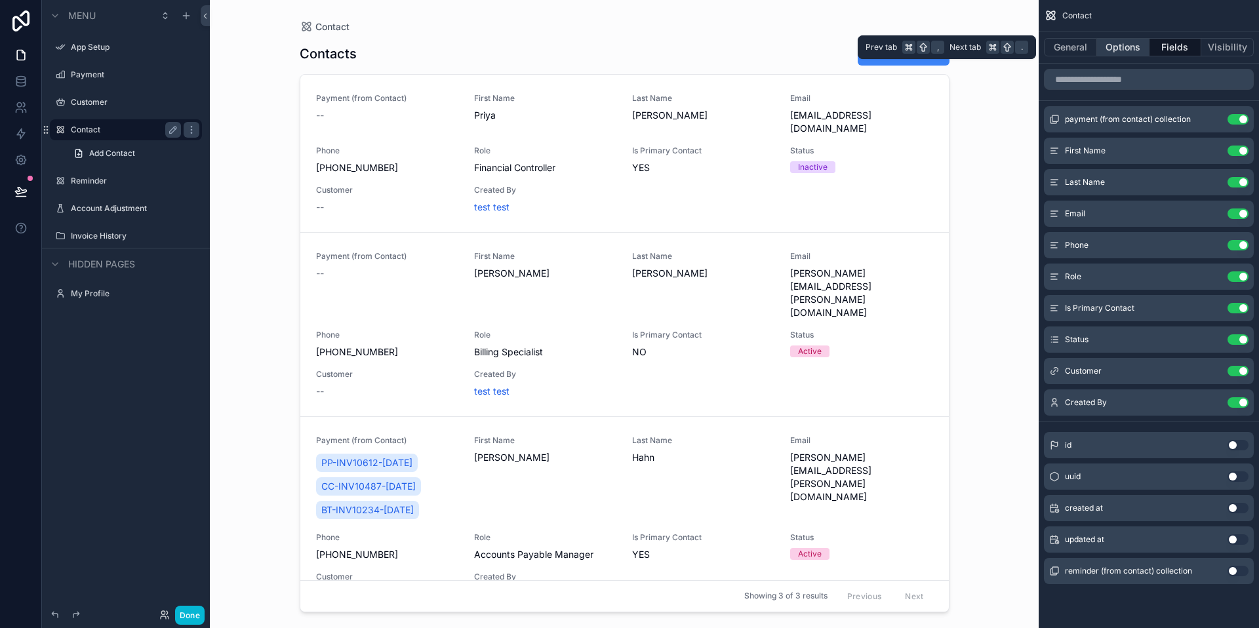
click at [1124, 50] on button "Options" at bounding box center [1123, 47] width 52 height 18
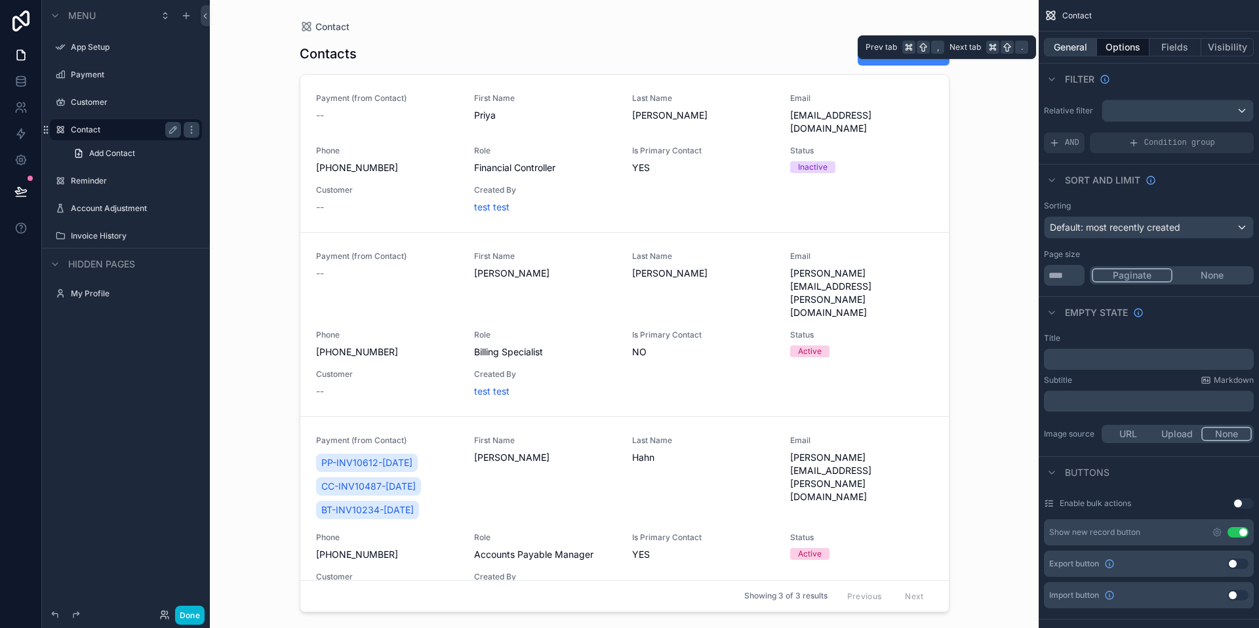
click at [1061, 50] on button "General" at bounding box center [1070, 47] width 53 height 18
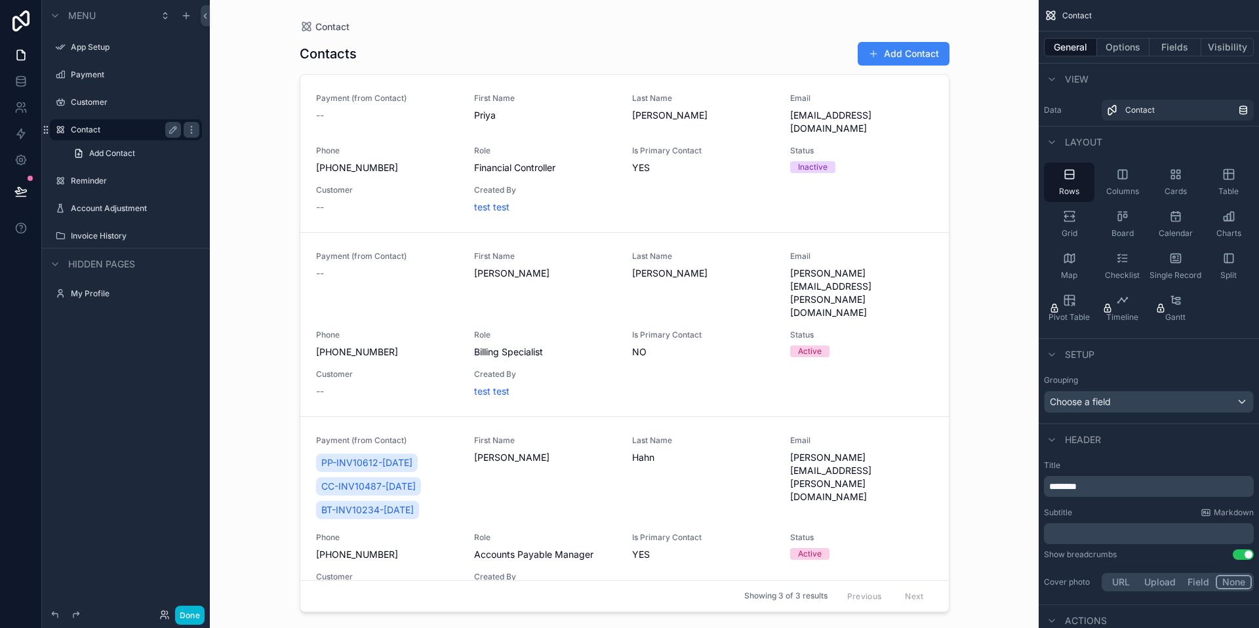
click at [260, 221] on div "Contact Contacts Add Contact Payment (from Contact) -- First Name [PERSON_NAME]…" at bounding box center [624, 314] width 829 height 628
click at [1128, 51] on button "Options" at bounding box center [1123, 47] width 52 height 18
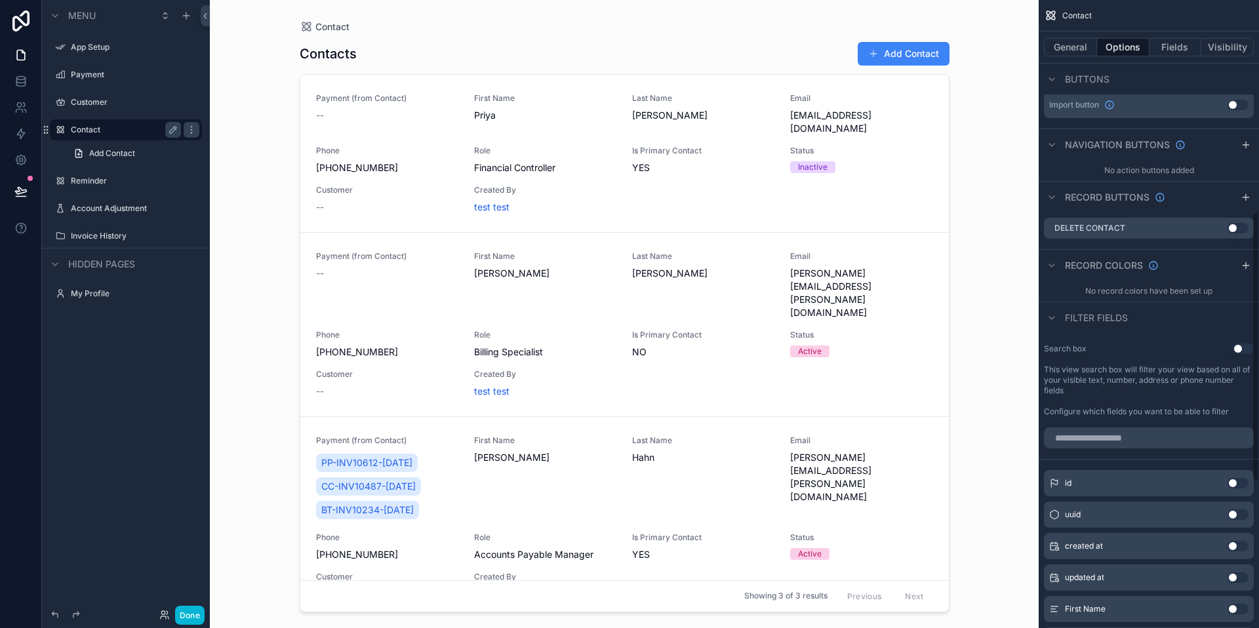
scroll to position [482, 0]
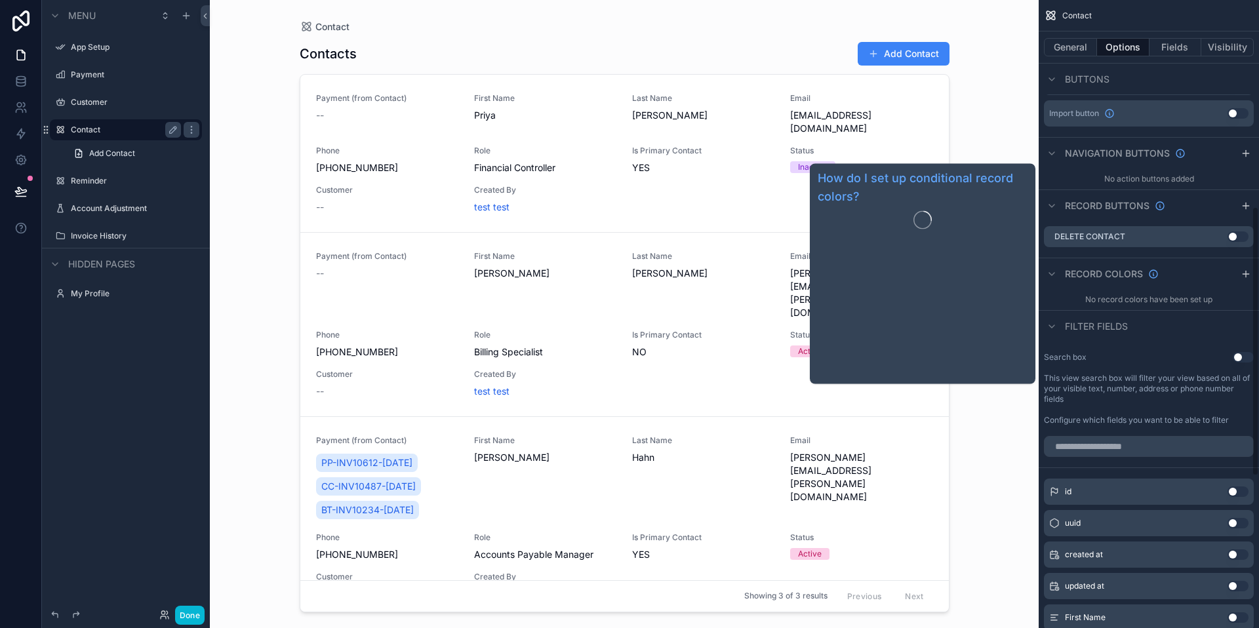
click at [1071, 274] on span "Record colors" at bounding box center [1104, 274] width 78 height 13
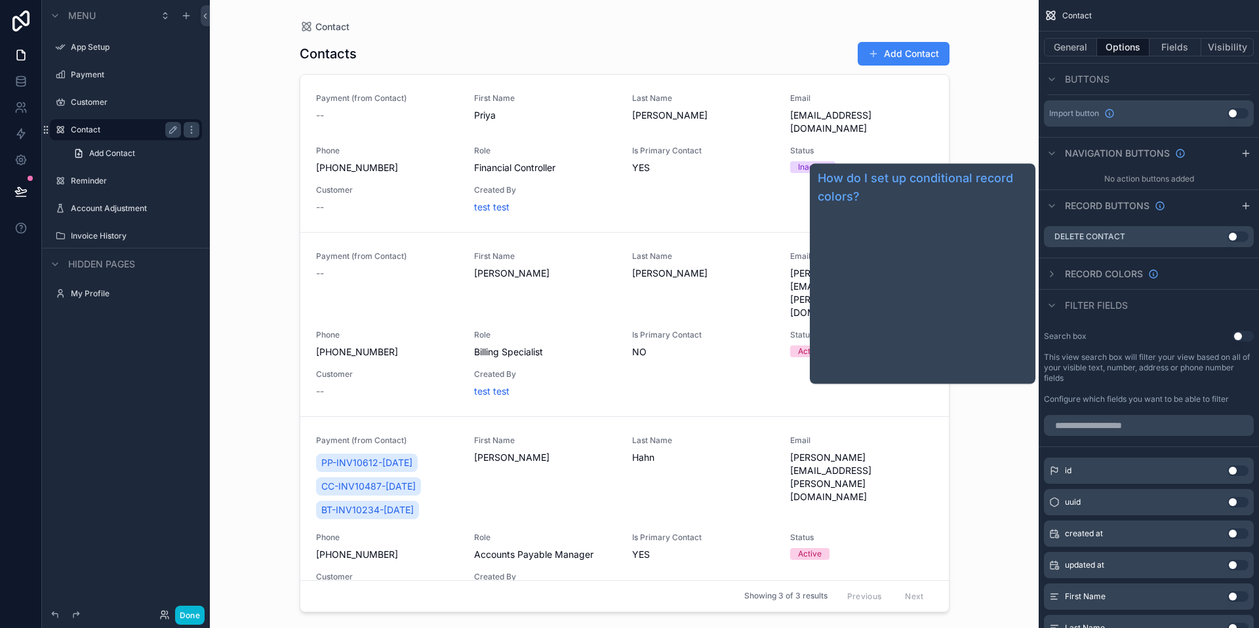
click at [1071, 274] on span "Record colors" at bounding box center [1104, 274] width 78 height 13
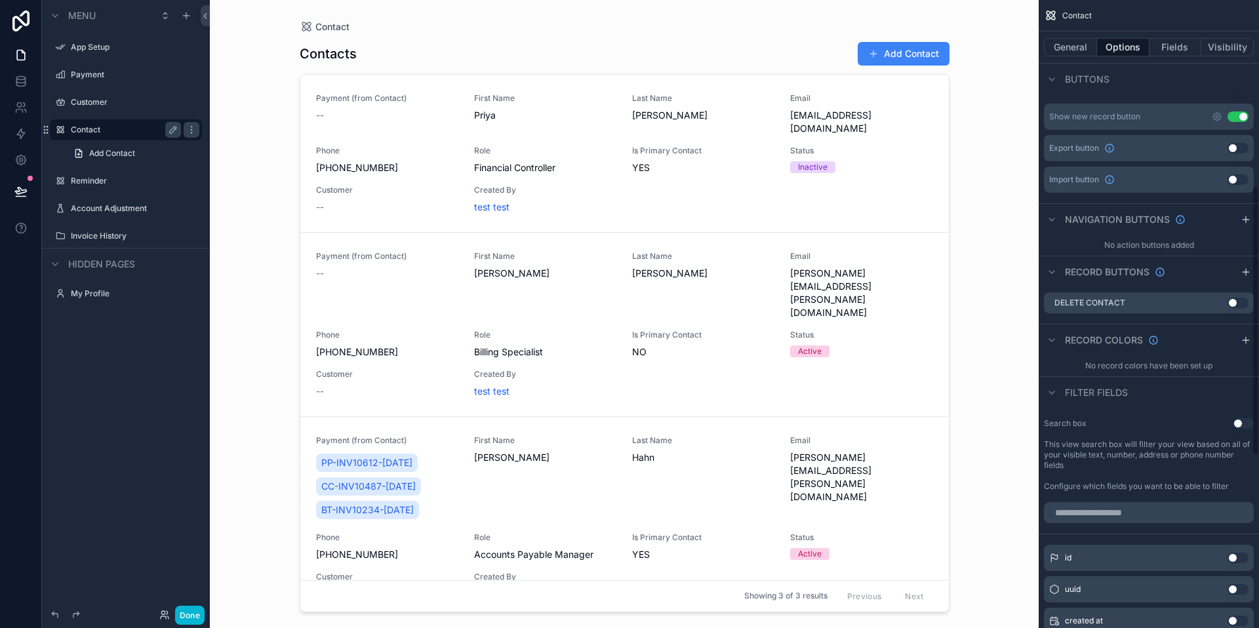
scroll to position [433, 0]
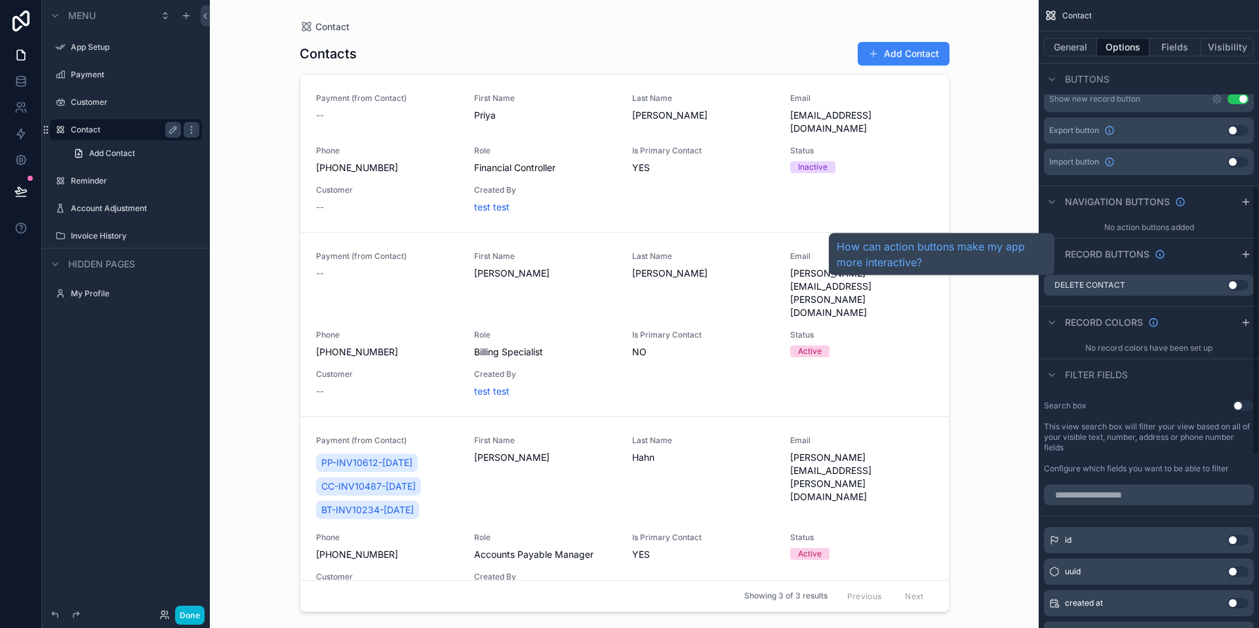
click at [1100, 255] on span "Record buttons" at bounding box center [1107, 254] width 85 height 13
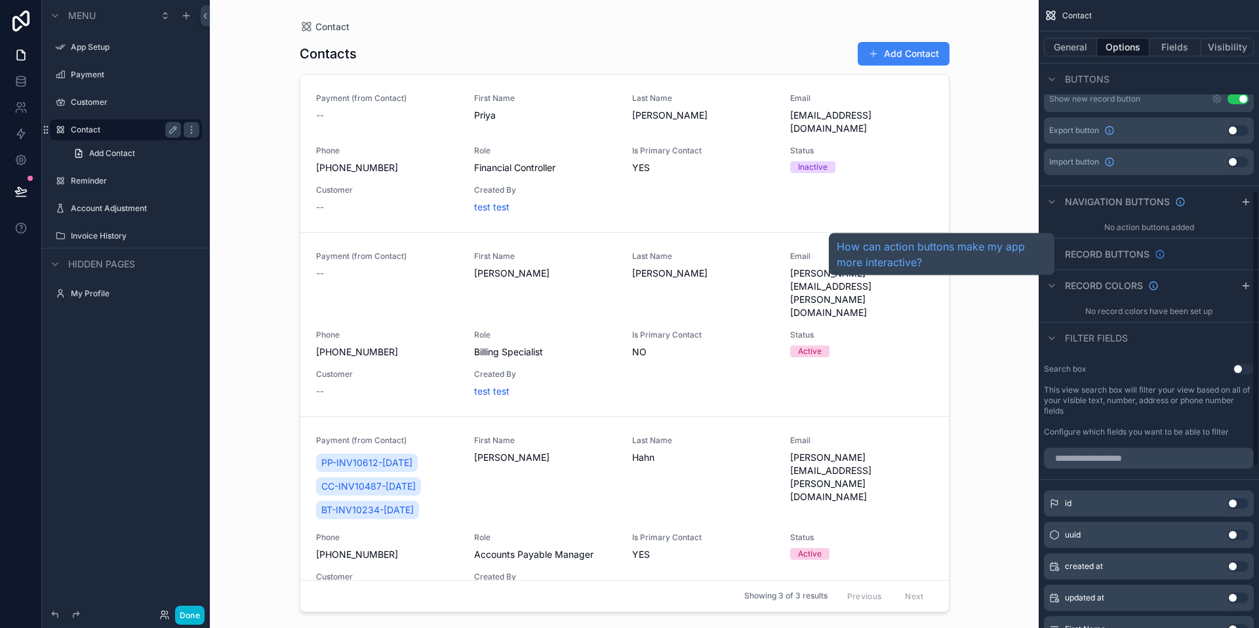
click at [1161, 254] on icon "scrollable content" at bounding box center [1160, 254] width 10 height 10
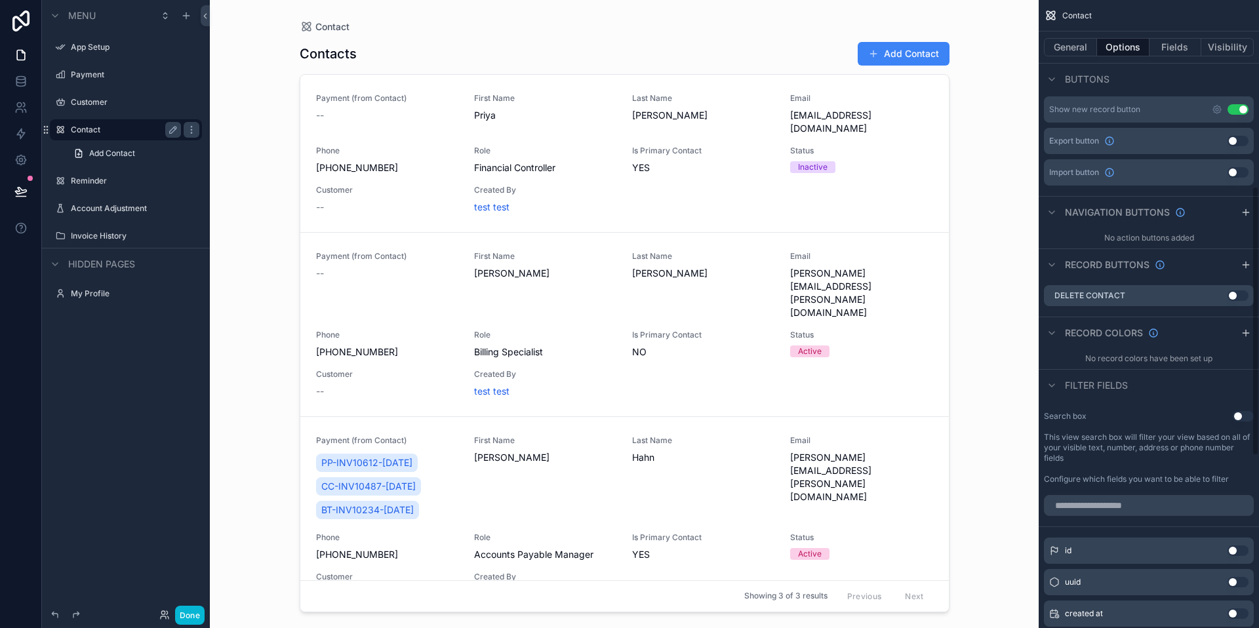
scroll to position [414, 0]
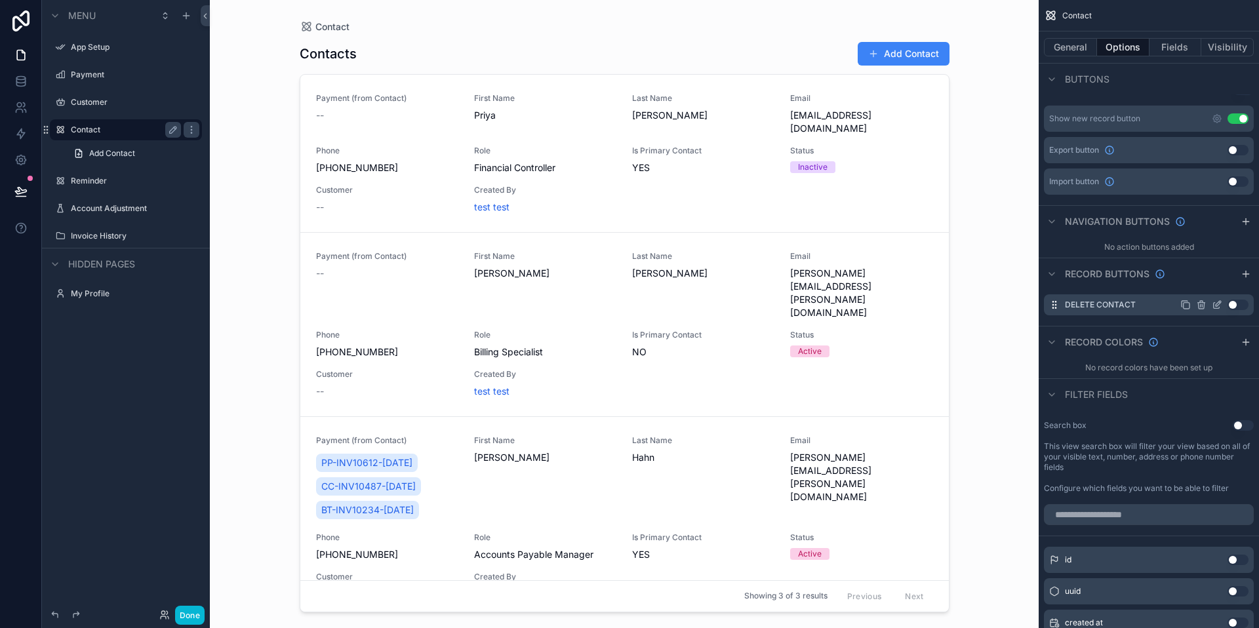
click at [1216, 306] on icon "scrollable content" at bounding box center [1218, 303] width 5 height 5
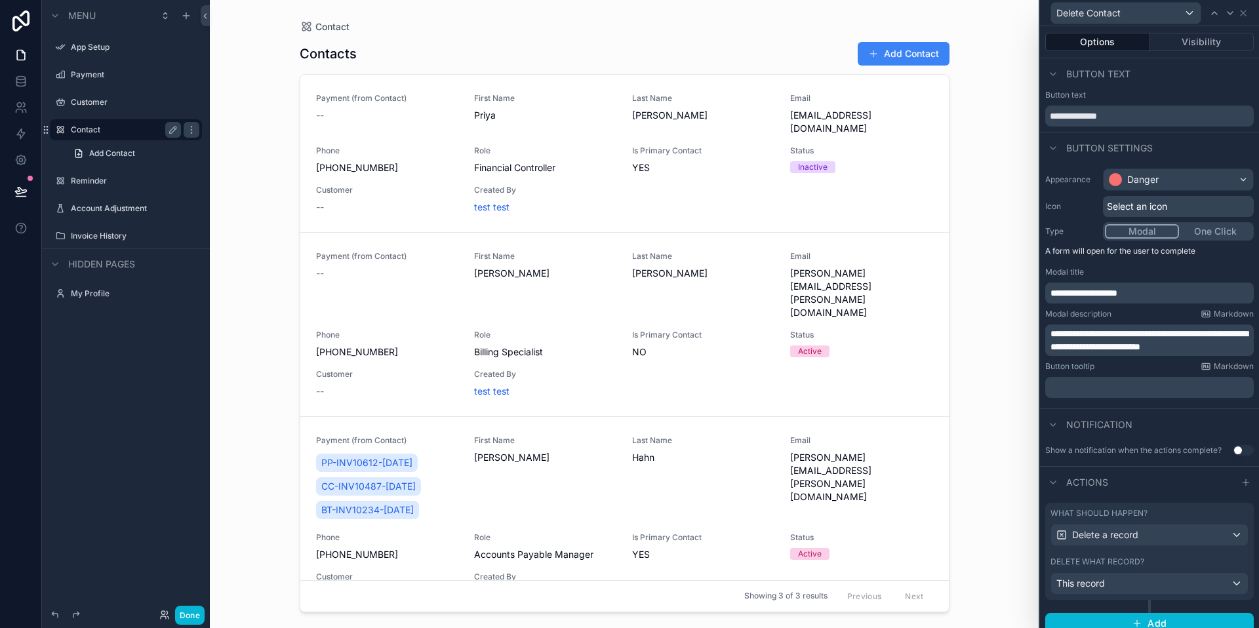
scroll to position [10, 0]
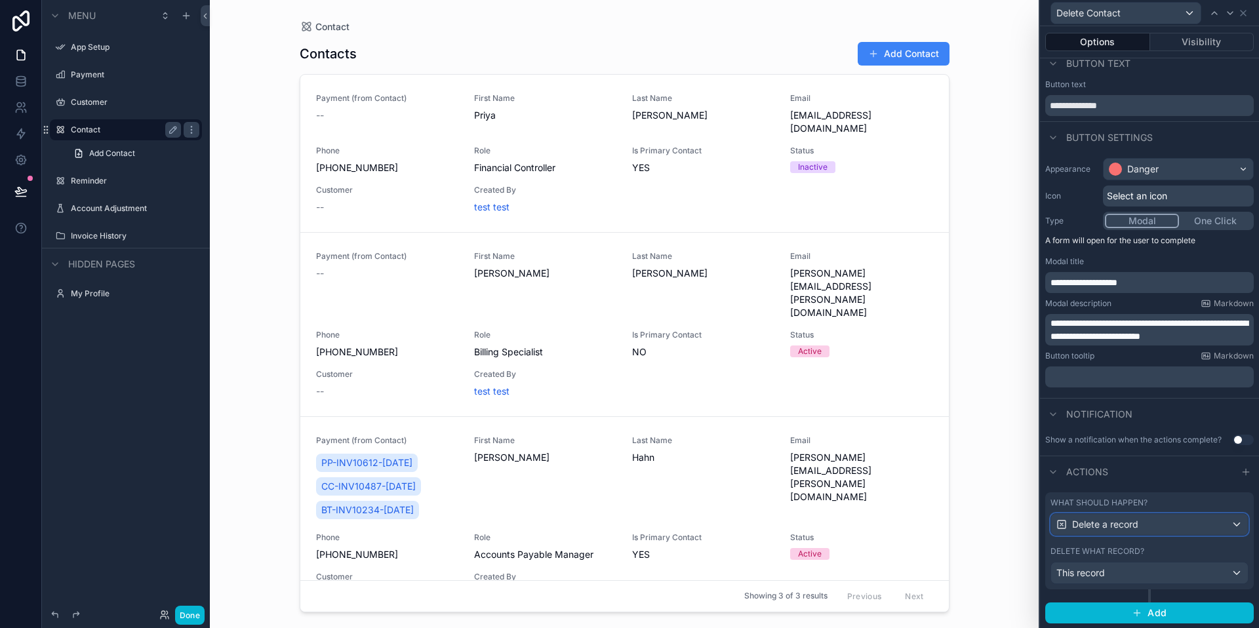
click at [1145, 524] on div "Delete a record" at bounding box center [1149, 524] width 197 height 21
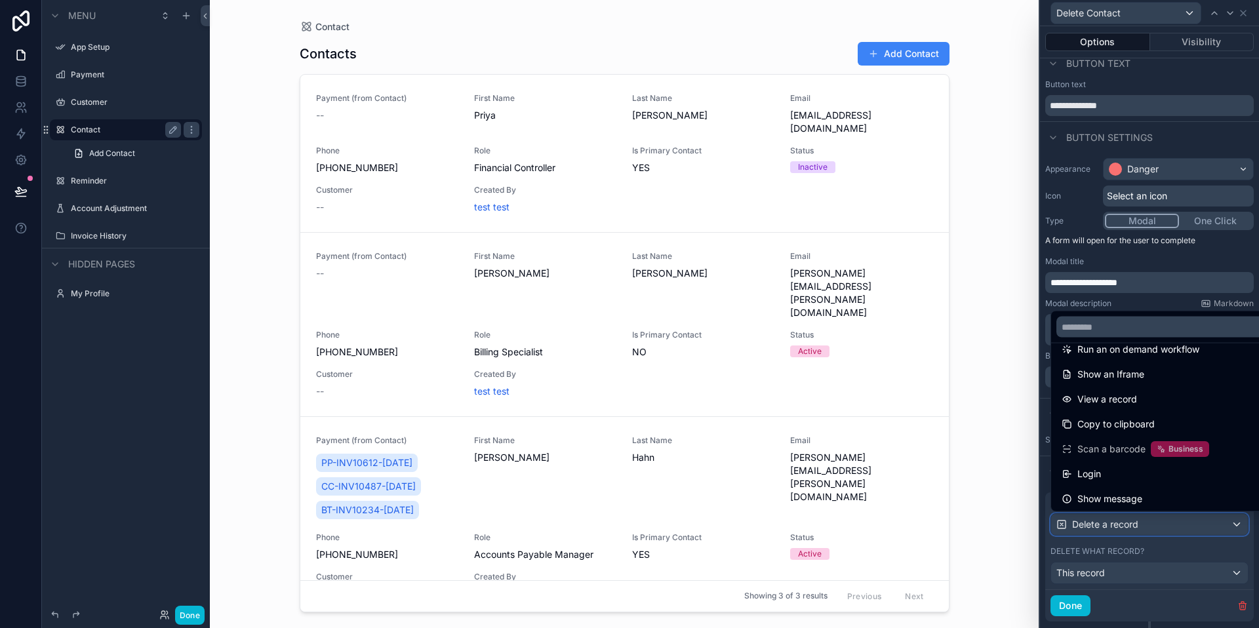
scroll to position [143, 0]
click at [1159, 448] on icon at bounding box center [1161, 447] width 9 height 9
click at [1190, 448] on span "Business" at bounding box center [1185, 447] width 35 height 10
click at [1124, 445] on span "Scan a barcode" at bounding box center [1111, 447] width 68 height 16
click at [1172, 447] on span "Business" at bounding box center [1185, 447] width 35 height 10
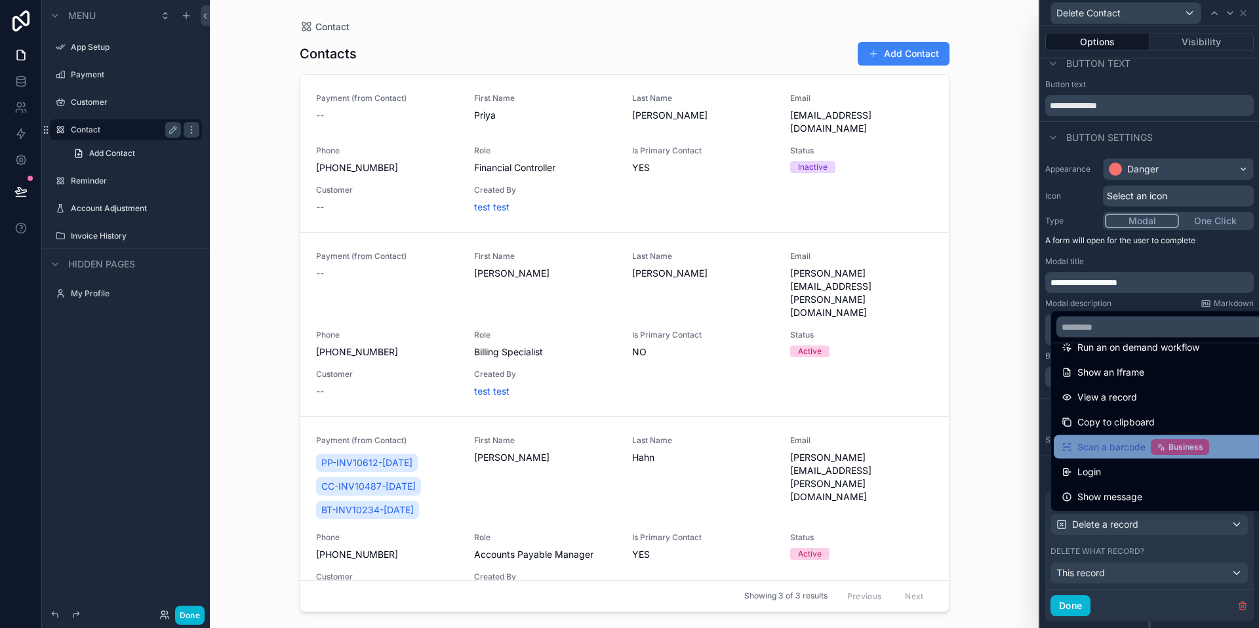
click at [1180, 442] on span "Business" at bounding box center [1185, 447] width 35 height 10
click at [1176, 446] on span "Business" at bounding box center [1185, 447] width 35 height 10
click at [14, 79] on icon at bounding box center [20, 81] width 13 height 13
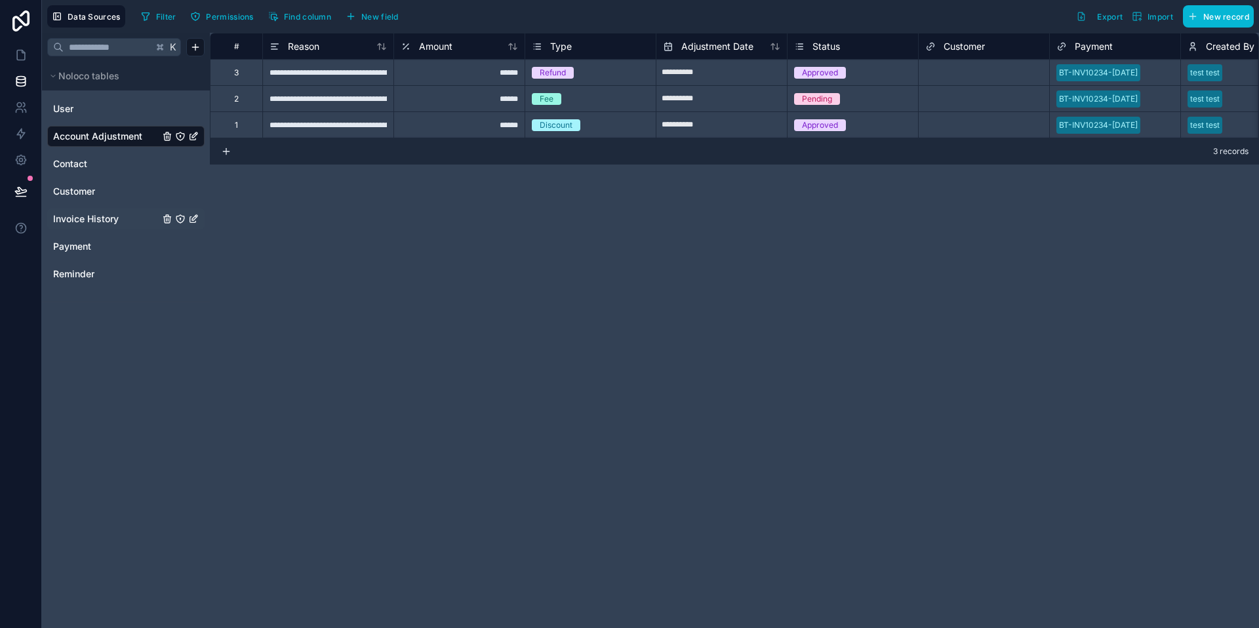
click at [85, 221] on span "Invoice History" at bounding box center [86, 218] width 66 height 13
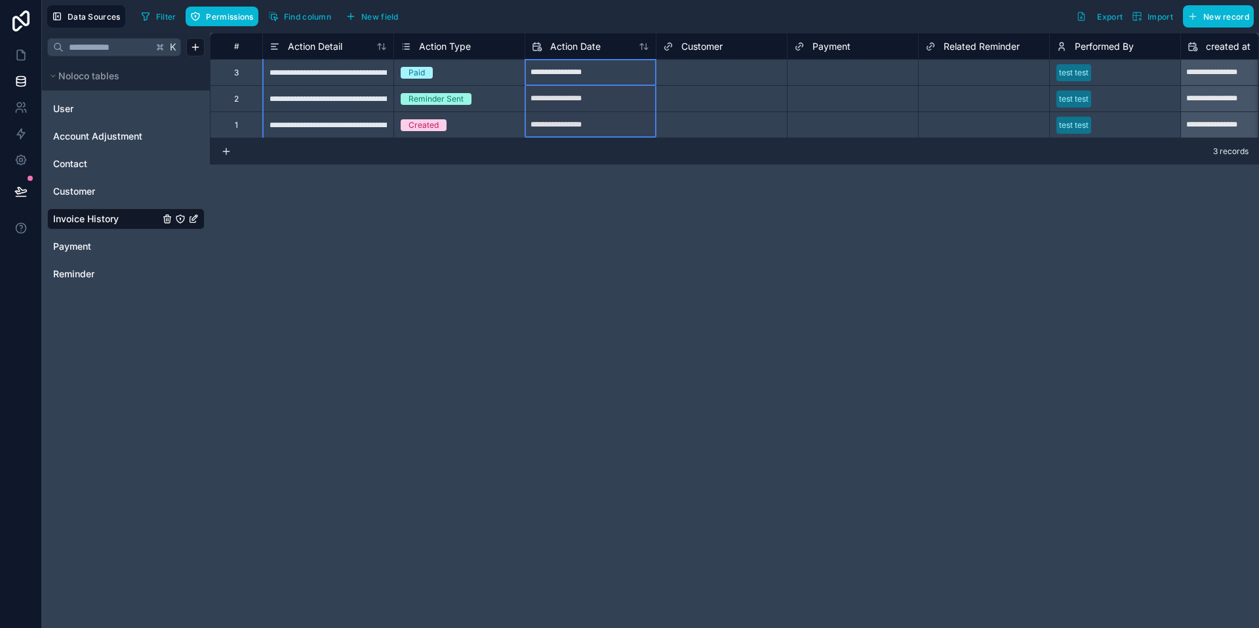
drag, startPoint x: 608, startPoint y: 73, endPoint x: 608, endPoint y: 128, distance: 54.4
click at [608, 130] on div "**********" at bounding box center [892, 85] width 1364 height 105
click at [624, 108] on input "**********" at bounding box center [590, 99] width 130 height 21
select select "****"
select select "*"
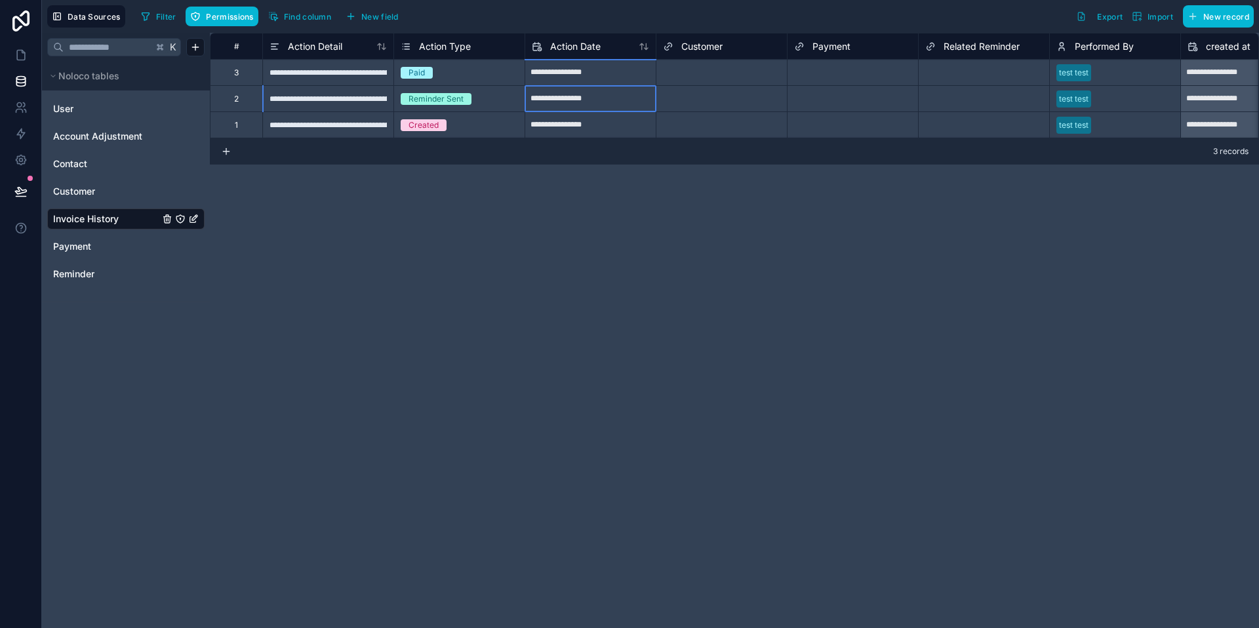
click at [614, 64] on input "**********" at bounding box center [590, 72] width 130 height 21
select select "****"
select select "*"
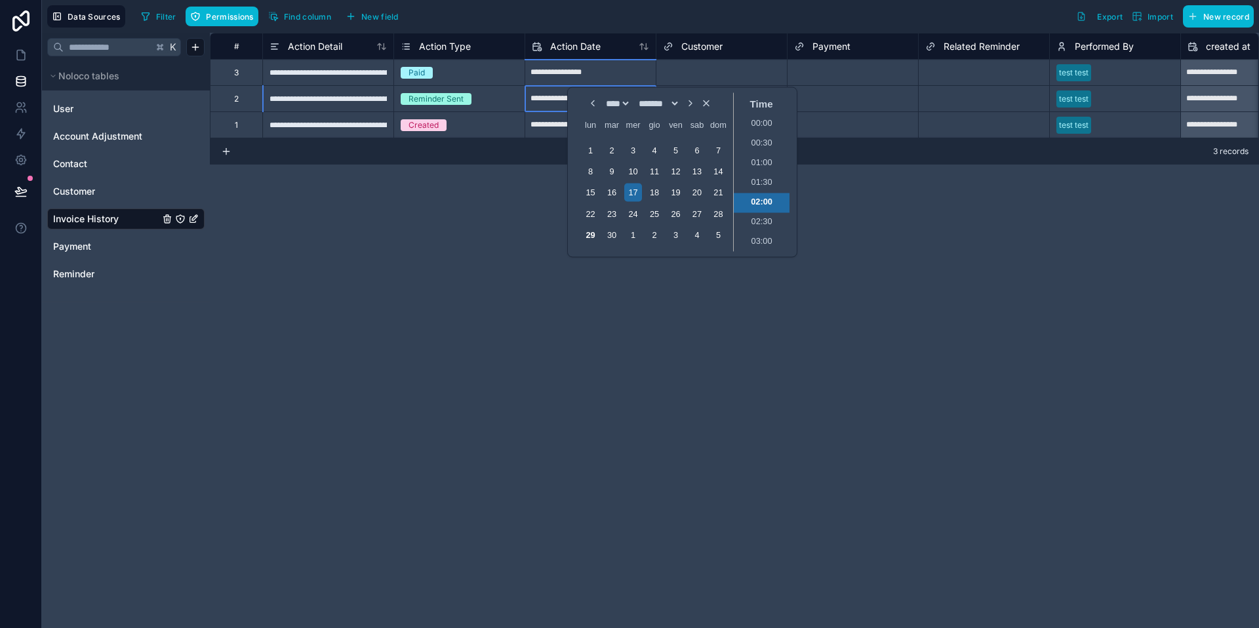
click at [621, 75] on input "**********" at bounding box center [590, 72] width 130 height 21
select select "****"
select select "*"
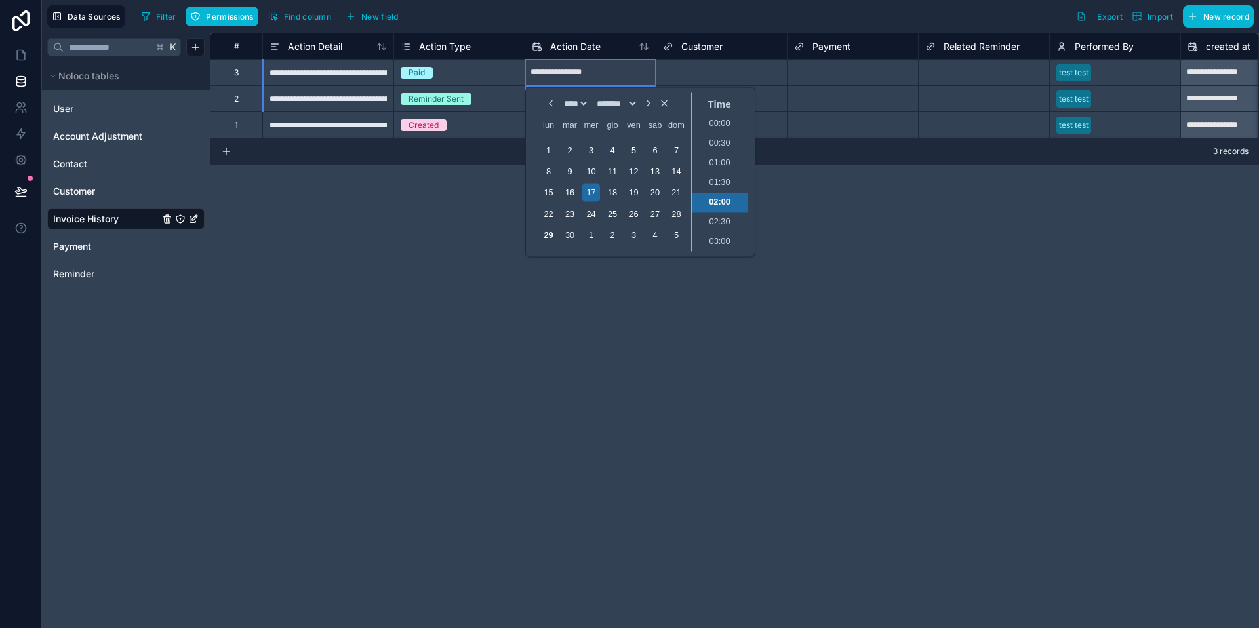
scroll to position [20, 0]
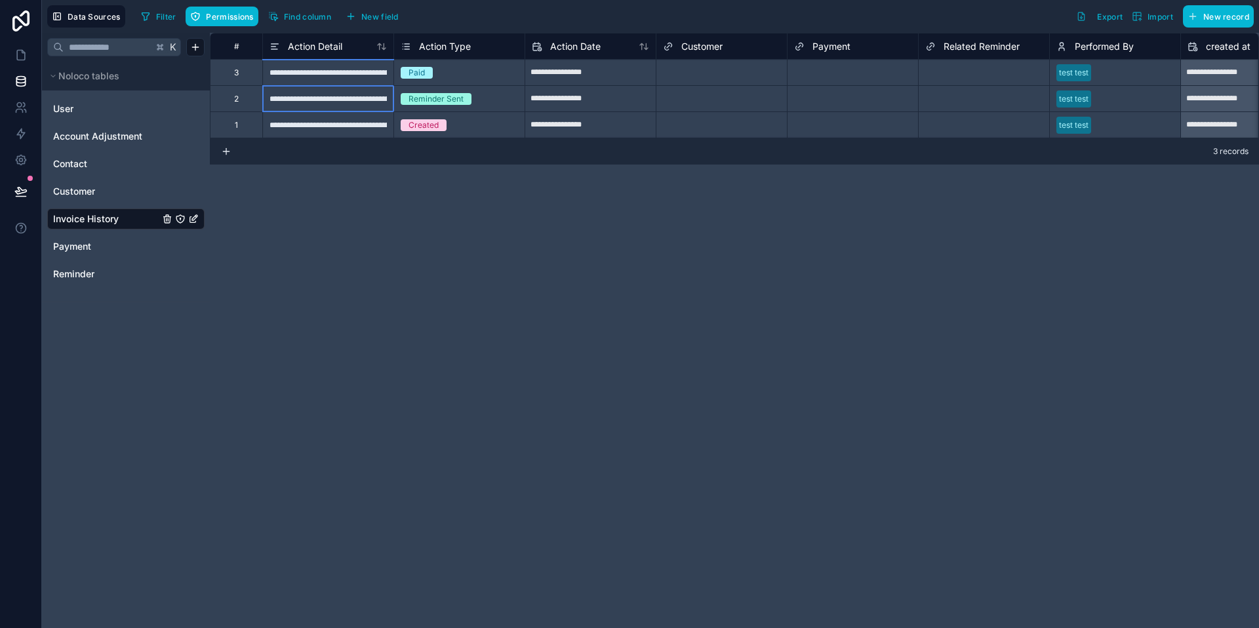
click at [366, 68] on div "**********" at bounding box center [327, 72] width 131 height 26
click at [519, 78] on div "Paid" at bounding box center [459, 73] width 130 height 14
drag, startPoint x: 509, startPoint y: 71, endPoint x: 508, endPoint y: 138, distance: 66.9
click at [508, 138] on div "**********" at bounding box center [734, 330] width 1049 height 595
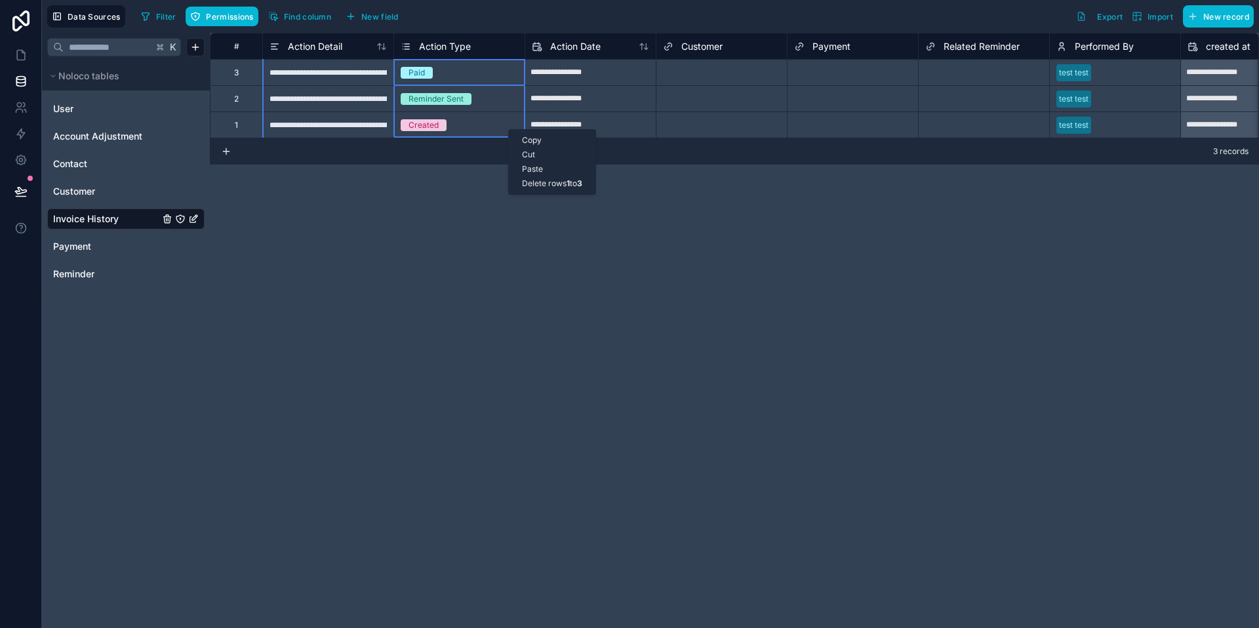
click at [500, 131] on div "Created" at bounding box center [459, 125] width 130 height 14
click at [522, 136] on div "Created" at bounding box center [459, 125] width 130 height 26
drag, startPoint x: 515, startPoint y: 72, endPoint x: 515, endPoint y: 132, distance: 60.3
click at [515, 133] on div "**********" at bounding box center [892, 85] width 1364 height 105
click at [524, 138] on div "**********" at bounding box center [734, 86] width 1049 height 106
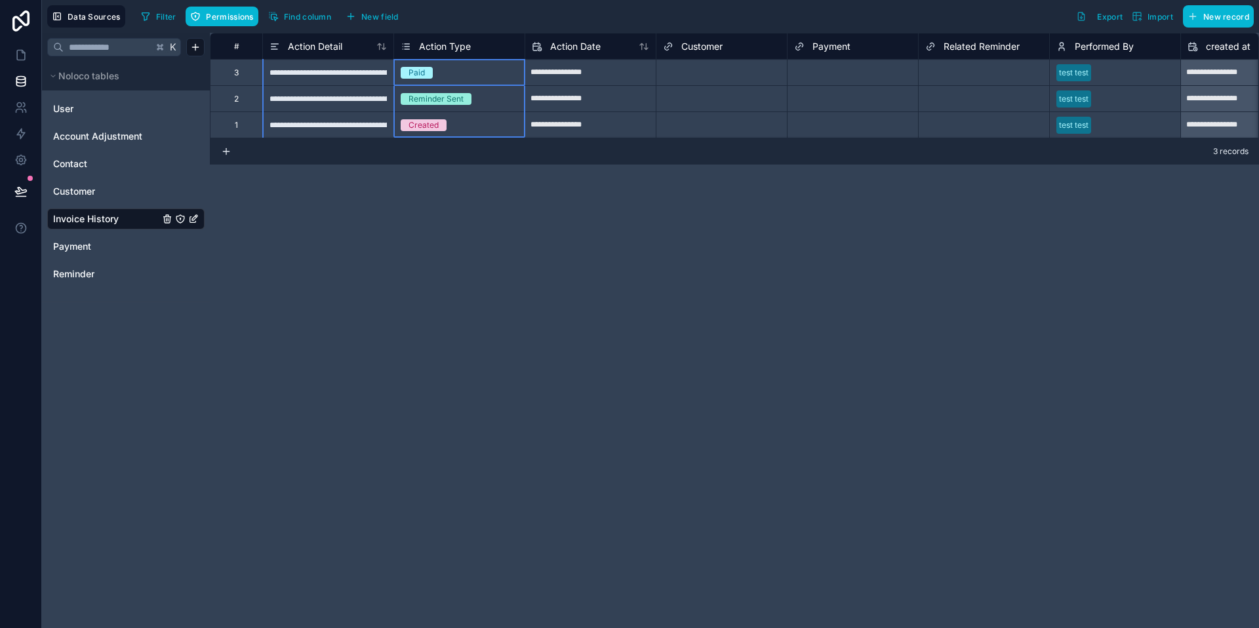
drag, startPoint x: 517, startPoint y: 71, endPoint x: 517, endPoint y: 136, distance: 64.9
click at [517, 136] on div "**********" at bounding box center [892, 85] width 1364 height 105
click at [525, 138] on div "**********" at bounding box center [734, 86] width 1049 height 106
click at [658, 123] on div "Select a Customer" at bounding box center [721, 125] width 130 height 18
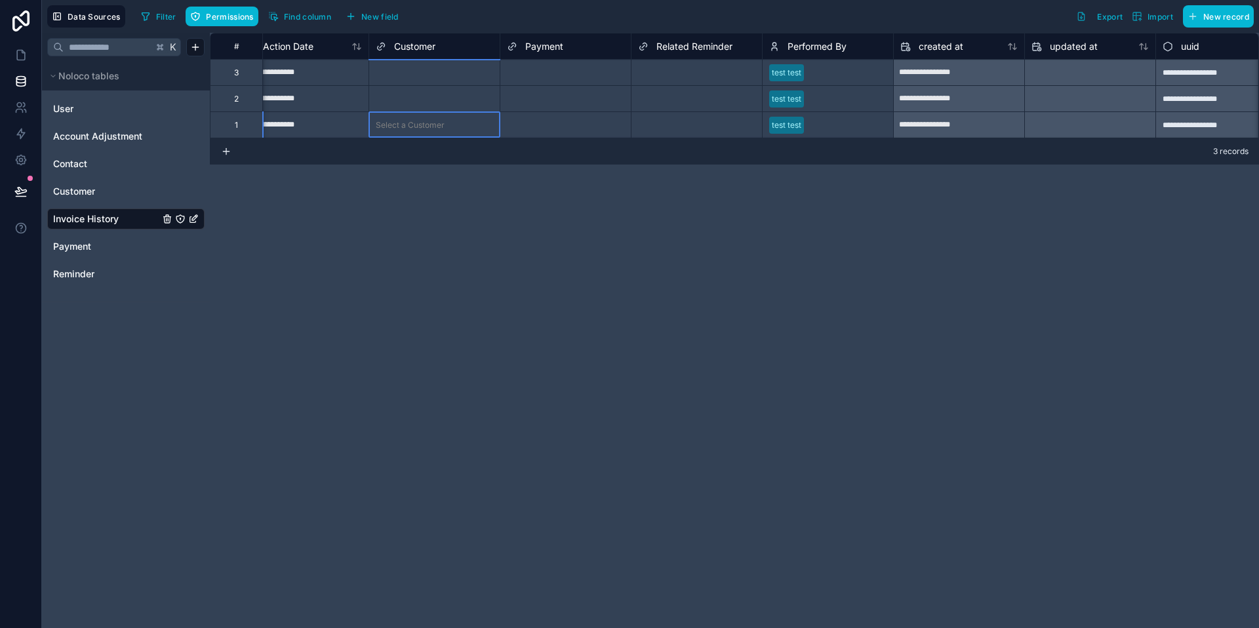
scroll to position [0, 315]
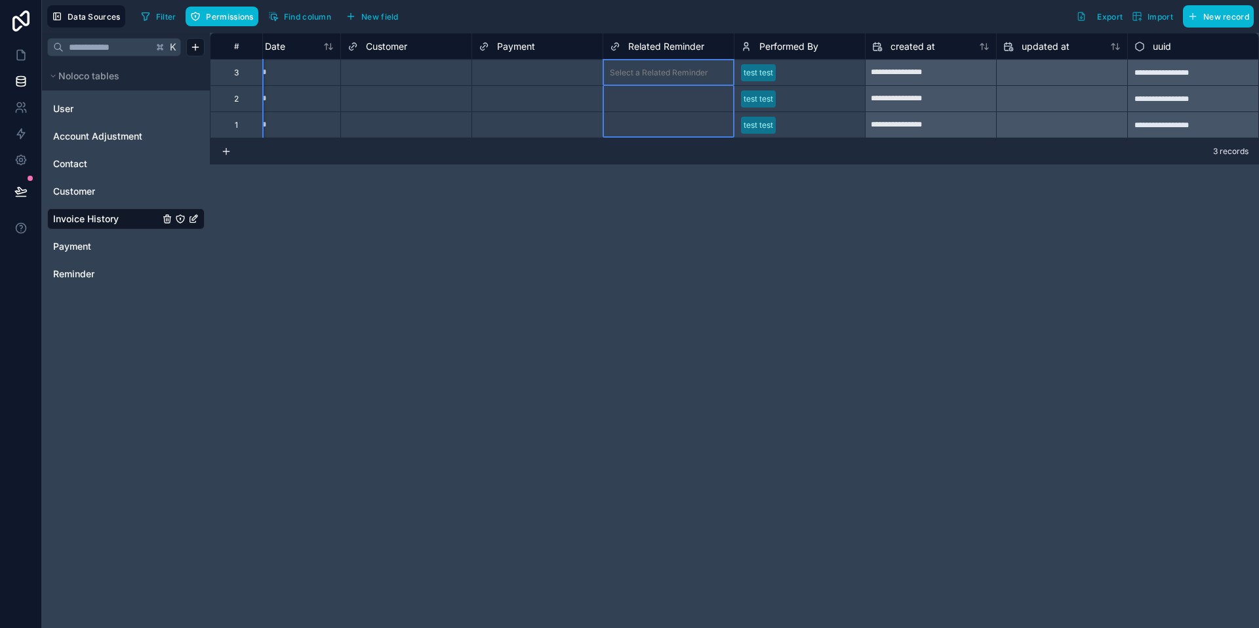
drag, startPoint x: 700, startPoint y: 70, endPoint x: 699, endPoint y: 128, distance: 57.7
click at [699, 129] on div "**********" at bounding box center [576, 85] width 1364 height 105
click at [699, 128] on div "Select a Related Reminder" at bounding box center [659, 125] width 98 height 10
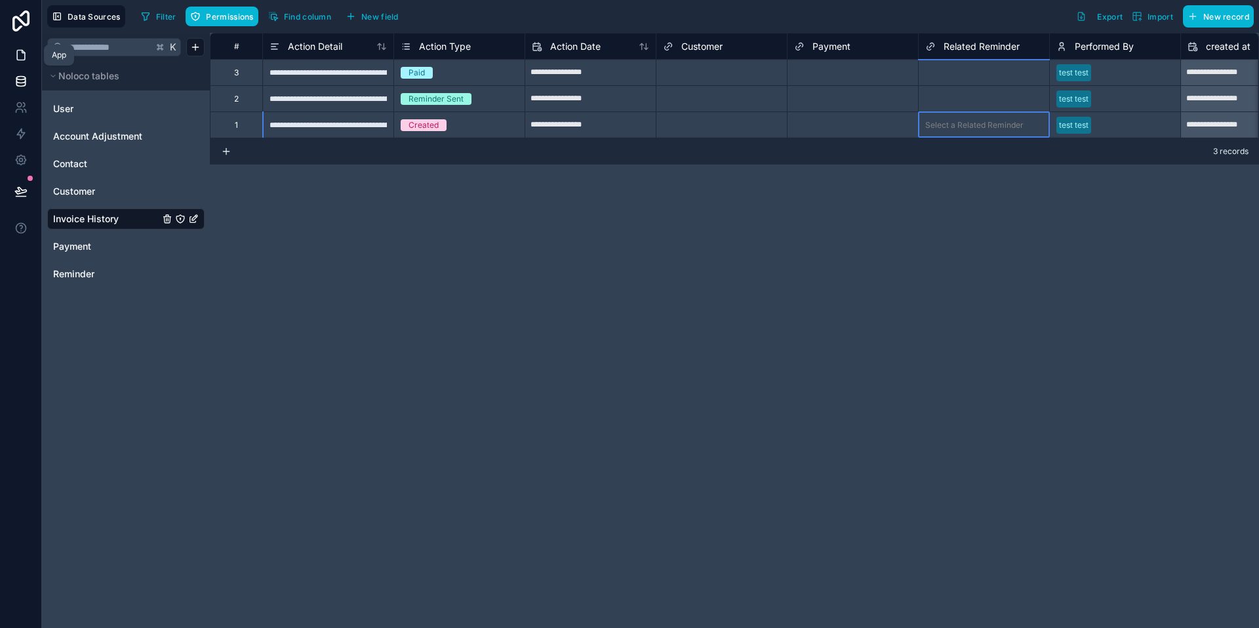
click at [22, 49] on icon at bounding box center [20, 55] width 13 height 13
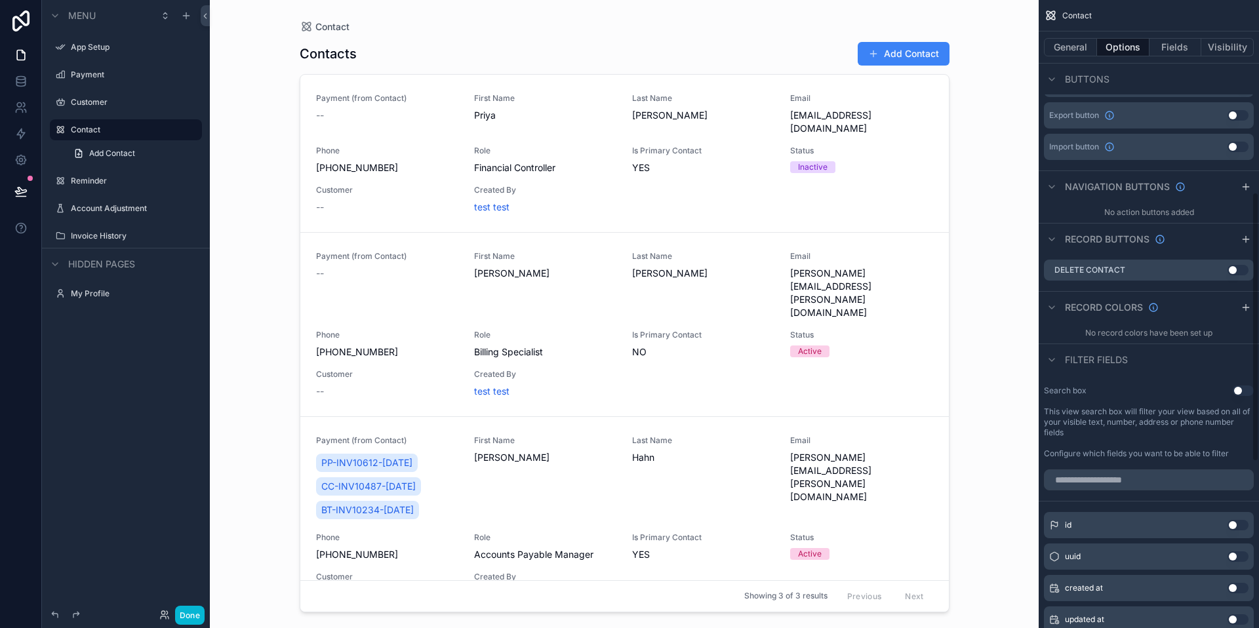
scroll to position [450, 0]
click at [1229, 50] on button "Visibility" at bounding box center [1227, 47] width 52 height 18
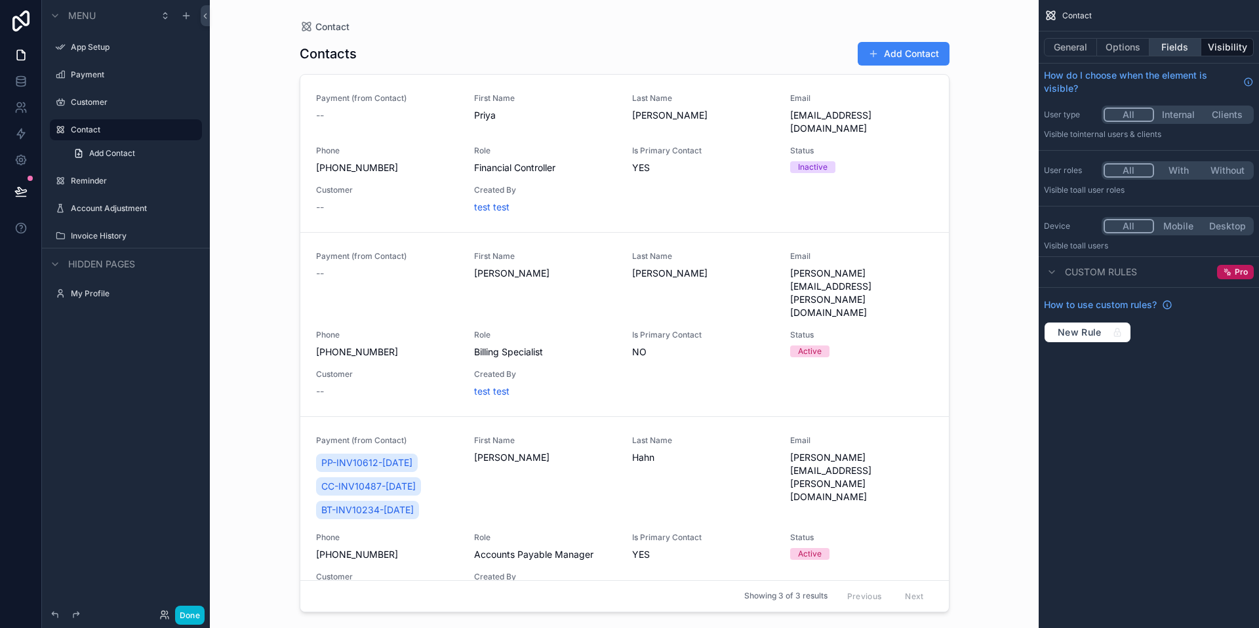
click at [1183, 39] on button "Fields" at bounding box center [1175, 47] width 52 height 18
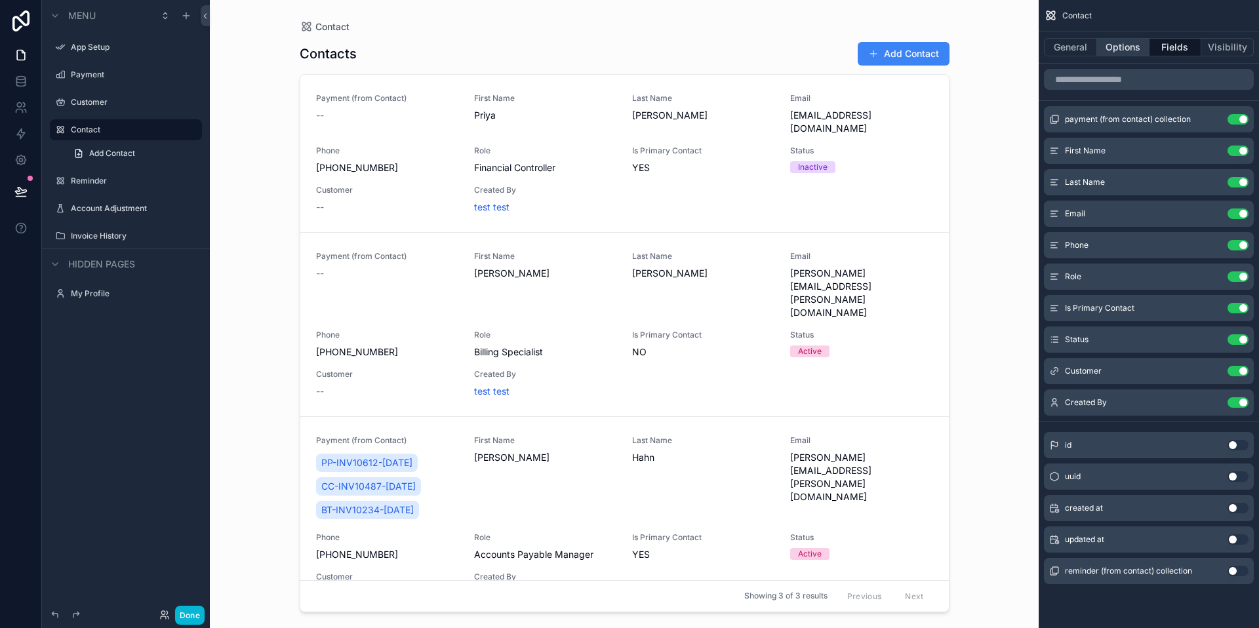
click at [1132, 50] on button "Options" at bounding box center [1123, 47] width 52 height 18
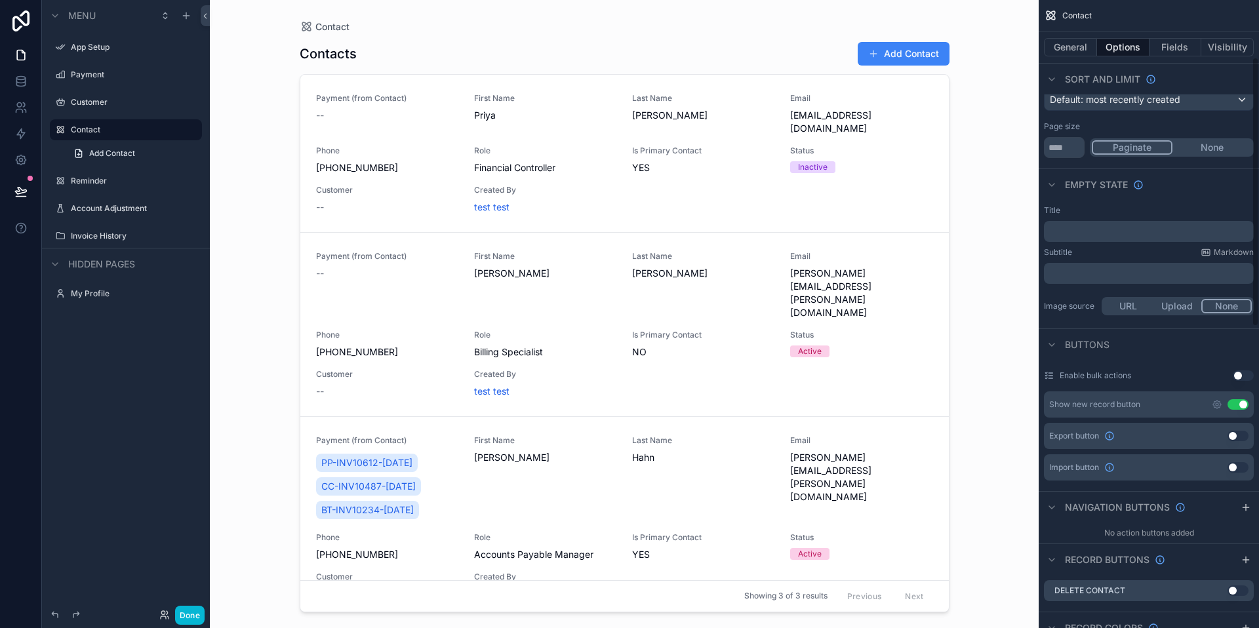
scroll to position [133, 0]
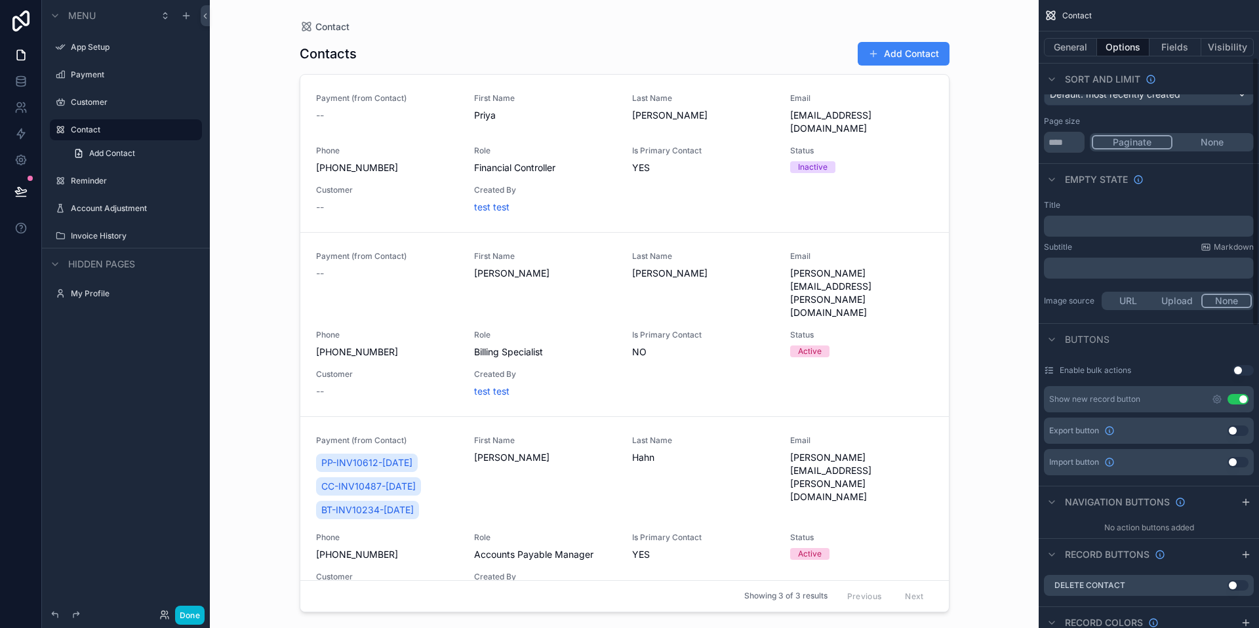
click at [1246, 367] on button "Use setting" at bounding box center [1243, 370] width 21 height 10
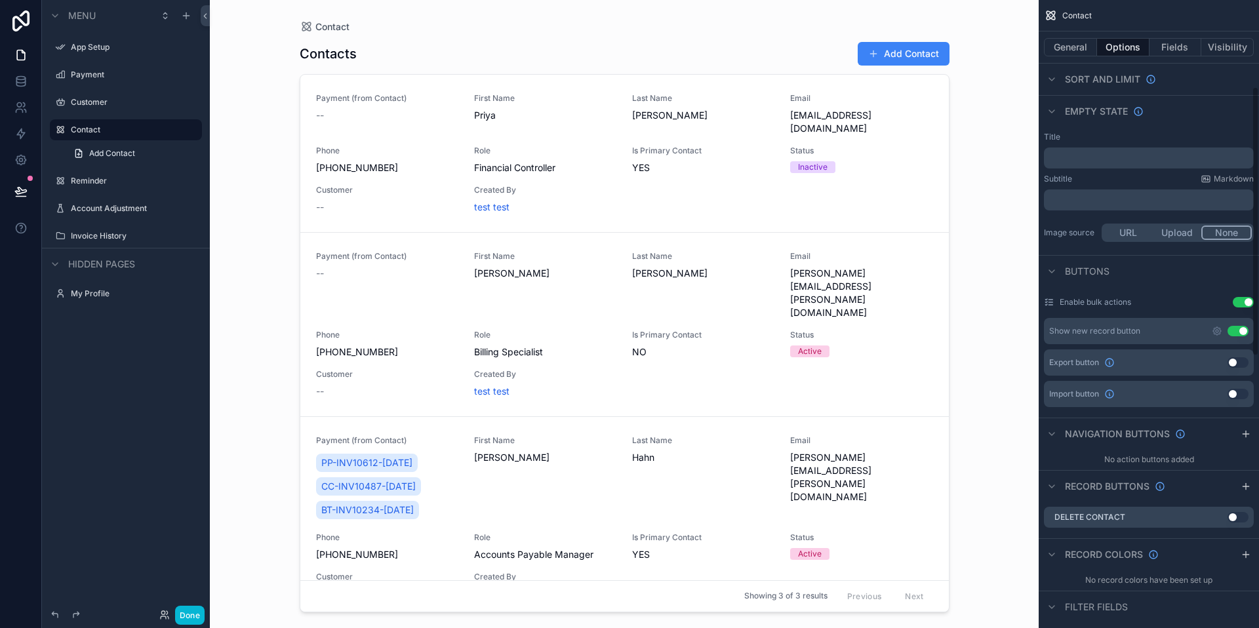
scroll to position [202, 0]
click at [1248, 300] on button "Use setting" at bounding box center [1243, 301] width 21 height 10
click at [1251, 303] on button "Use setting" at bounding box center [1243, 301] width 21 height 10
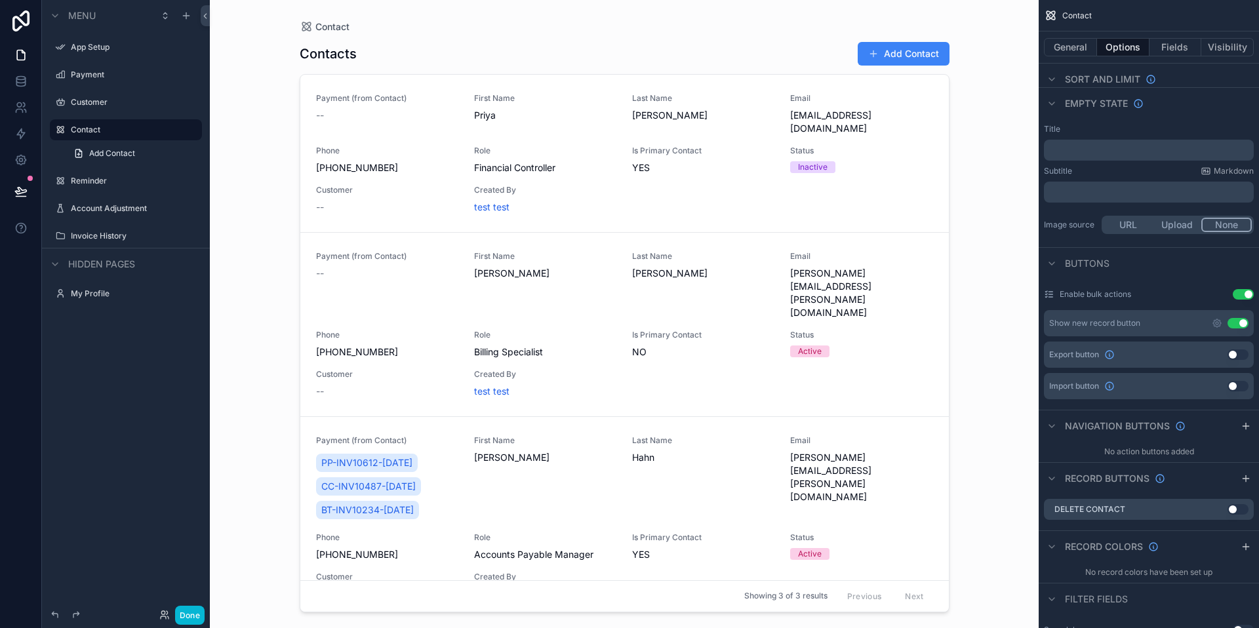
click at [261, 257] on div "Contact Contacts Add Contact Payment (from Contact) -- First Name [PERSON_NAME]…" at bounding box center [624, 314] width 829 height 628
click at [430, 323] on div "scrollable content" at bounding box center [624, 306] width 671 height 612
click at [303, 263] on link "Payment (from Contact) -- First Name [PERSON_NAME] Last Name [PERSON_NAME] [PER…" at bounding box center [624, 324] width 648 height 184
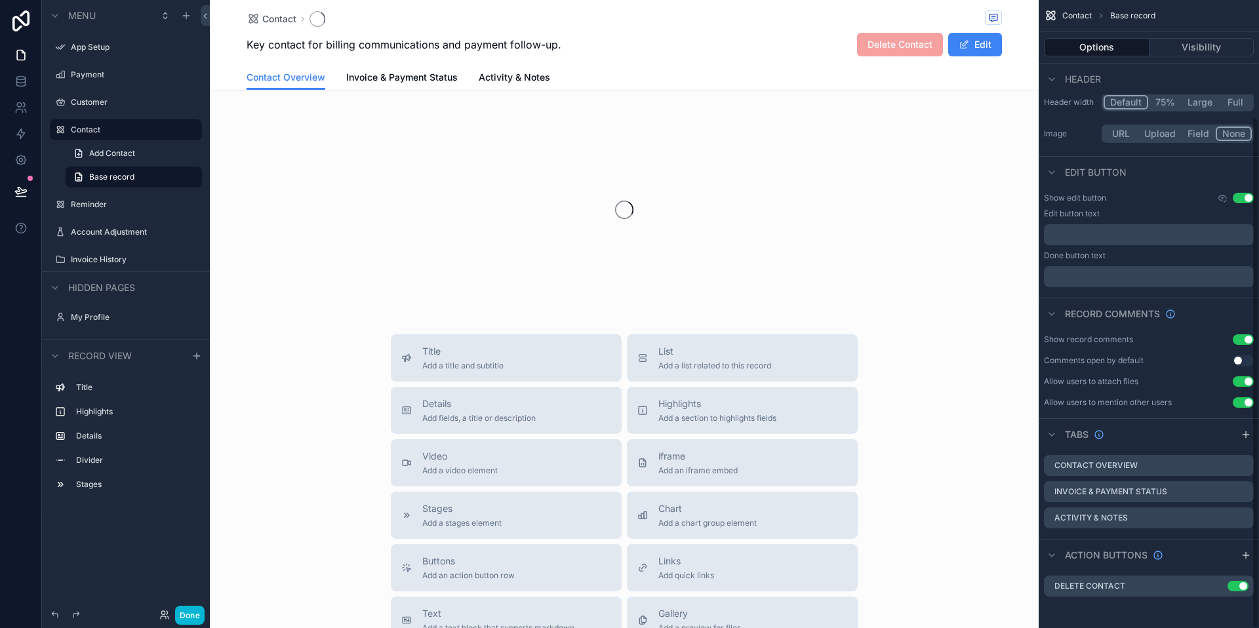
scroll to position [144, 0]
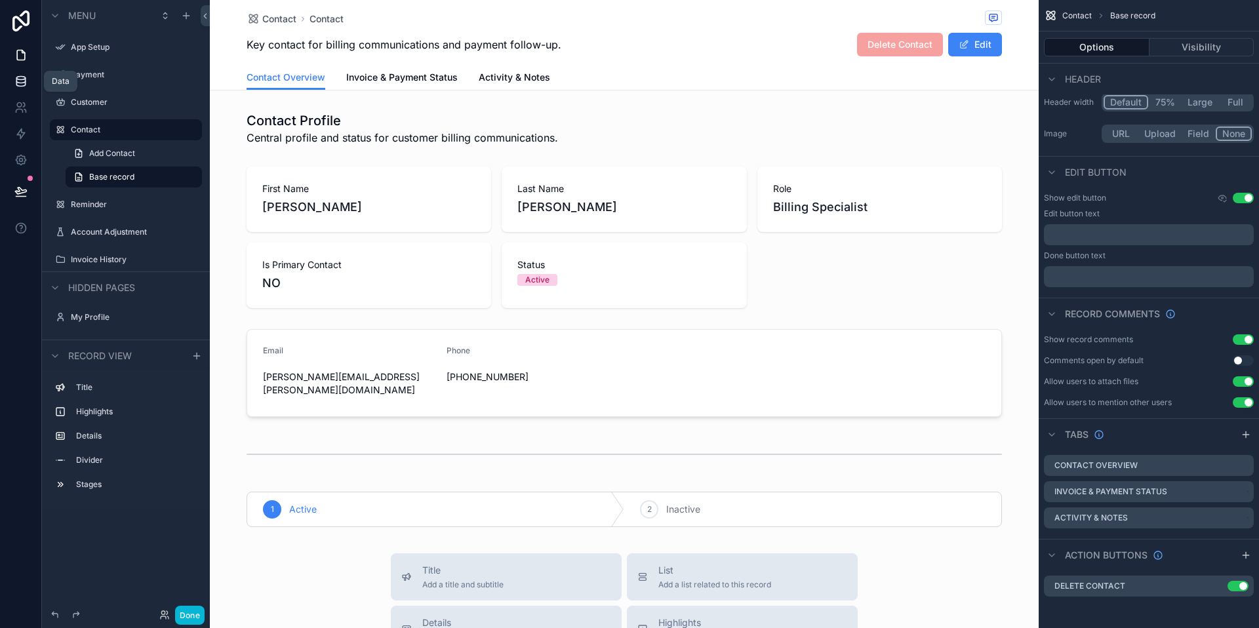
click at [21, 75] on icon at bounding box center [20, 81] width 13 height 13
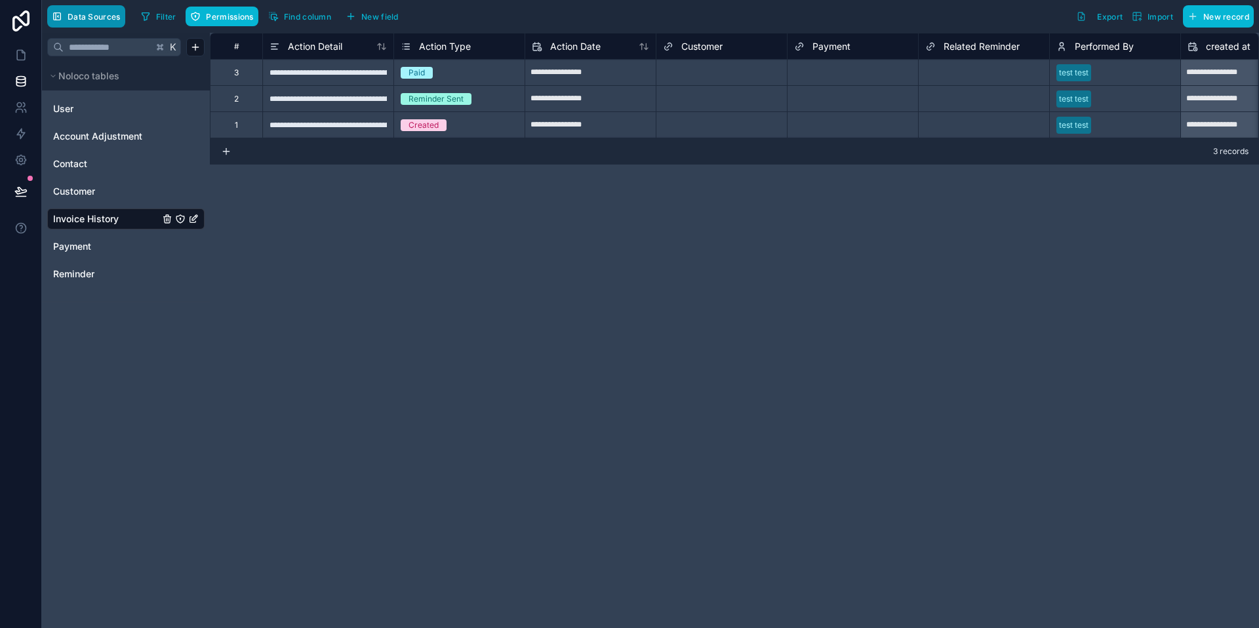
click at [92, 14] on span "Data Sources" at bounding box center [94, 17] width 53 height 10
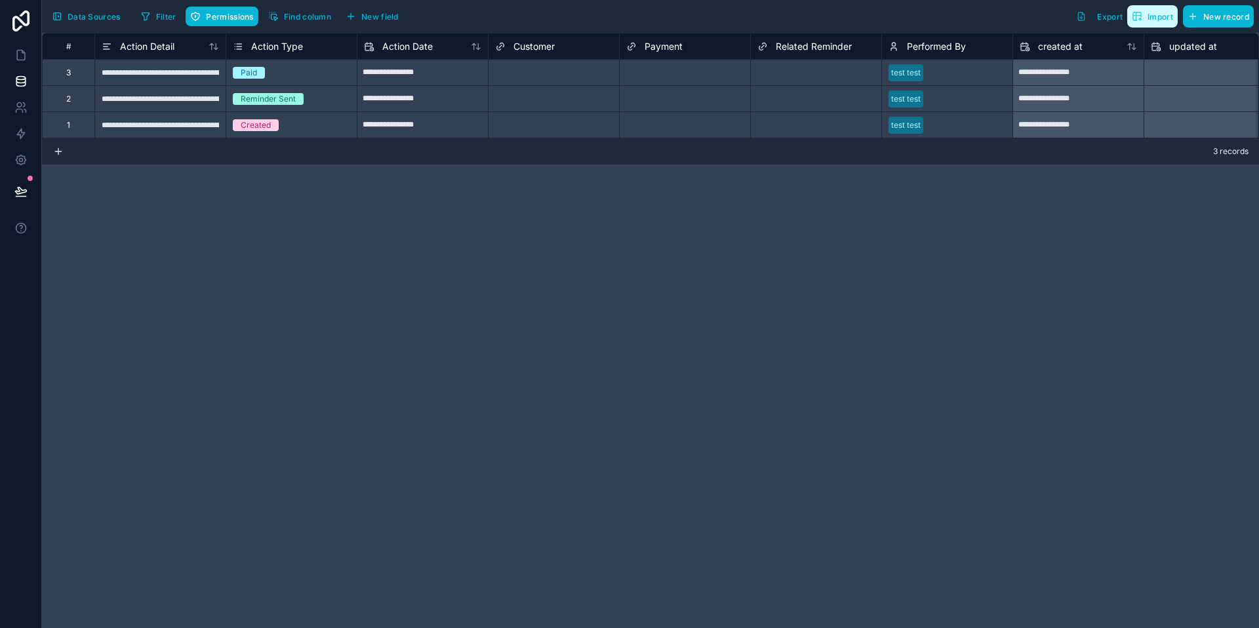
click at [1145, 20] on span "Import" at bounding box center [1152, 16] width 41 height 10
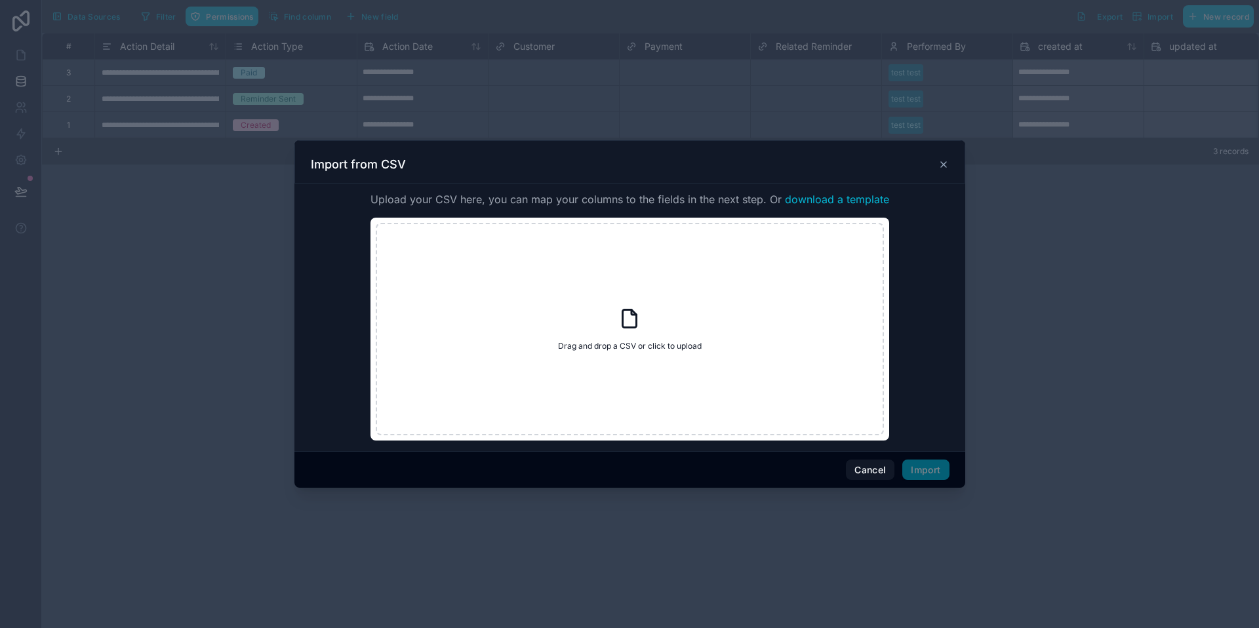
click at [945, 165] on icon at bounding box center [943, 164] width 10 height 10
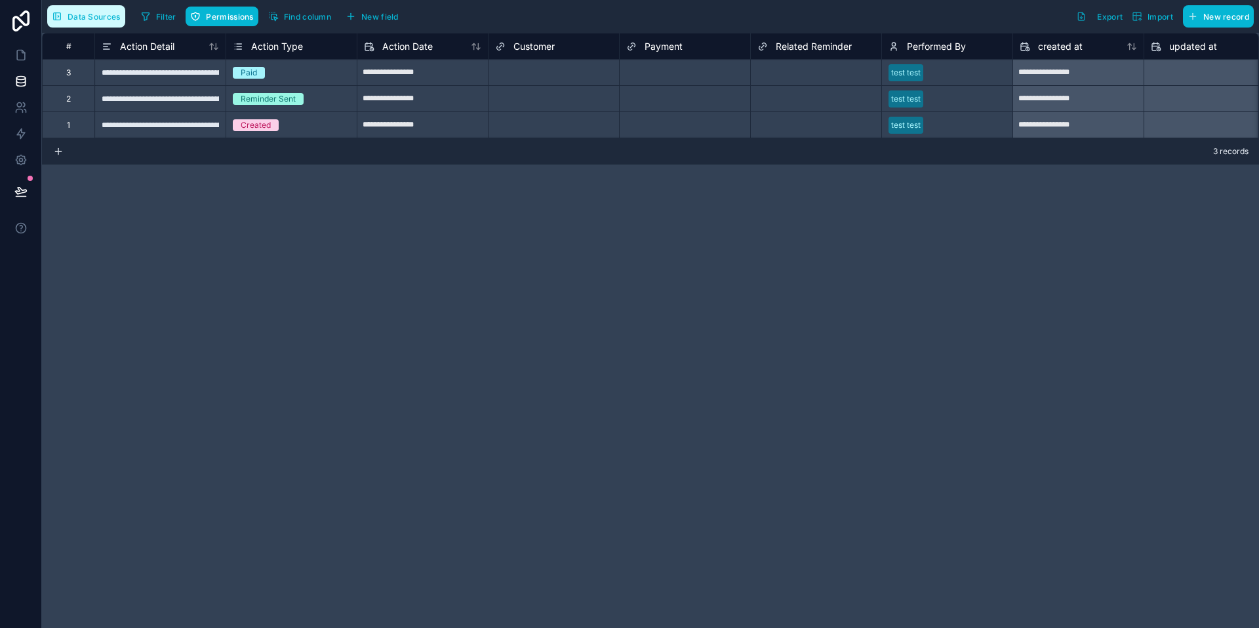
click at [73, 16] on span "Data Sources" at bounding box center [94, 17] width 53 height 10
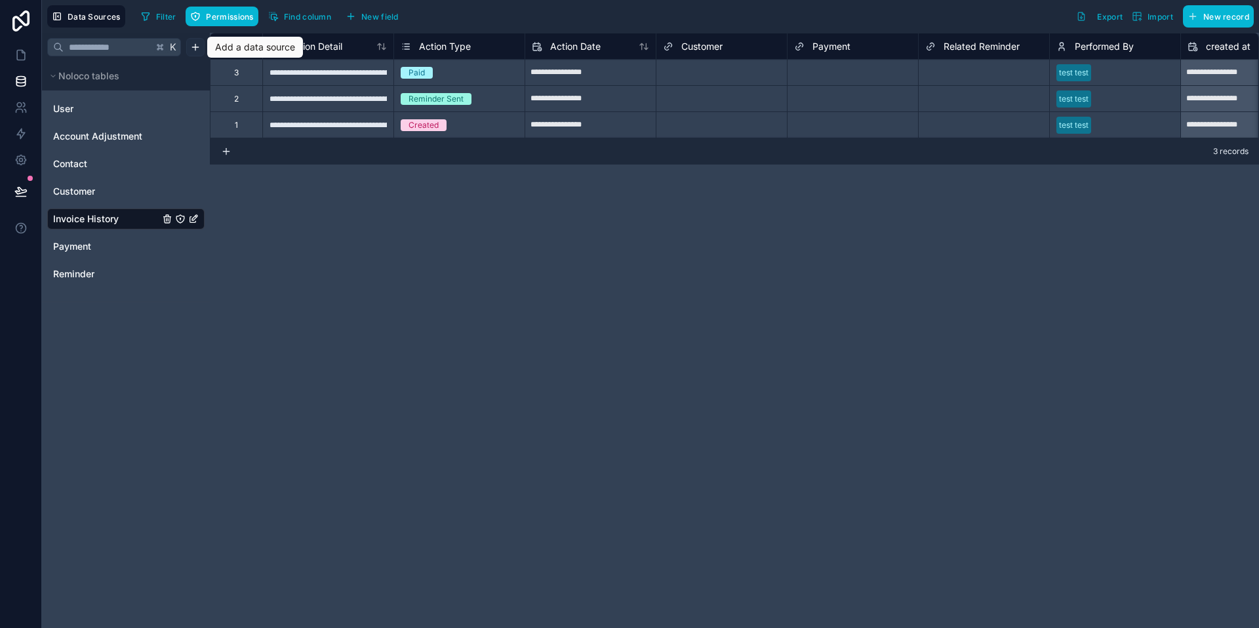
click at [193, 45] on html "**********" at bounding box center [629, 314] width 1259 height 628
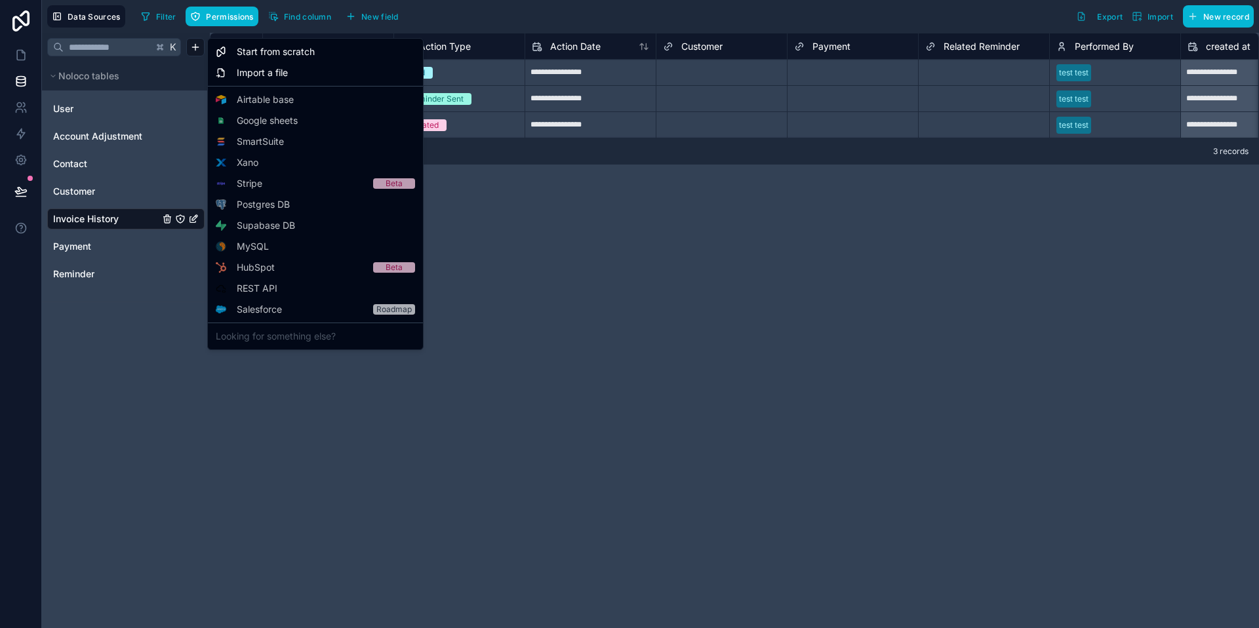
click at [96, 252] on html "**********" at bounding box center [629, 314] width 1259 height 628
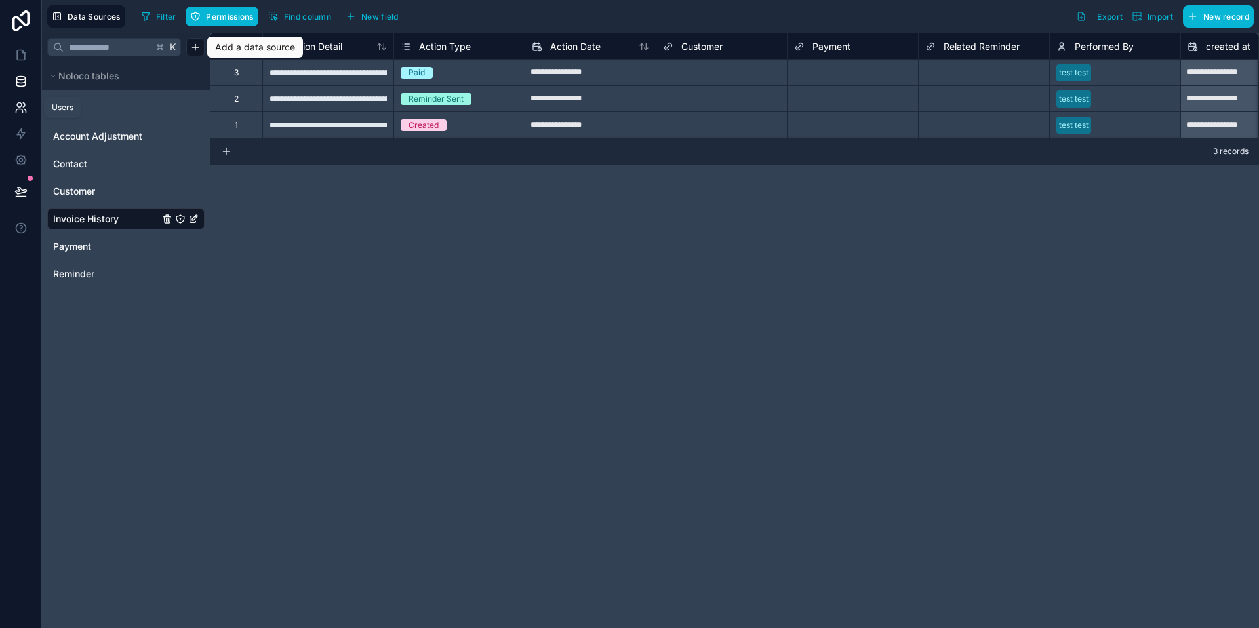
click at [22, 104] on icon at bounding box center [19, 105] width 5 height 5
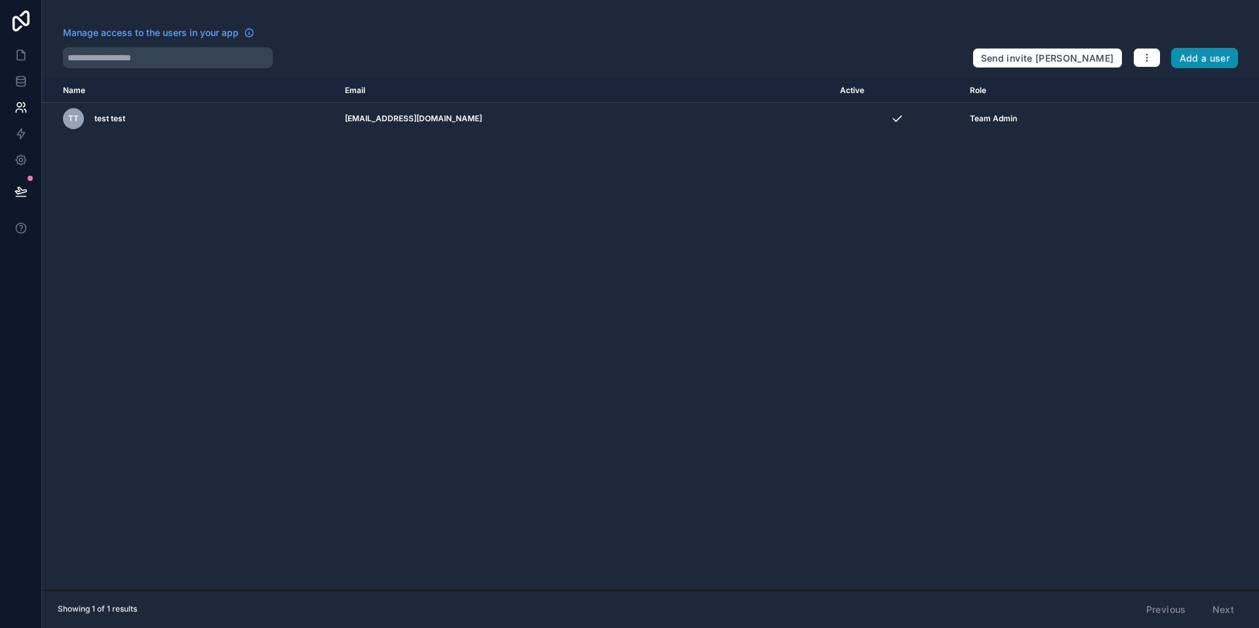
click at [1208, 53] on button "Add a user" at bounding box center [1205, 58] width 68 height 21
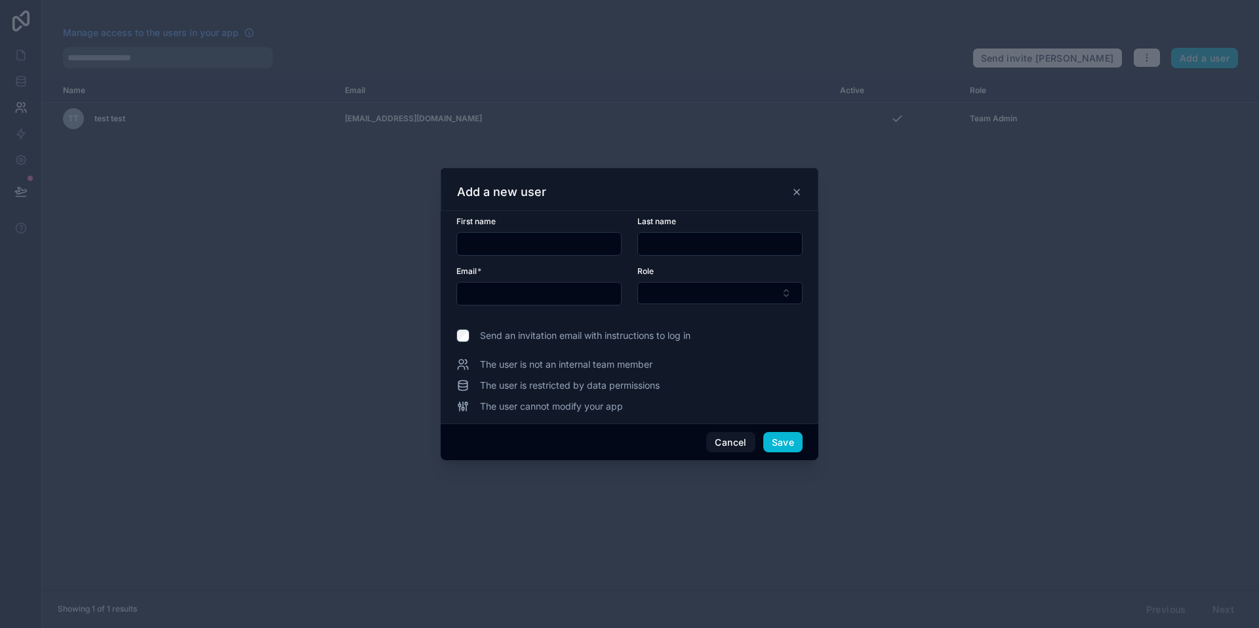
click at [515, 239] on input "text" at bounding box center [539, 244] width 164 height 18
type input "******"
click at [675, 247] on input "text" at bounding box center [720, 244] width 164 height 18
type input "******"
click at [582, 283] on div at bounding box center [538, 294] width 165 height 24
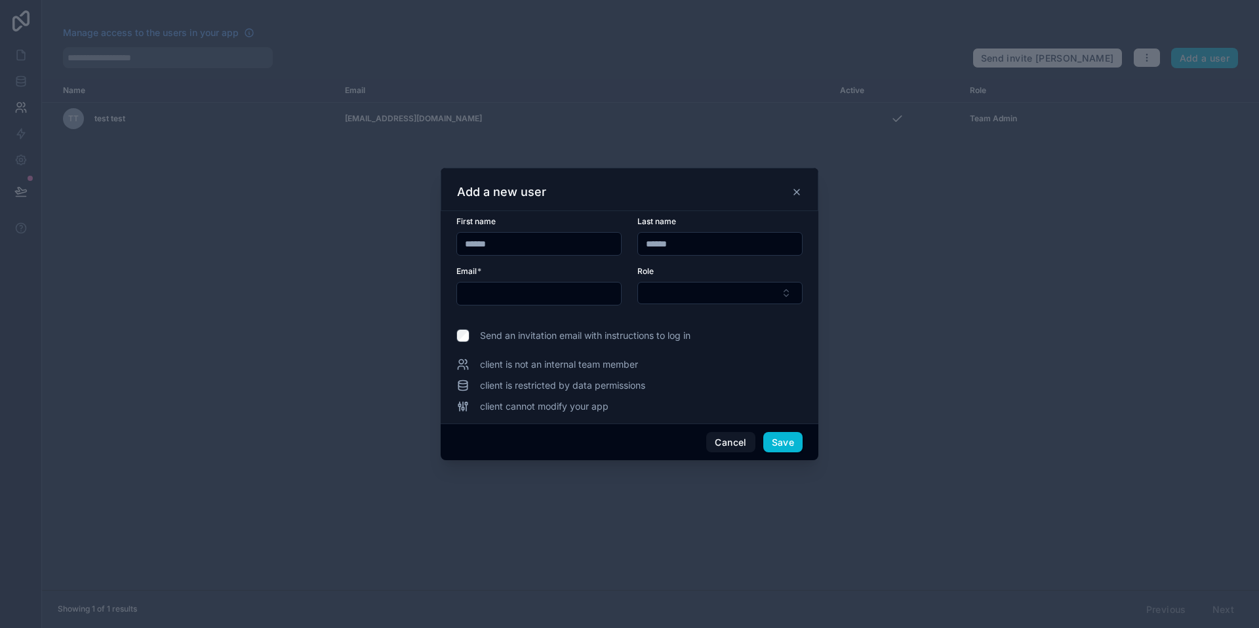
click at [578, 292] on input "text" at bounding box center [539, 294] width 164 height 18
click at [567, 298] on input "**********" at bounding box center [539, 294] width 164 height 18
type input "**********"
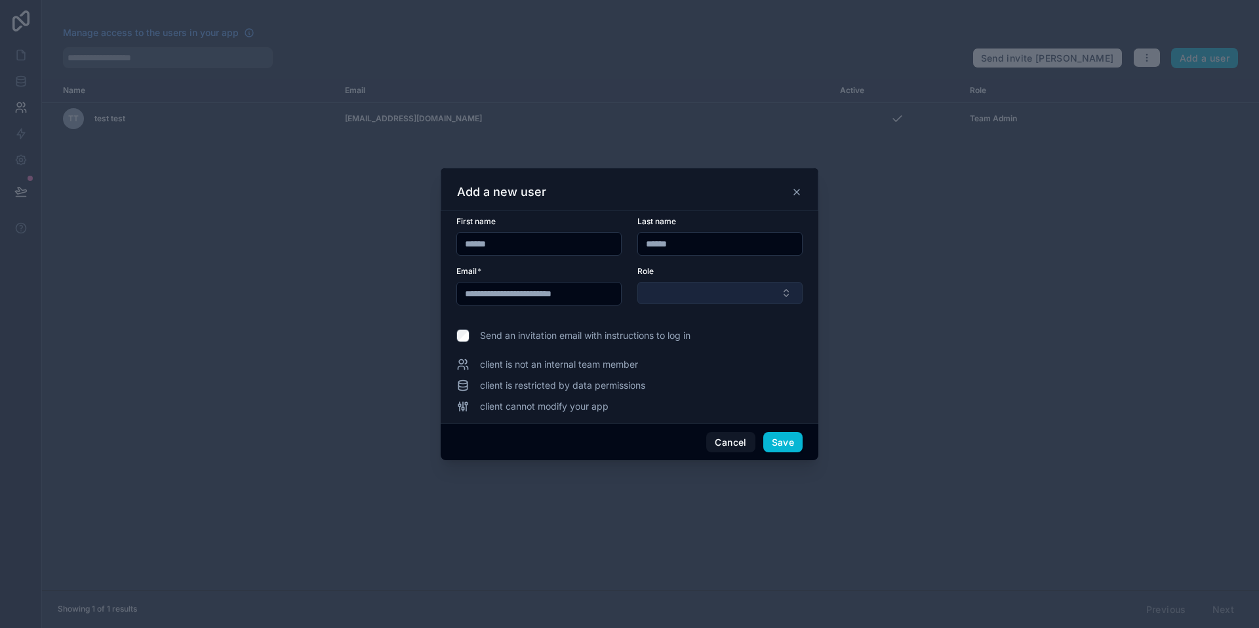
click at [666, 297] on button "Select Button" at bounding box center [719, 293] width 165 height 22
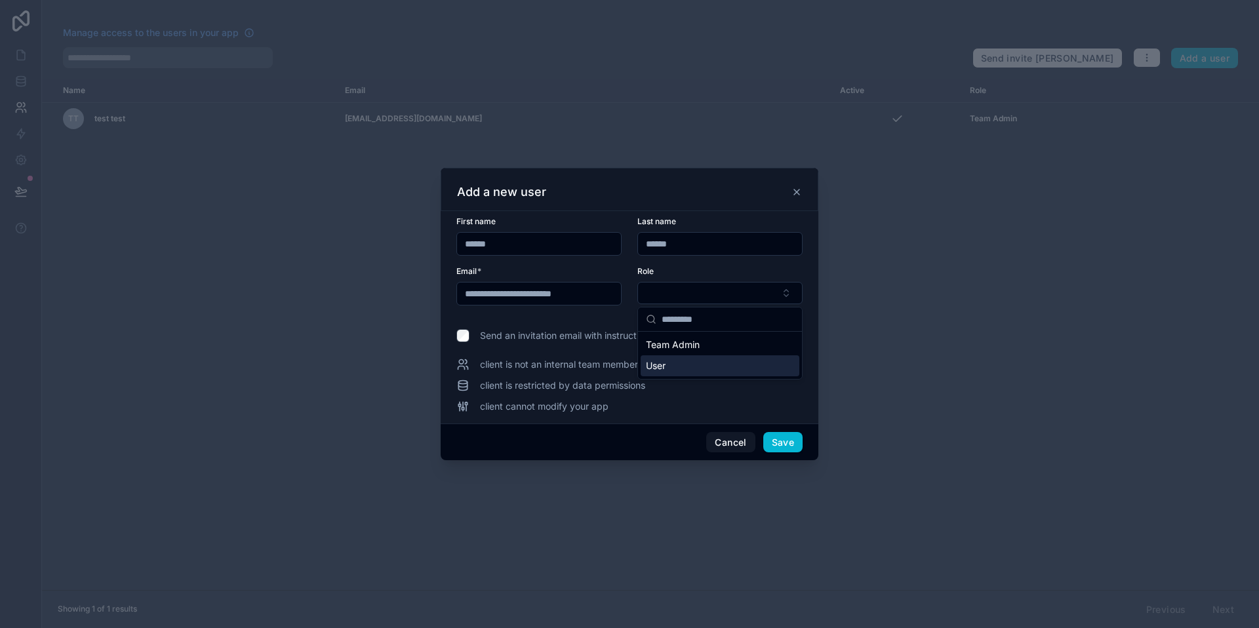
click at [694, 366] on div "User" at bounding box center [720, 365] width 159 height 21
click at [810, 332] on div "**********" at bounding box center [630, 317] width 378 height 214
click at [782, 444] on button "Save" at bounding box center [782, 443] width 39 height 21
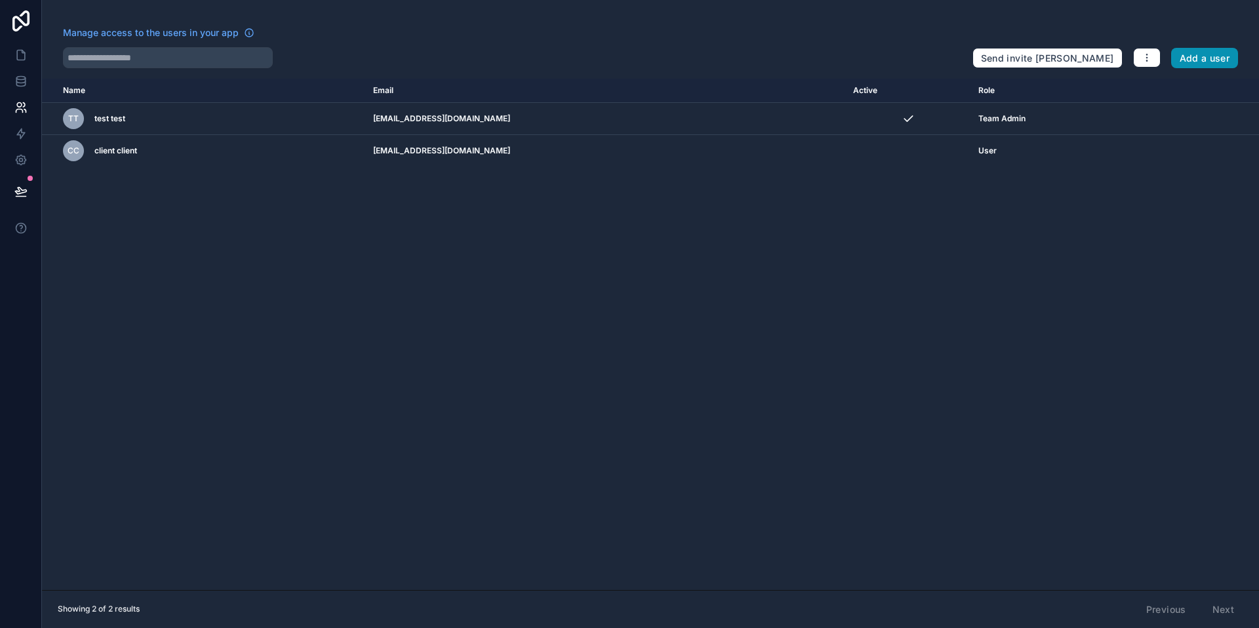
click at [1195, 60] on button "Add a user" at bounding box center [1205, 58] width 68 height 21
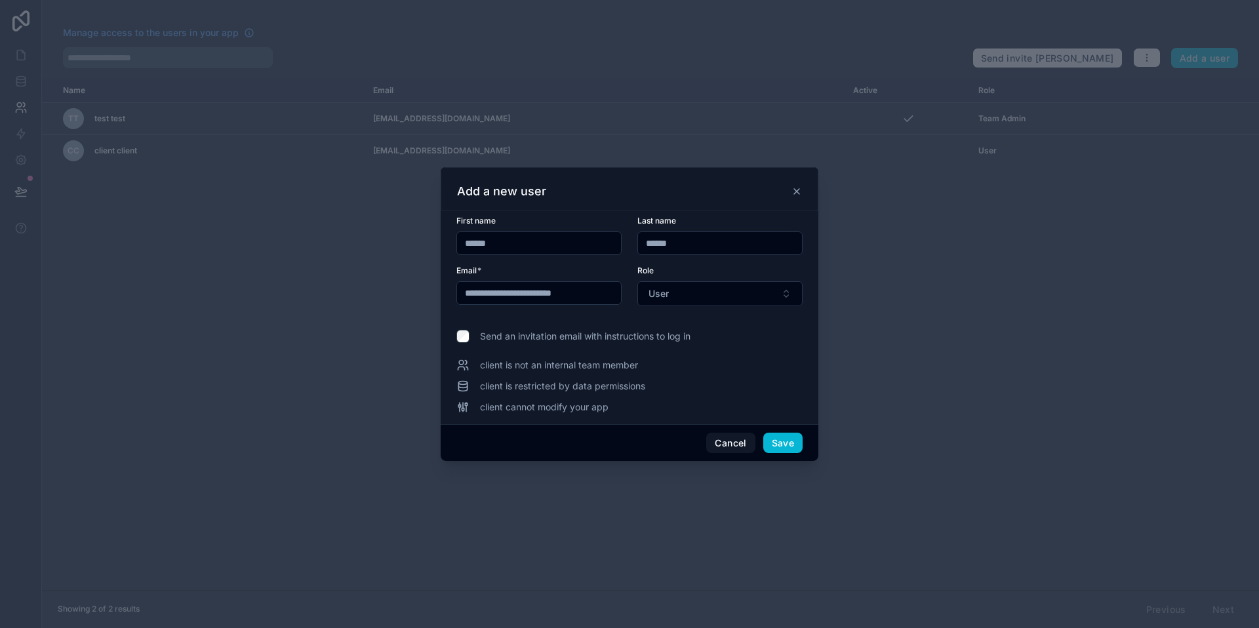
click at [567, 238] on input "******" at bounding box center [539, 243] width 164 height 18
click at [593, 291] on input "**********" at bounding box center [539, 293] width 164 height 18
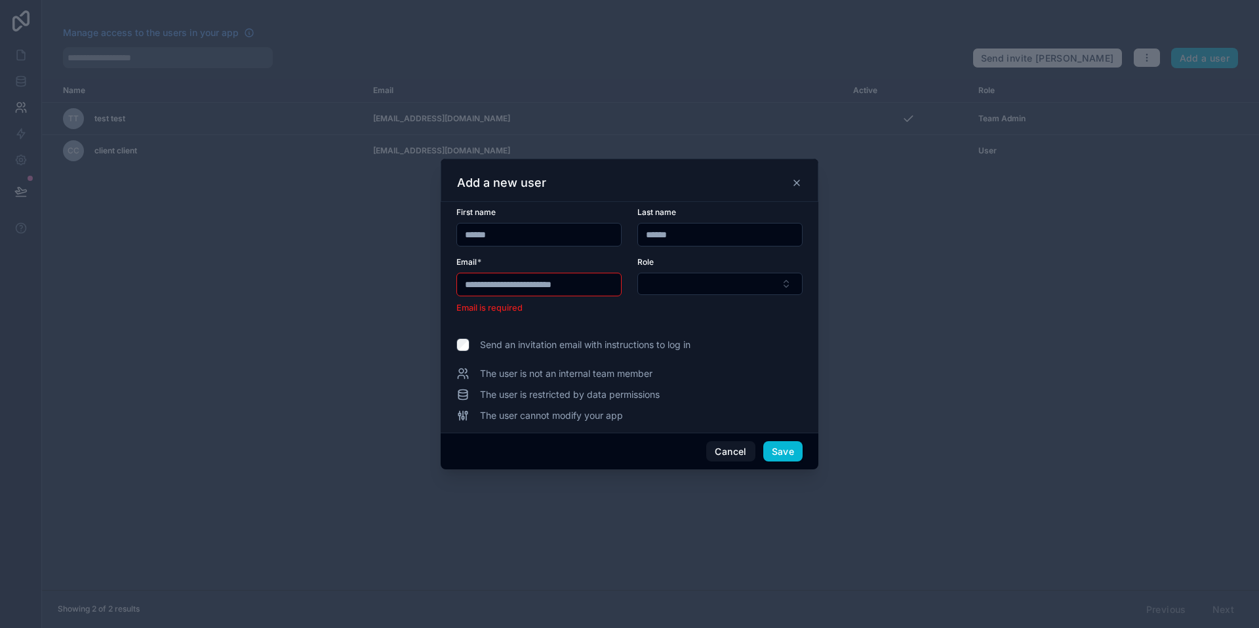
click at [490, 284] on input "**********" at bounding box center [539, 284] width 164 height 18
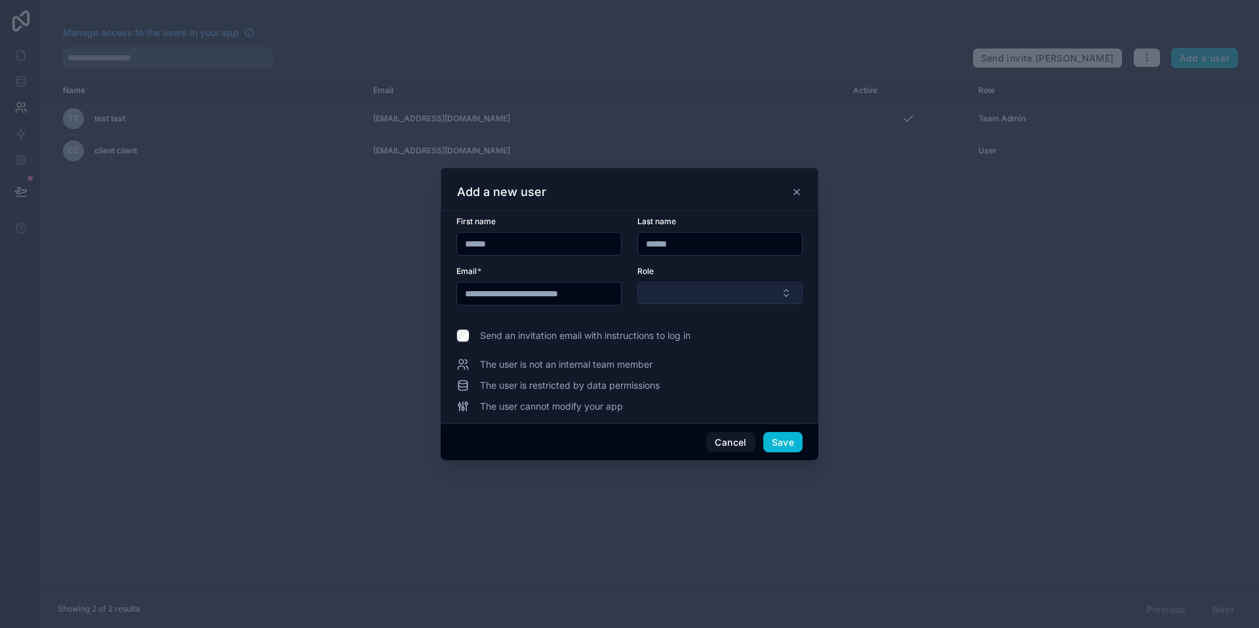
type input "**********"
click at [677, 289] on button "Select Button" at bounding box center [719, 293] width 165 height 22
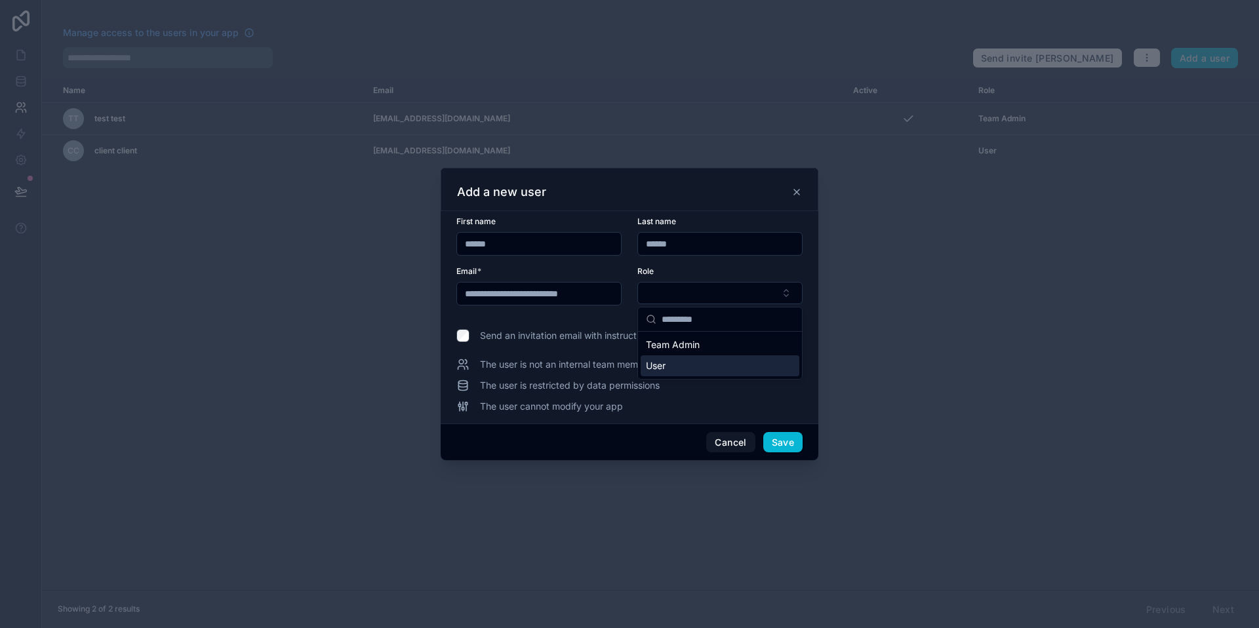
click at [687, 371] on div "User" at bounding box center [720, 365] width 159 height 21
click at [786, 442] on button "Save" at bounding box center [782, 443] width 39 height 21
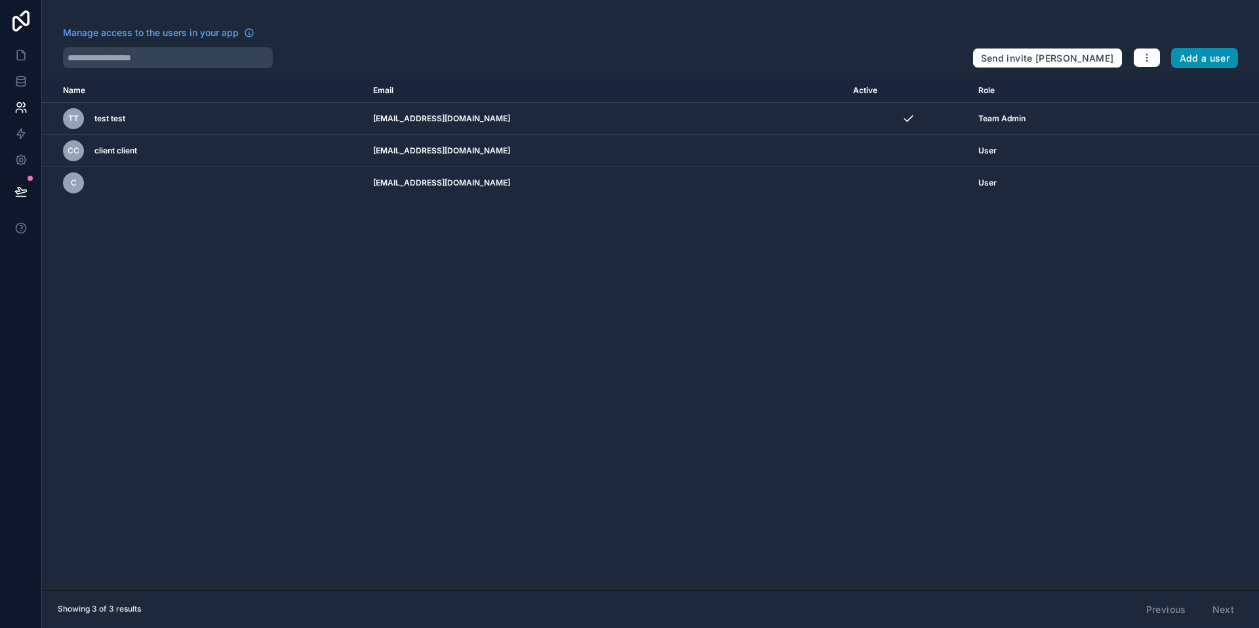
click at [1191, 59] on button "Add a user" at bounding box center [1205, 58] width 68 height 21
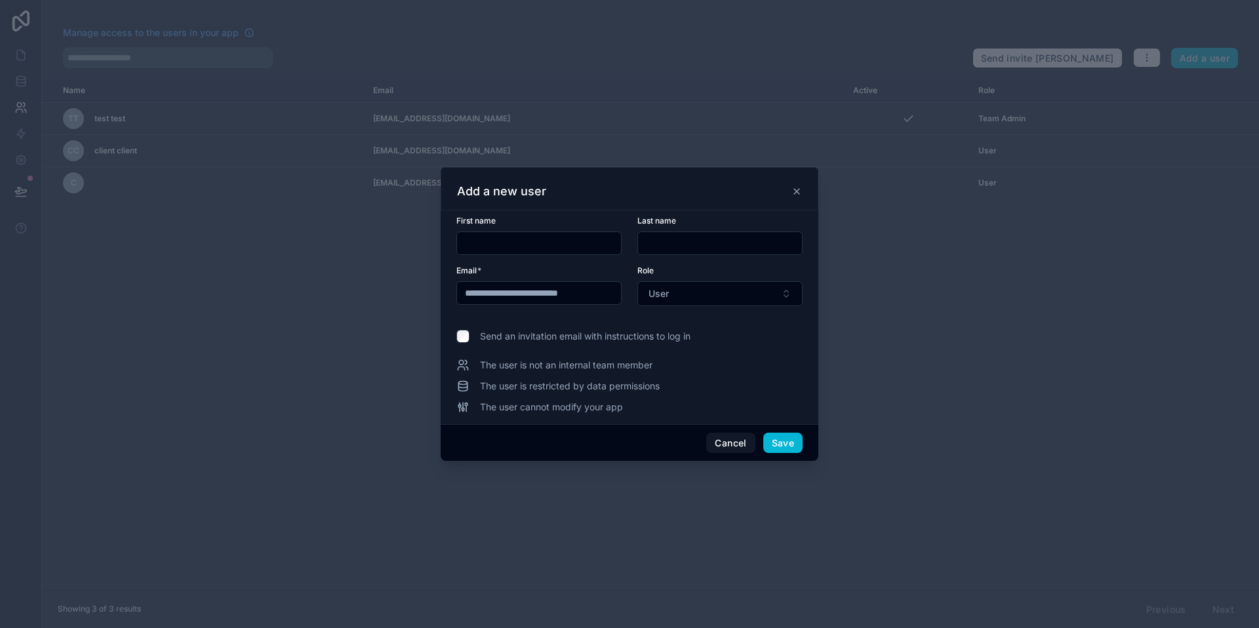
click at [551, 248] on input "text" at bounding box center [539, 243] width 164 height 18
paste input "**********"
click at [509, 244] on input "**********" at bounding box center [539, 243] width 164 height 18
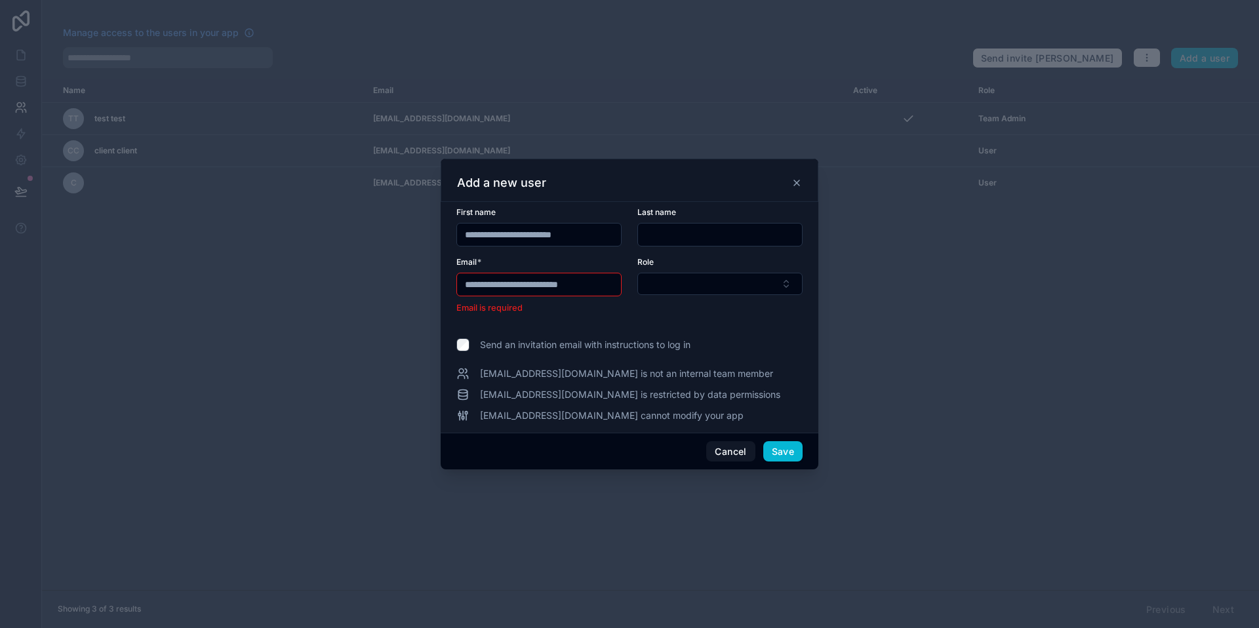
click at [498, 295] on div "**********" at bounding box center [538, 285] width 165 height 24
click at [511, 243] on input "**********" at bounding box center [539, 235] width 164 height 18
type input "******"
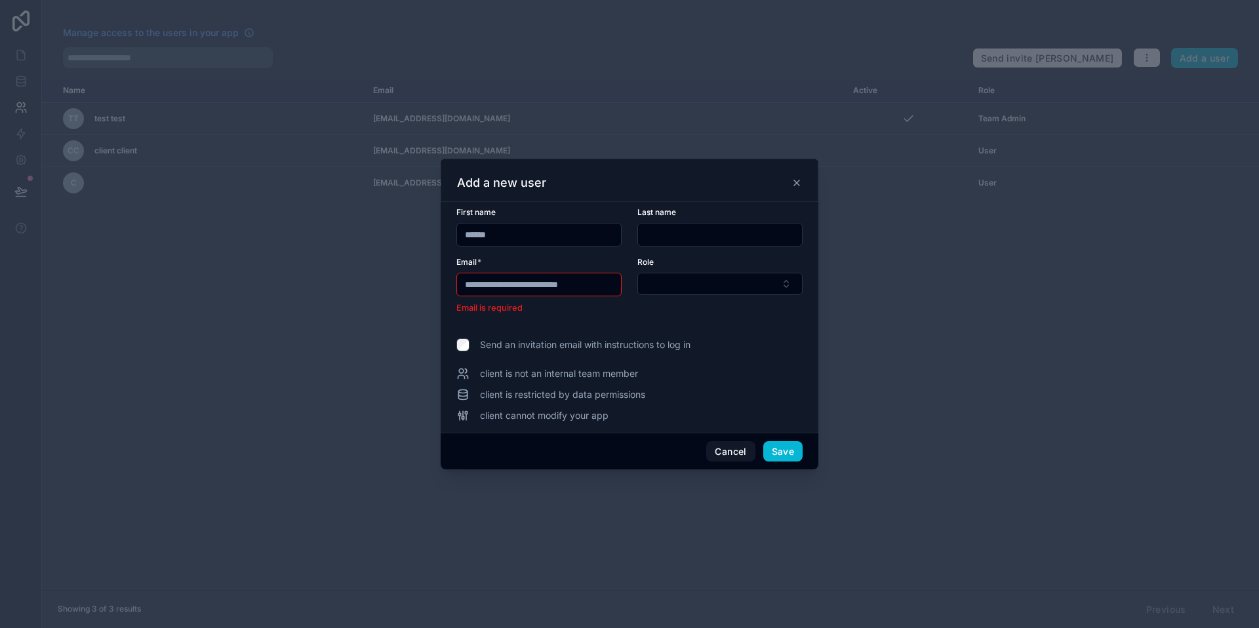
click at [498, 287] on input "**********" at bounding box center [539, 284] width 164 height 18
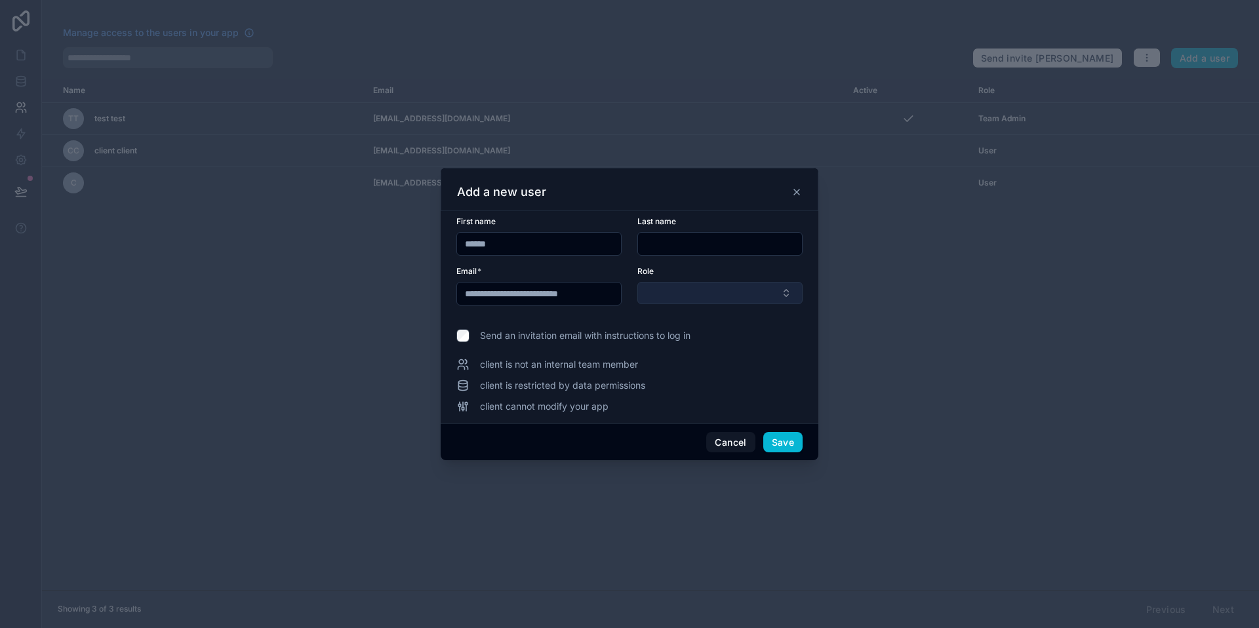
type input "**********"
click at [746, 299] on button "Select Button" at bounding box center [719, 293] width 165 height 22
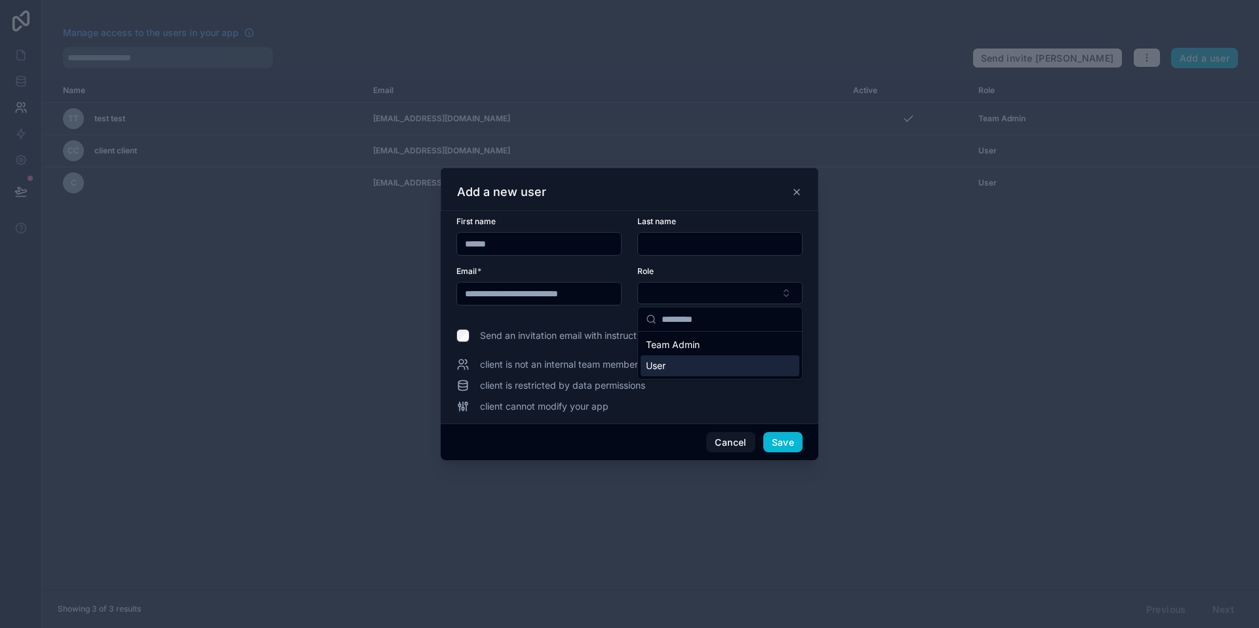
click at [742, 363] on div "User" at bounding box center [720, 365] width 159 height 21
click at [786, 454] on div "Cancel Save" at bounding box center [630, 442] width 378 height 37
click at [786, 447] on button "Save" at bounding box center [782, 443] width 39 height 21
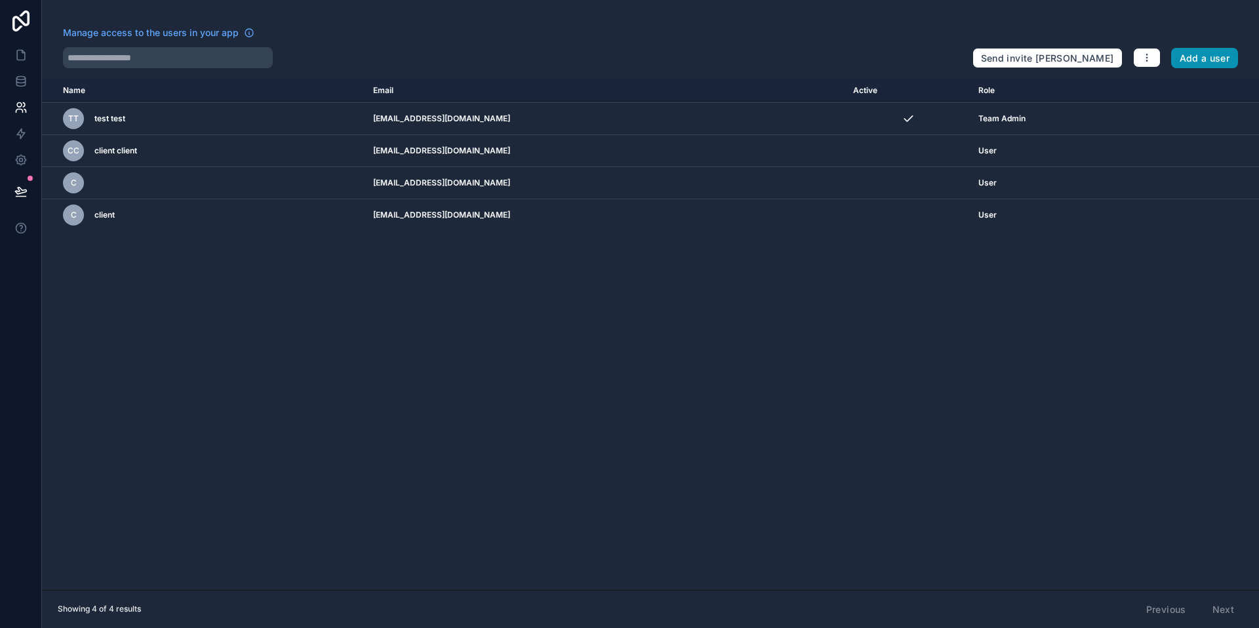
click at [1207, 54] on button "Add a user" at bounding box center [1205, 58] width 68 height 21
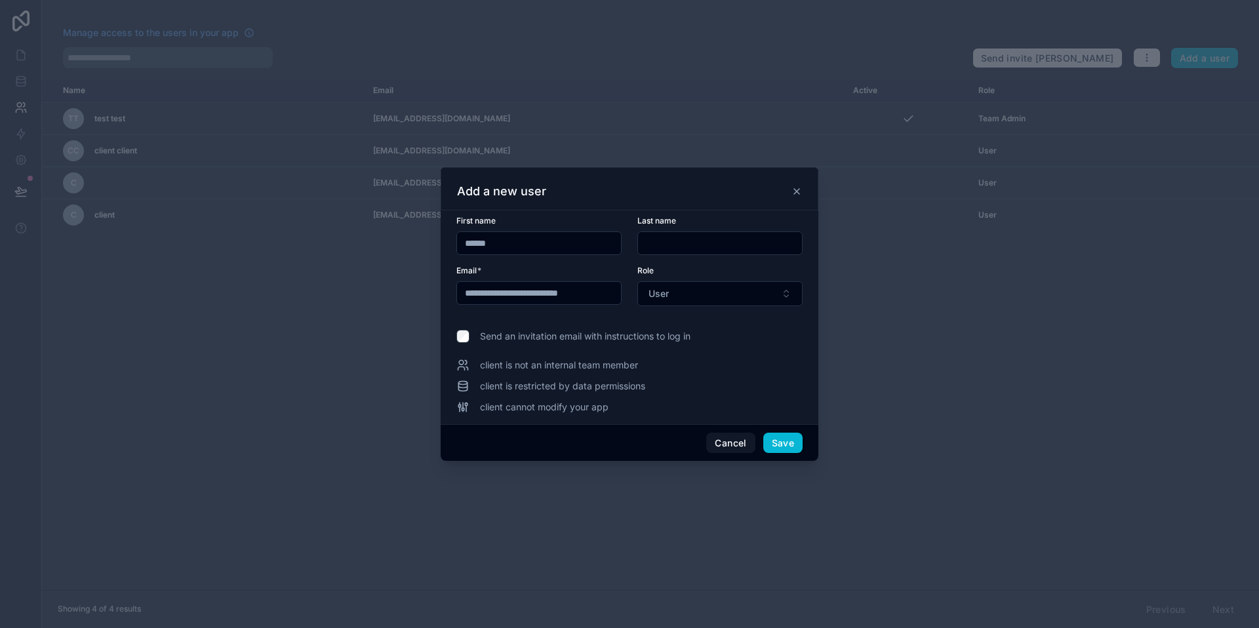
click at [498, 290] on input "**********" at bounding box center [539, 293] width 164 height 18
type input "**********"
click at [791, 441] on button "Save" at bounding box center [782, 443] width 39 height 21
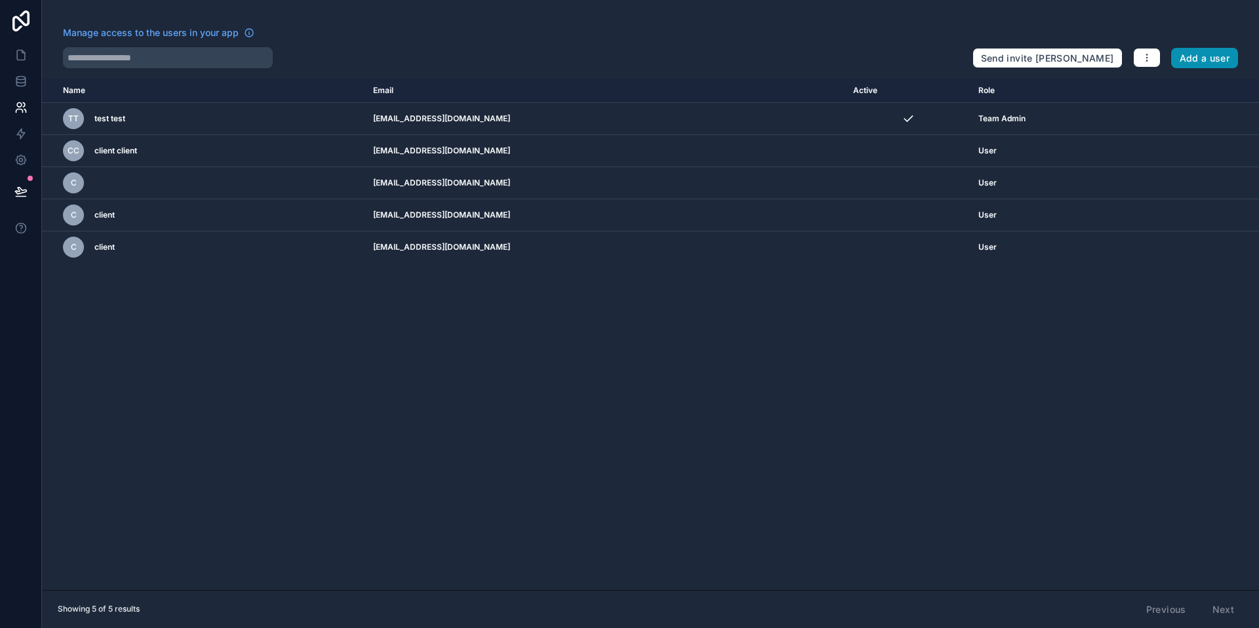
click at [1192, 58] on button "Add a user" at bounding box center [1205, 58] width 68 height 21
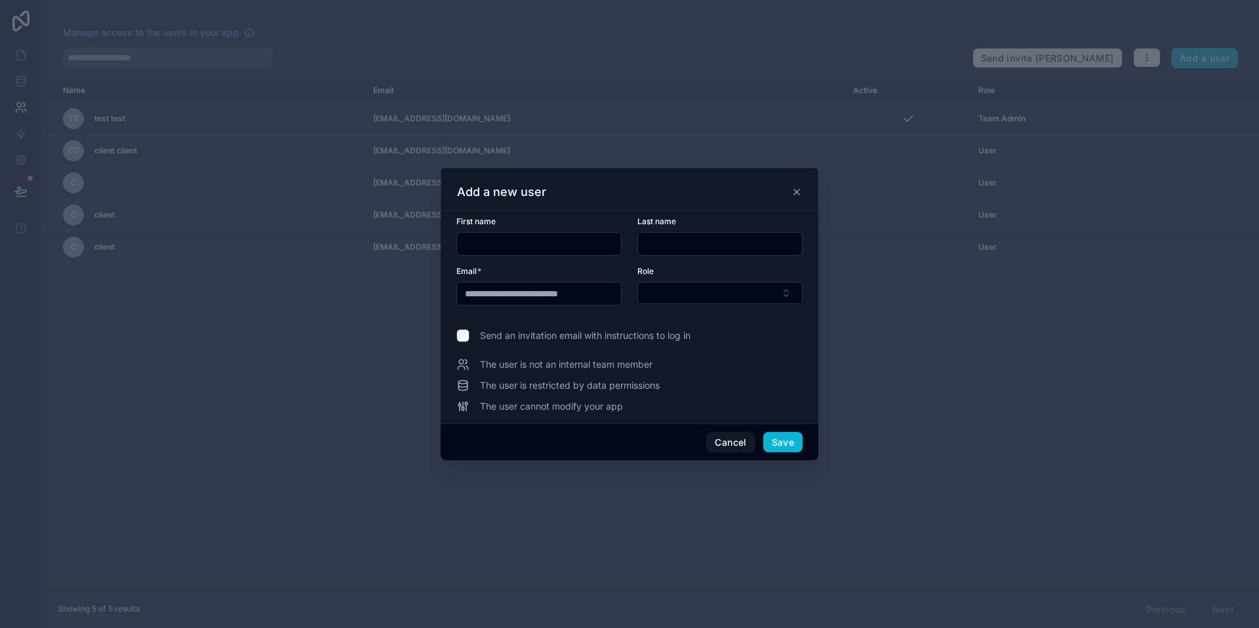
click at [502, 294] on input "**********" at bounding box center [539, 294] width 164 height 18
type input "**********"
click at [490, 247] on input "text" at bounding box center [539, 244] width 164 height 18
type input "******"
click at [782, 438] on button "Save" at bounding box center [782, 442] width 39 height 21
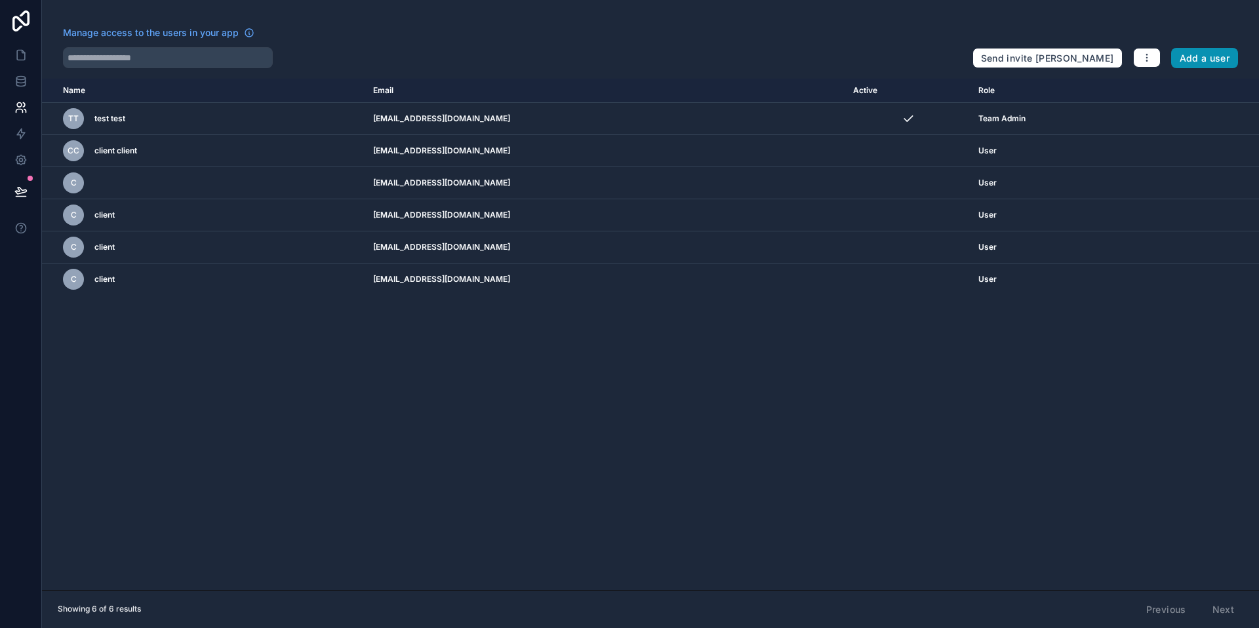
click at [1197, 59] on button "Add a user" at bounding box center [1205, 58] width 68 height 21
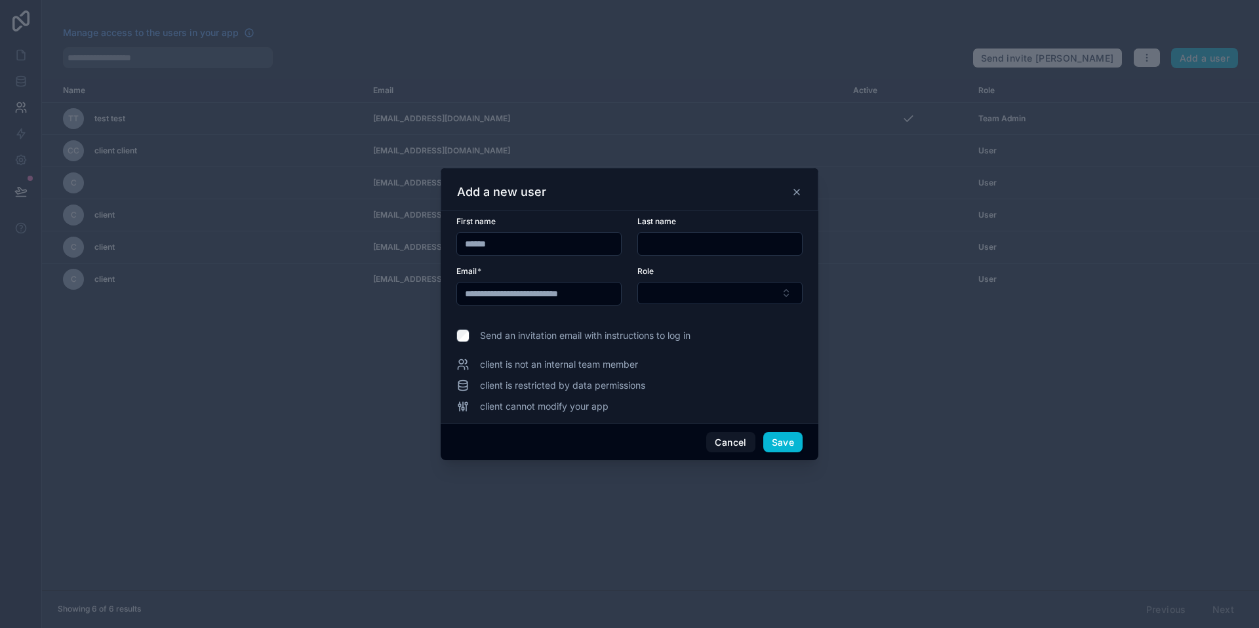
click at [498, 292] on input "**********" at bounding box center [539, 294] width 164 height 18
type input "**********"
click at [800, 452] on span "Save" at bounding box center [782, 442] width 39 height 21
click at [790, 445] on button "Save" at bounding box center [782, 442] width 39 height 21
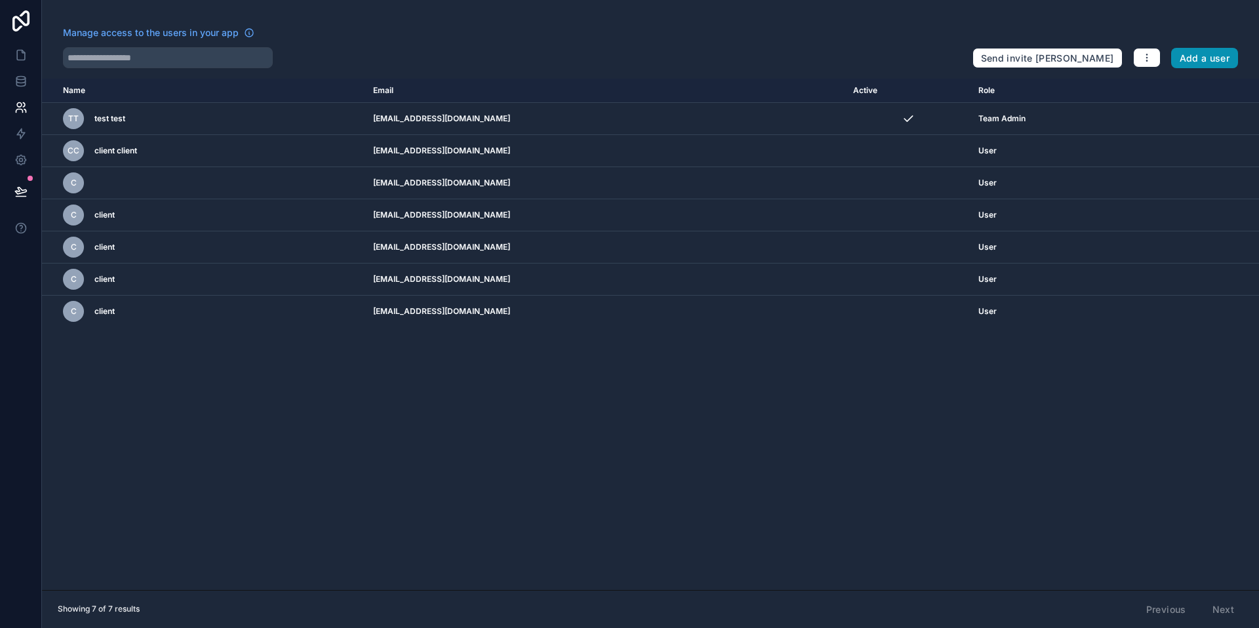
click at [1193, 60] on button "Add a user" at bounding box center [1205, 58] width 68 height 21
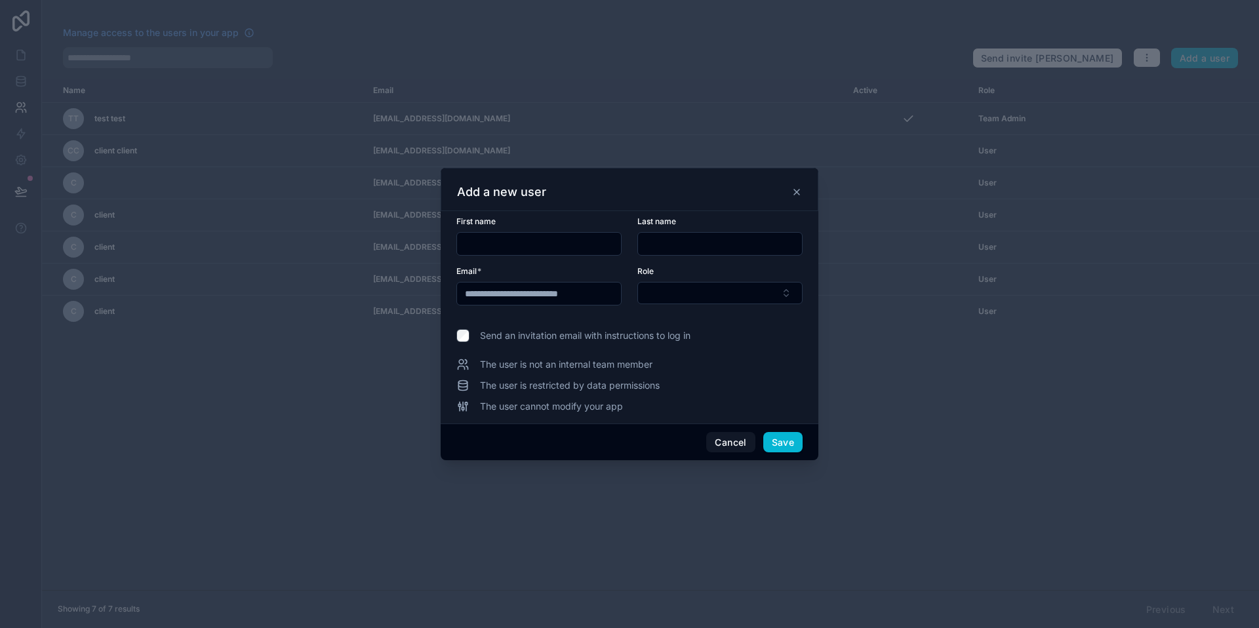
click at [500, 294] on input "**********" at bounding box center [539, 294] width 164 height 18
type input "**********"
click at [787, 441] on button "Save" at bounding box center [782, 442] width 39 height 21
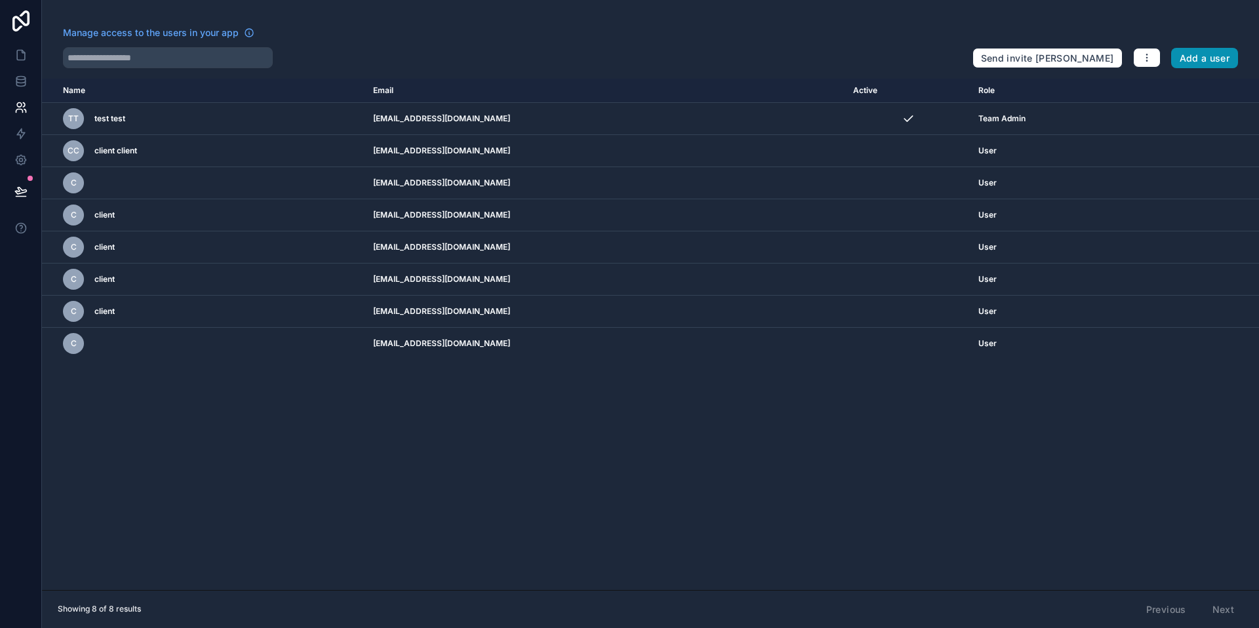
click at [1188, 63] on button "Add a user" at bounding box center [1205, 58] width 68 height 21
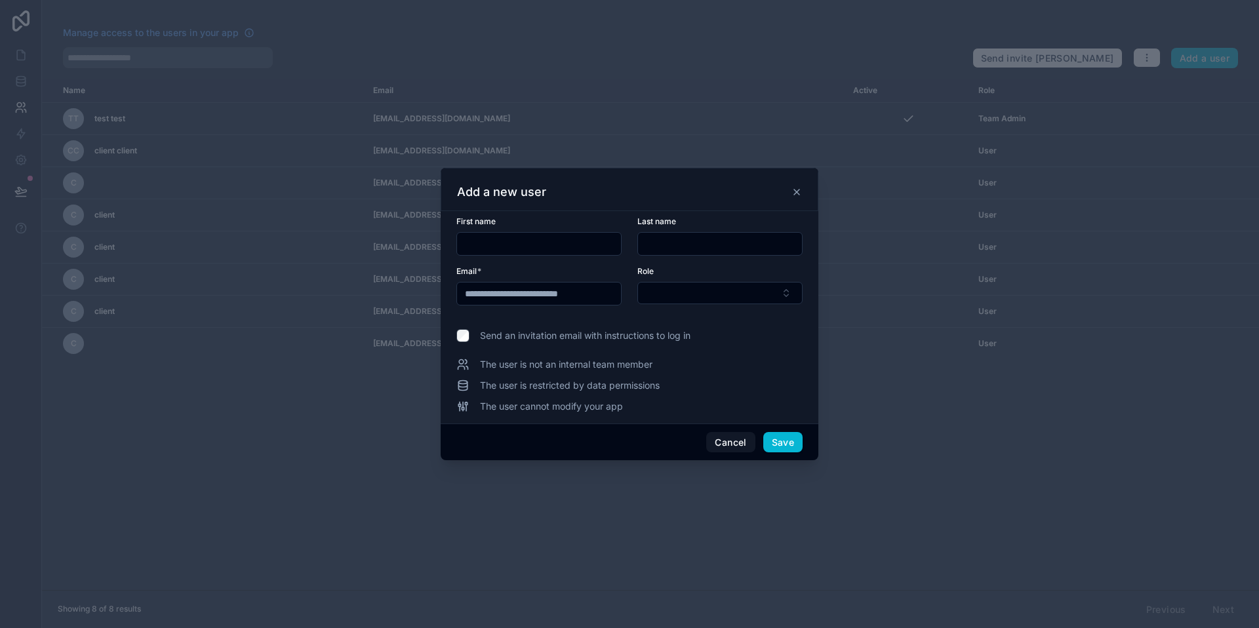
click at [500, 292] on input "**********" at bounding box center [539, 294] width 164 height 18
type input "**********"
click at [791, 446] on button "Save" at bounding box center [782, 442] width 39 height 21
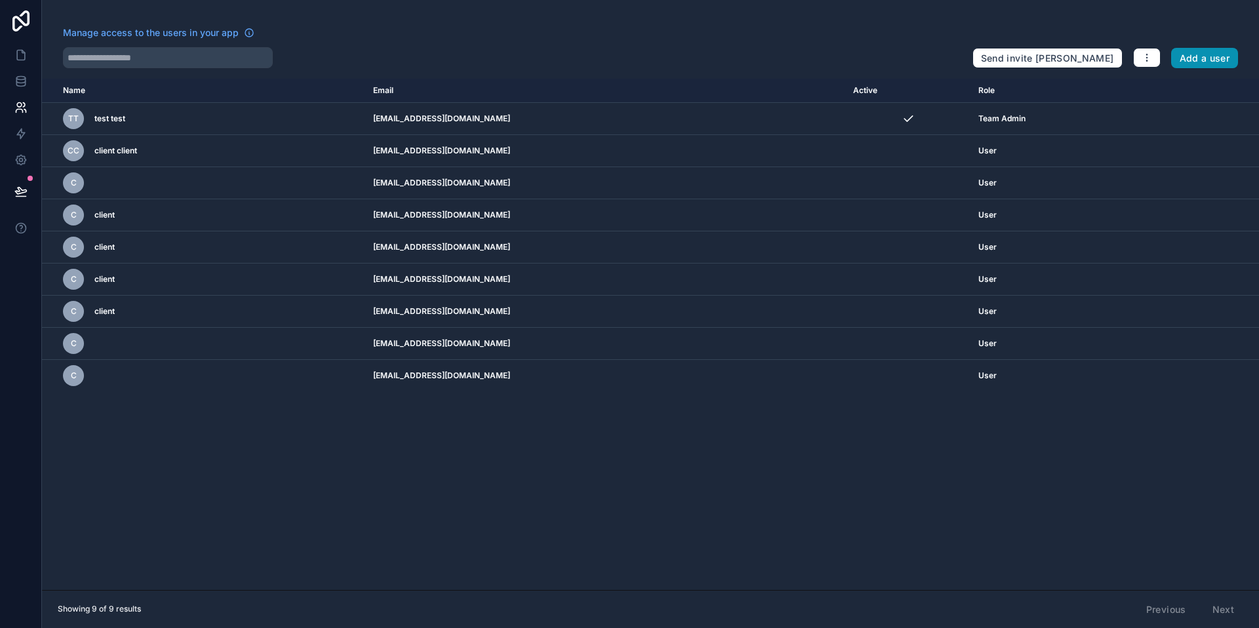
click at [1202, 64] on button "Add a user" at bounding box center [1205, 58] width 68 height 21
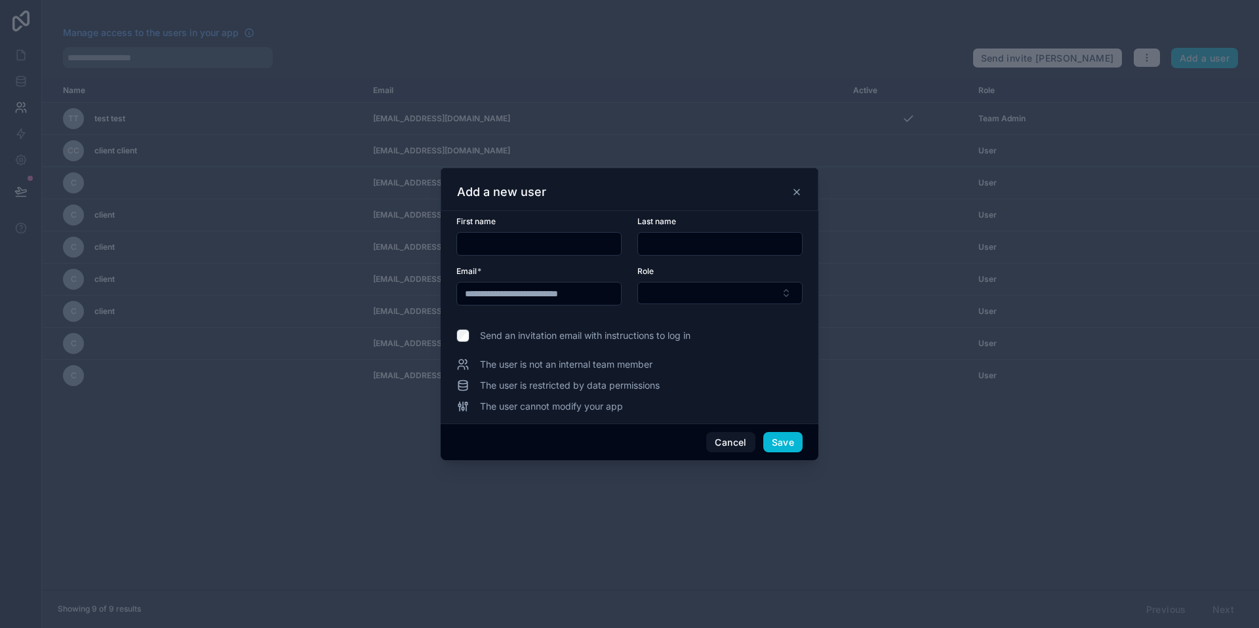
click at [498, 290] on input "**********" at bounding box center [539, 294] width 164 height 18
type input "**********"
click at [795, 437] on button "Save" at bounding box center [782, 442] width 39 height 21
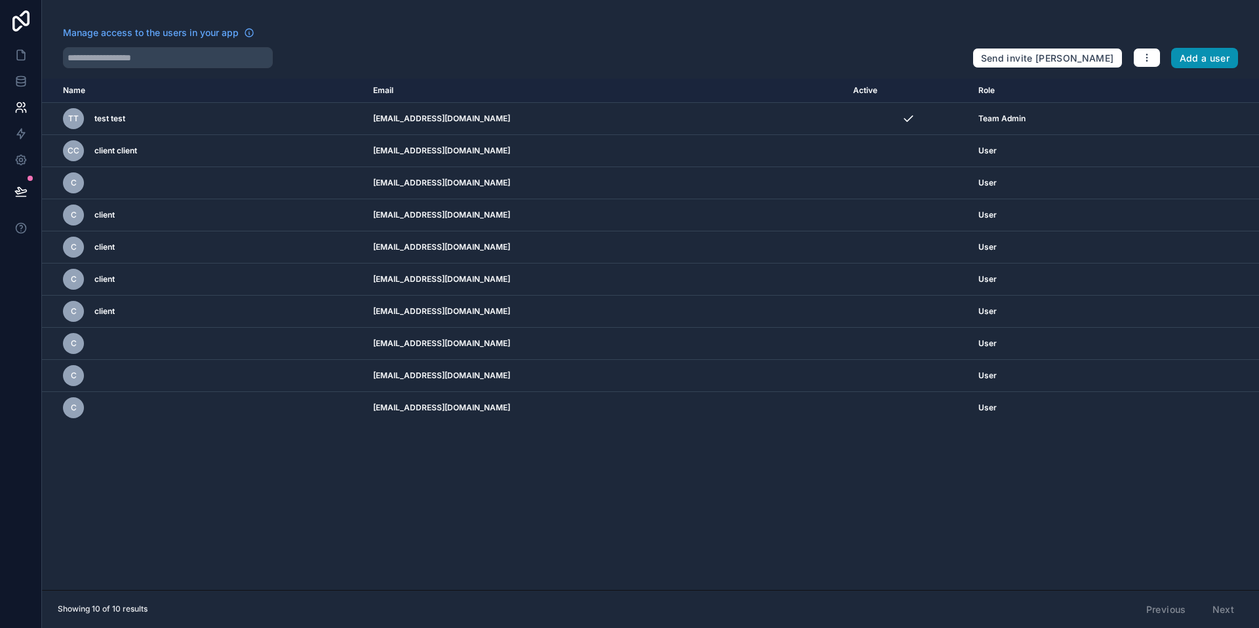
click at [1205, 56] on button "Add a user" at bounding box center [1205, 58] width 68 height 21
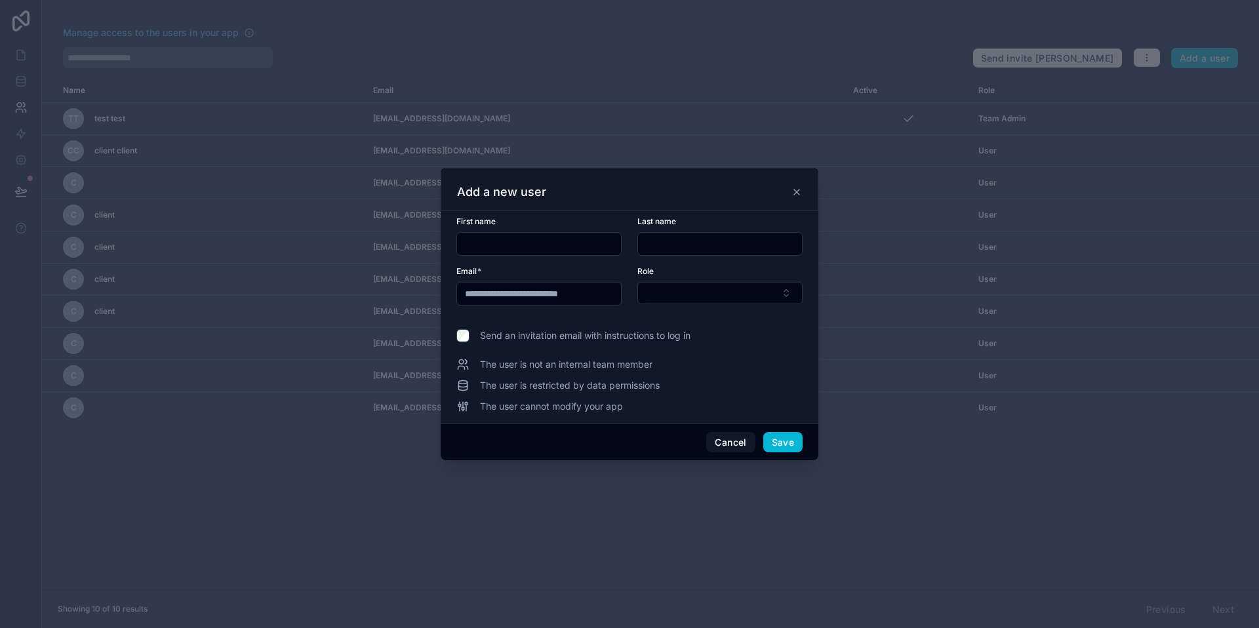
click at [500, 294] on input "**********" at bounding box center [539, 294] width 164 height 18
type input "**********"
click at [788, 443] on button "Save" at bounding box center [782, 442] width 39 height 21
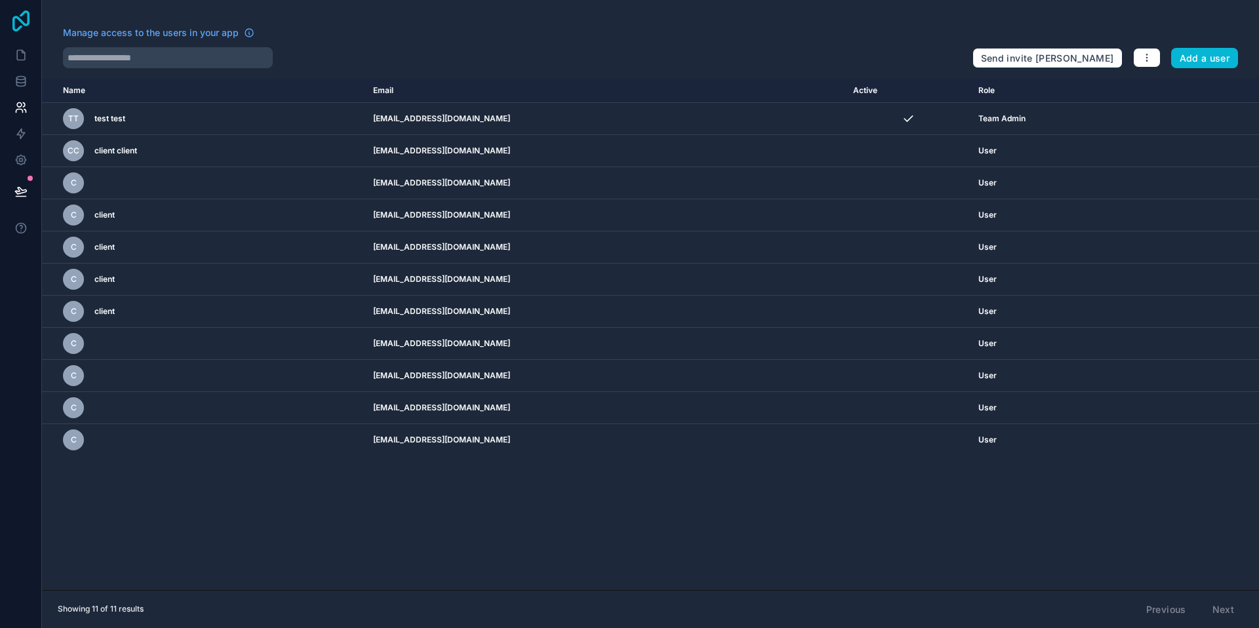
click at [15, 30] on icon at bounding box center [20, 20] width 17 height 21
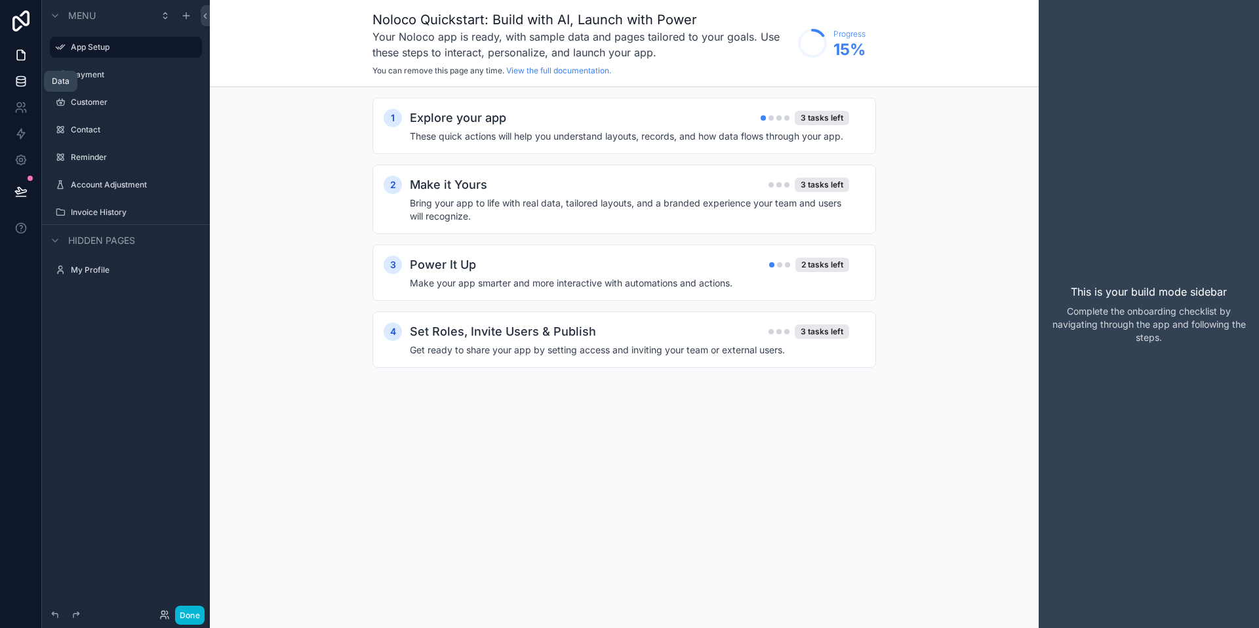
click at [9, 82] on link at bounding box center [20, 81] width 41 height 26
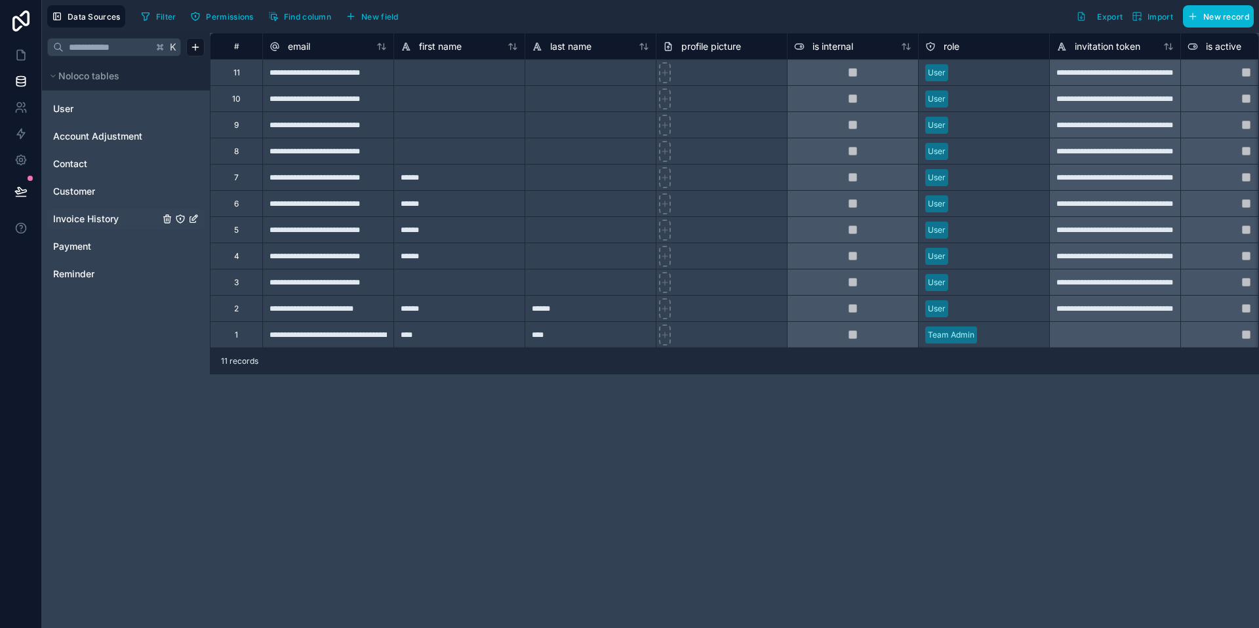
click at [82, 211] on div "Invoice History" at bounding box center [125, 219] width 157 height 21
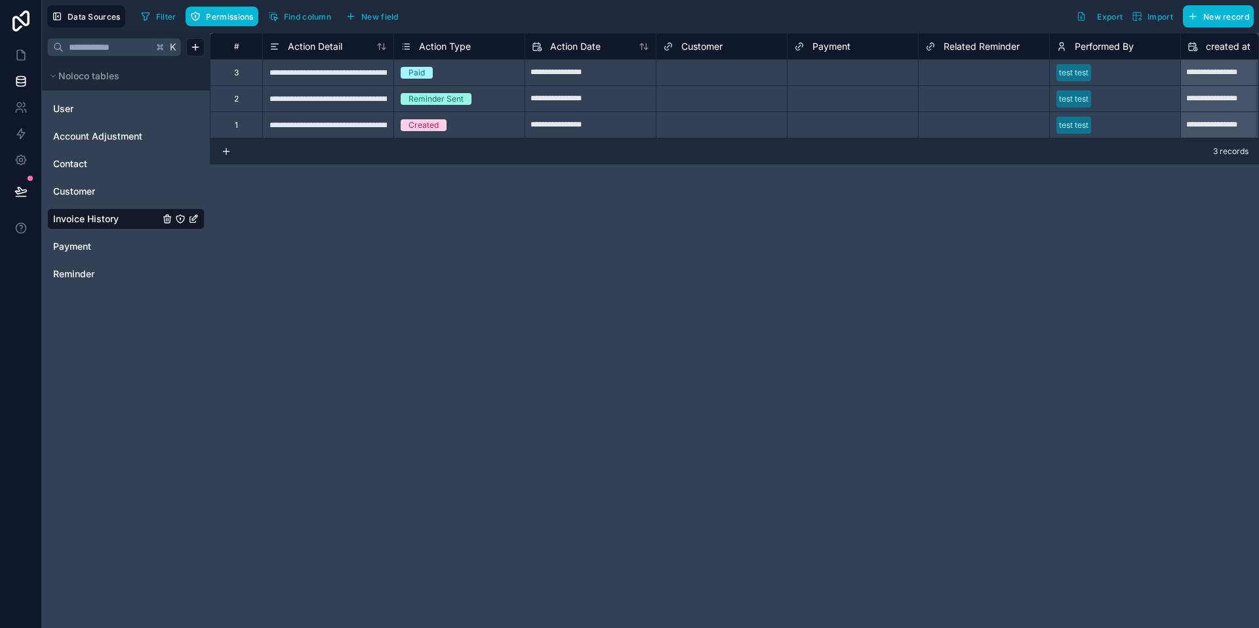
click at [344, 79] on div "**********" at bounding box center [327, 72] width 131 height 26
drag, startPoint x: 340, startPoint y: 95, endPoint x: 340, endPoint y: 123, distance: 27.5
click at [340, 125] on div "**********" at bounding box center [892, 85] width 1364 height 105
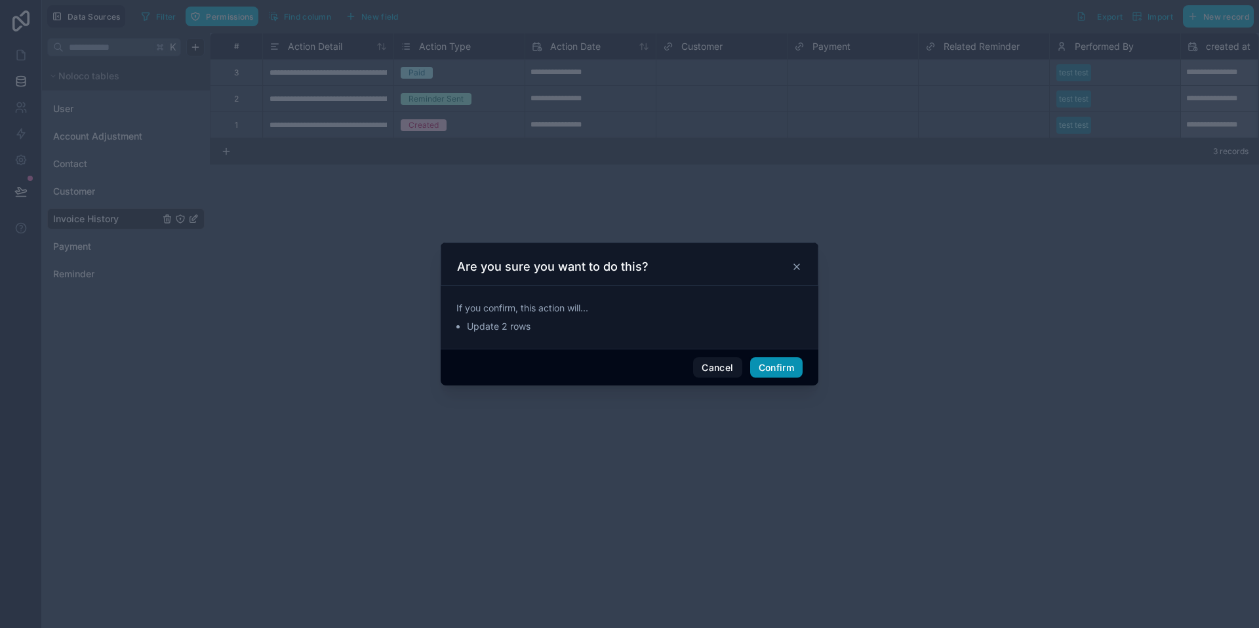
click at [784, 371] on button "Confirm" at bounding box center [776, 367] width 52 height 21
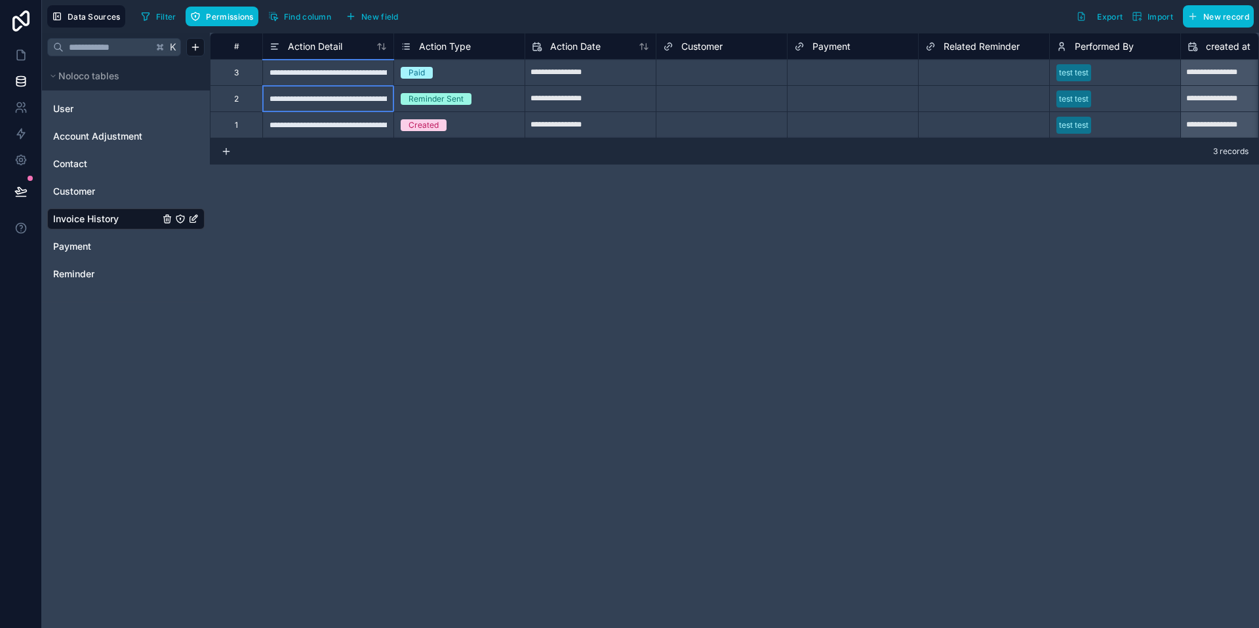
click at [376, 98] on div "**********" at bounding box center [327, 98] width 131 height 26
click at [362, 75] on div "**********" at bounding box center [327, 72] width 131 height 26
click at [226, 70] on div "3" at bounding box center [236, 72] width 52 height 26
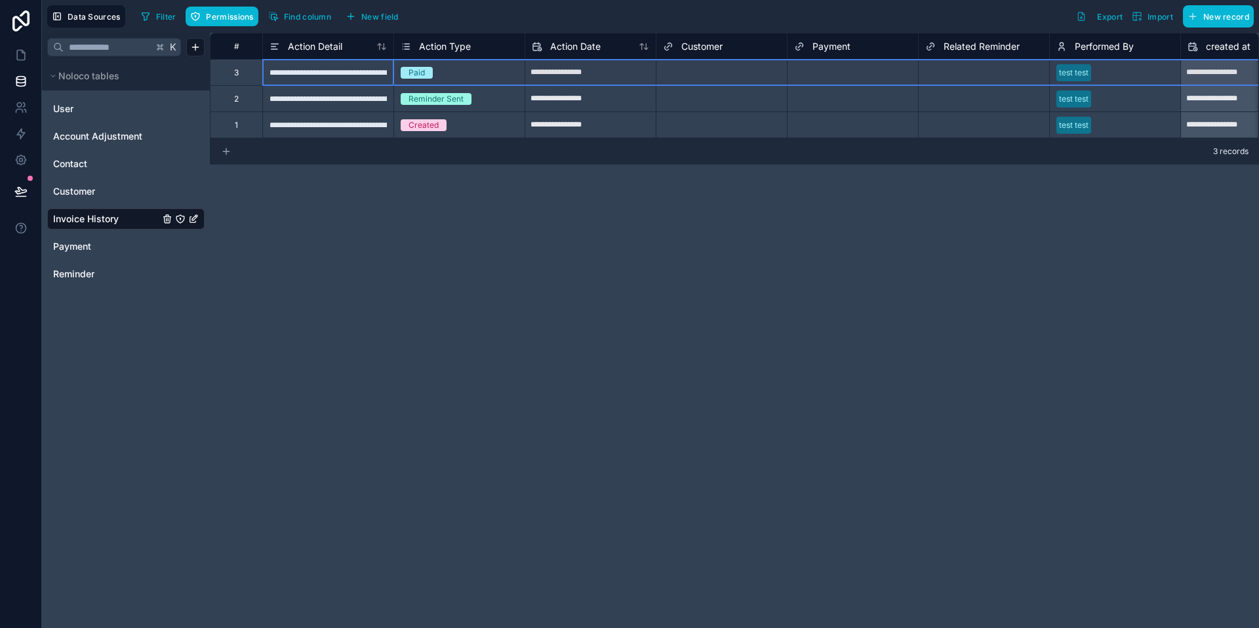
click at [228, 155] on icon at bounding box center [226, 151] width 10 height 10
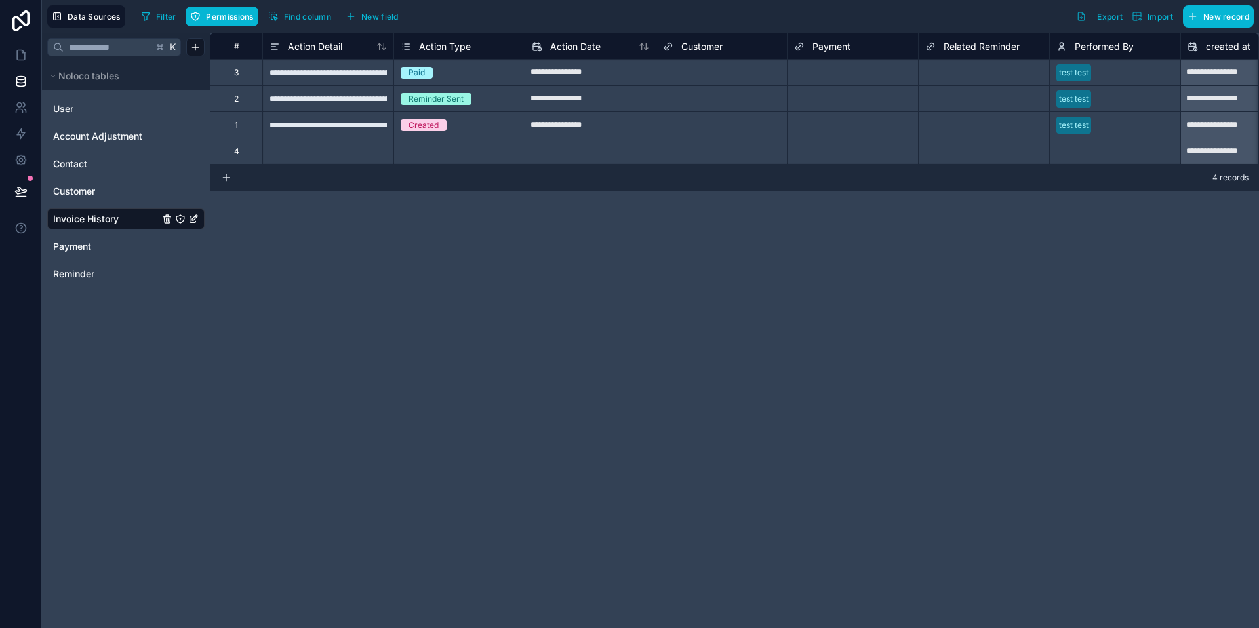
click at [249, 148] on div "4" at bounding box center [236, 151] width 52 height 26
click at [341, 154] on div "**********" at bounding box center [327, 151] width 131 height 26
click at [530, 142] on input "text" at bounding box center [590, 151] width 130 height 21
select select "****"
select select "*"
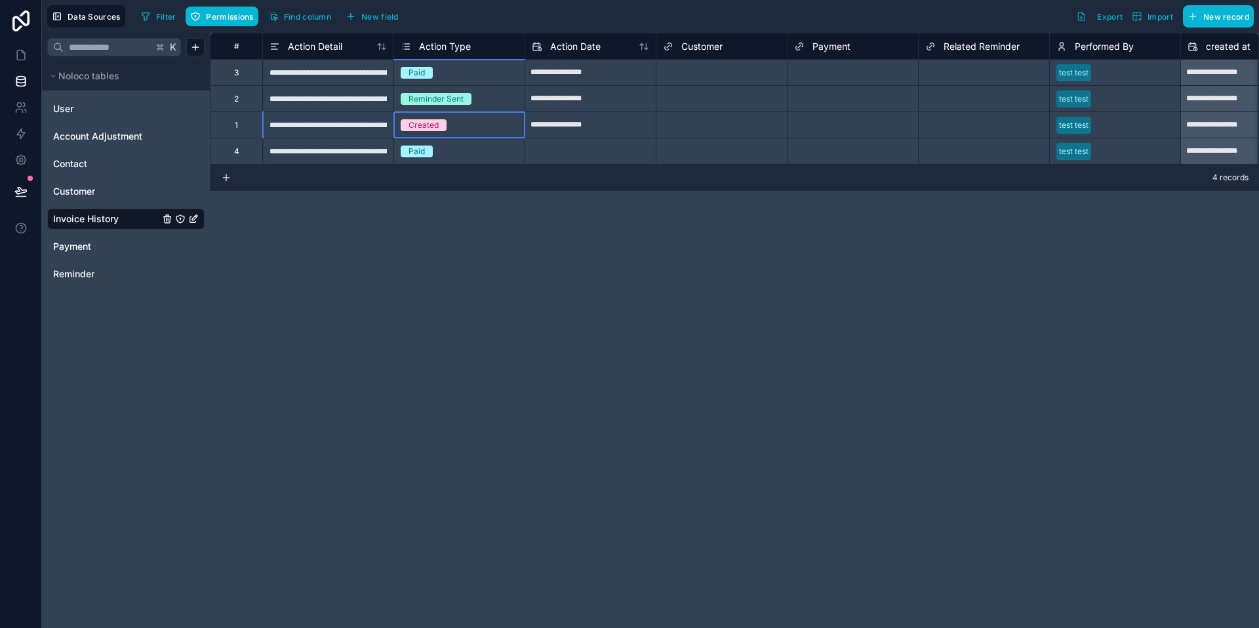
click at [483, 133] on div "Created" at bounding box center [459, 125] width 130 height 26
click at [357, 127] on div "**********" at bounding box center [327, 124] width 131 height 26
click at [352, 145] on div "**********" at bounding box center [327, 151] width 131 height 26
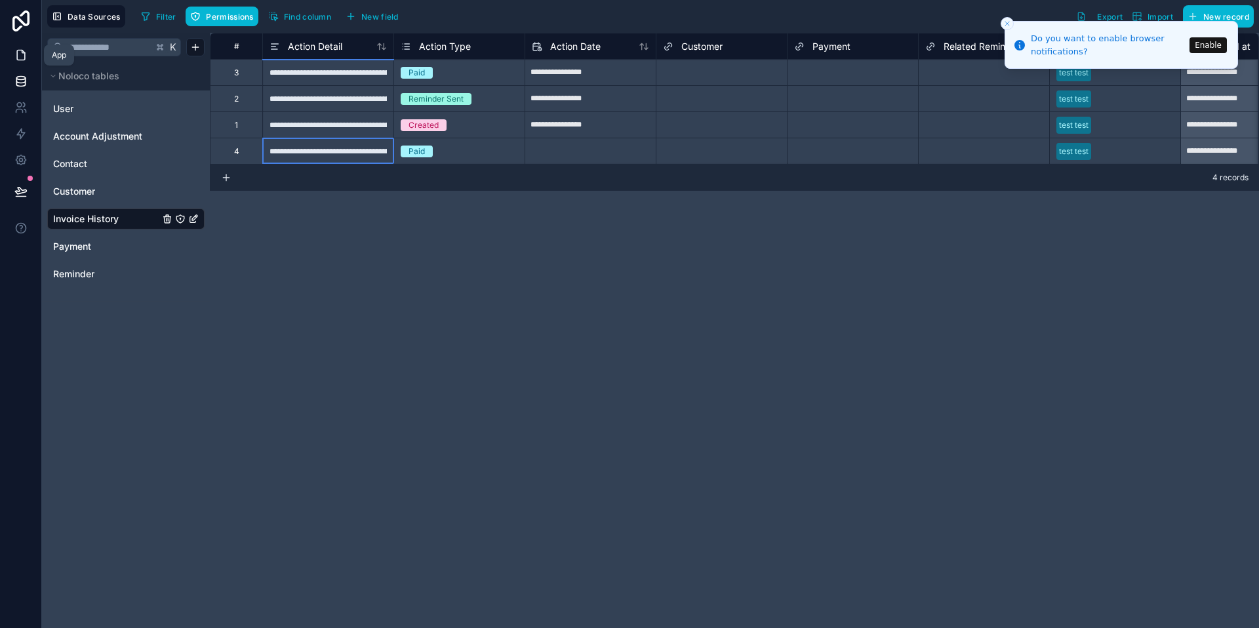
click at [19, 54] on icon at bounding box center [20, 55] width 13 height 13
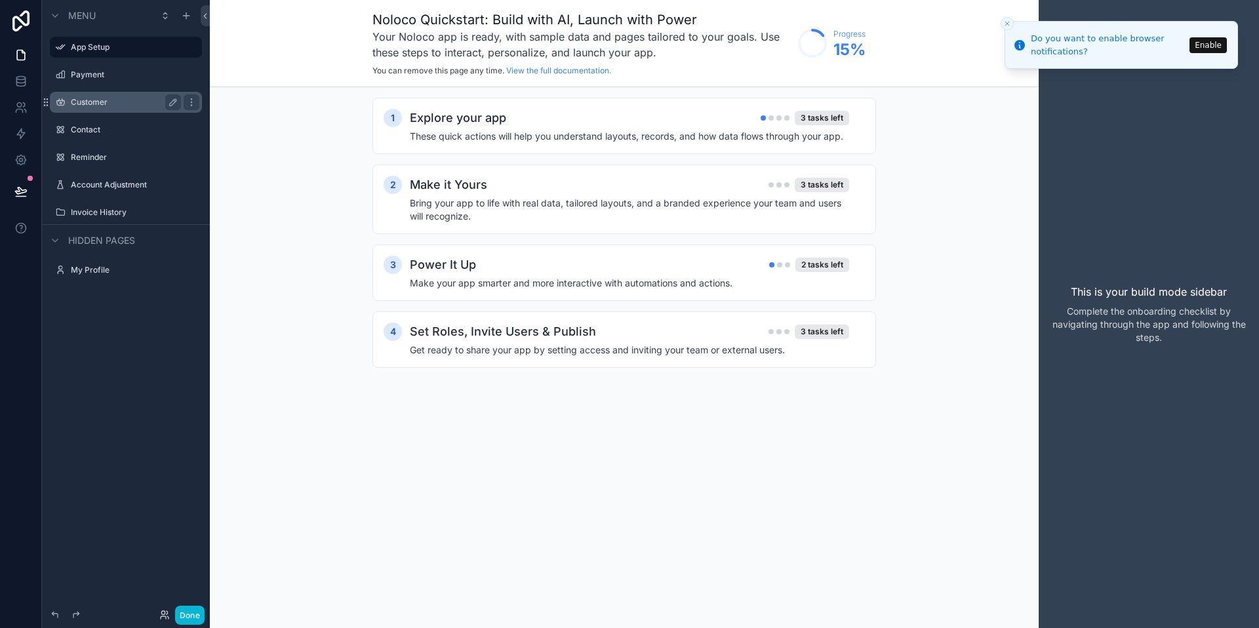
click at [94, 106] on label "Customer" at bounding box center [123, 102] width 105 height 10
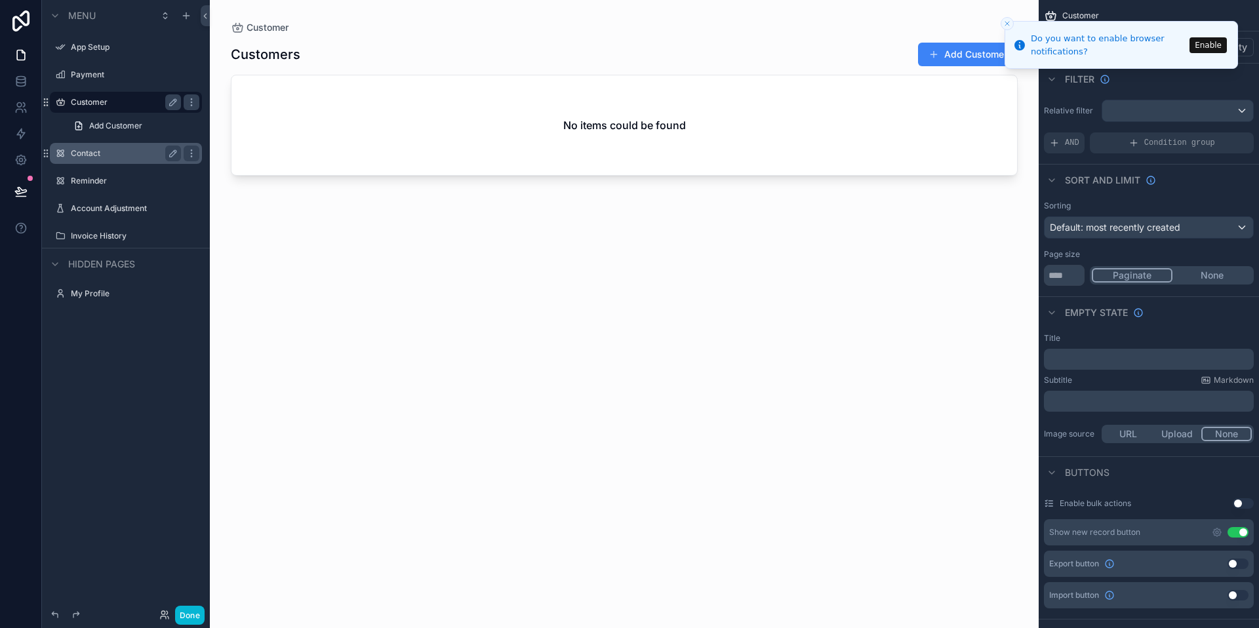
click at [83, 156] on label "Contact" at bounding box center [123, 153] width 105 height 10
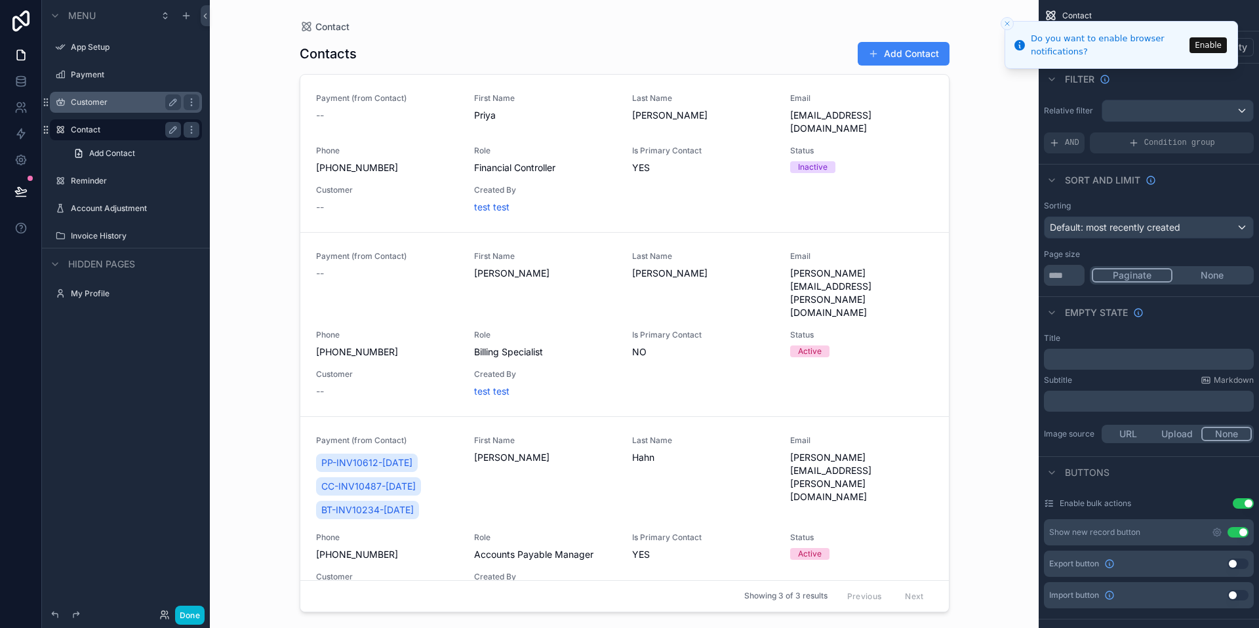
click at [860, 176] on div "scrollable content" at bounding box center [624, 306] width 671 height 612
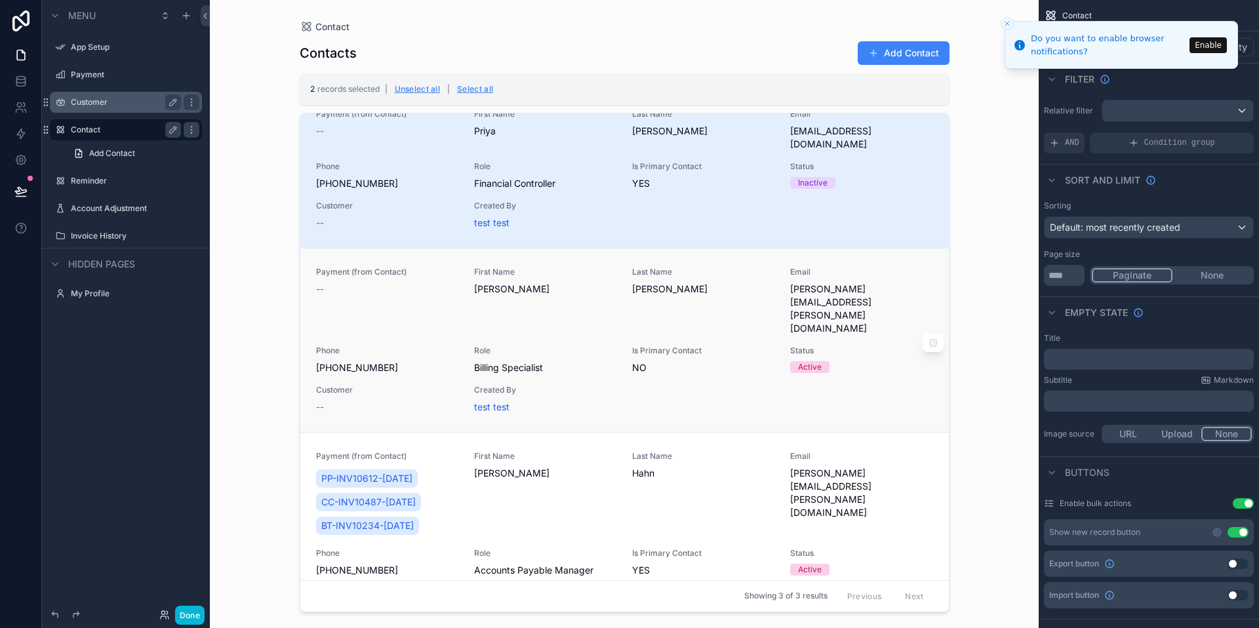
scroll to position [27, 0]
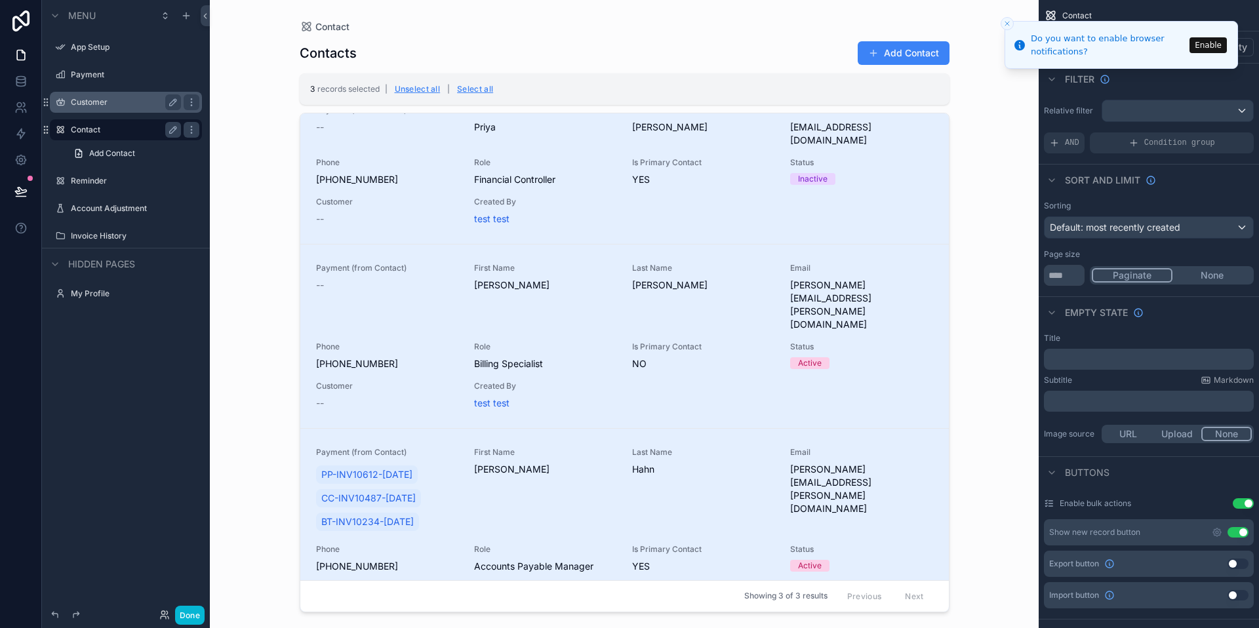
click at [1008, 20] on icon "Close toast" at bounding box center [1007, 24] width 8 height 8
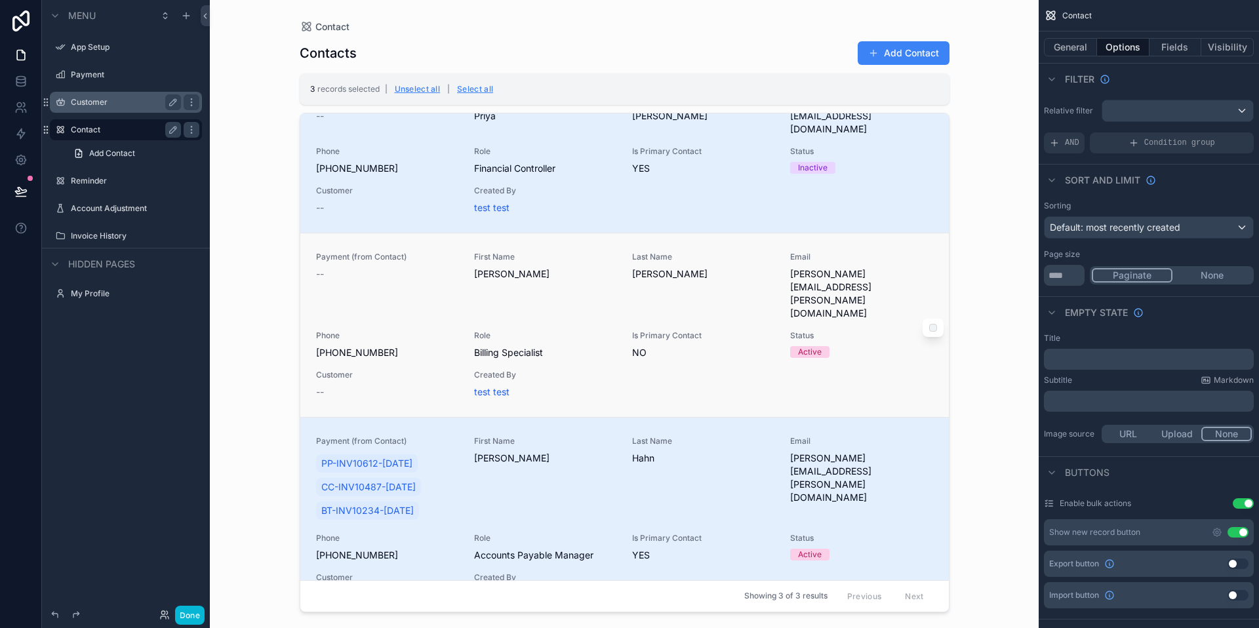
scroll to position [0, 0]
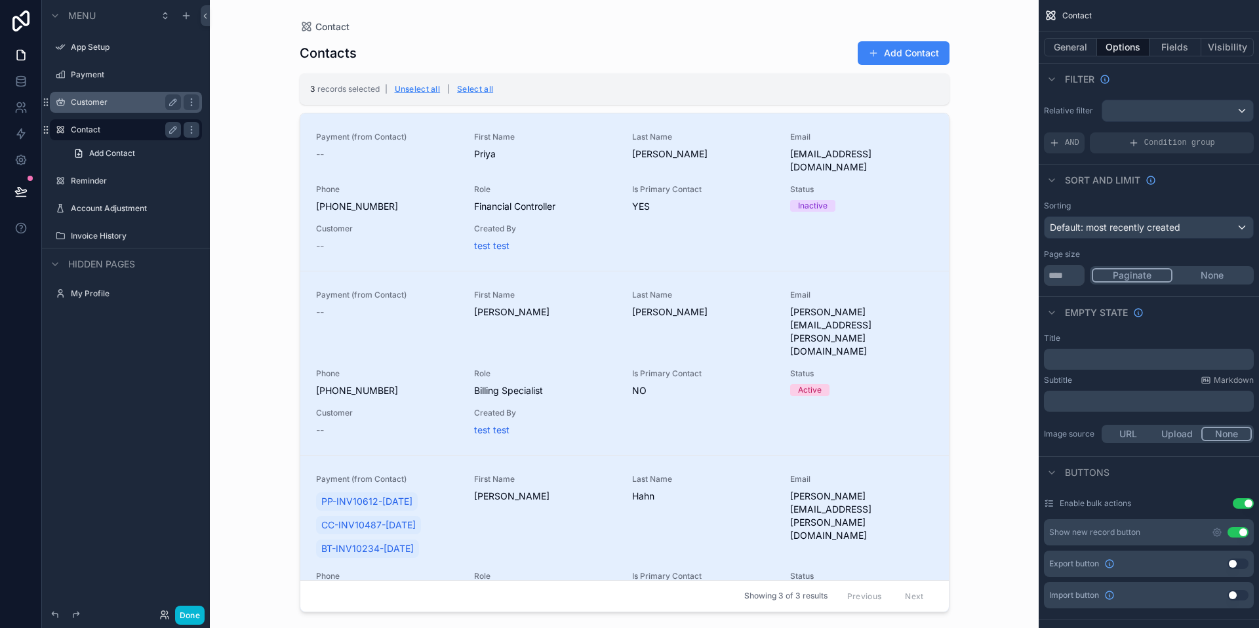
click at [428, 108] on div "Contacts Add Contact 3 records selected | Unselect all | Select all Payment (fr…" at bounding box center [625, 323] width 650 height 580
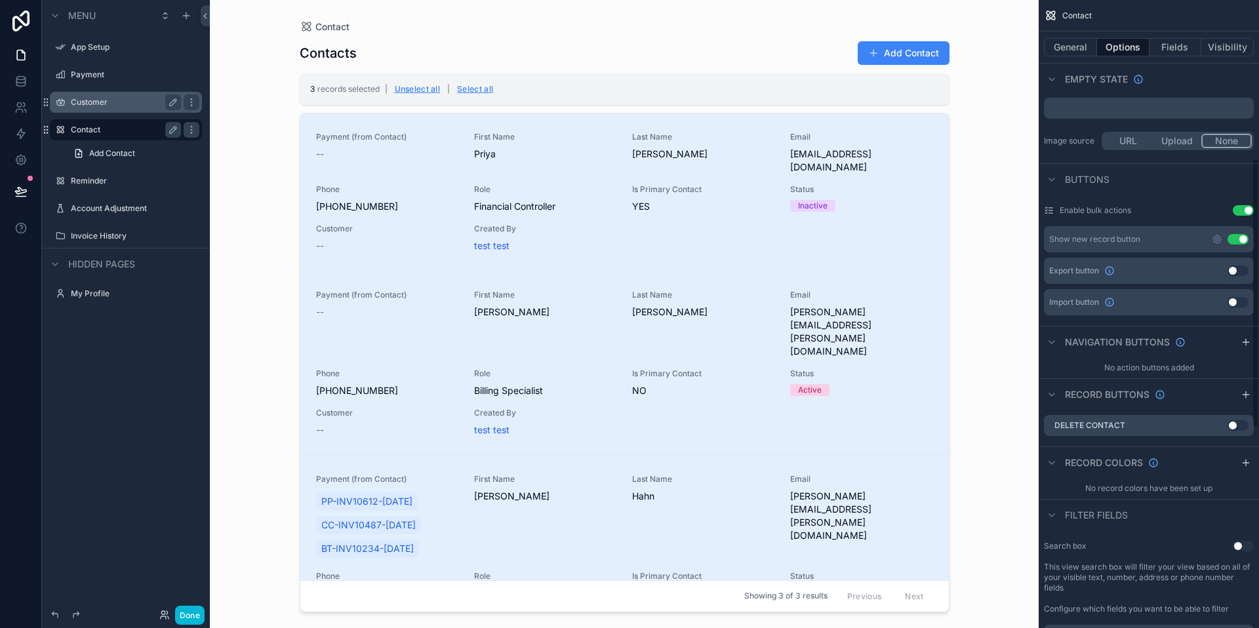
scroll to position [369, 0]
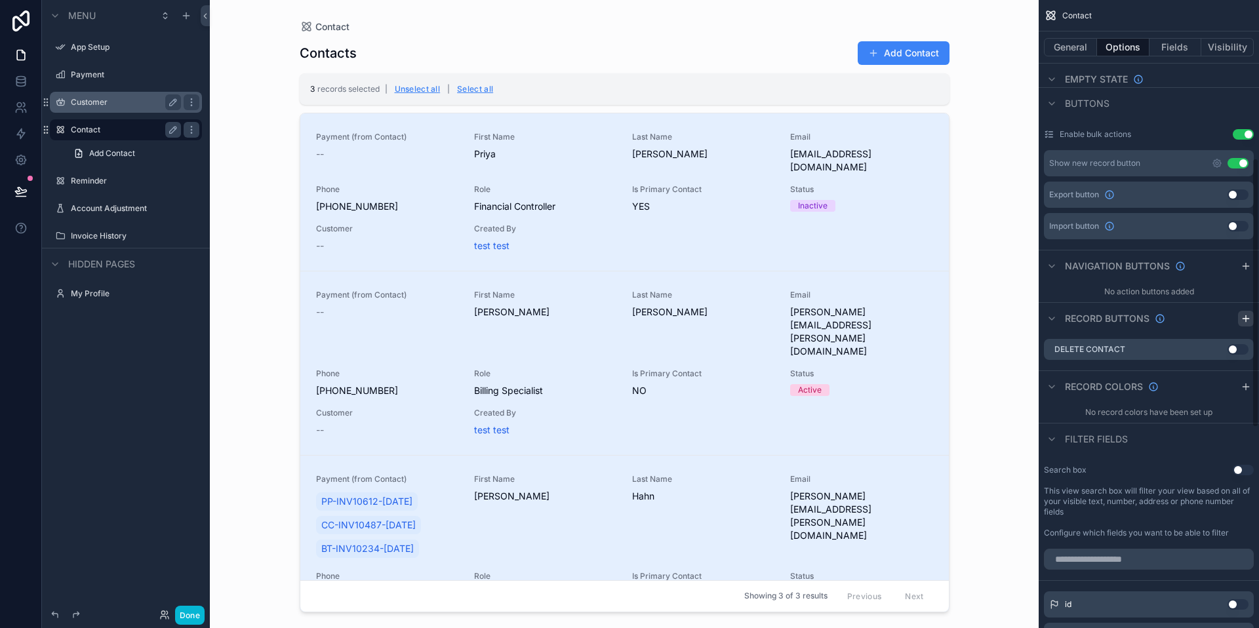
click at [1246, 319] on icon "scrollable content" at bounding box center [1246, 318] width 0 height 6
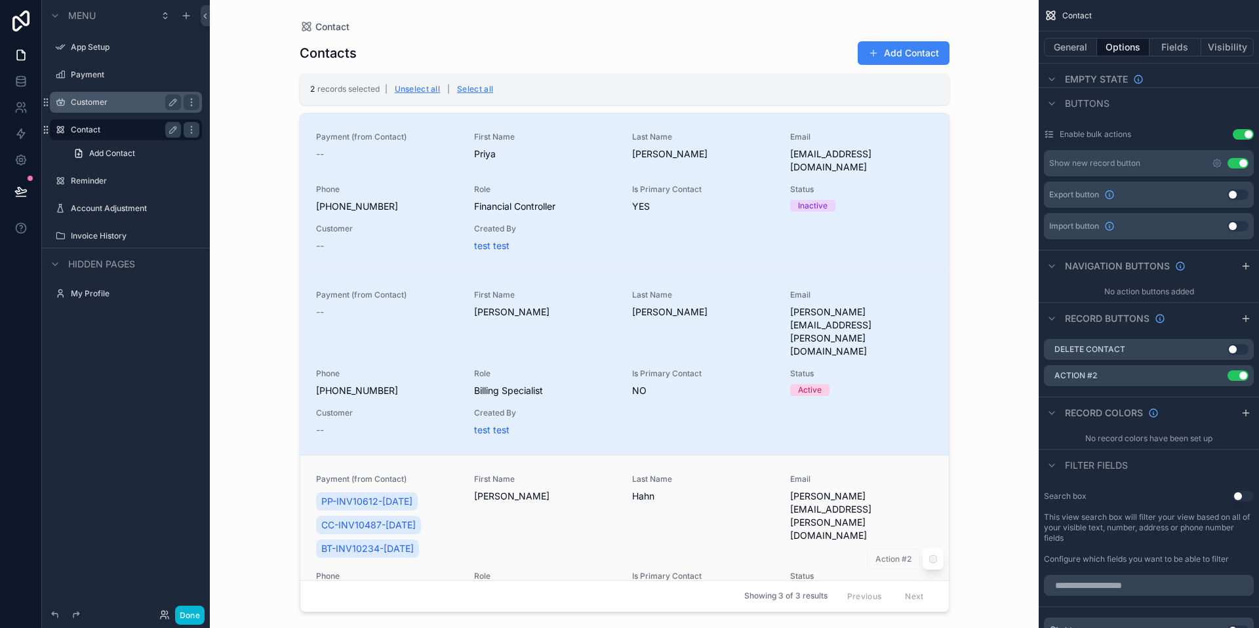
click at [931, 549] on div "scrollable content" at bounding box center [933, 559] width 21 height 21
click at [904, 549] on span "Action #2" at bounding box center [893, 559] width 53 height 21
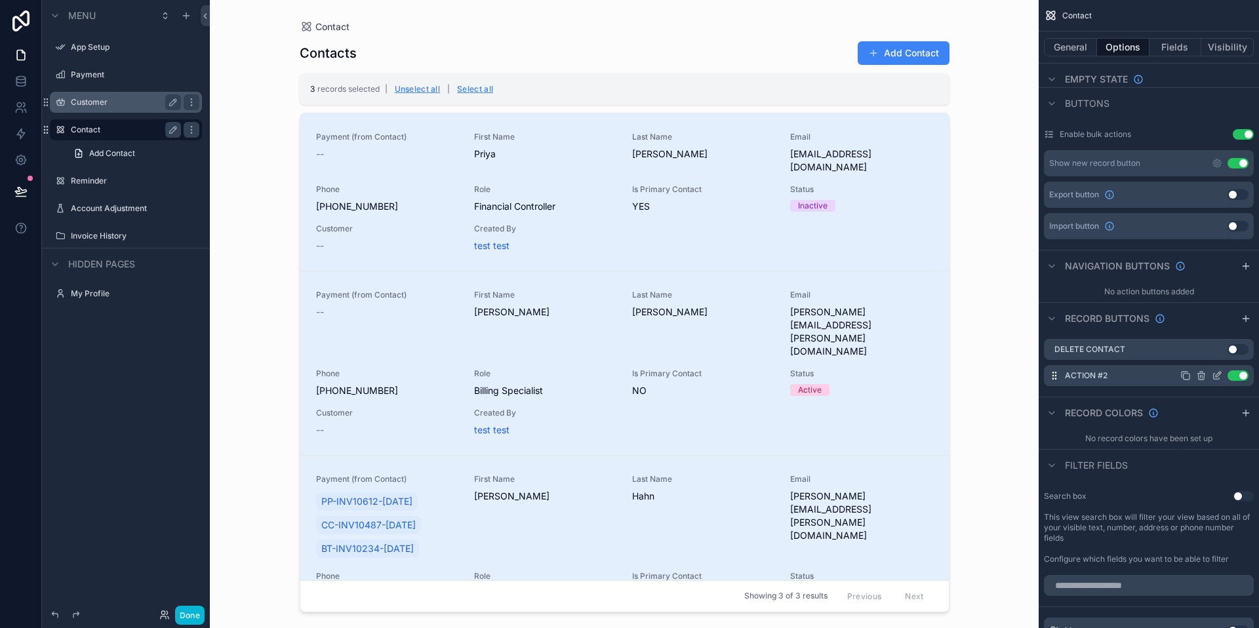
click at [1218, 377] on icon "scrollable content" at bounding box center [1217, 375] width 10 height 10
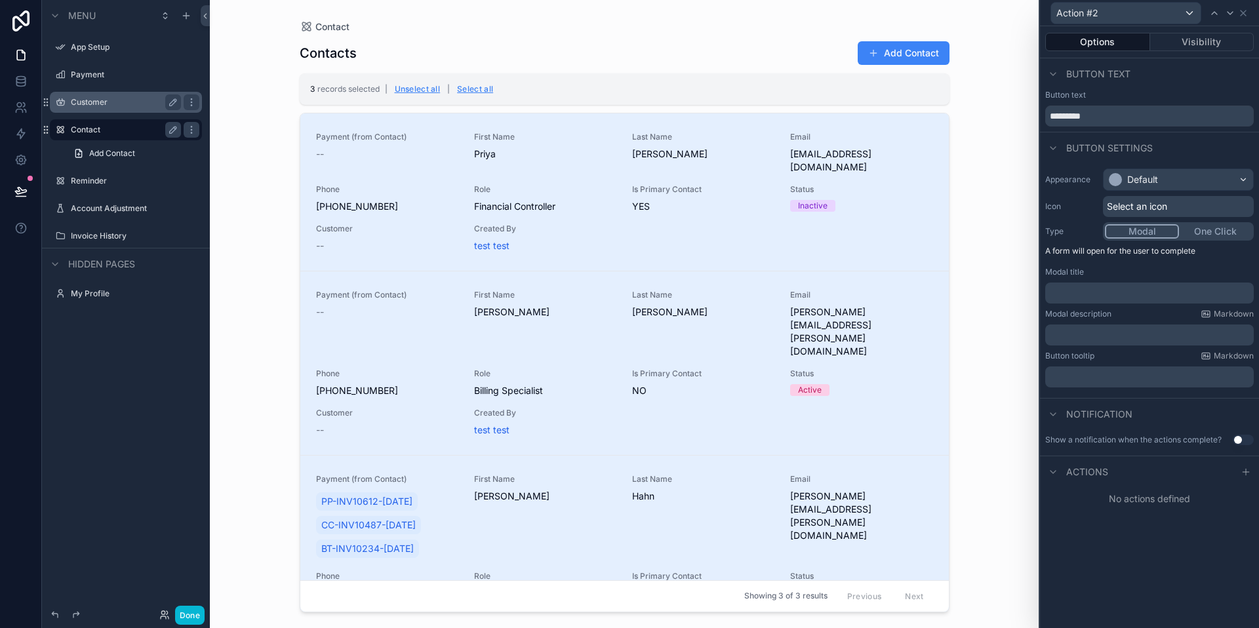
click at [1092, 473] on span "Actions" at bounding box center [1087, 472] width 42 height 13
click at [1220, 472] on div "Actions" at bounding box center [1149, 471] width 219 height 31
click at [1054, 470] on icon at bounding box center [1053, 472] width 10 height 10
click at [1252, 471] on div at bounding box center [1246, 472] width 16 height 16
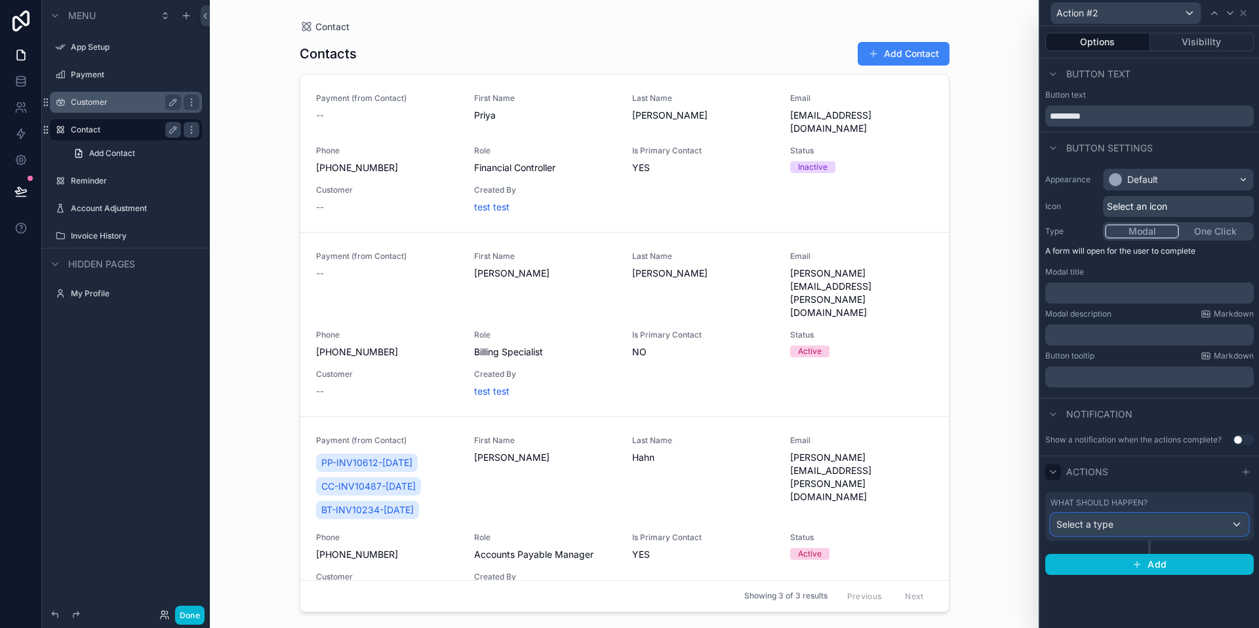
click at [1216, 532] on div "Select a type" at bounding box center [1149, 524] width 197 height 21
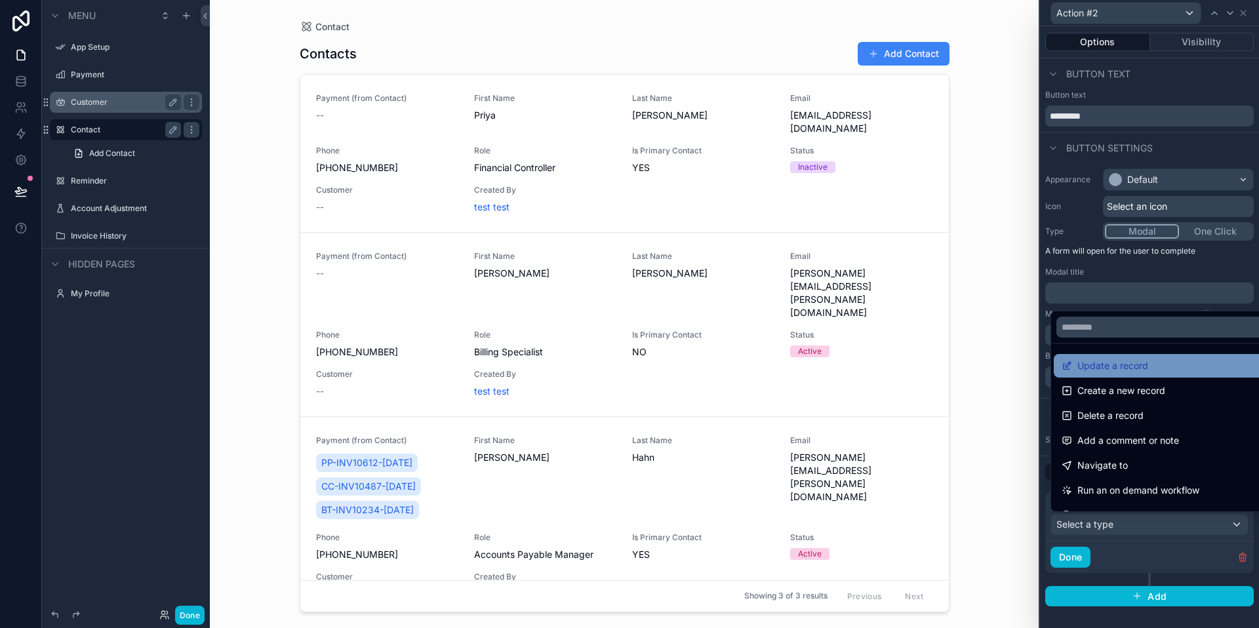
click at [1169, 362] on div "Update a record" at bounding box center [1165, 366] width 206 height 16
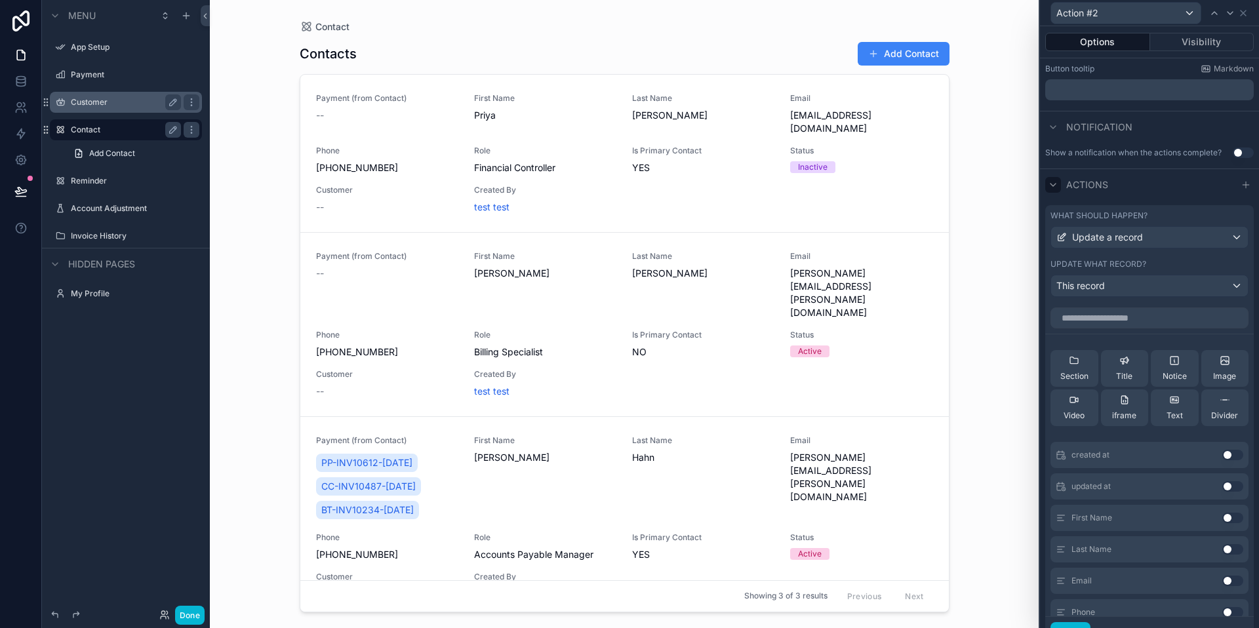
scroll to position [294, 0]
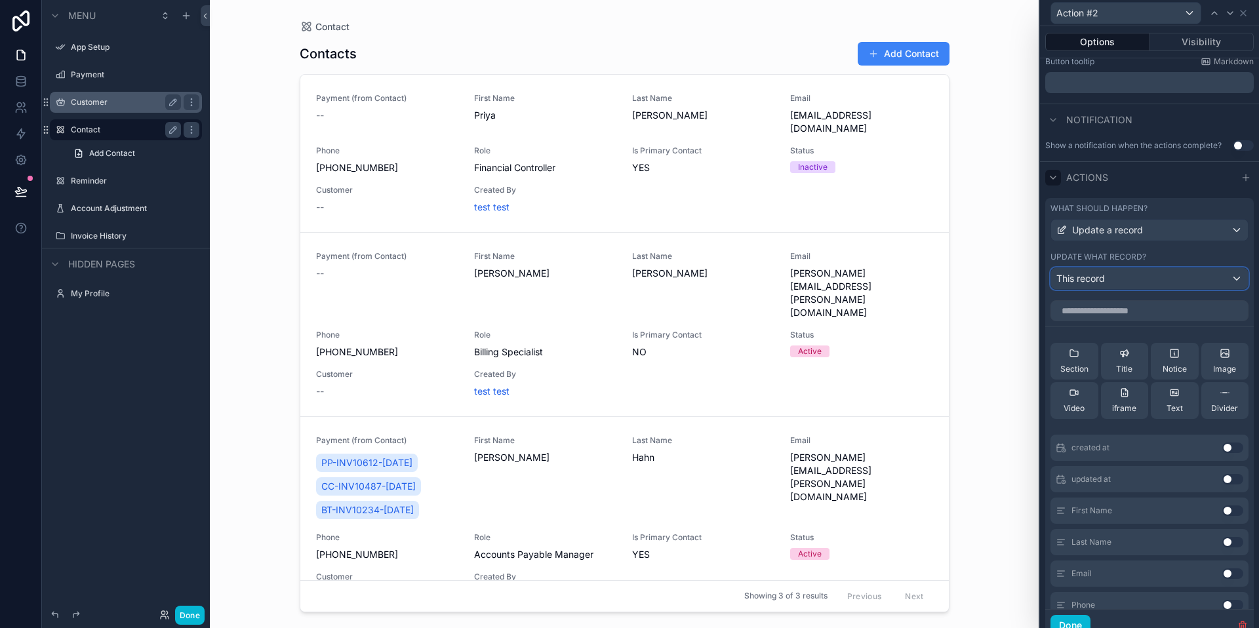
click at [1155, 277] on div "This record" at bounding box center [1149, 278] width 197 height 21
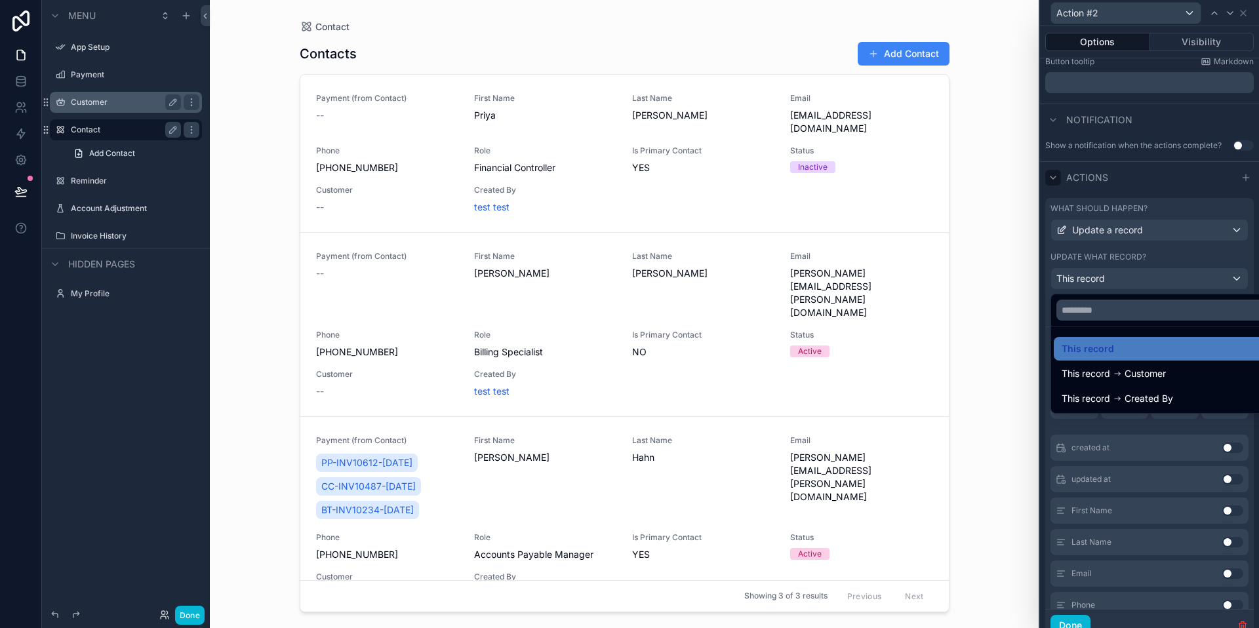
click at [1155, 277] on div at bounding box center [1149, 314] width 219 height 628
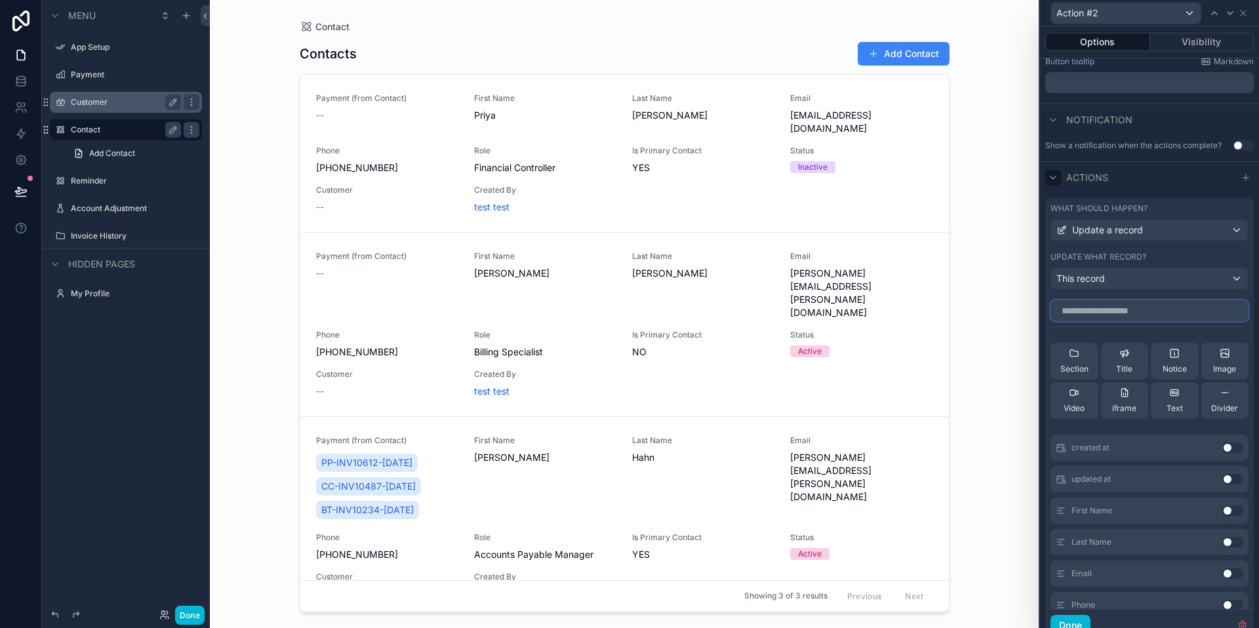
click at [1147, 305] on input "text" at bounding box center [1149, 310] width 198 height 21
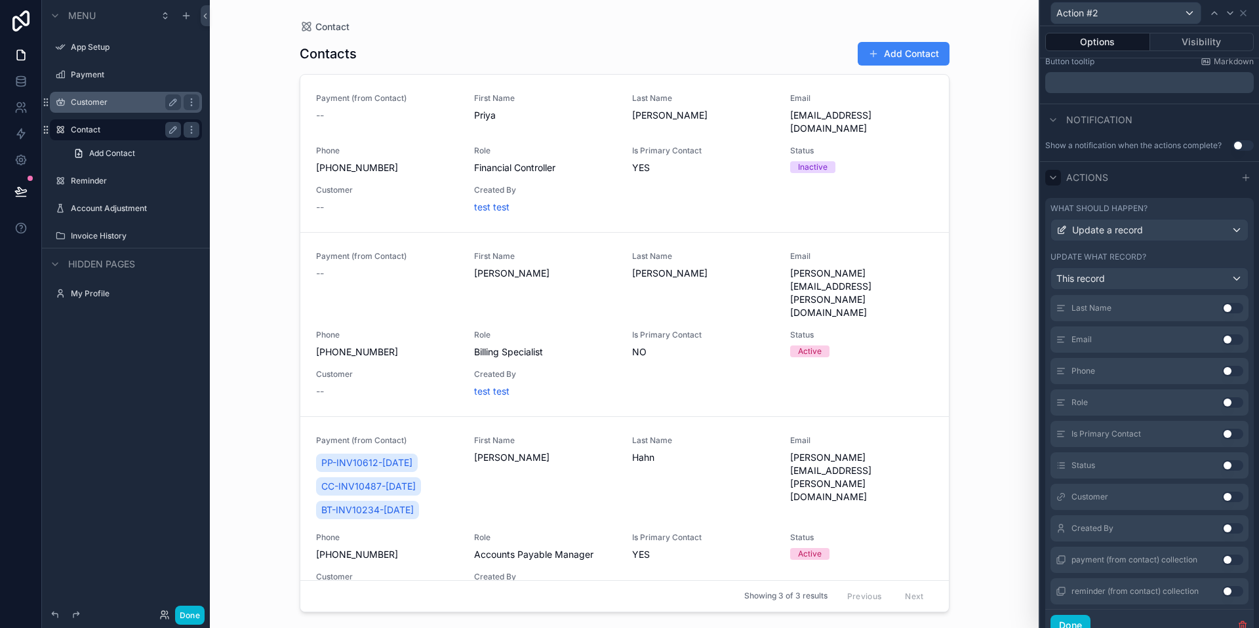
scroll to position [245, 0]
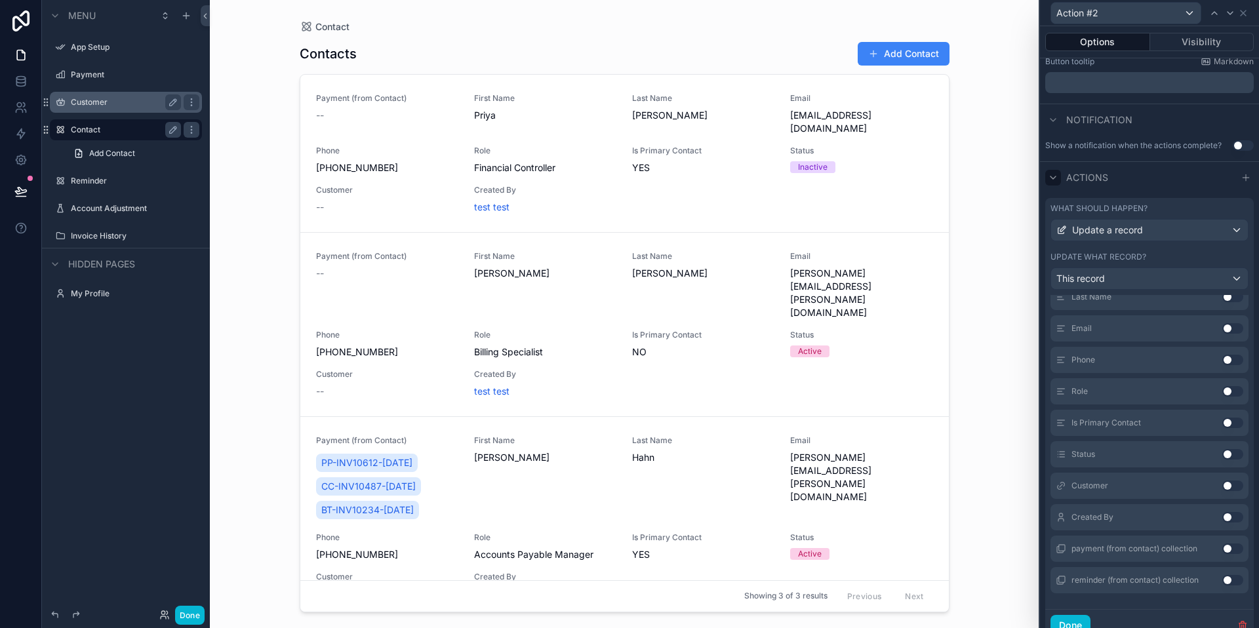
click at [1231, 456] on button "Use setting" at bounding box center [1232, 454] width 21 height 10
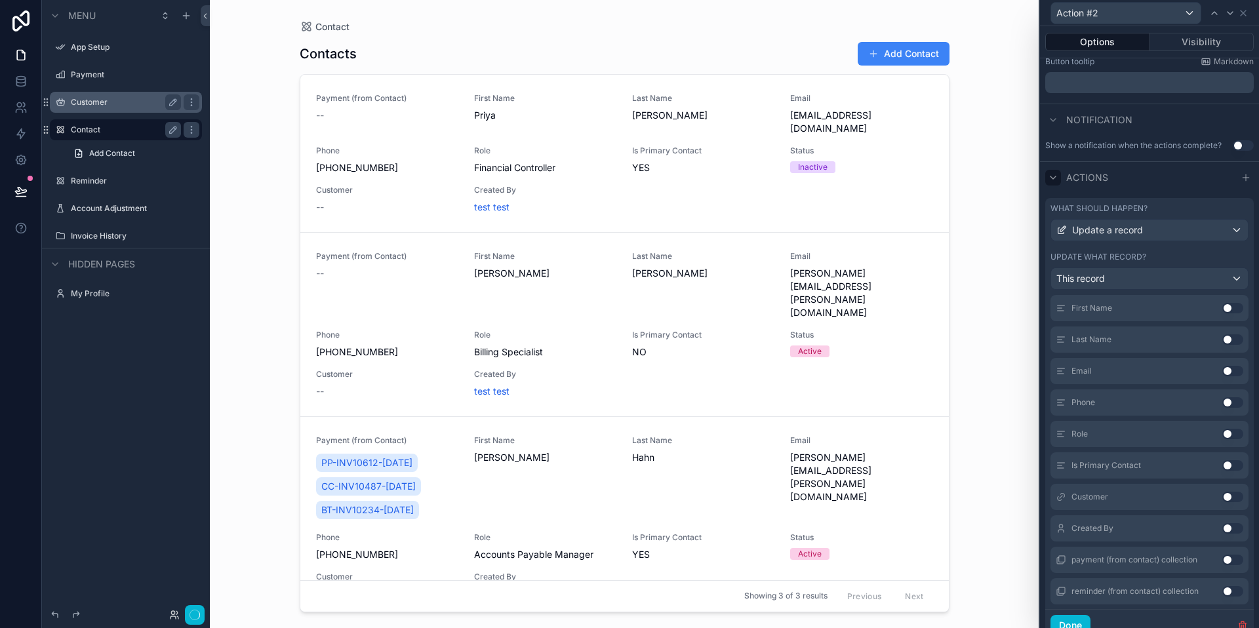
scroll to position [256, 0]
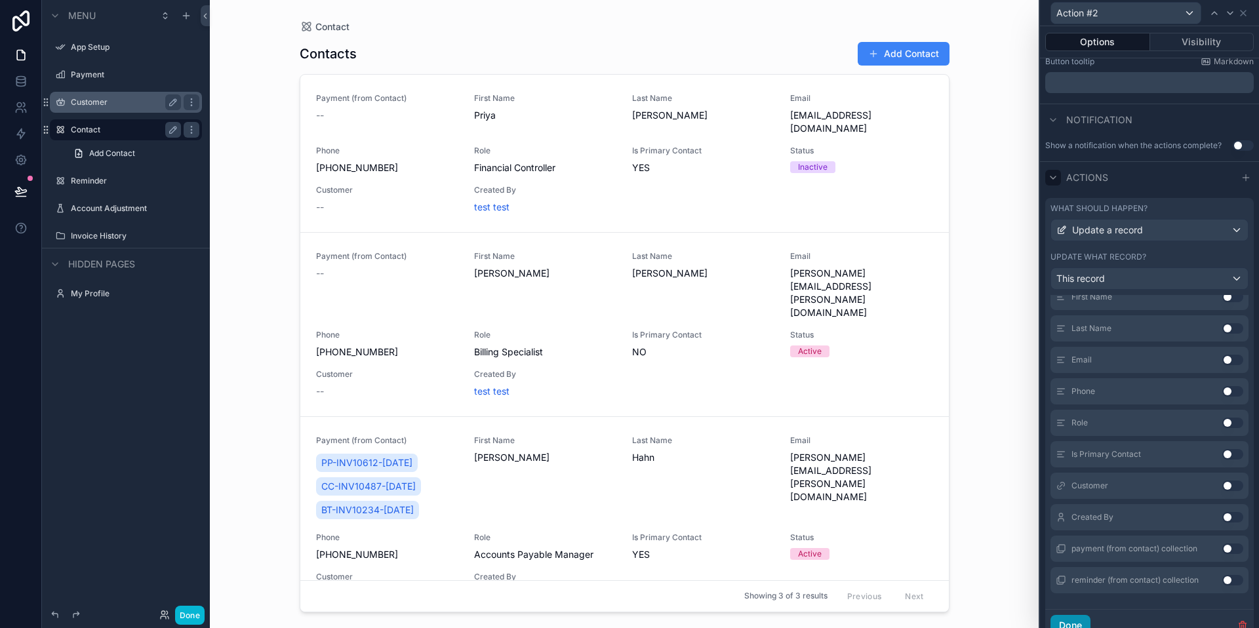
click at [1070, 626] on button "Done" at bounding box center [1070, 625] width 40 height 21
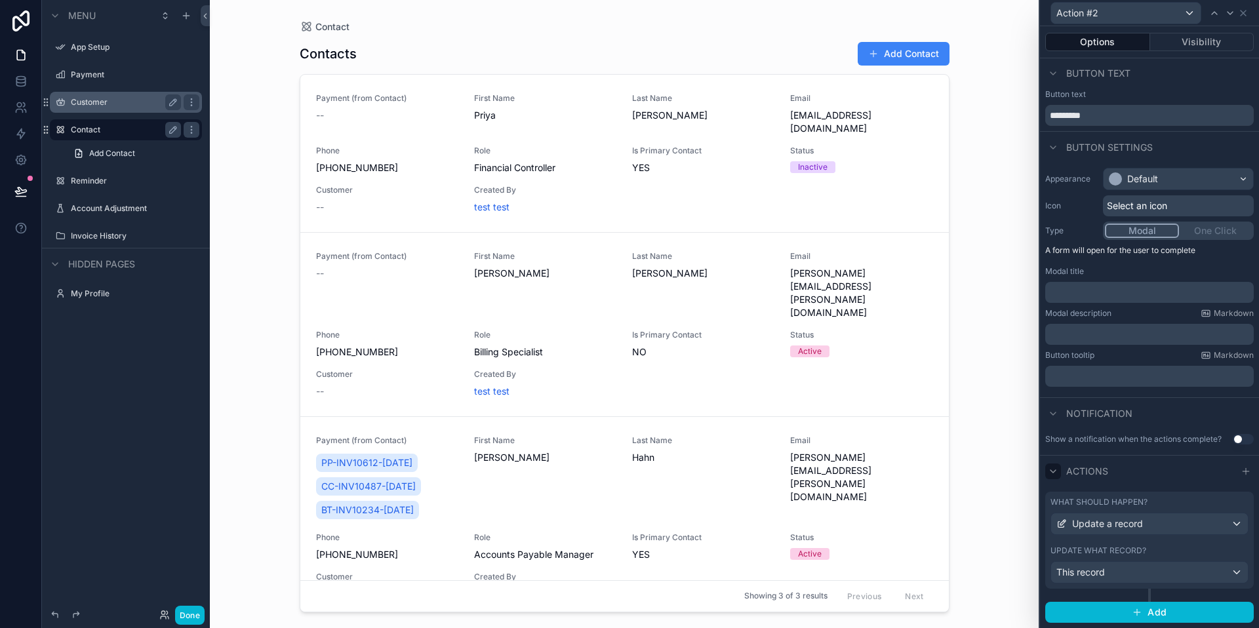
scroll to position [0, 0]
click at [1131, 615] on button "Add" at bounding box center [1149, 613] width 209 height 21
click at [1244, 10] on icon at bounding box center [1243, 12] width 5 height 5
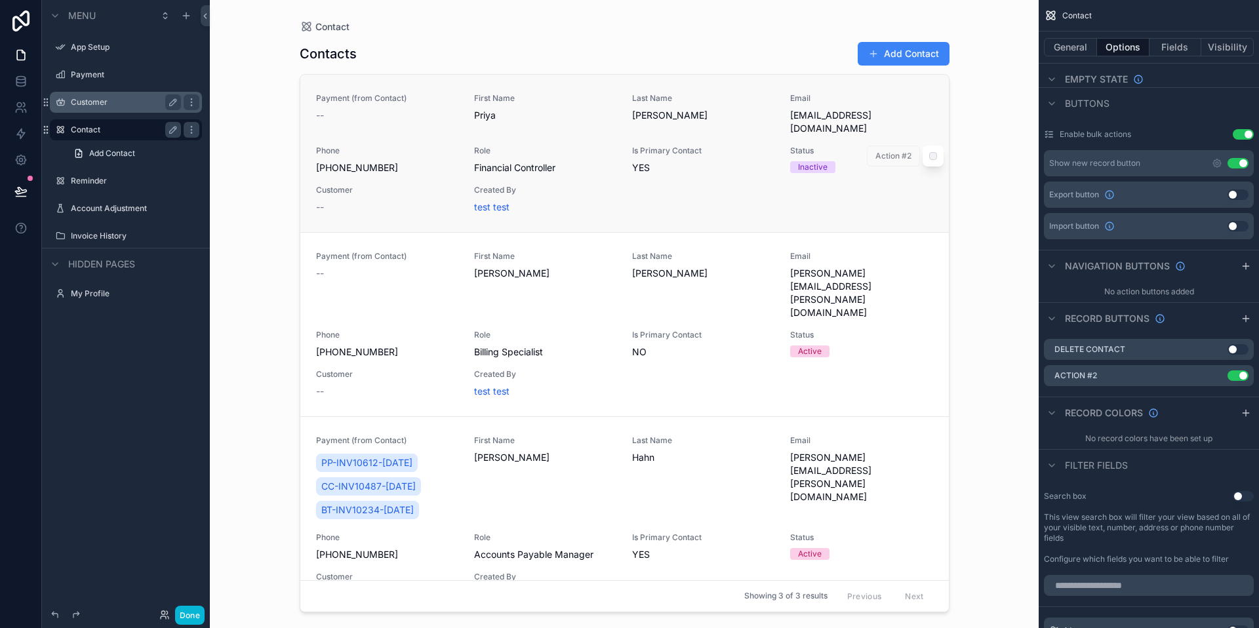
click at [936, 155] on div "scrollable content" at bounding box center [933, 156] width 21 height 21
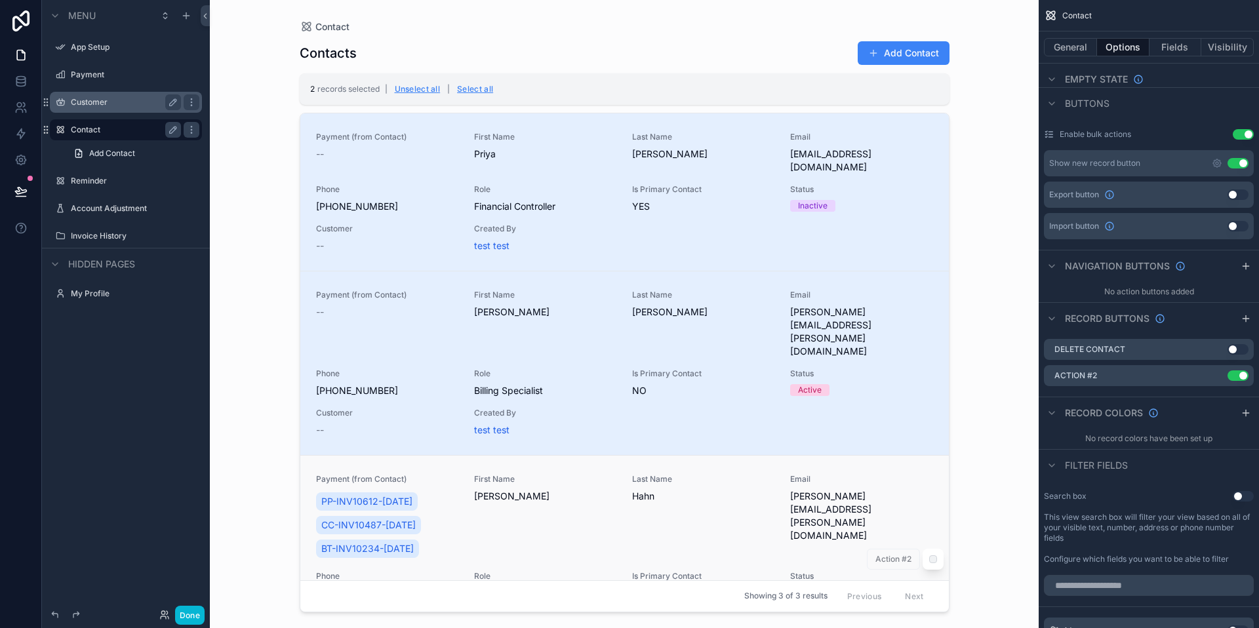
click at [932, 549] on div "scrollable content" at bounding box center [933, 559] width 21 height 21
click at [933, 549] on div "scrollable content" at bounding box center [933, 559] width 21 height 21
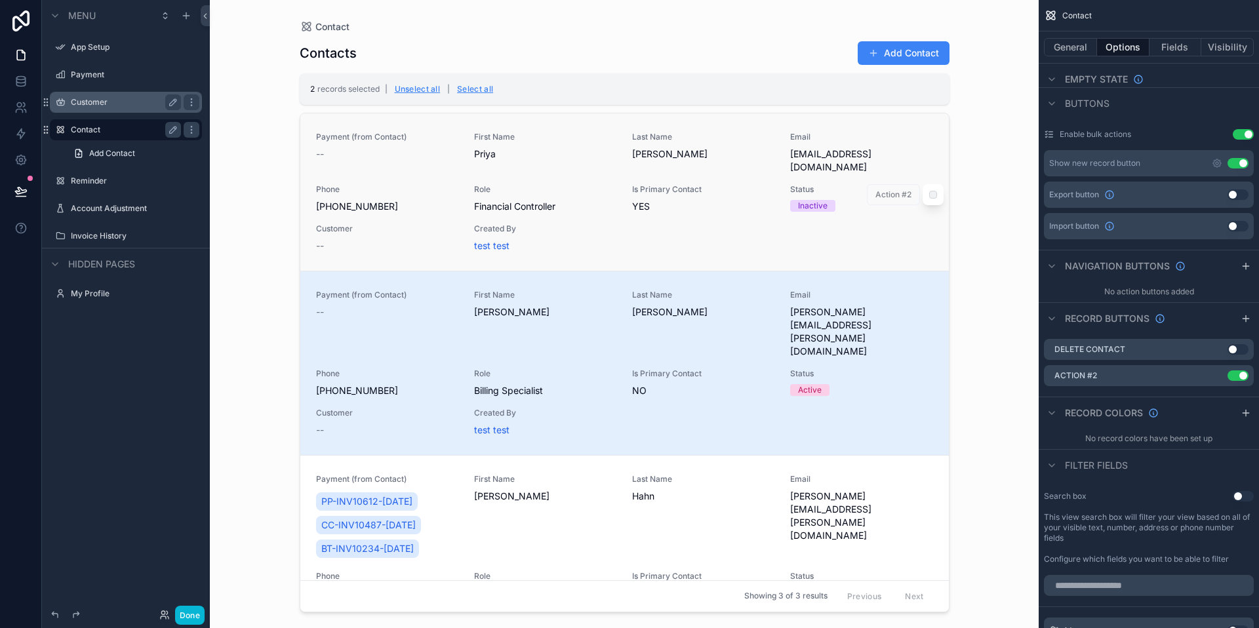
click at [895, 193] on span "Action #2" at bounding box center [893, 194] width 53 height 21
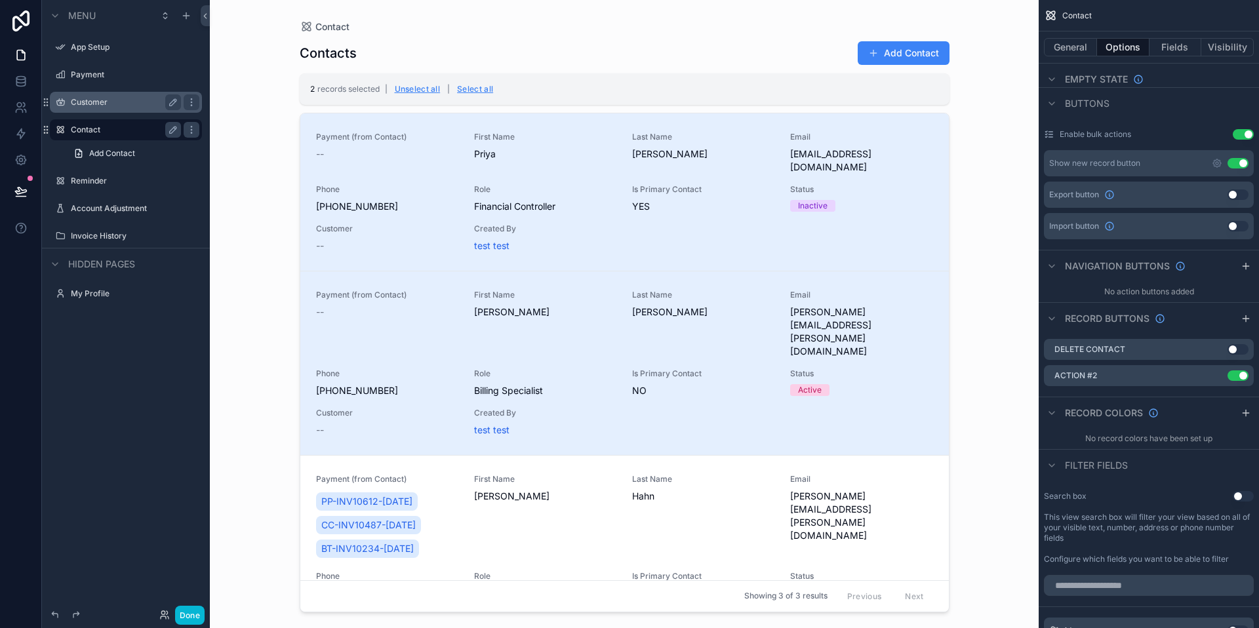
click at [966, 199] on div "Contact Contacts Add Contact 2 records selected | Unselect all | Select all Pay…" at bounding box center [624, 314] width 829 height 628
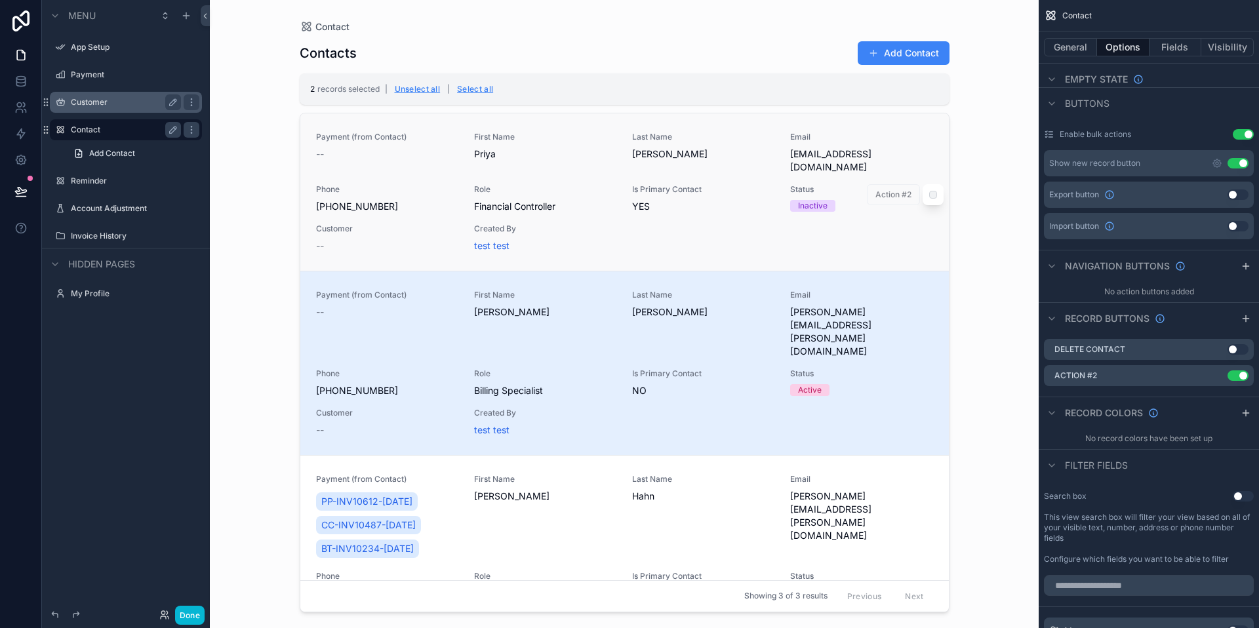
drag, startPoint x: 920, startPoint y: 226, endPoint x: 753, endPoint y: 234, distance: 167.4
click at [753, 234] on div "Payment (from Contact) -- First Name [PERSON_NAME] Last Name [PERSON_NAME] Emai…" at bounding box center [624, 192] width 617 height 121
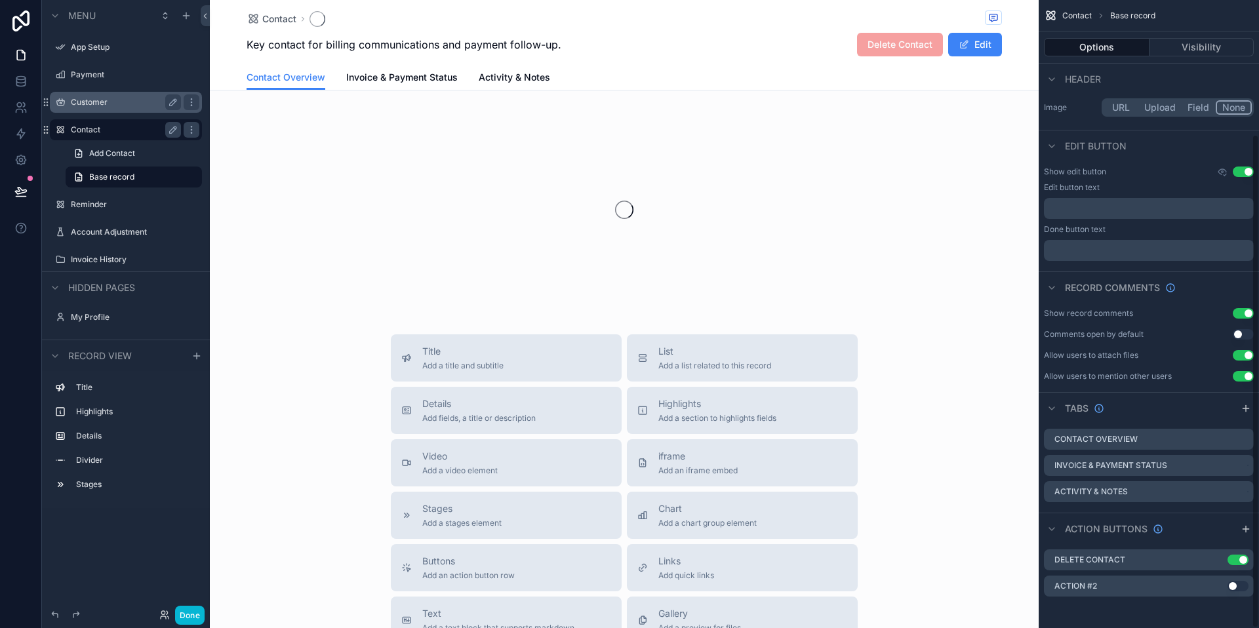
scroll to position [170, 0]
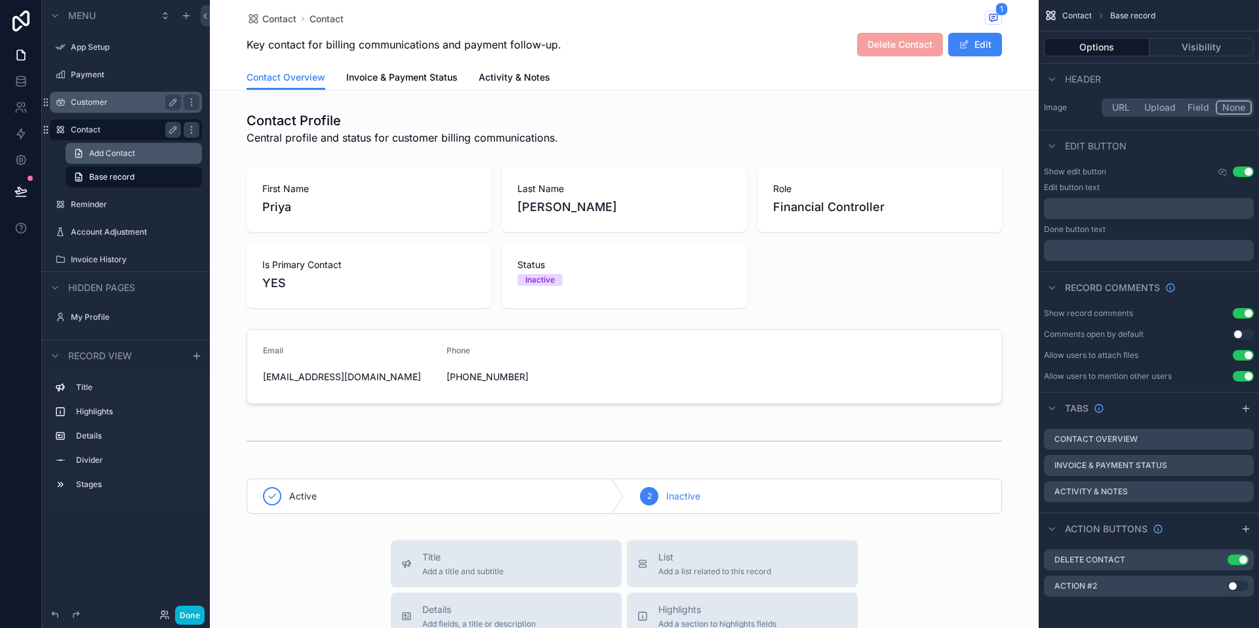
click at [105, 156] on span "Add Contact" at bounding box center [112, 153] width 46 height 10
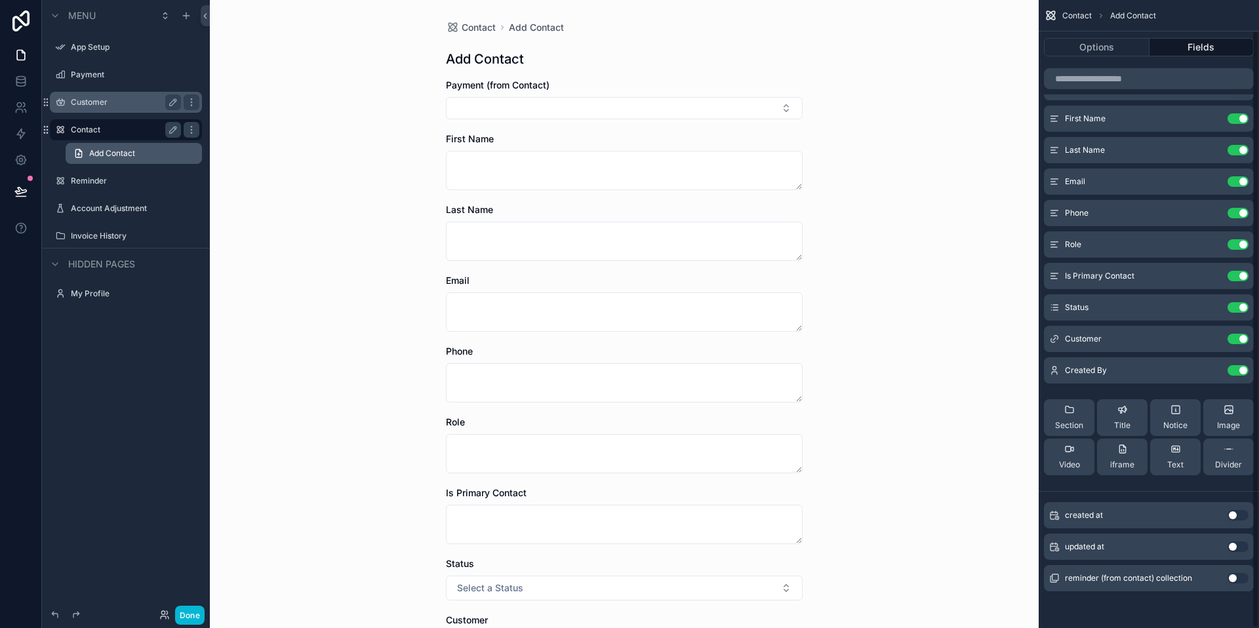
scroll to position [31, 0]
click at [89, 132] on label "Contact" at bounding box center [123, 130] width 105 height 10
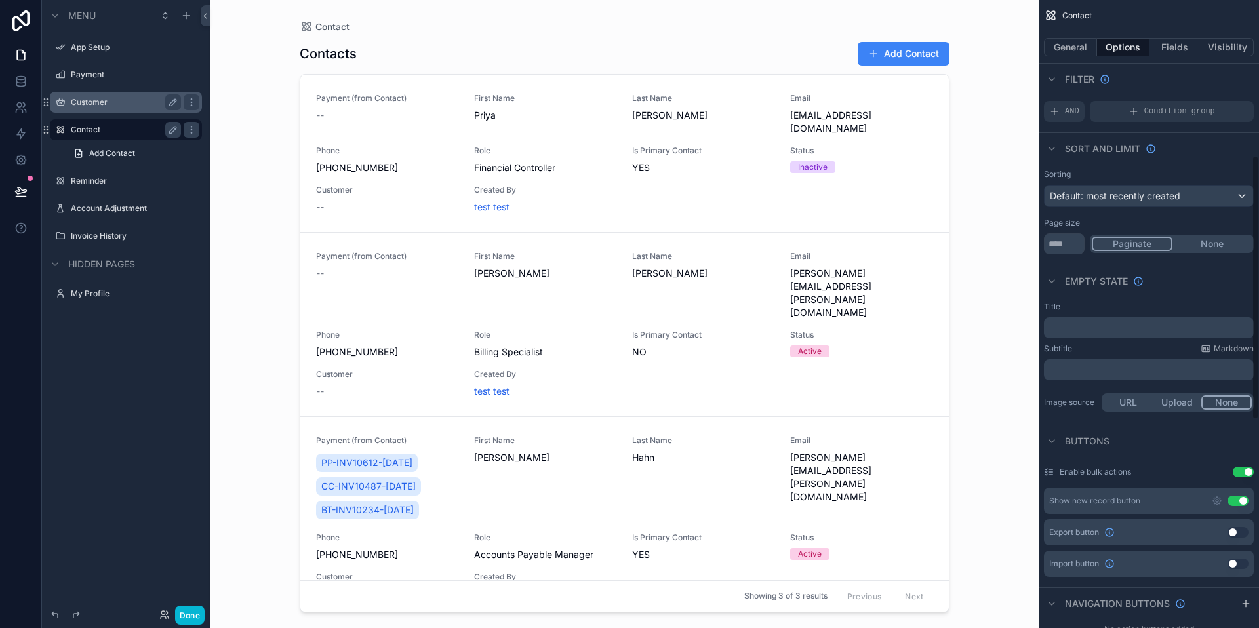
scroll to position [369, 0]
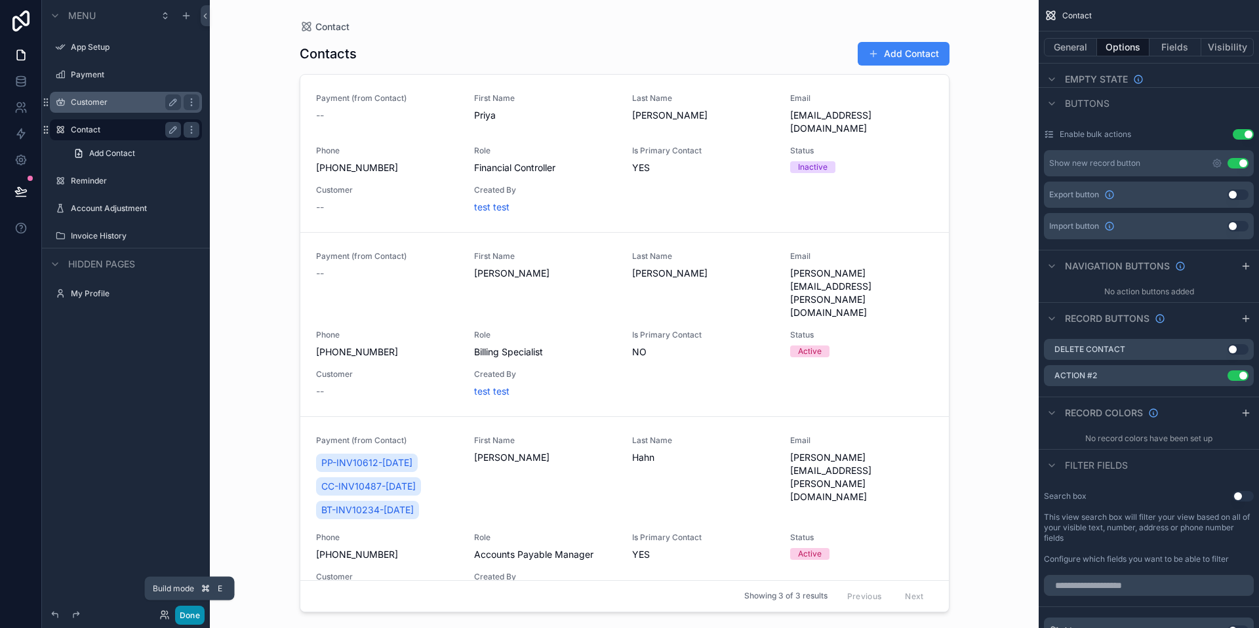
click at [186, 618] on button "Done" at bounding box center [190, 615] width 30 height 19
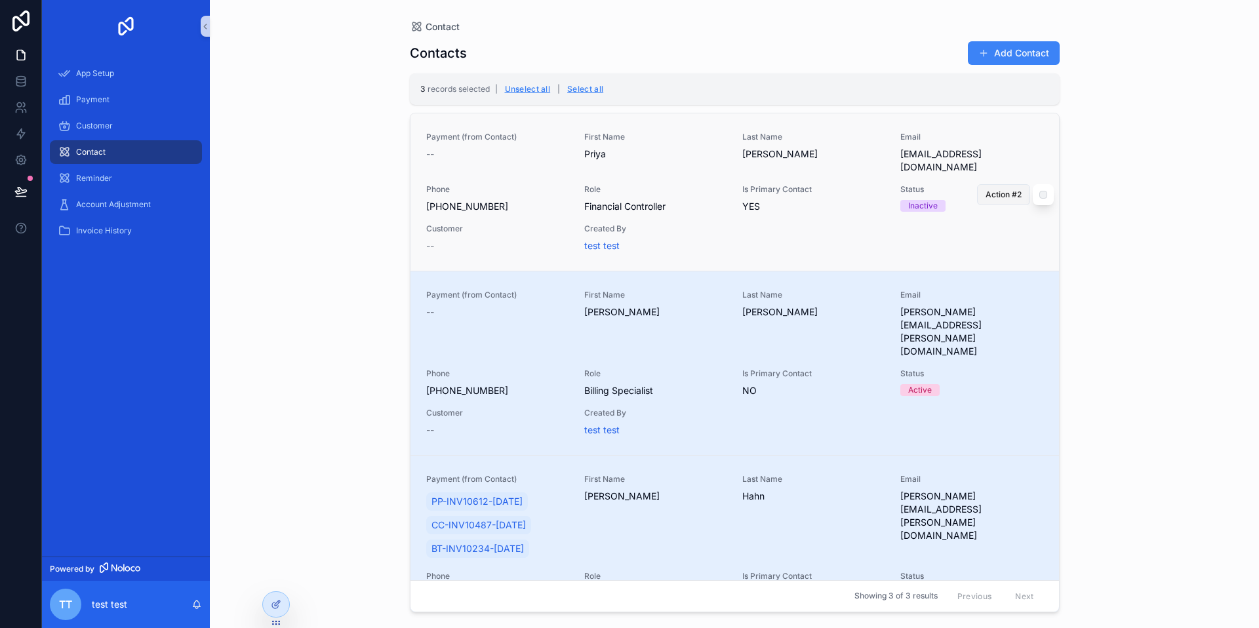
click at [999, 199] on span "Action #2" at bounding box center [1003, 194] width 36 height 10
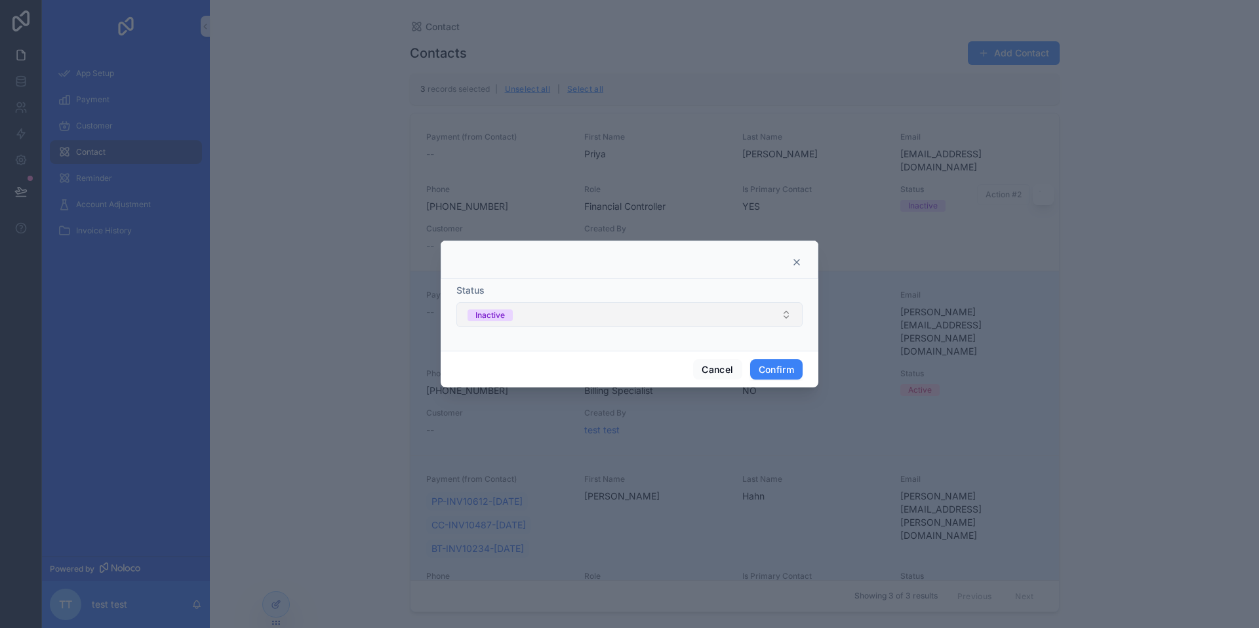
click at [778, 312] on button "Inactive" at bounding box center [629, 314] width 346 height 25
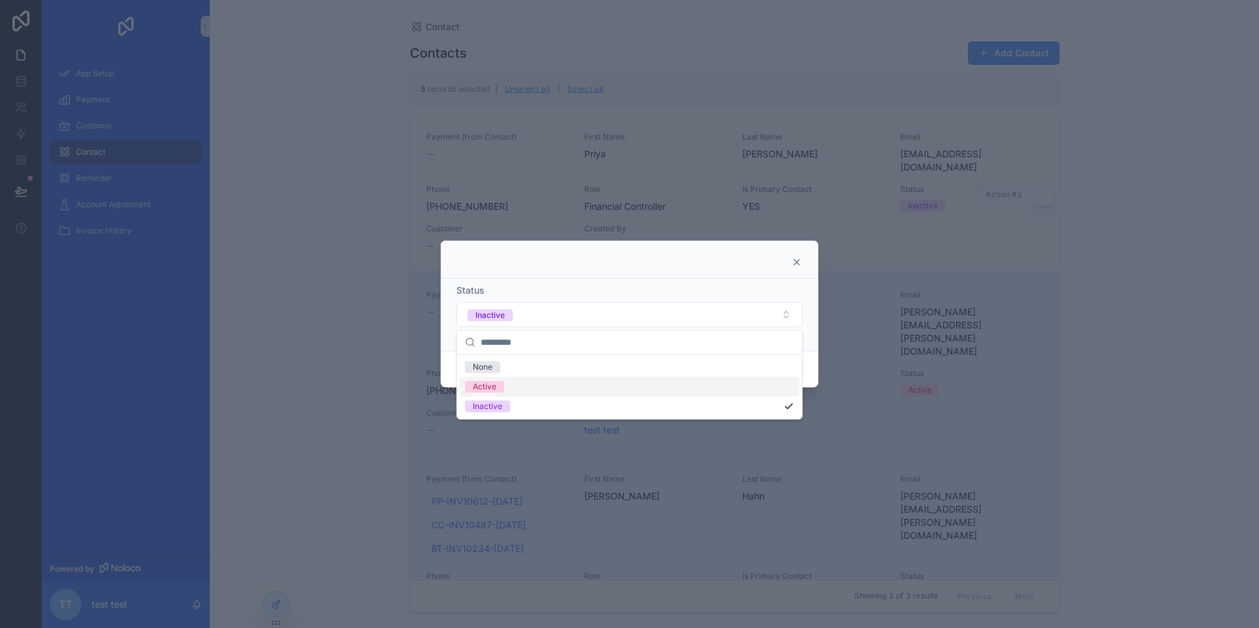
click at [700, 385] on div "Active" at bounding box center [630, 387] width 340 height 20
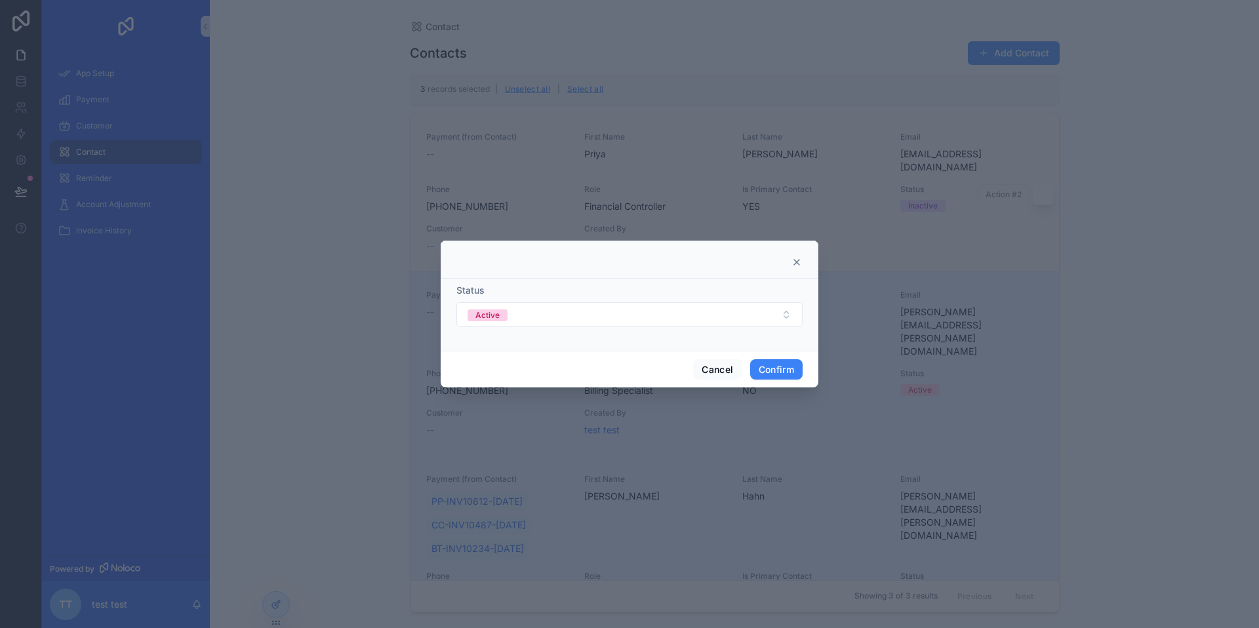
click at [728, 336] on form "Status Active" at bounding box center [629, 312] width 346 height 56
click at [731, 317] on button "Active" at bounding box center [629, 314] width 346 height 25
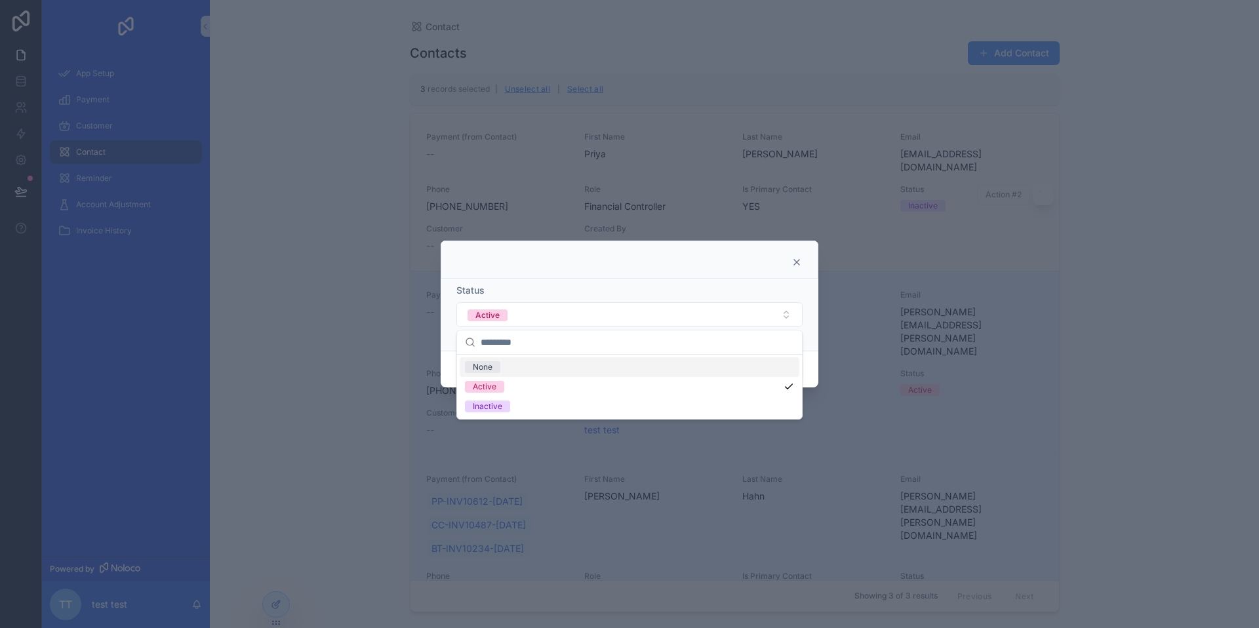
click at [690, 362] on div "None" at bounding box center [630, 367] width 340 height 20
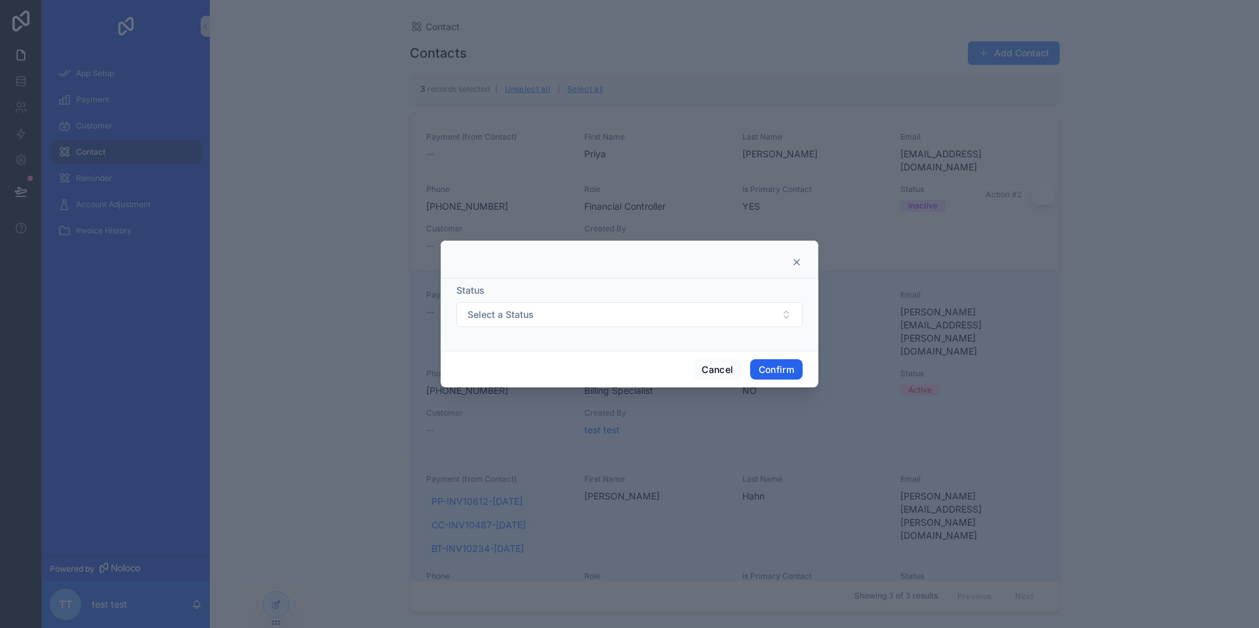
click at [784, 373] on button "Confirm" at bounding box center [776, 369] width 52 height 21
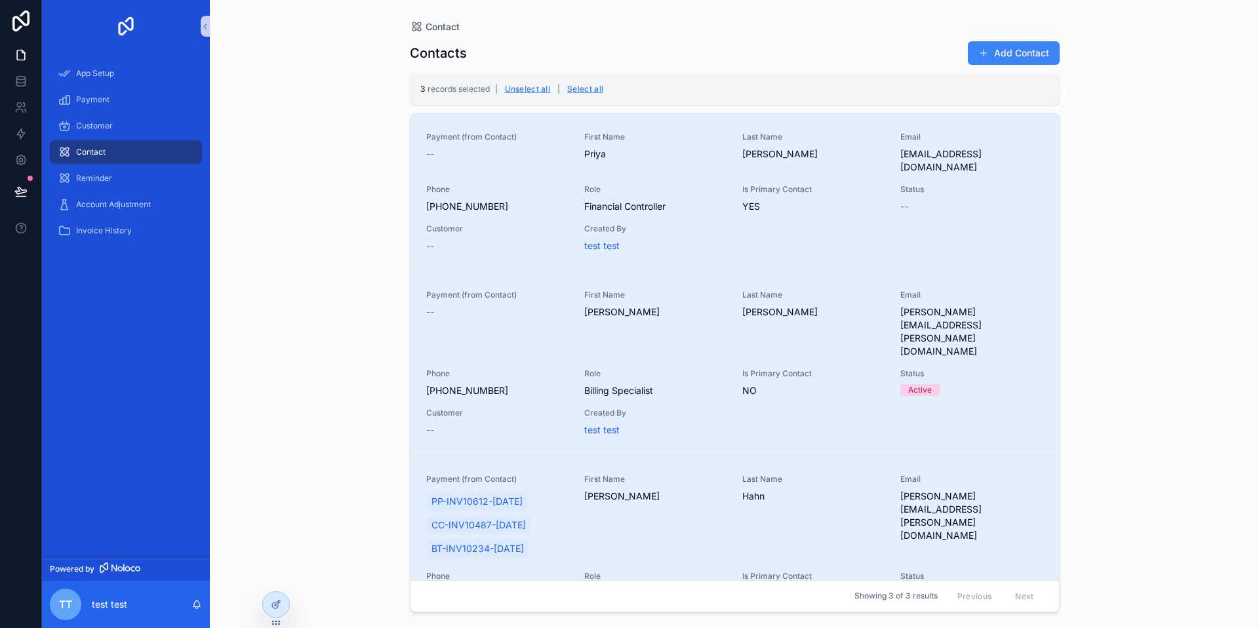
click at [1157, 329] on div "Contact Contacts Add Contact 3 records selected | Unselect all | Select all Pay…" at bounding box center [734, 314] width 1049 height 628
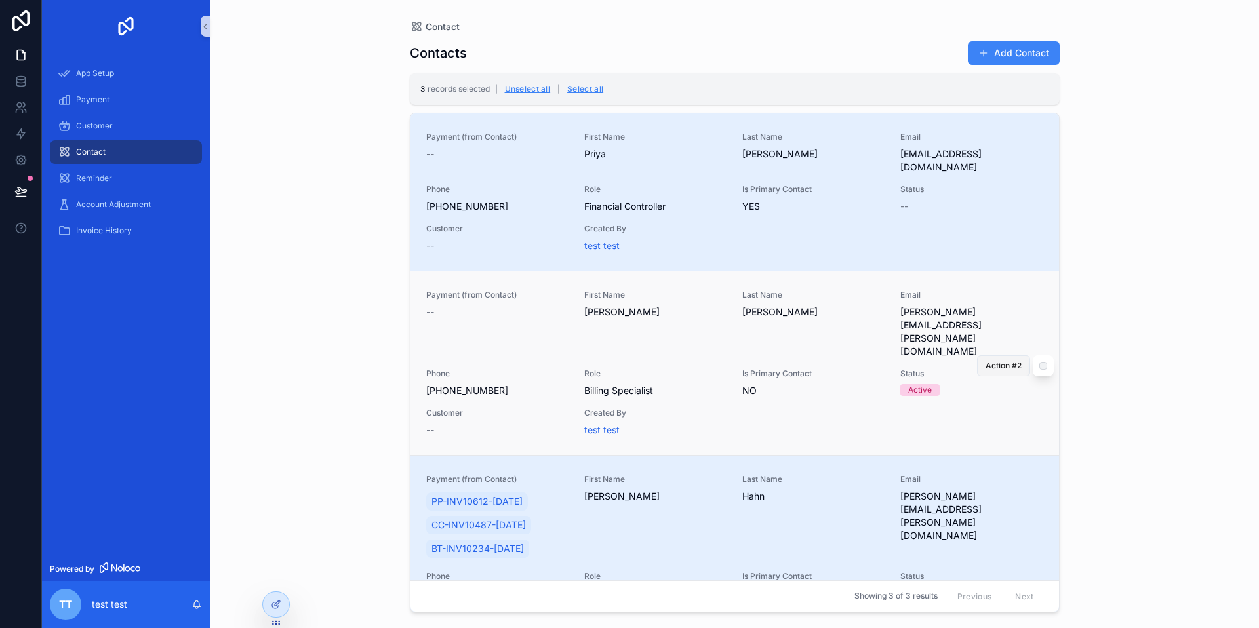
click at [1003, 361] on span "Action #2" at bounding box center [1003, 366] width 36 height 10
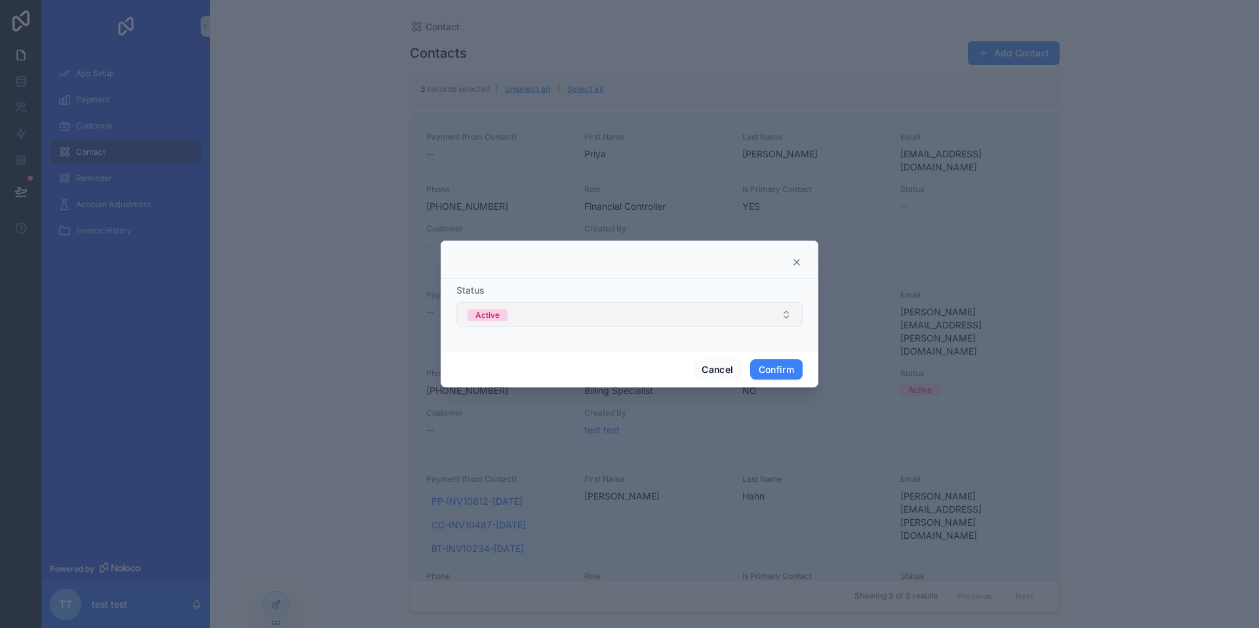
click at [677, 316] on button "Active" at bounding box center [629, 314] width 346 height 25
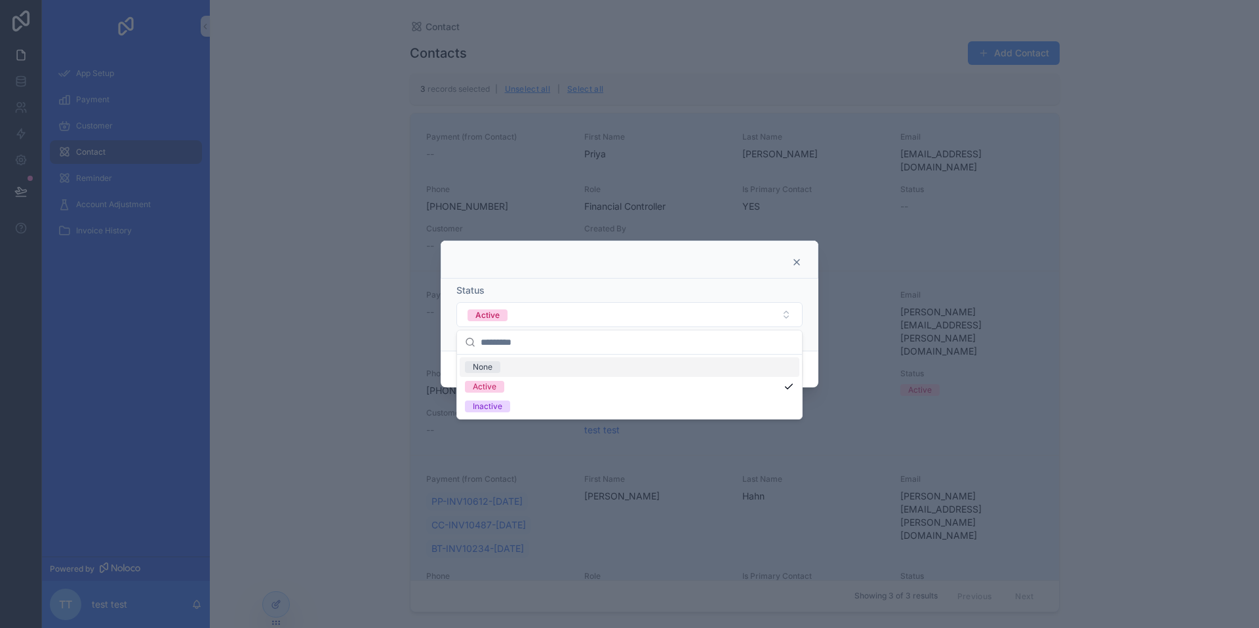
click at [639, 366] on div "None" at bounding box center [630, 367] width 340 height 20
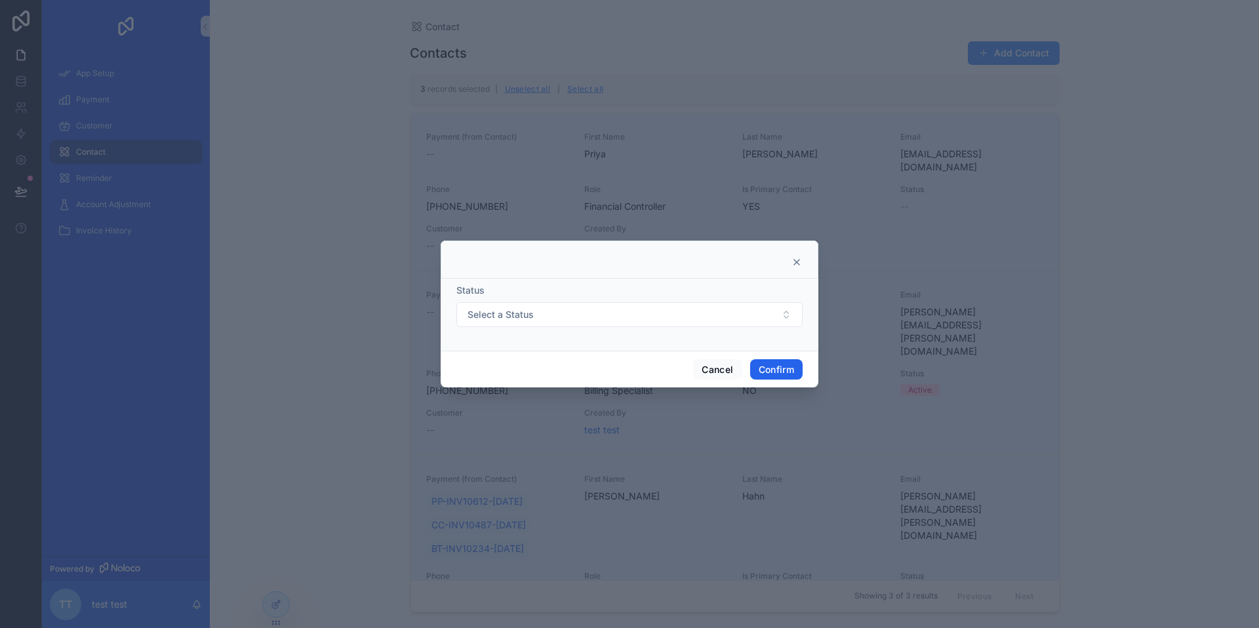
click at [770, 374] on button "Confirm" at bounding box center [776, 369] width 52 height 21
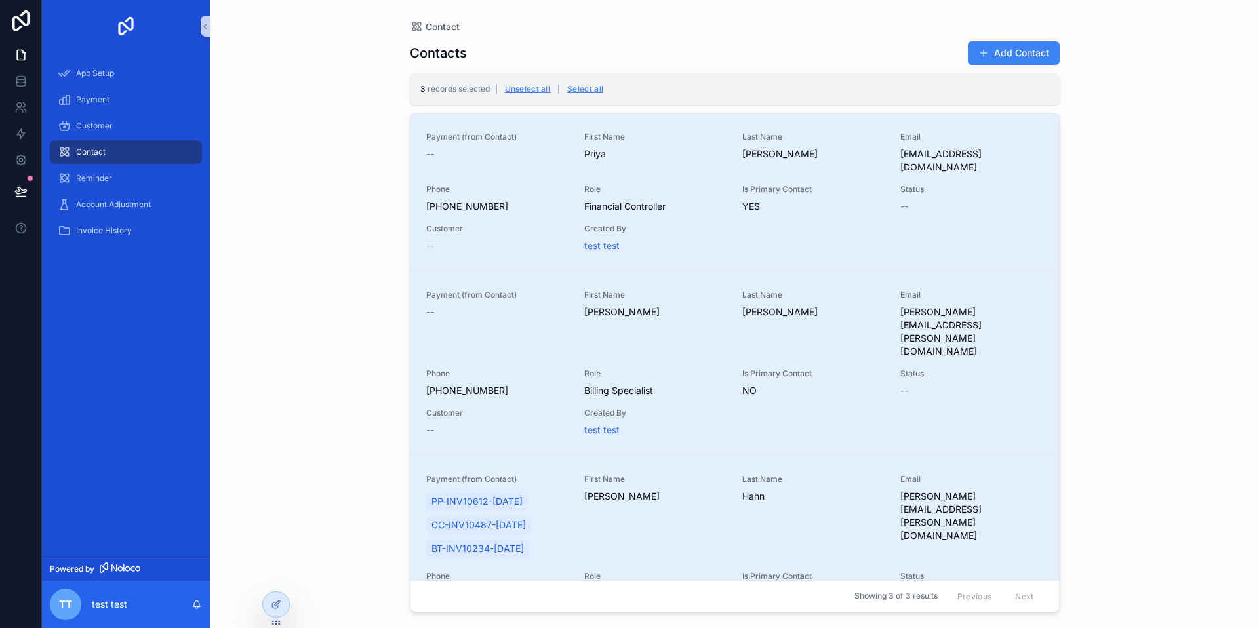
click at [1091, 359] on div "Contact Contacts Add Contact 3 records selected | Unselect all | Select all Pay…" at bounding box center [734, 314] width 1049 height 628
click at [591, 88] on button "Select all" at bounding box center [585, 89] width 45 height 21
click at [540, 92] on button "Unselect all" at bounding box center [527, 89] width 55 height 21
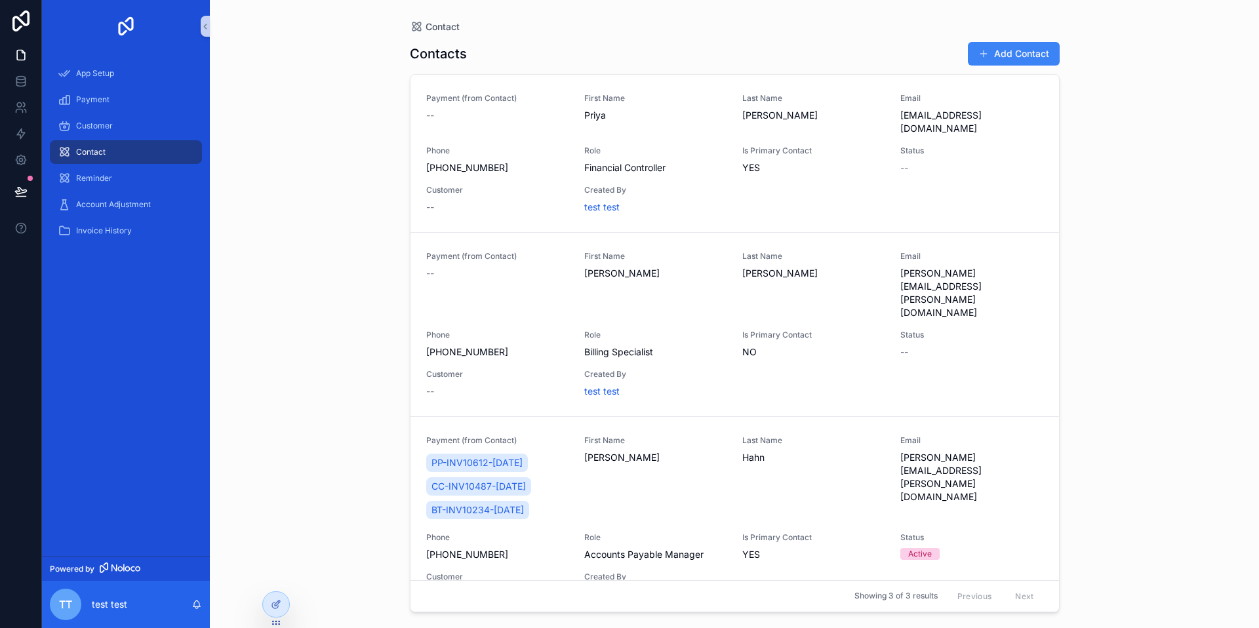
click at [323, 138] on div "Contact Contacts Add Contact Payment (from Contact) -- First Name Priya Last Na…" at bounding box center [734, 314] width 1049 height 628
click at [18, 22] on icon at bounding box center [21, 20] width 26 height 21
